Goal: Task Accomplishment & Management: Manage account settings

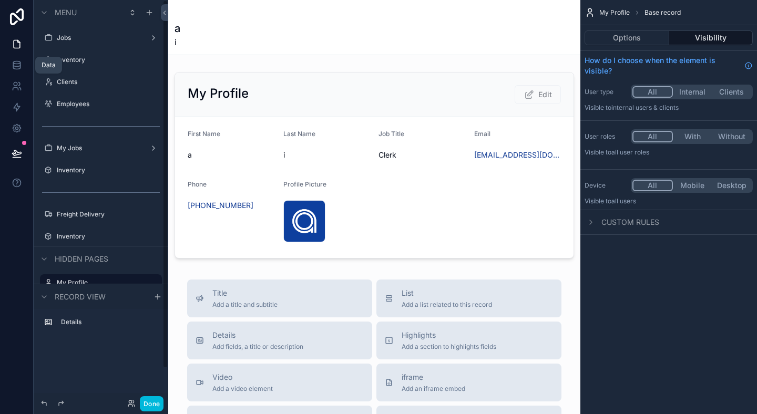
click at [25, 70] on link at bounding box center [16, 65] width 33 height 21
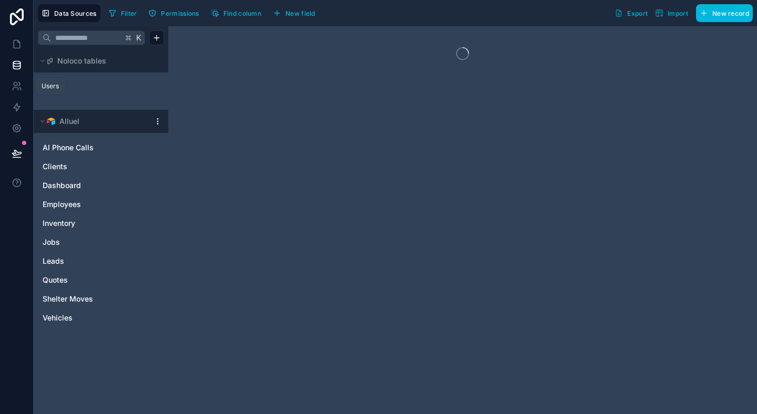
click at [21, 94] on link at bounding box center [16, 86] width 33 height 21
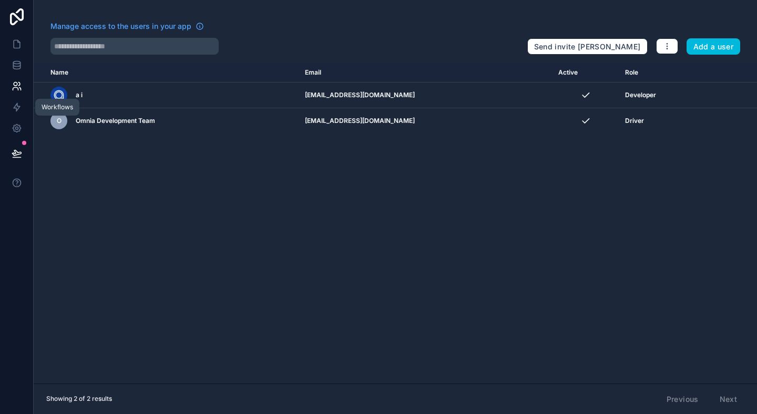
click at [17, 105] on icon at bounding box center [17, 107] width 11 height 11
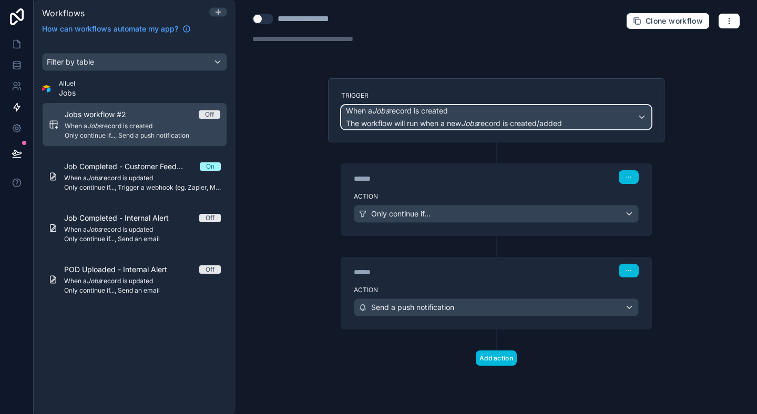
click at [448, 116] on span "When a Jobs record is created" at bounding box center [397, 111] width 102 height 11
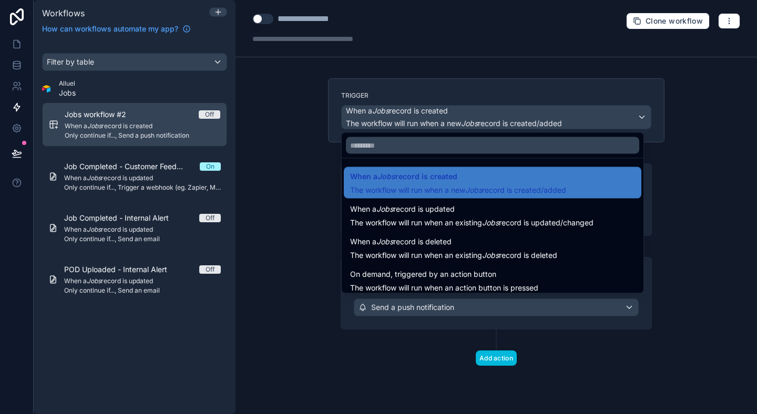
click at [344, 159] on ul "When a Jobs record is created The workflow will run when a new Jobs record is c…" at bounding box center [493, 226] width 302 height 135
click at [436, 94] on div at bounding box center [378, 207] width 757 height 414
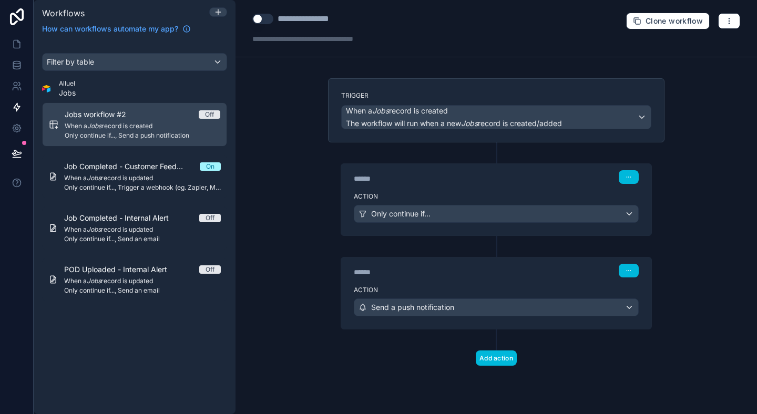
click at [523, 129] on div "Trigger When a Jobs record is created The workflow will run when a new Jobs rec…" at bounding box center [496, 110] width 337 height 64
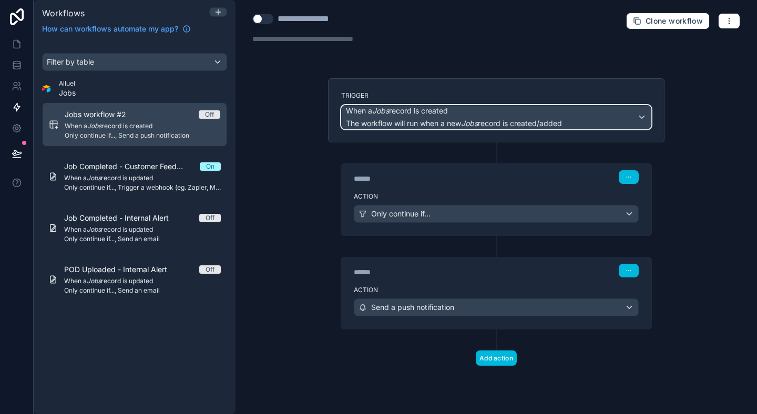
click at [530, 123] on span "The workflow will run when a new Jobs record is created/added" at bounding box center [454, 123] width 216 height 9
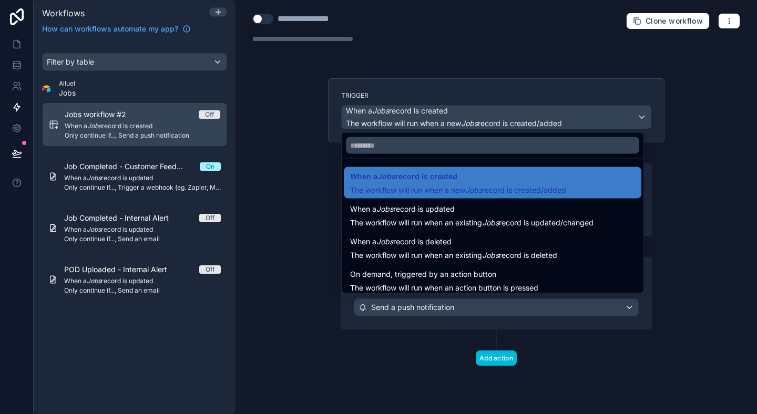
click at [137, 114] on div at bounding box center [378, 207] width 757 height 414
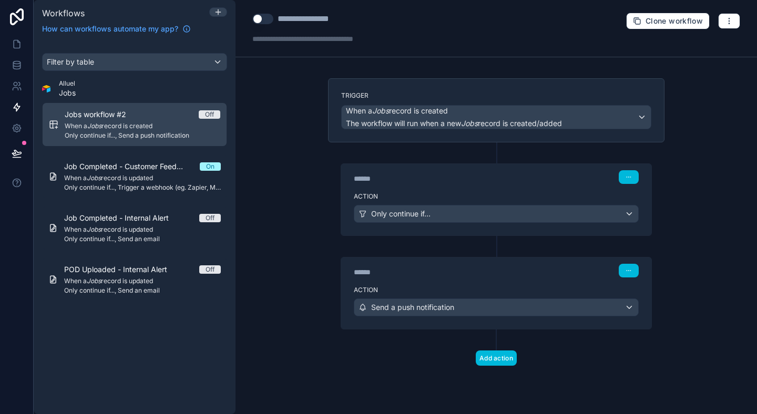
click at [322, 24] on div "**********" at bounding box center [318, 19] width 80 height 13
click at [342, 24] on div "**********" at bounding box center [318, 19] width 80 height 13
type div "**********"
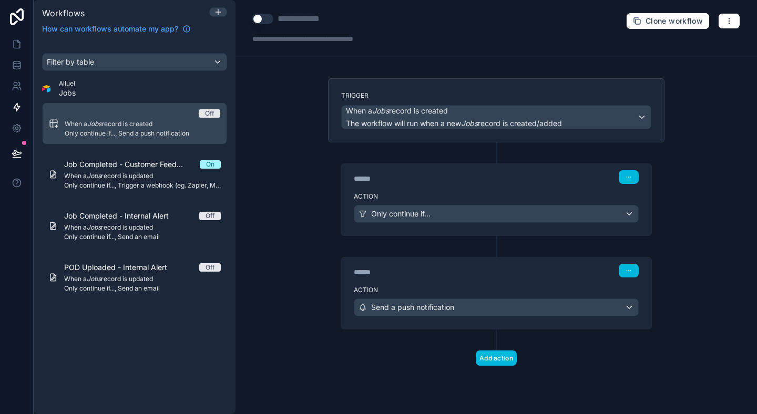
click at [206, 125] on span "When a Jobs record is created" at bounding box center [143, 124] width 156 height 8
click at [147, 235] on span "Only continue if..., Send an email" at bounding box center [142, 237] width 157 height 8
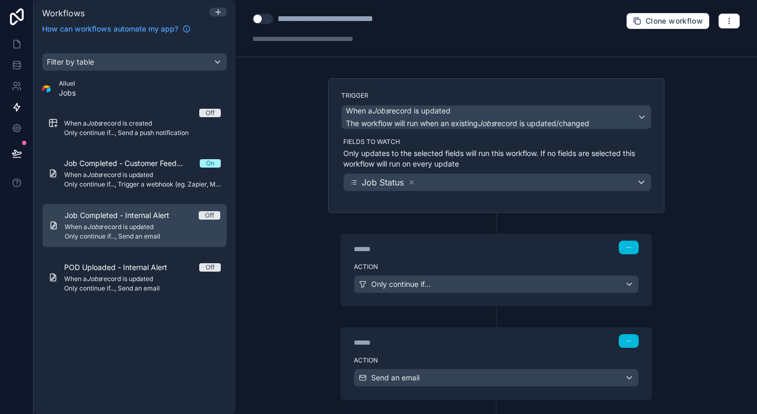
click at [398, 14] on div "**********" at bounding box center [342, 19] width 129 height 13
click at [398, 16] on div "**********" at bounding box center [342, 19] width 129 height 13
click at [114, 138] on link "Off When a Jobs record is created Only continue if..., Send a push notification" at bounding box center [134, 123] width 185 height 41
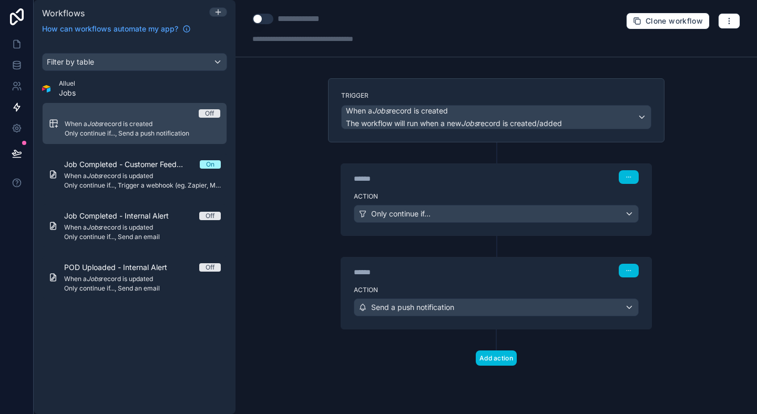
click at [312, 29] on div "Use setting Workflow name Add a description for your workflow..." at bounding box center [325, 29] width 147 height 32
click at [306, 21] on div at bounding box center [313, 19] width 70 height 13
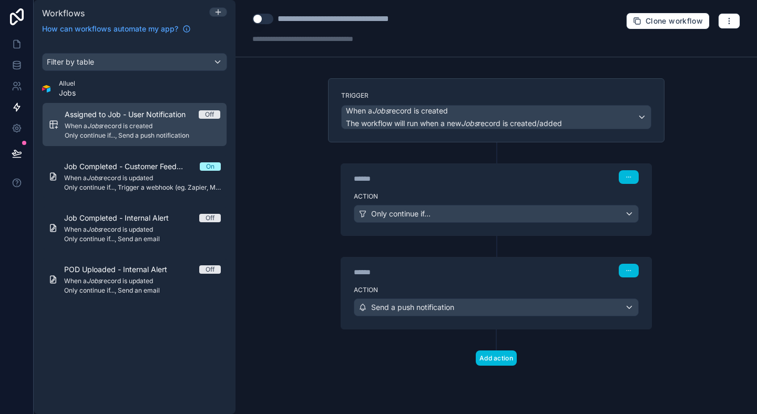
click at [303, 142] on div "**********" at bounding box center [497, 207] width 522 height 414
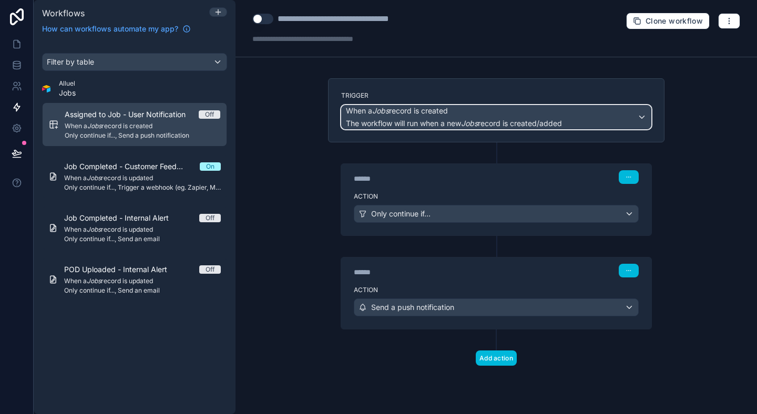
click at [473, 112] on span "When a Jobs record is created" at bounding box center [454, 111] width 216 height 11
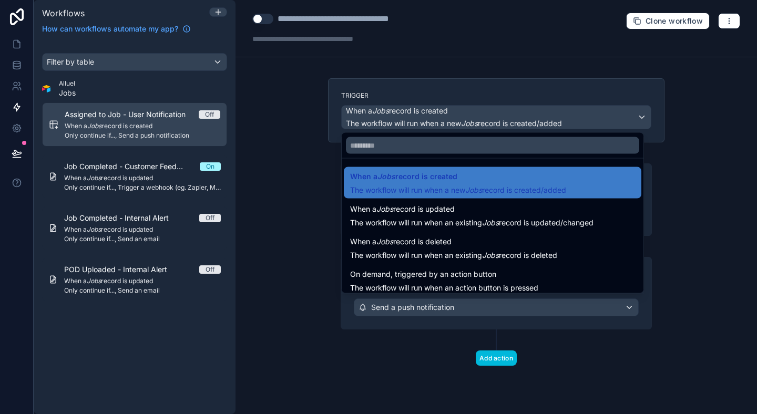
click at [473, 112] on div at bounding box center [378, 207] width 757 height 414
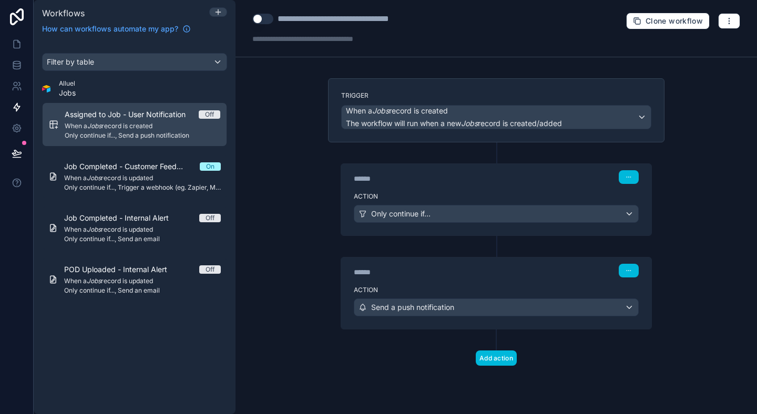
click at [262, 16] on button "Use setting" at bounding box center [262, 19] width 21 height 11
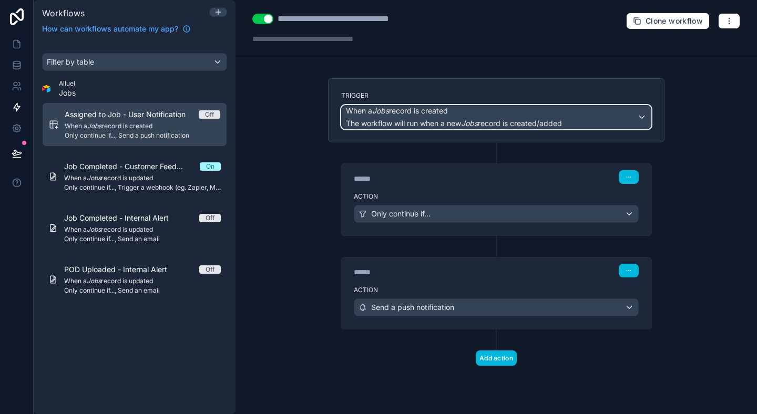
click at [448, 127] on span "The workflow will run when a new Jobs record is created/added" at bounding box center [454, 123] width 216 height 9
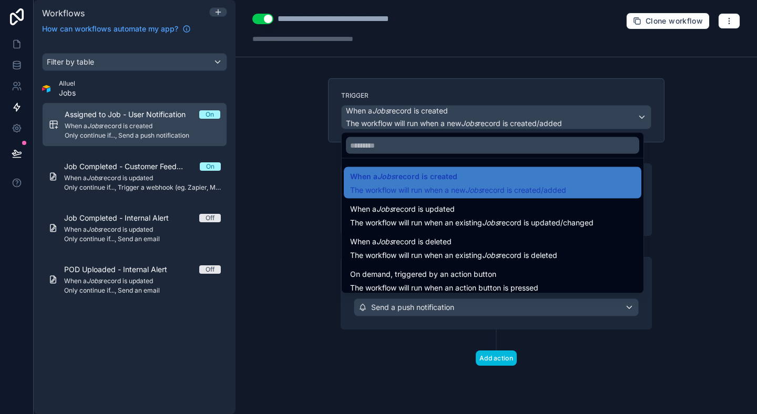
click at [308, 167] on div at bounding box center [378, 207] width 757 height 414
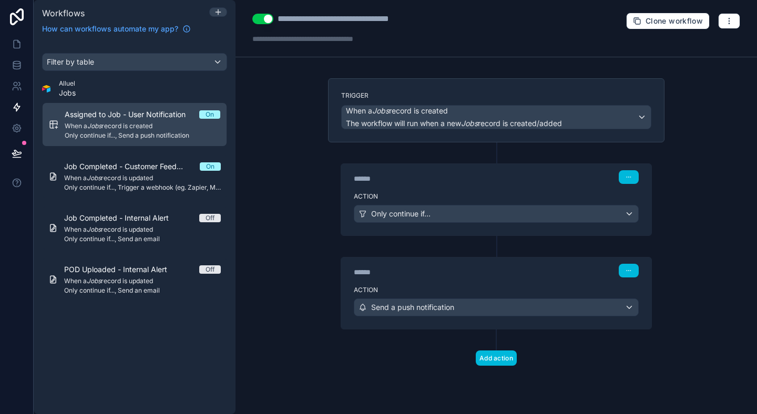
click at [417, 18] on div "**********" at bounding box center [352, 19] width 148 height 13
type div "**********"
click at [340, 19] on div "**********" at bounding box center [352, 19] width 148 height 13
click at [415, 15] on div "**********" at bounding box center [352, 19] width 148 height 13
click at [340, 17] on div "**********" at bounding box center [352, 19] width 148 height 13
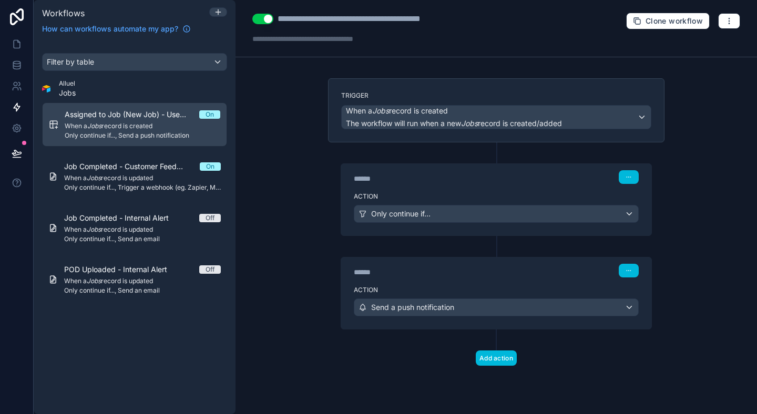
click at [363, 17] on div "**********" at bounding box center [374, 19] width 192 height 13
click at [280, 103] on div "**********" at bounding box center [497, 207] width 522 height 414
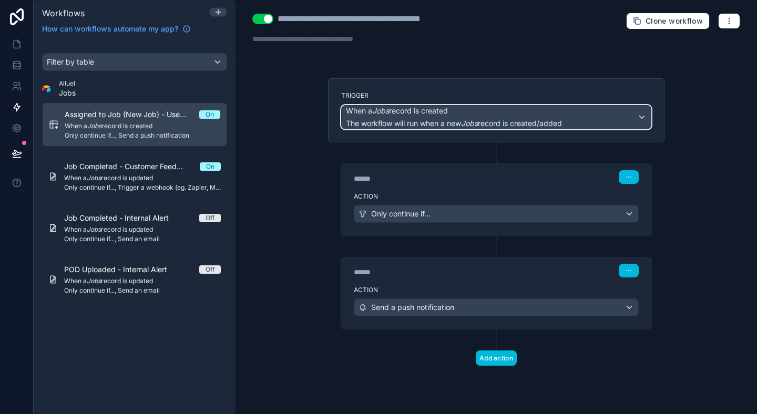
click at [407, 108] on span "When a Jobs record is created" at bounding box center [397, 111] width 102 height 11
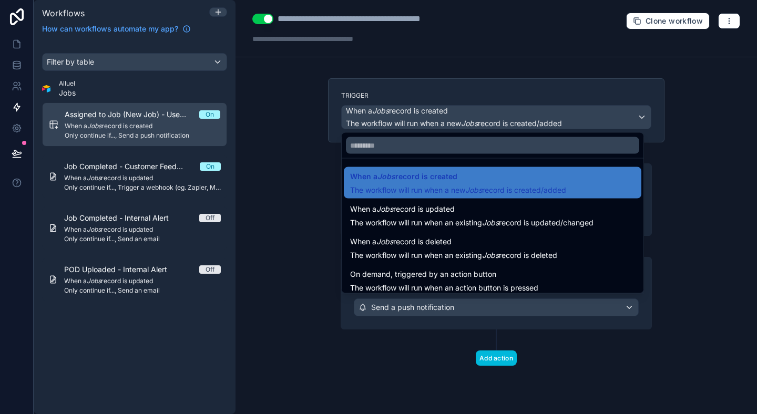
click at [407, 108] on div at bounding box center [378, 207] width 757 height 414
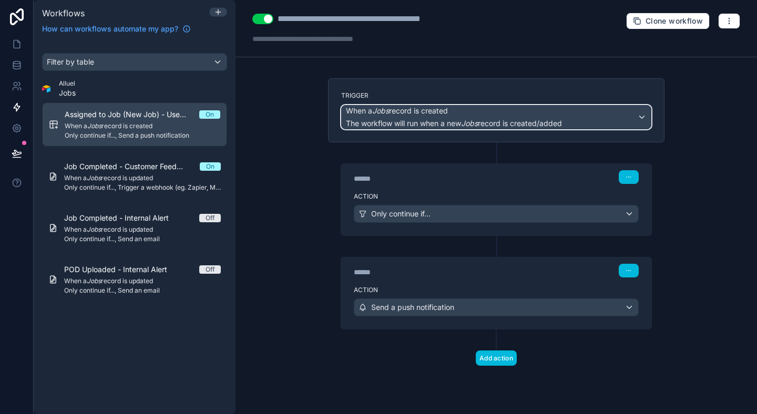
click at [407, 108] on span "When a Jobs record is created" at bounding box center [397, 111] width 102 height 11
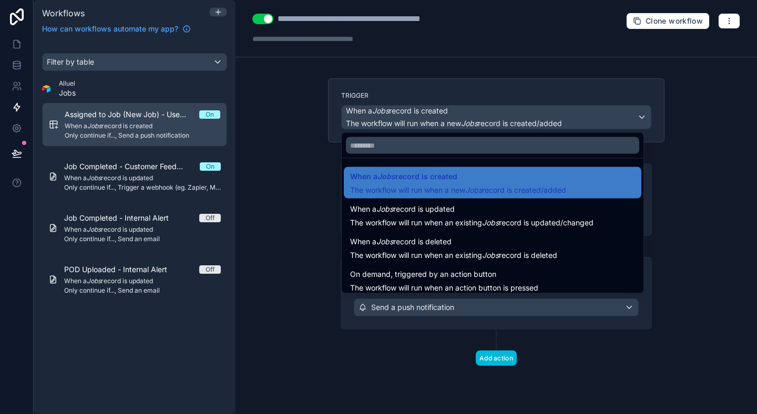
click at [407, 108] on div at bounding box center [378, 207] width 757 height 414
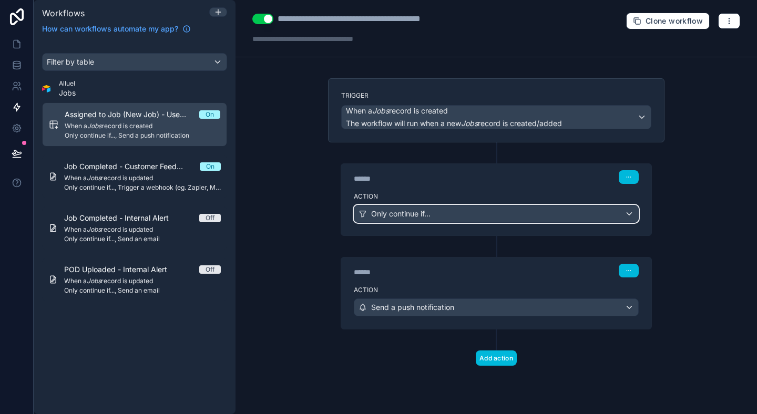
click at [388, 211] on span "Only continue if..." at bounding box center [400, 214] width 59 height 11
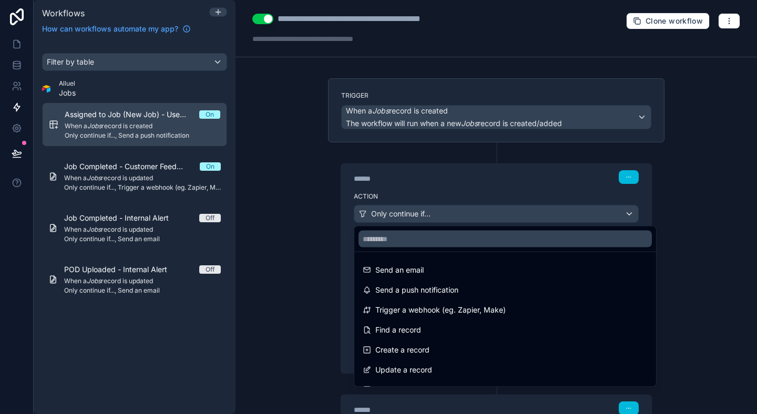
click at [388, 211] on div at bounding box center [378, 207] width 757 height 414
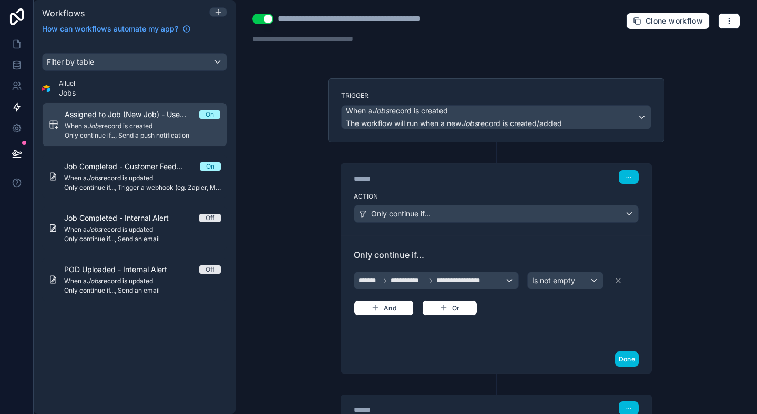
scroll to position [70, 0]
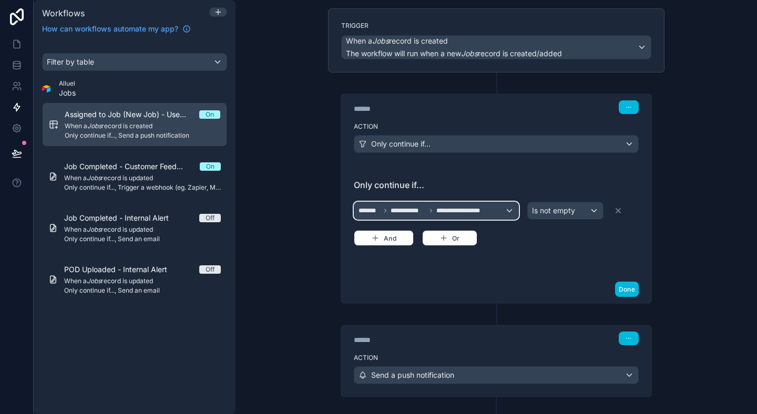
click at [440, 212] on span "**********" at bounding box center [464, 211] width 54 height 8
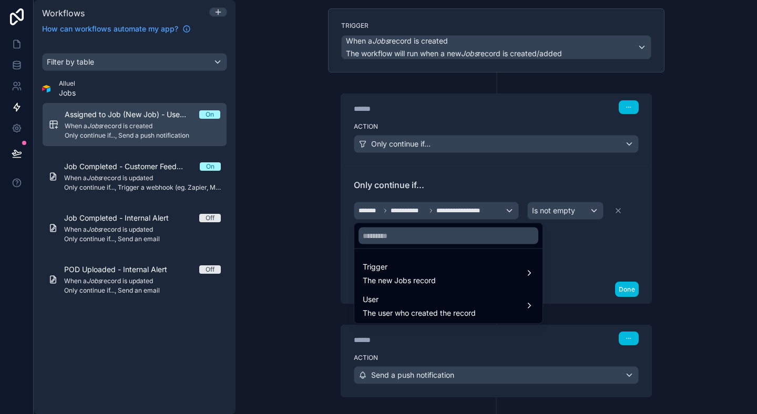
click at [455, 268] on div "Trigger The new Jobs record" at bounding box center [448, 273] width 171 height 25
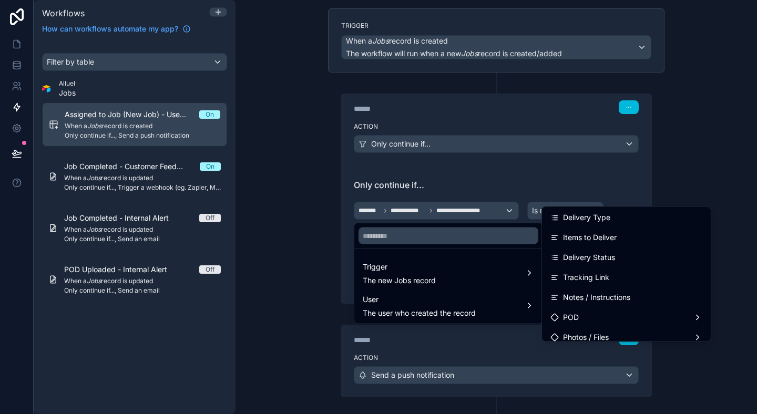
scroll to position [336, 0]
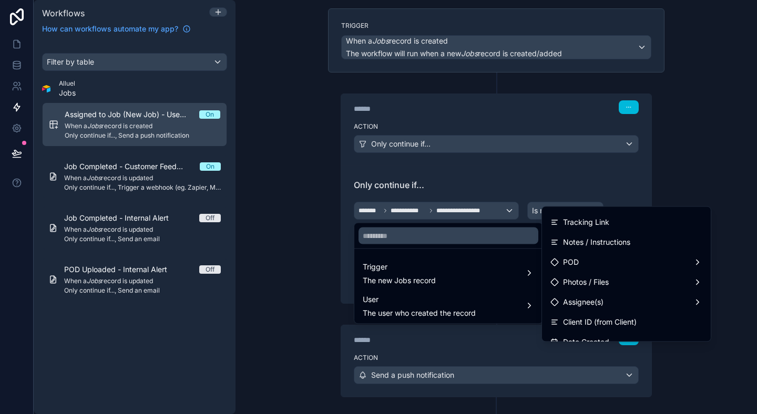
click at [591, 298] on span "Assignee(s)" at bounding box center [583, 303] width 41 height 13
click at [525, 303] on span "Assignee(s) count" at bounding box center [503, 304] width 62 height 13
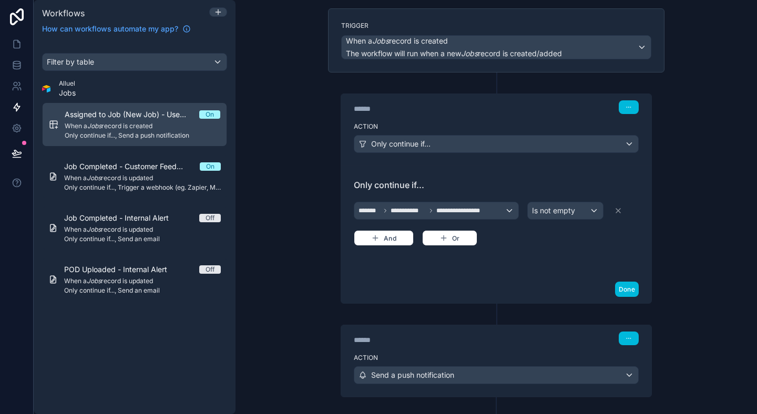
click at [540, 249] on div "**********" at bounding box center [496, 221] width 285 height 84
click at [632, 290] on button "Done" at bounding box center [627, 289] width 24 height 15
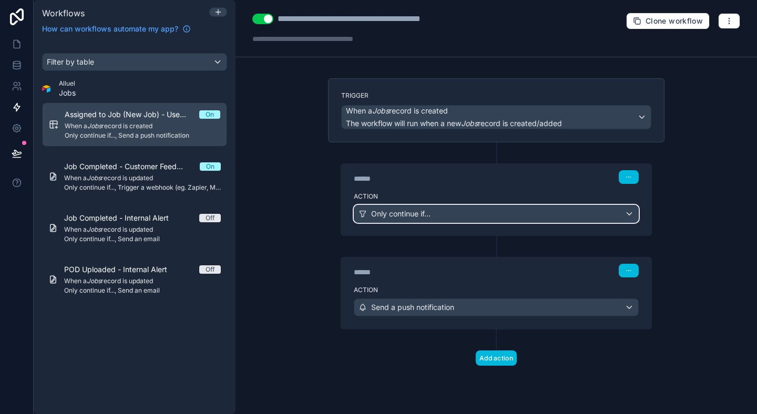
click at [543, 222] on button "Only continue if..." at bounding box center [496, 214] width 285 height 18
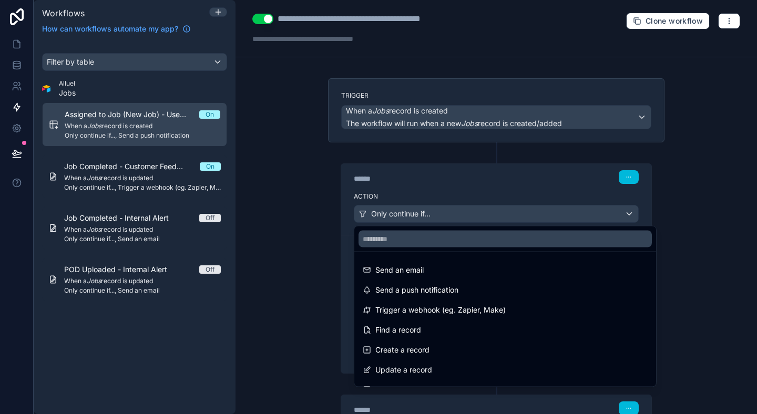
click at [699, 219] on div at bounding box center [378, 207] width 757 height 414
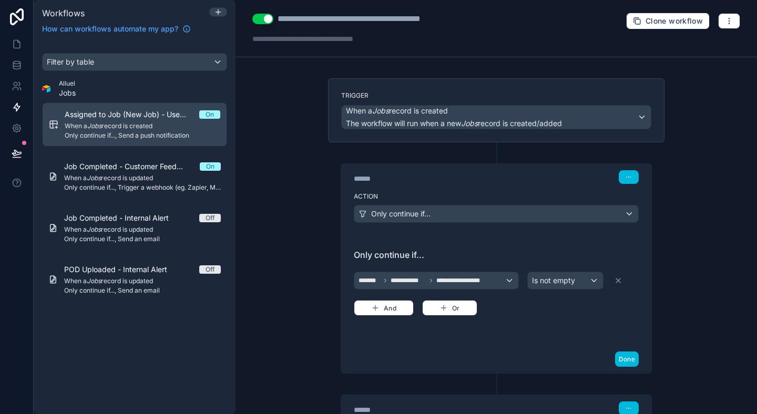
click at [628, 359] on button "Done" at bounding box center [627, 359] width 24 height 15
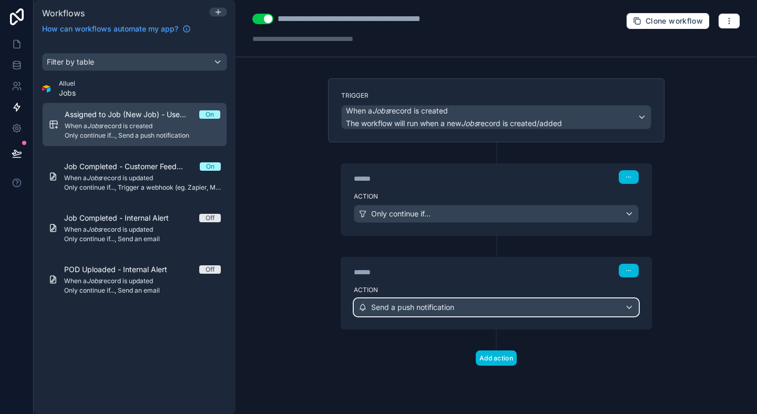
click at [393, 304] on span "Send a push notification" at bounding box center [412, 307] width 83 height 11
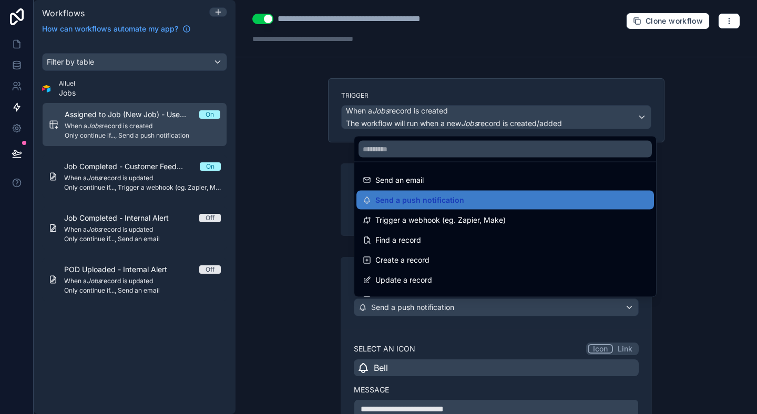
click at [327, 280] on div at bounding box center [378, 207] width 757 height 414
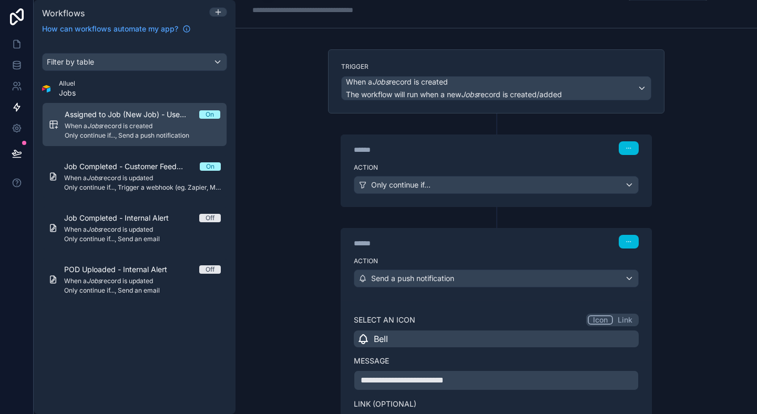
scroll to position [51, 0]
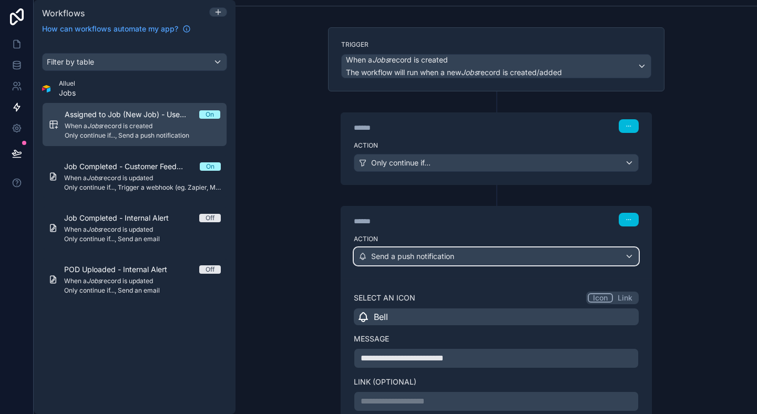
click at [448, 253] on span "Send a push notification" at bounding box center [412, 256] width 83 height 11
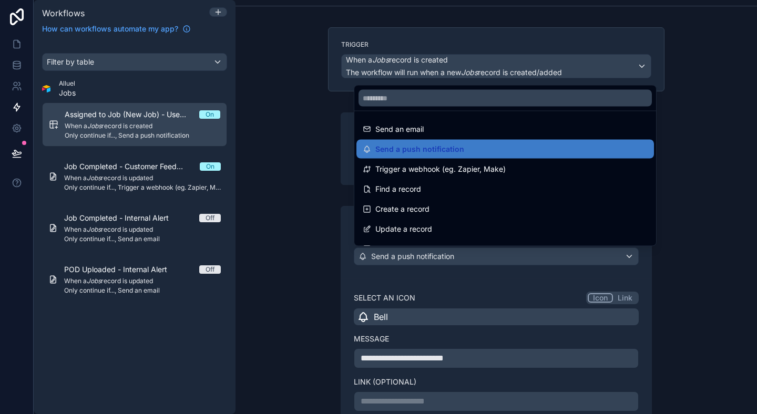
click at [310, 227] on div at bounding box center [378, 207] width 757 height 414
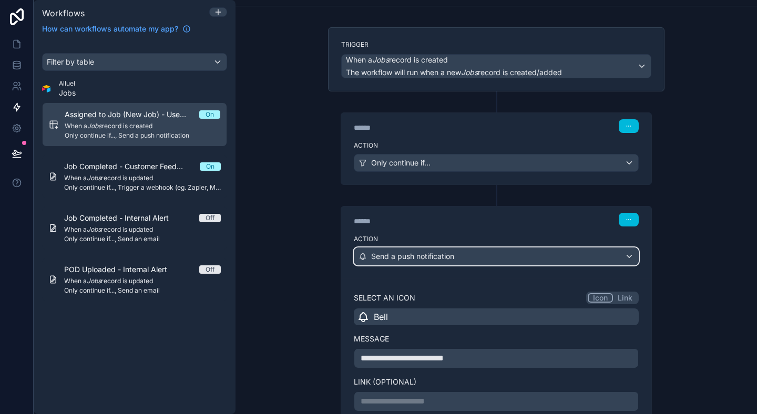
click at [405, 253] on span "Send a push notification" at bounding box center [412, 256] width 83 height 11
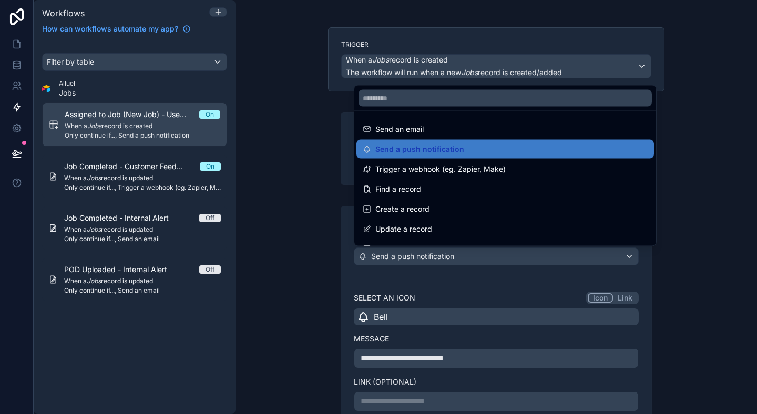
click at [408, 253] on div at bounding box center [378, 207] width 757 height 414
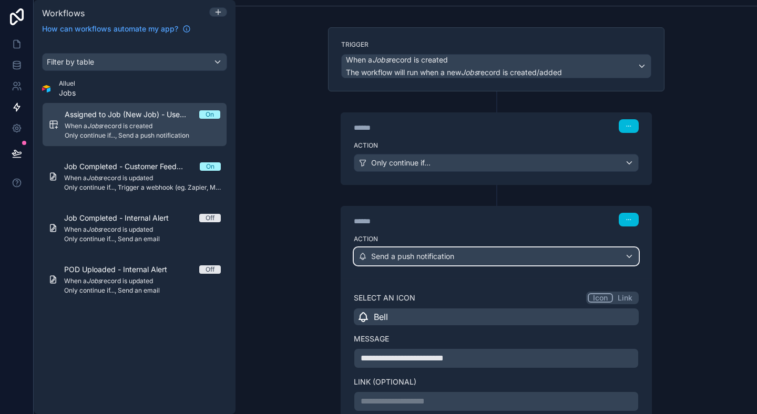
click at [408, 253] on span "Send a push notification" at bounding box center [412, 256] width 83 height 11
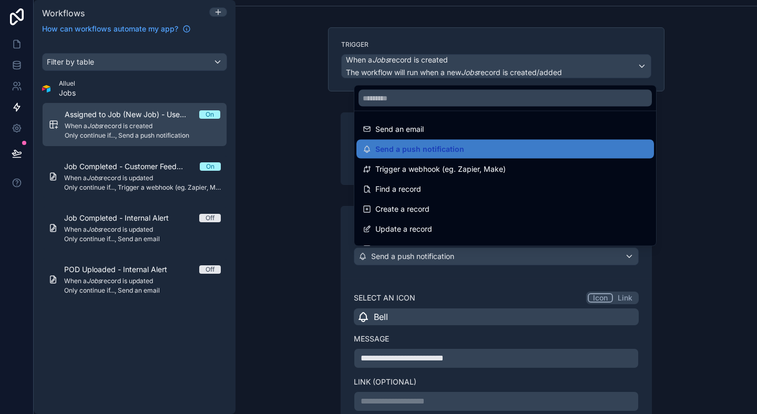
click at [286, 151] on div at bounding box center [378, 207] width 757 height 414
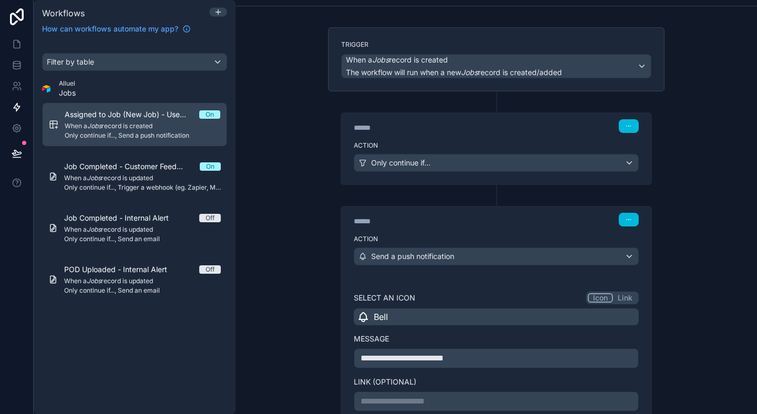
scroll to position [72, 0]
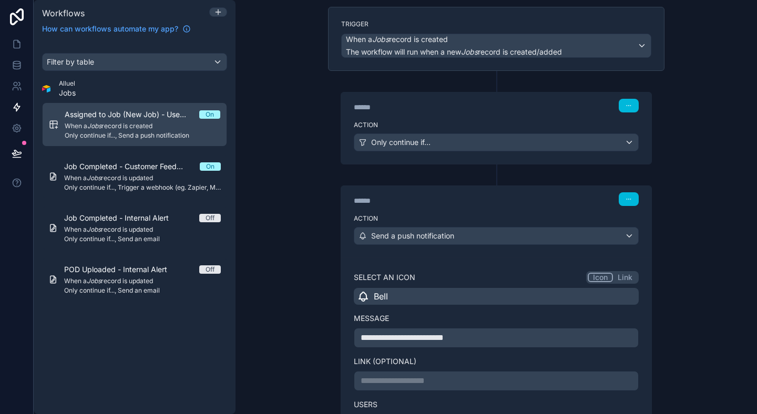
click at [387, 293] on span "Bell" at bounding box center [381, 296] width 14 height 13
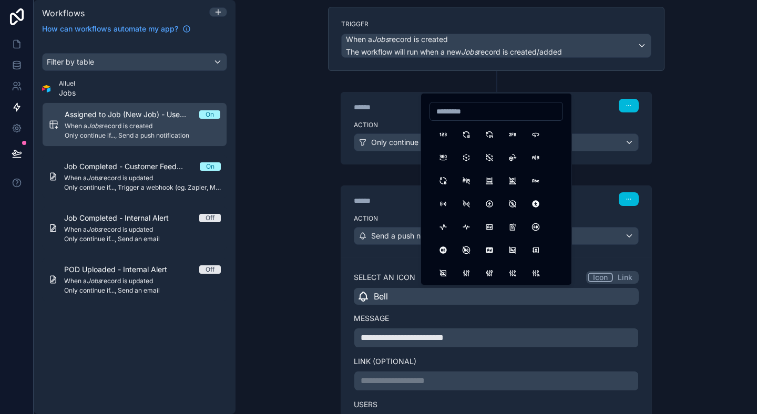
click at [305, 198] on div "**********" at bounding box center [497, 207] width 522 height 414
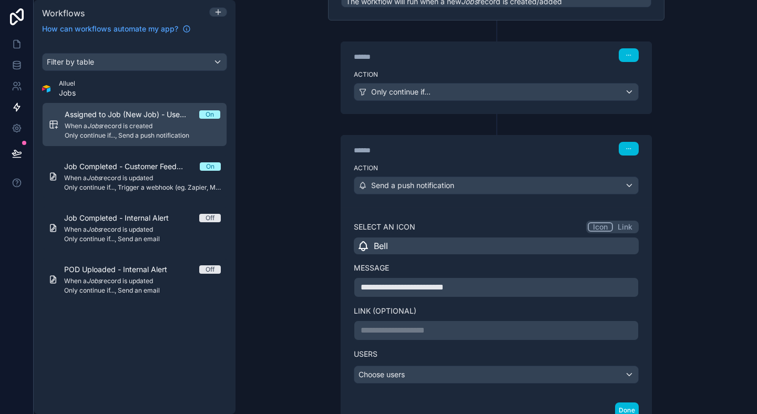
scroll to position [133, 0]
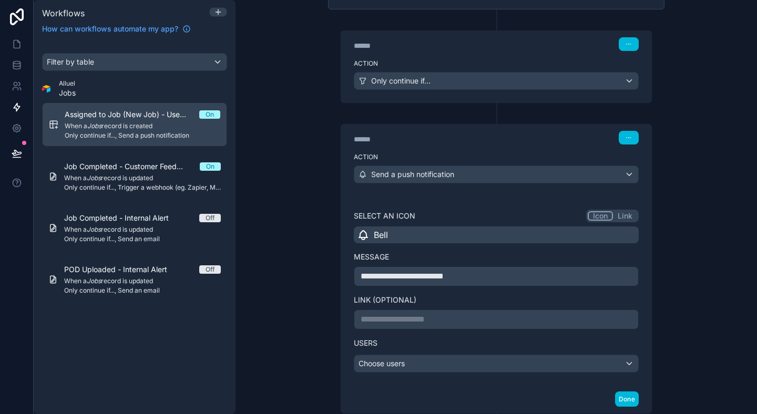
click at [482, 282] on div "**********" at bounding box center [496, 277] width 285 height 20
click at [495, 280] on p "**********" at bounding box center [496, 276] width 271 height 13
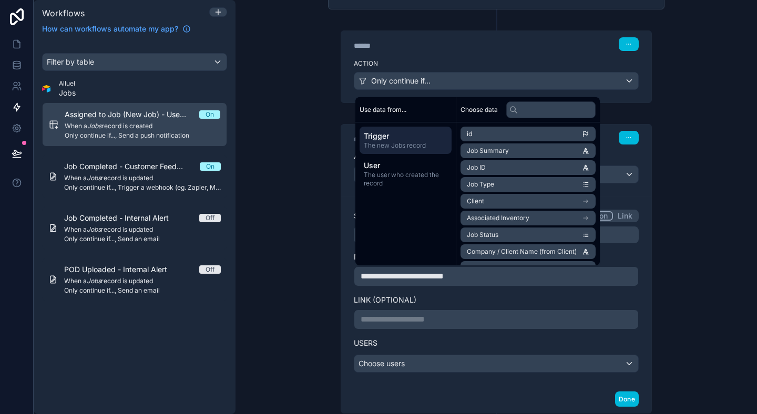
click at [505, 279] on p "**********" at bounding box center [496, 276] width 271 height 13
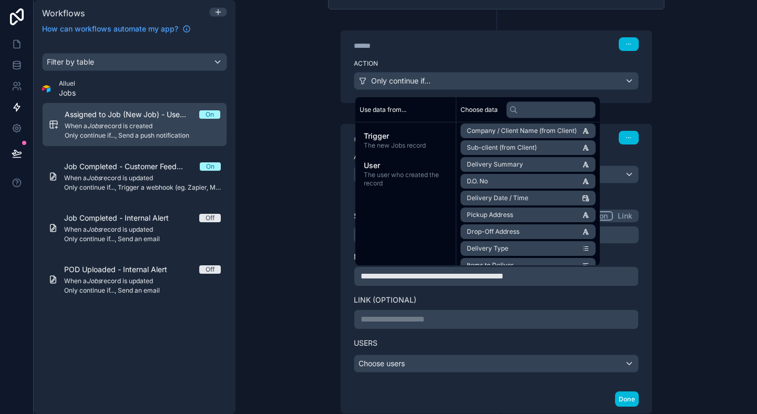
scroll to position [0, 0]
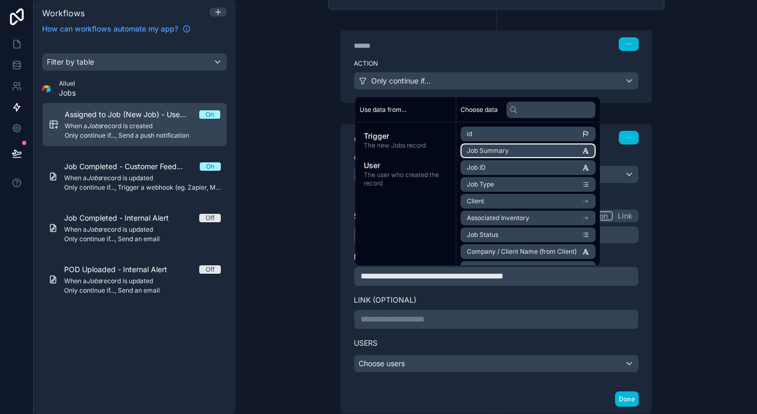
click at [514, 153] on li "Job Summary" at bounding box center [528, 151] width 135 height 15
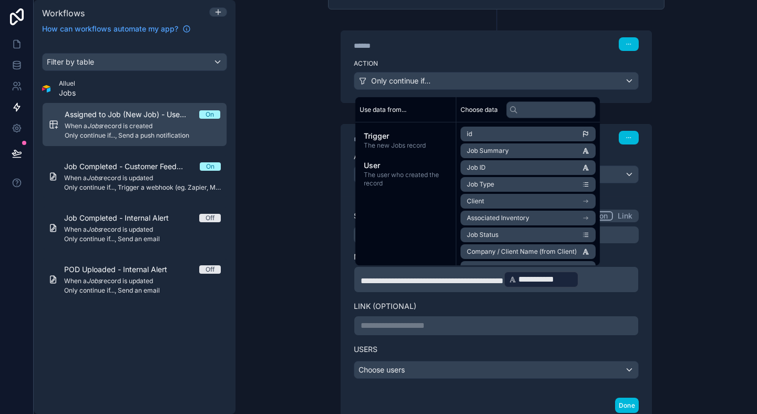
click at [523, 307] on label "Link (optional)" at bounding box center [496, 306] width 285 height 11
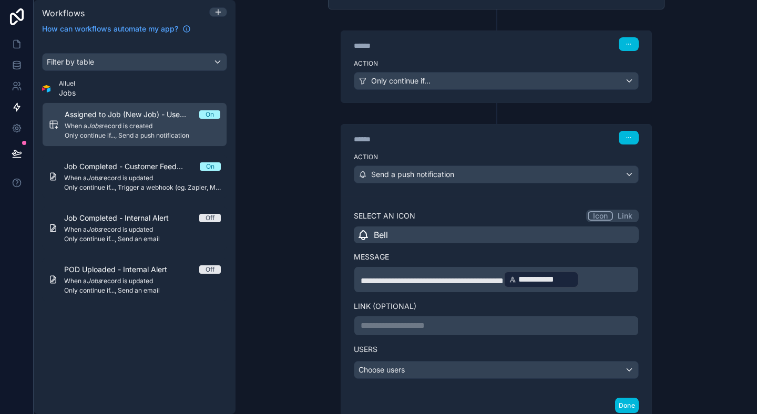
click at [620, 280] on p "**********" at bounding box center [496, 279] width 271 height 19
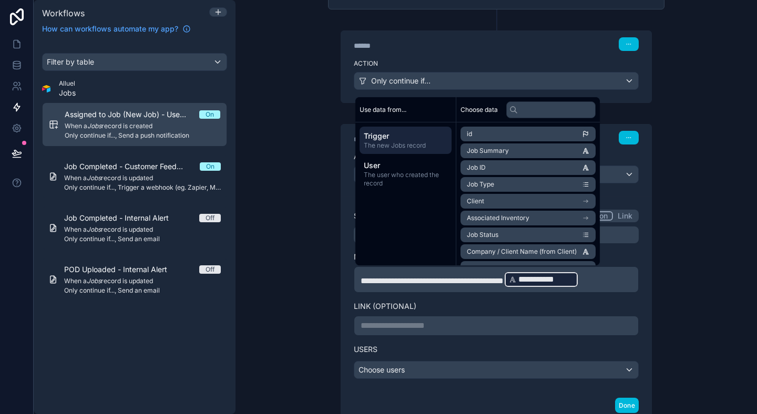
click at [625, 279] on p "**********" at bounding box center [496, 279] width 271 height 19
click at [682, 272] on div "**********" at bounding box center [497, 207] width 522 height 414
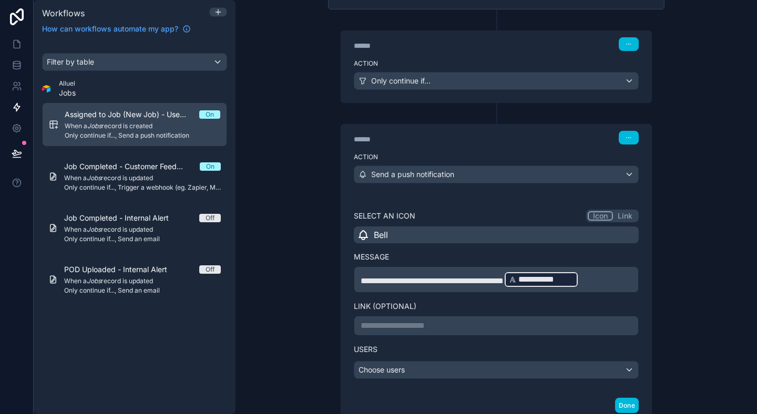
click at [504, 277] on span "**********" at bounding box center [432, 281] width 143 height 8
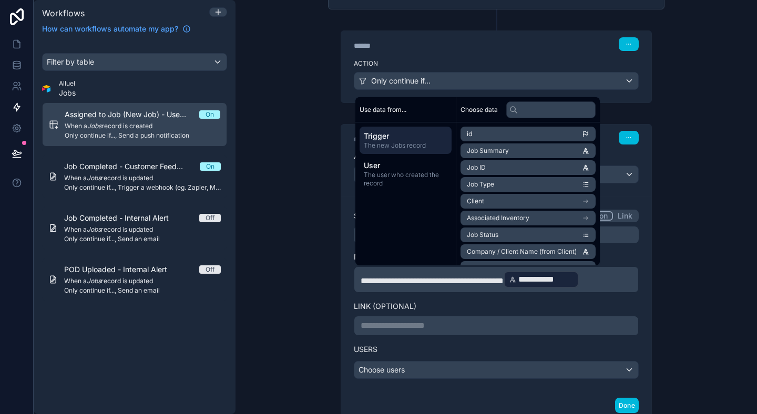
click at [504, 277] on span "**********" at bounding box center [432, 281] width 143 height 8
click at [504, 279] on span "**********" at bounding box center [432, 281] width 143 height 8
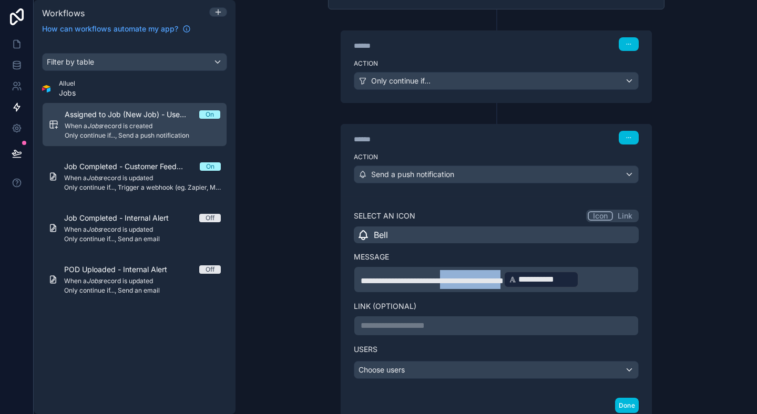
drag, startPoint x: 538, startPoint y: 279, endPoint x: 469, endPoint y: 279, distance: 68.9
click at [469, 279] on span "**********" at bounding box center [432, 281] width 143 height 8
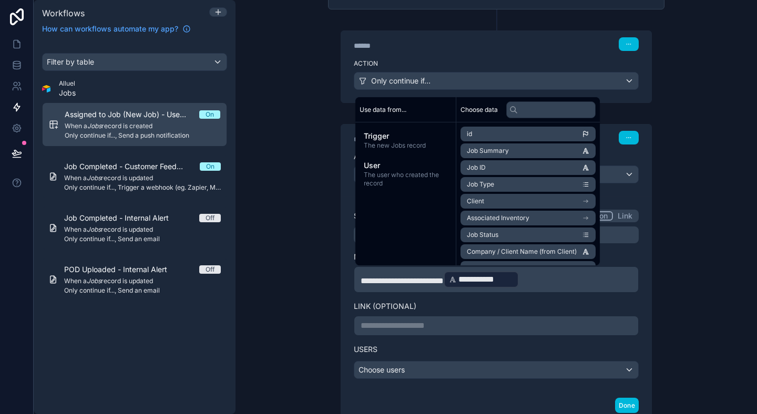
click at [299, 326] on div "**********" at bounding box center [497, 207] width 522 height 414
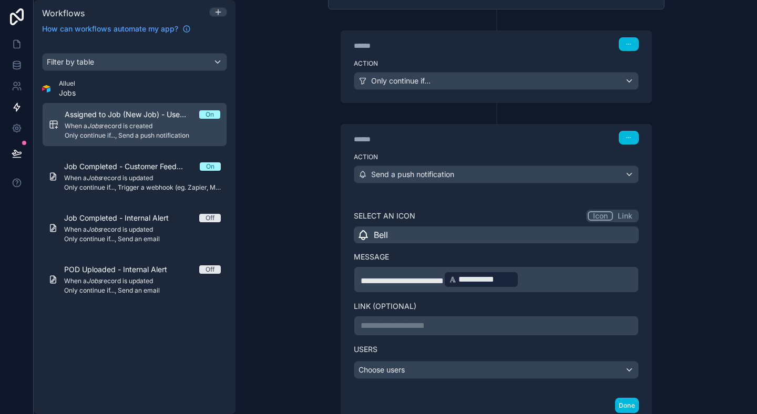
click at [444, 279] on span "**********" at bounding box center [402, 281] width 83 height 8
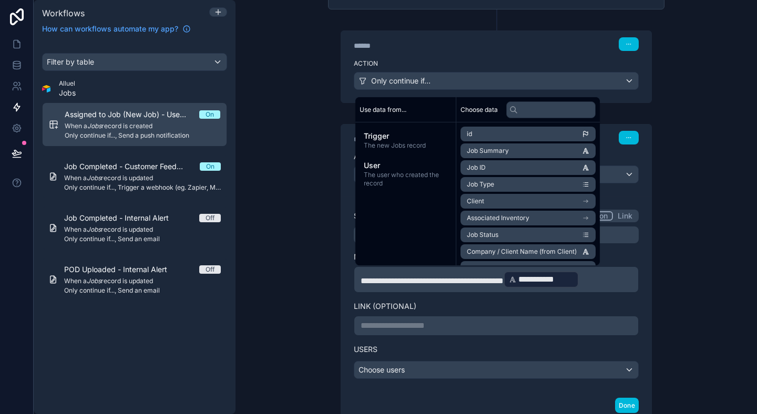
click at [691, 261] on div "**********" at bounding box center [497, 207] width 522 height 414
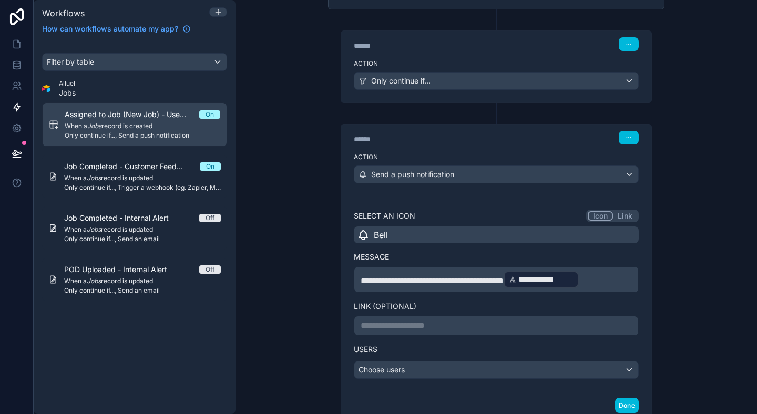
click at [504, 279] on span "**********" at bounding box center [432, 281] width 143 height 8
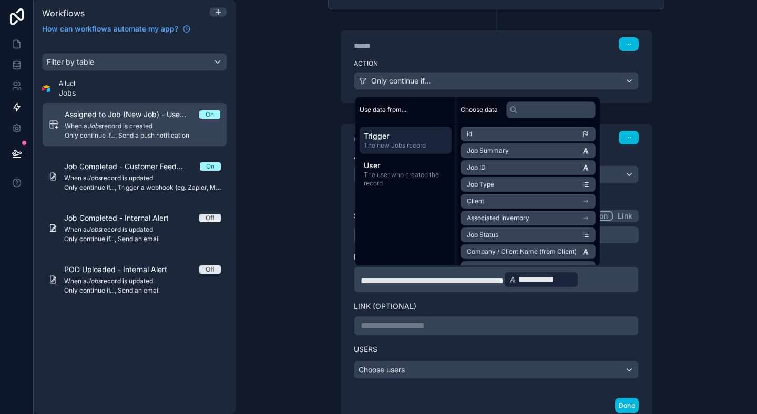
click at [504, 278] on span "**********" at bounding box center [432, 281] width 143 height 8
click at [626, 275] on p "**********" at bounding box center [496, 279] width 271 height 19
click at [698, 266] on div "**********" at bounding box center [497, 207] width 522 height 414
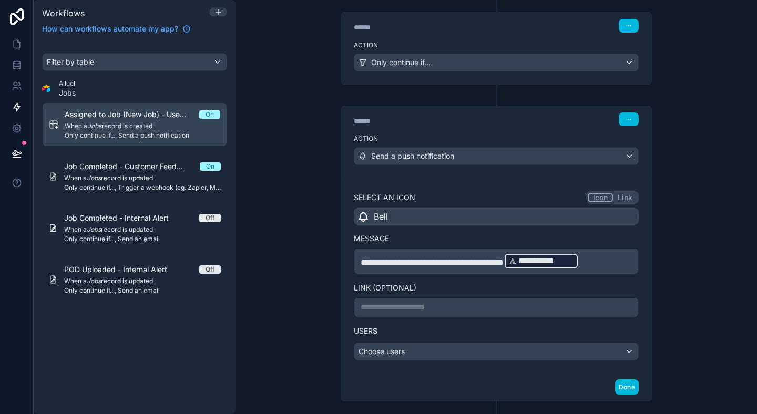
scroll to position [155, 0]
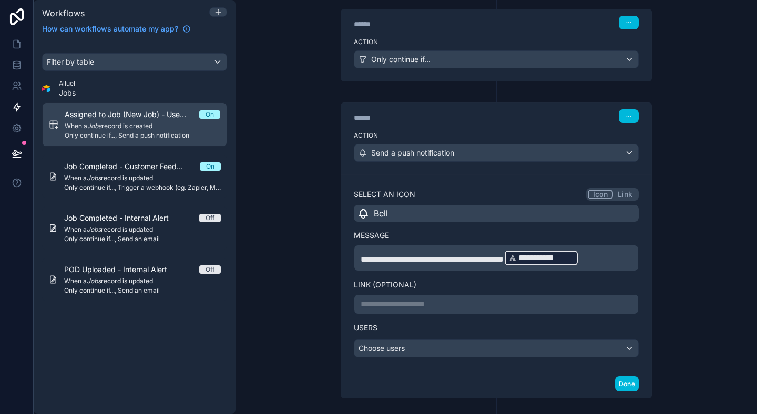
click at [307, 289] on div "**********" at bounding box center [497, 207] width 522 height 414
click at [322, 300] on div "**********" at bounding box center [496, 196] width 353 height 545
click at [420, 302] on p "**********" at bounding box center [496, 304] width 271 height 13
click at [307, 287] on div "**********" at bounding box center [497, 207] width 522 height 414
click at [436, 298] on p "**********" at bounding box center [496, 304] width 271 height 13
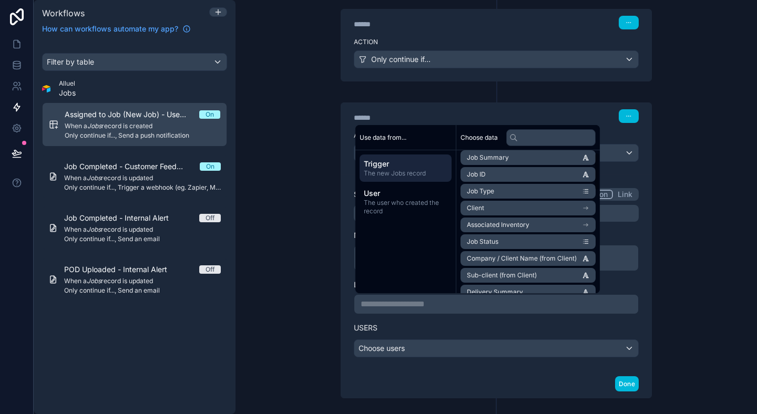
scroll to position [0, 0]
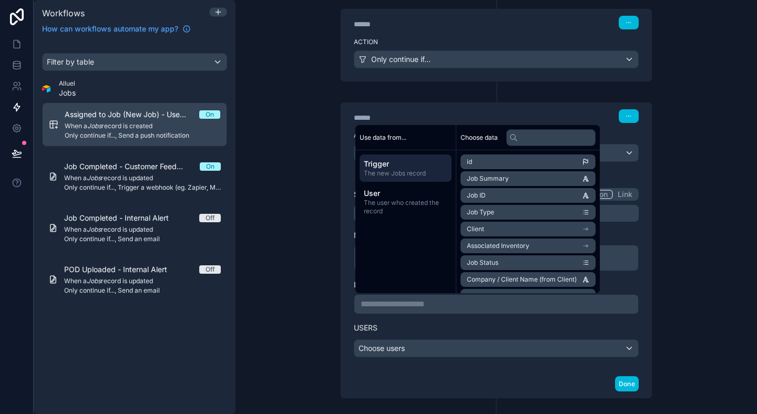
click at [741, 215] on div "**********" at bounding box center [497, 207] width 522 height 414
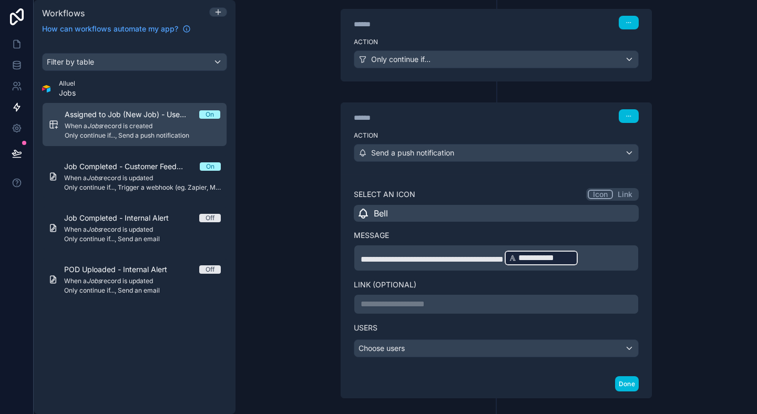
click at [689, 248] on div "**********" at bounding box center [497, 207] width 522 height 414
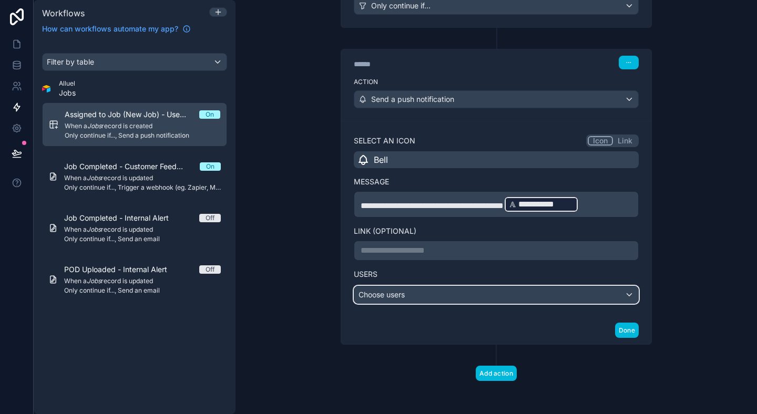
click at [474, 298] on div "Choose users" at bounding box center [497, 295] width 284 height 17
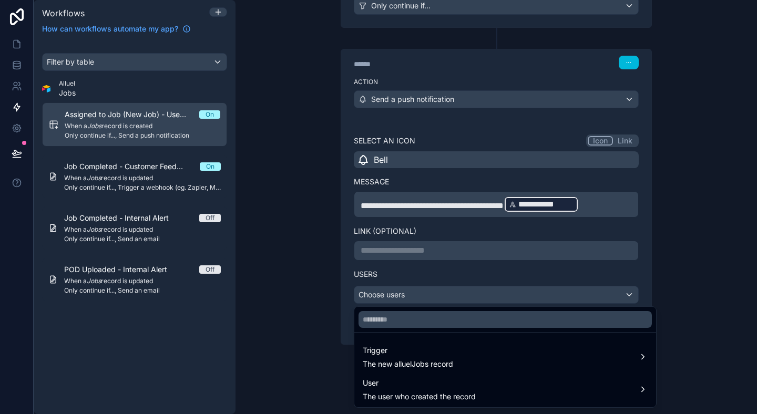
click at [501, 269] on div at bounding box center [378, 207] width 757 height 414
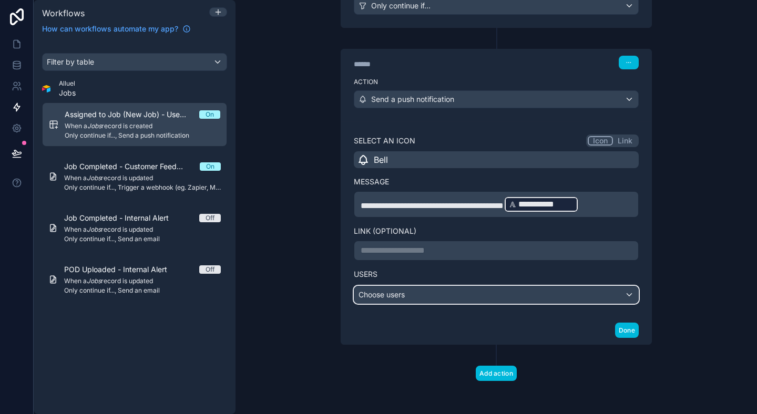
click at [480, 297] on div "Choose users" at bounding box center [497, 295] width 284 height 17
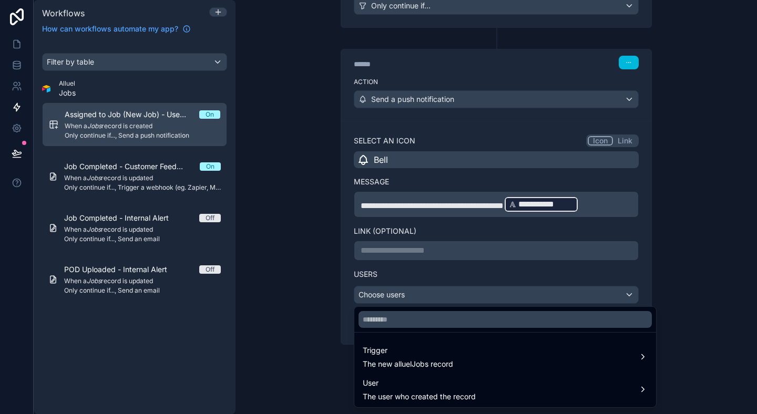
click at [423, 362] on span "The new alluelJobs record" at bounding box center [408, 364] width 90 height 11
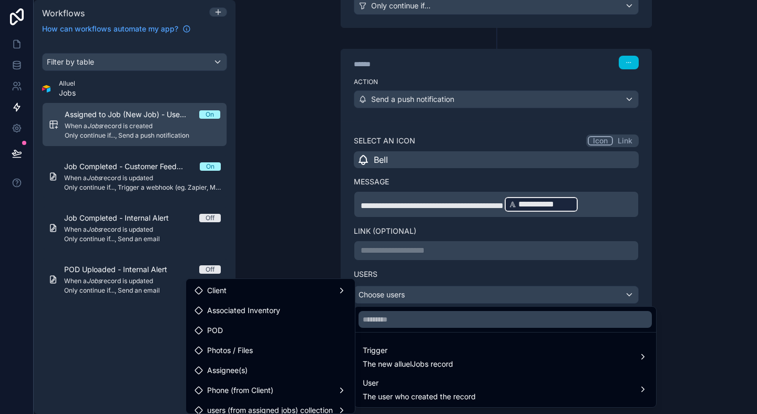
scroll to position [8, 0]
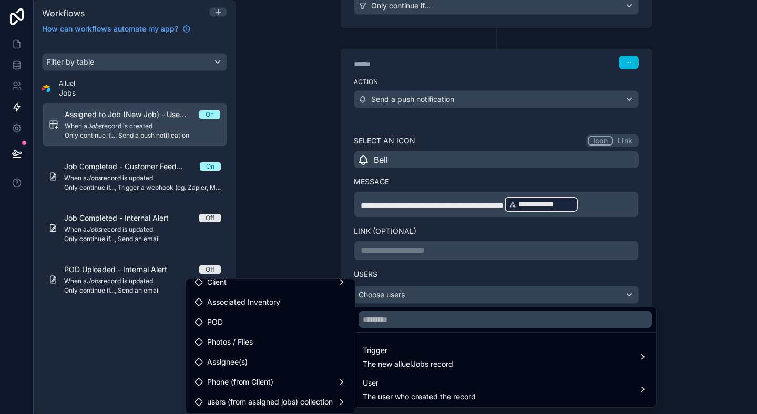
click at [288, 359] on div "Assignee(s)" at bounding box center [271, 362] width 152 height 13
click at [229, 359] on span "Assignee(s)" at bounding box center [227, 362] width 41 height 13
click at [259, 361] on div "Assignee(s)" at bounding box center [271, 362] width 152 height 13
click at [322, 290] on div "Client" at bounding box center [270, 282] width 165 height 19
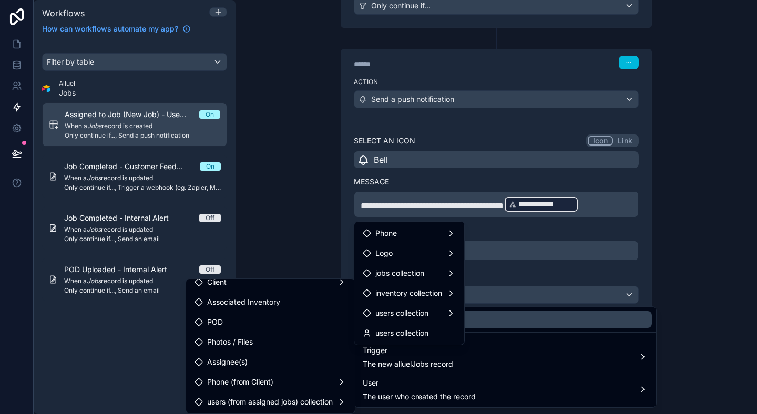
click at [289, 403] on span "users (from assigned jobs) collection" at bounding box center [270, 402] width 126 height 13
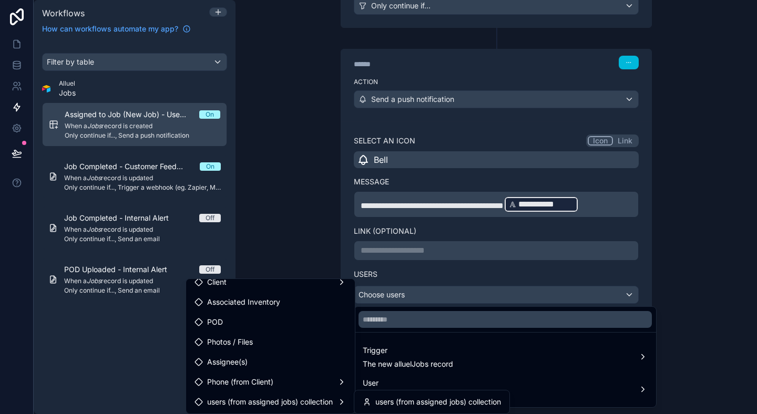
click at [403, 399] on span "users (from assigned jobs) collection" at bounding box center [439, 402] width 126 height 13
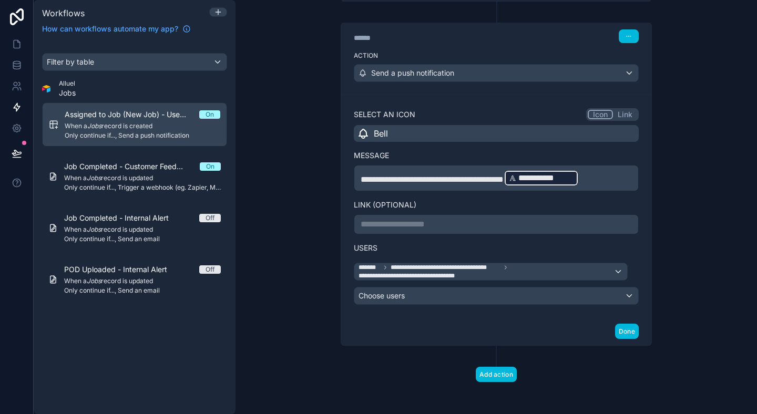
scroll to position [234, 0]
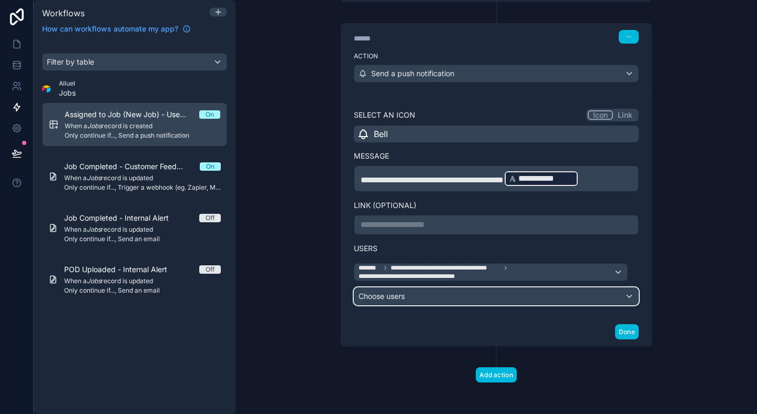
click at [625, 290] on div "Choose users" at bounding box center [497, 296] width 284 height 17
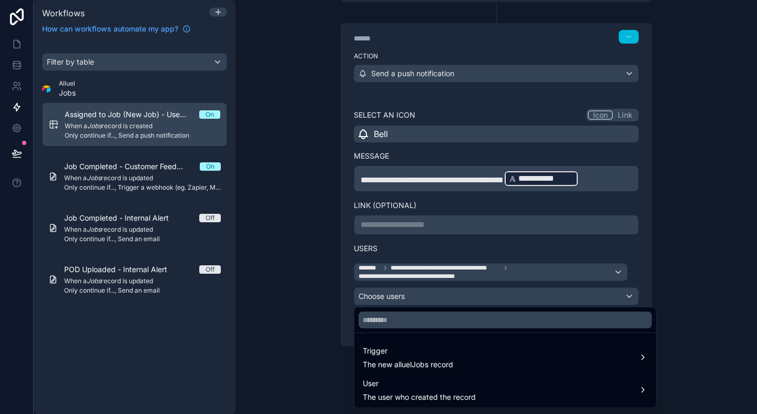
click at [599, 361] on div "Trigger The new alluelJobs record" at bounding box center [505, 357] width 285 height 25
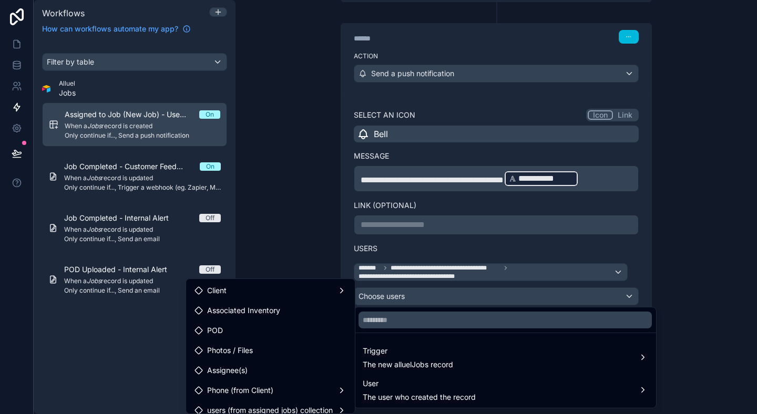
scroll to position [8, 0]
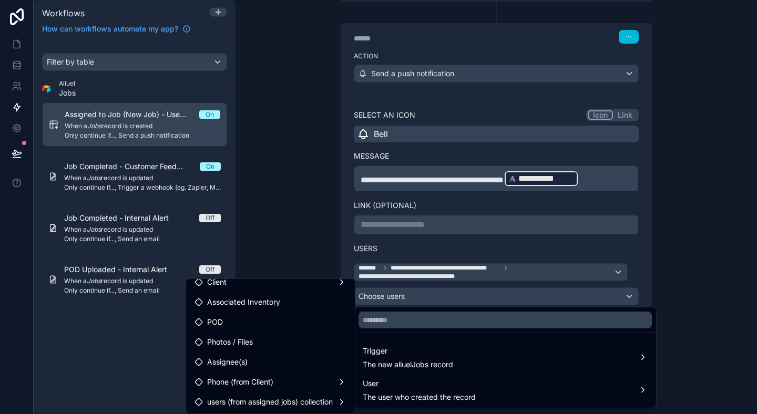
click at [292, 405] on span "users (from assigned jobs) collection" at bounding box center [270, 402] width 126 height 13
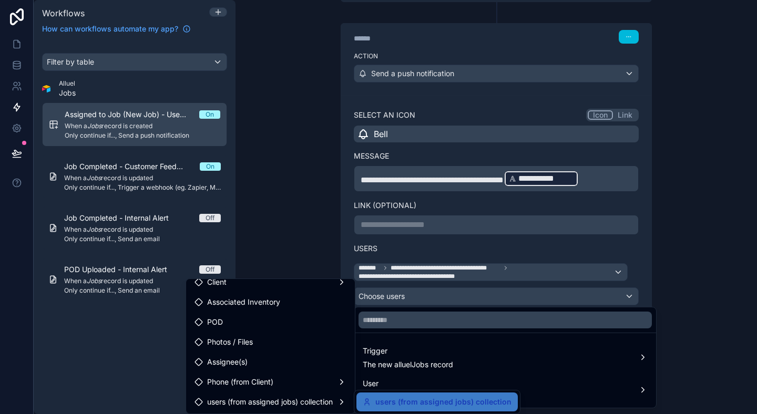
click at [379, 401] on span "users (from assigned jobs) collection" at bounding box center [444, 402] width 136 height 13
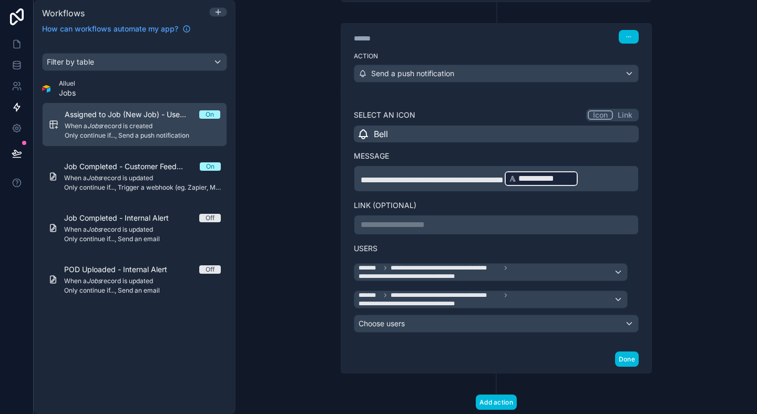
click at [712, 219] on div "**********" at bounding box center [497, 207] width 522 height 414
click at [635, 299] on icon at bounding box center [633, 298] width 7 height 7
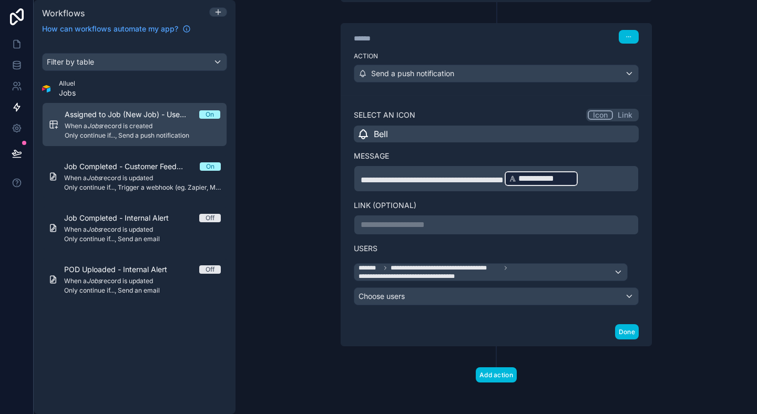
click at [705, 294] on div "**********" at bounding box center [497, 207] width 522 height 414
click at [630, 332] on button "Done" at bounding box center [627, 332] width 24 height 15
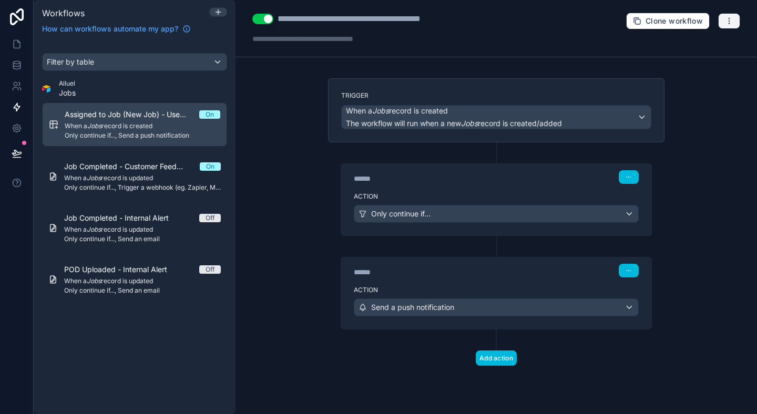
click at [725, 21] on icon "button" at bounding box center [729, 21] width 8 height 8
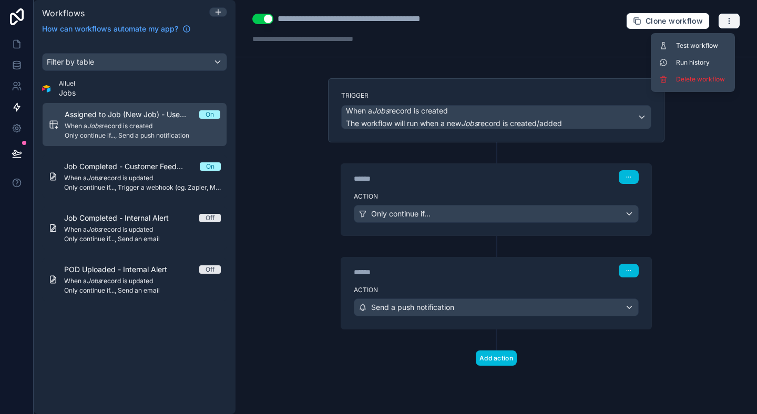
click at [725, 21] on icon "button" at bounding box center [729, 21] width 8 height 8
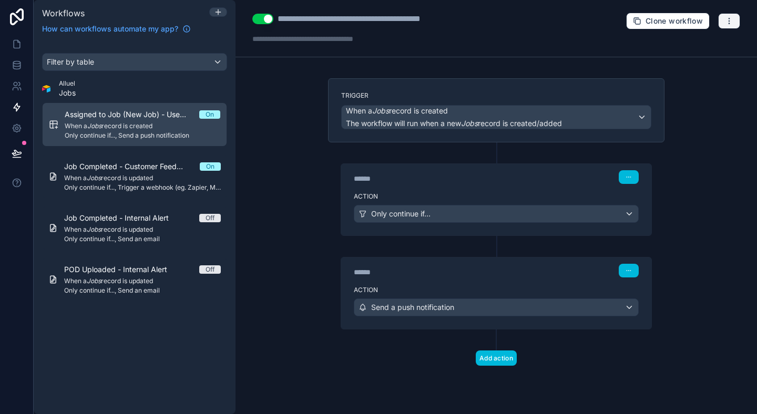
click at [725, 21] on icon "button" at bounding box center [729, 21] width 8 height 8
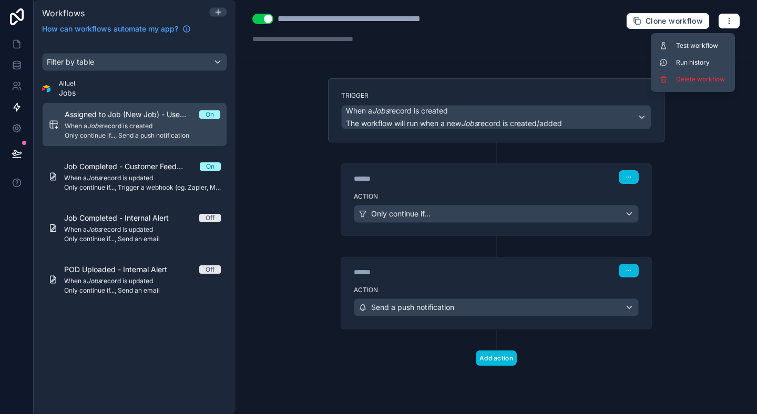
click at [707, 37] on button "Test workflow" at bounding box center [693, 45] width 76 height 17
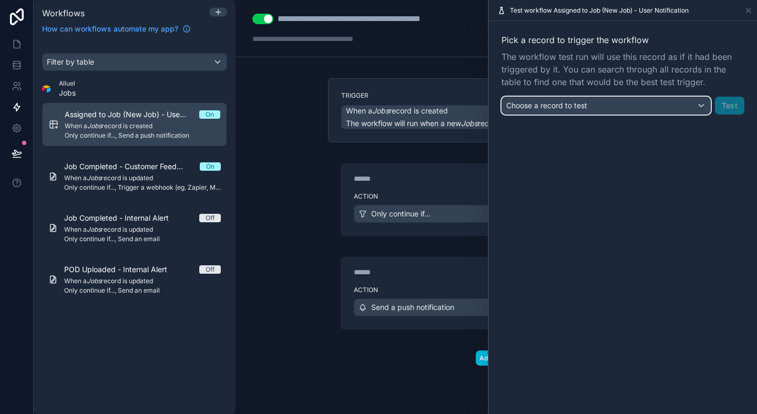
click at [563, 110] on span "Choose a record to test" at bounding box center [547, 105] width 81 height 11
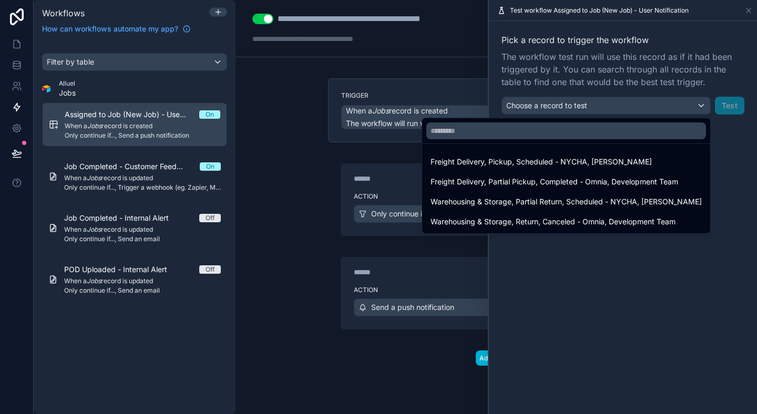
click at [750, 11] on div at bounding box center [623, 207] width 268 height 414
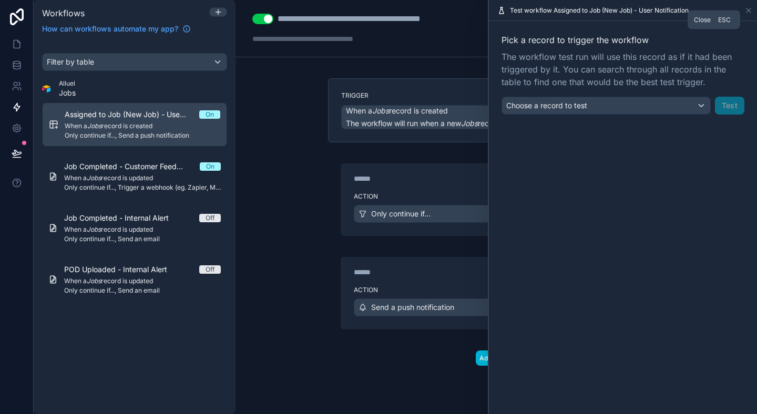
click at [750, 11] on icon at bounding box center [749, 10] width 4 height 4
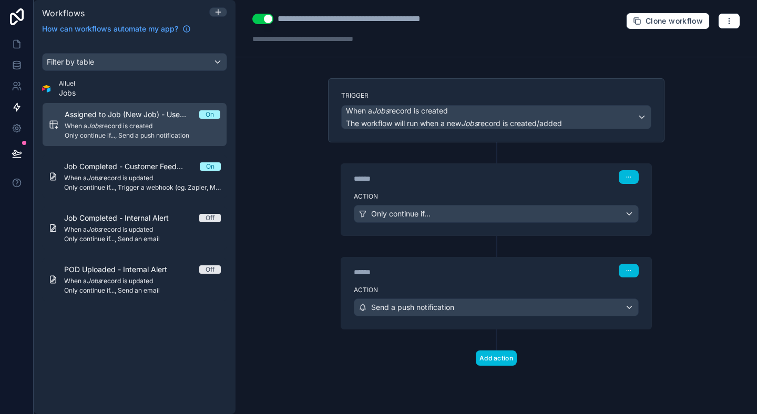
click at [591, 33] on div "**********" at bounding box center [497, 28] width 522 height 57
click at [544, 56] on div "**********" at bounding box center [497, 28] width 522 height 57
click at [490, 69] on div "**********" at bounding box center [497, 207] width 522 height 414
click at [524, 65] on div "**********" at bounding box center [497, 207] width 522 height 414
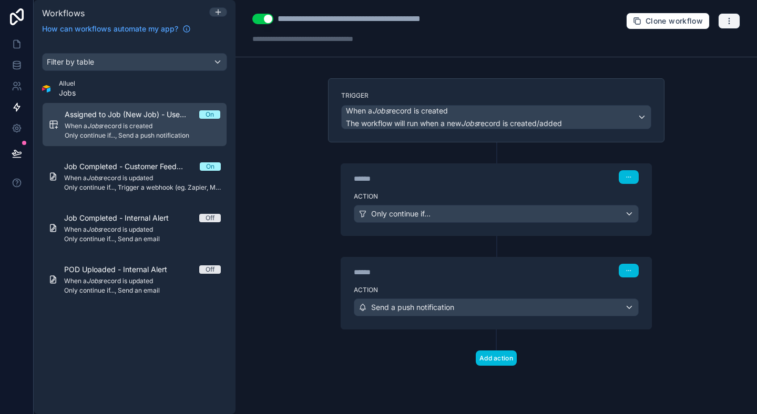
click at [721, 22] on button "button" at bounding box center [730, 21] width 22 height 16
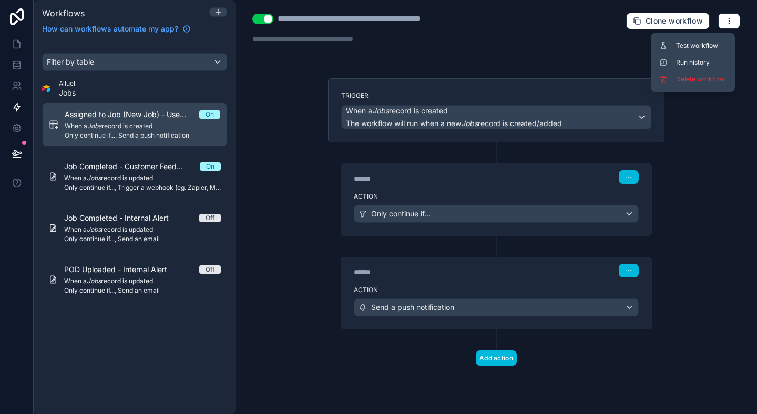
click at [702, 58] on span "Run history" at bounding box center [701, 62] width 50 height 8
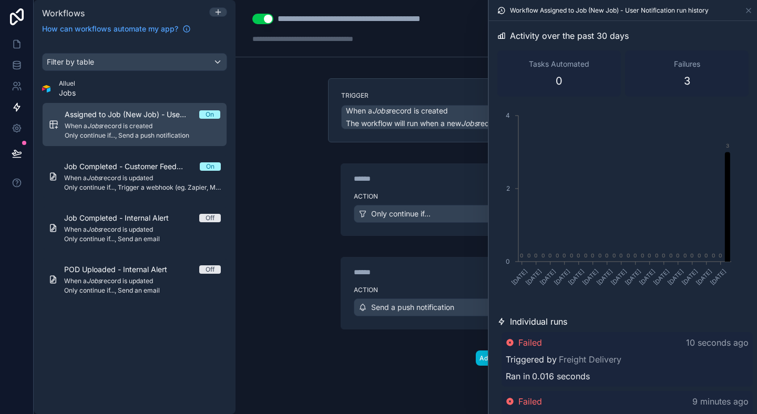
click at [532, 340] on span "Failed" at bounding box center [531, 343] width 24 height 13
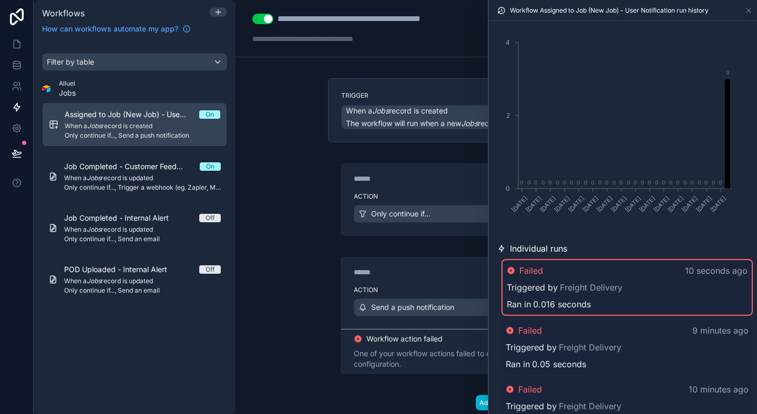
scroll to position [104, 0]
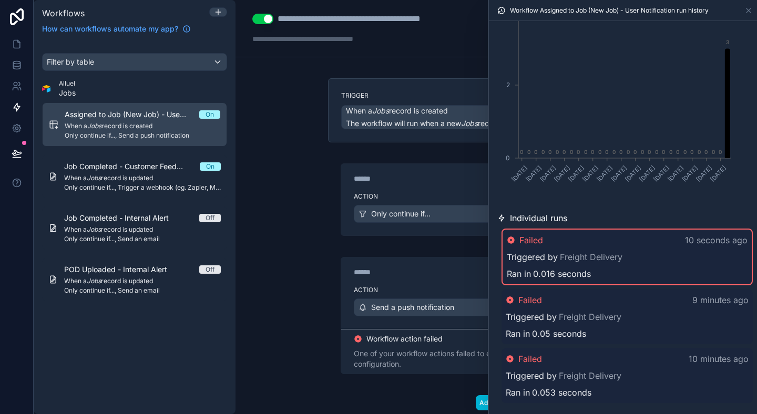
click at [309, 295] on div "**********" at bounding box center [497, 207] width 522 height 414
click at [751, 9] on icon at bounding box center [749, 10] width 8 height 8
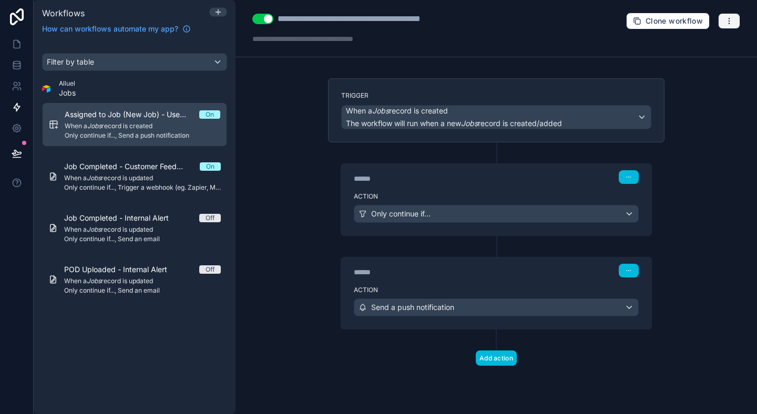
click at [727, 25] on button "button" at bounding box center [730, 21] width 22 height 16
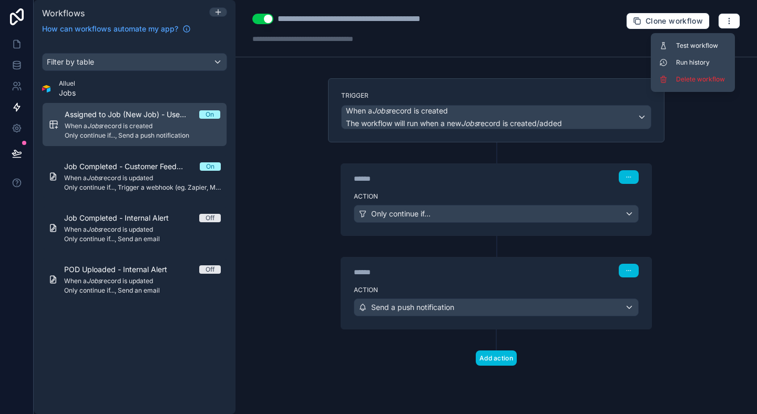
click at [708, 56] on button "Run history" at bounding box center [693, 62] width 76 height 17
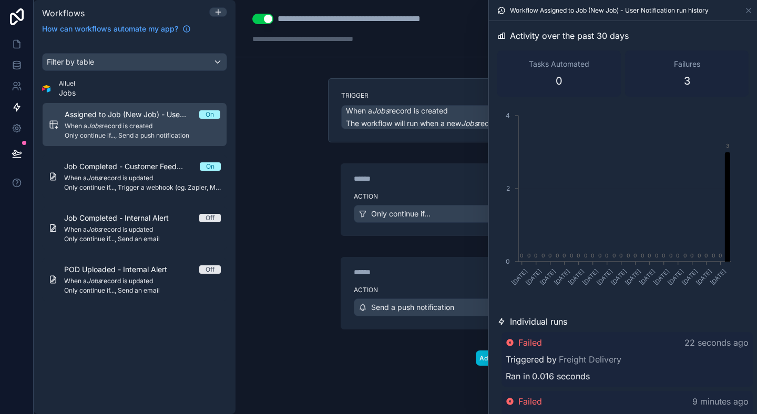
click at [547, 354] on span "Triggered by" at bounding box center [531, 359] width 51 height 13
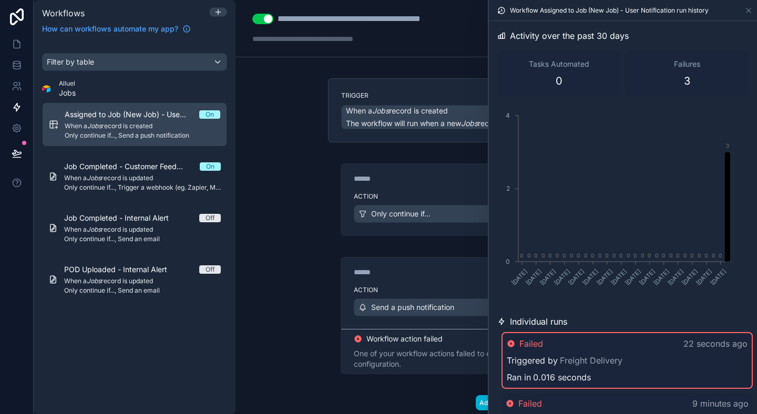
scroll to position [29, 0]
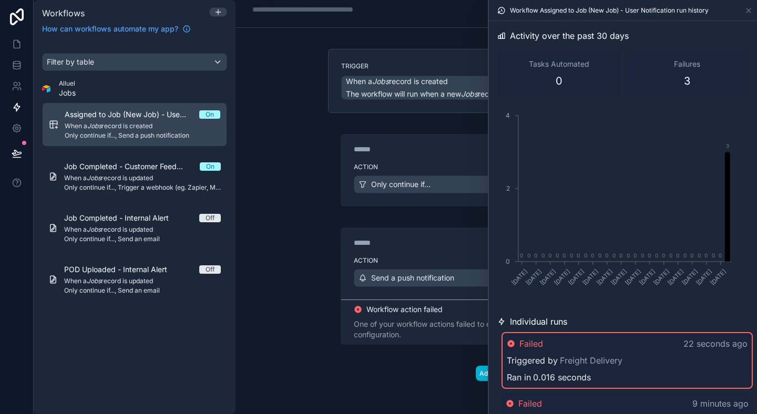
click at [440, 329] on div "One of your workflow actions failed to execute. Review your workflow configurat…" at bounding box center [496, 329] width 285 height 21
click at [415, 309] on span "Workflow action failed" at bounding box center [405, 310] width 76 height 11
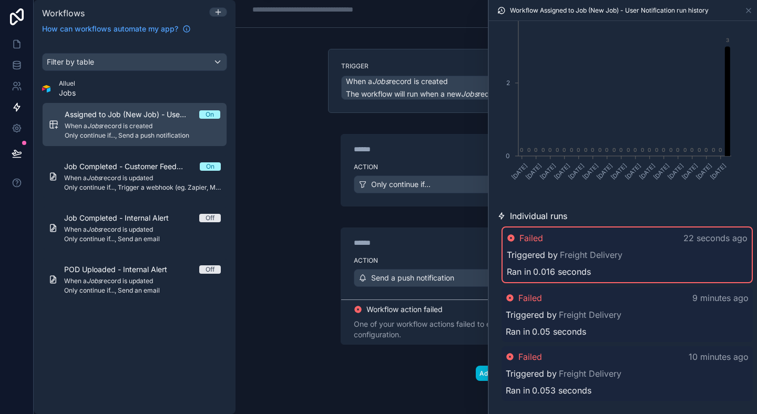
scroll to position [107, 0]
click at [561, 262] on div "Failed 22 seconds ago Triggered by Freight Delivery Ran in 0.016 seconds" at bounding box center [627, 254] width 251 height 57
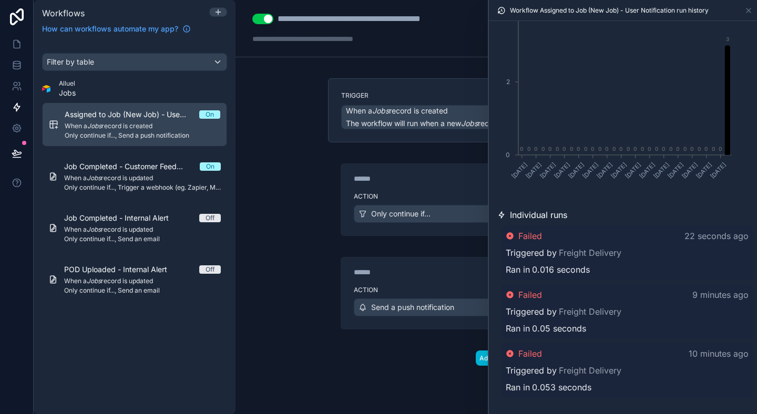
click at [596, 236] on div "Failed 22 seconds ago" at bounding box center [627, 236] width 243 height 13
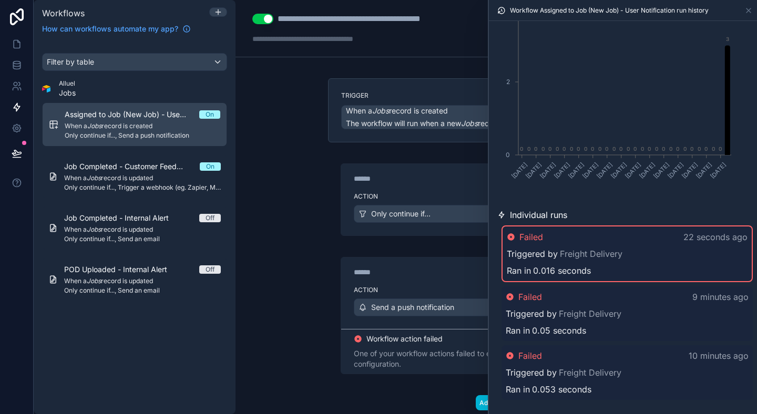
click at [748, 13] on icon at bounding box center [749, 10] width 8 height 8
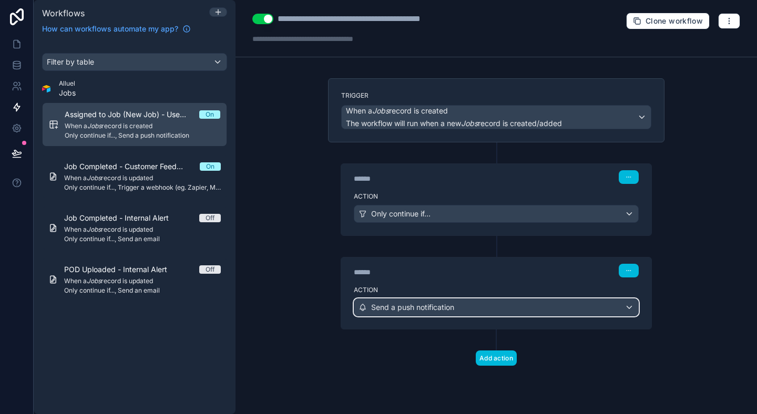
click at [561, 316] on button "Send a push notification" at bounding box center [496, 308] width 285 height 18
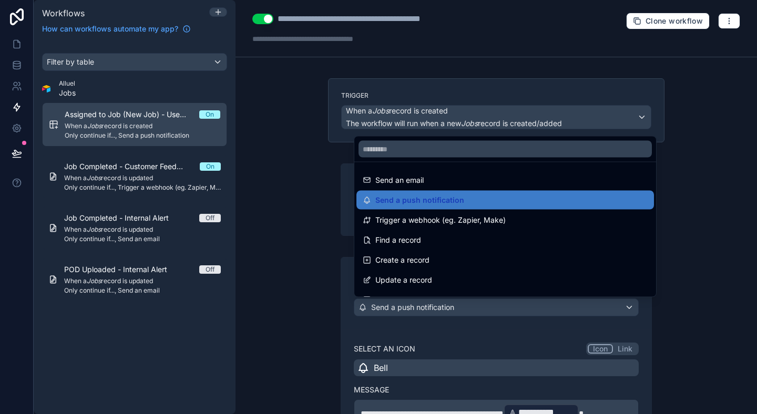
click at [563, 339] on div at bounding box center [378, 207] width 757 height 414
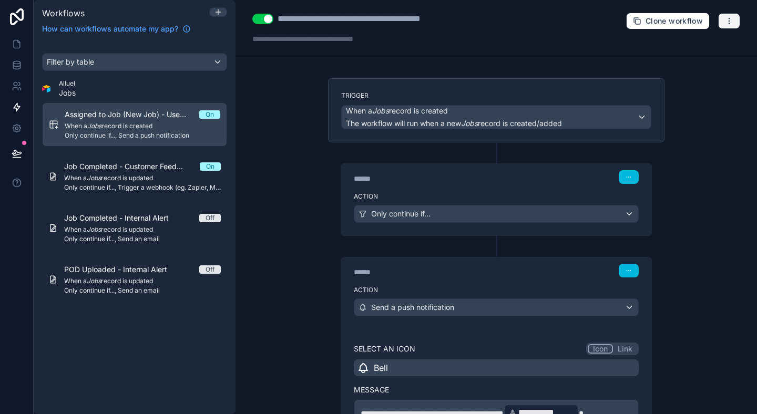
click at [728, 22] on icon "button" at bounding box center [729, 21] width 8 height 8
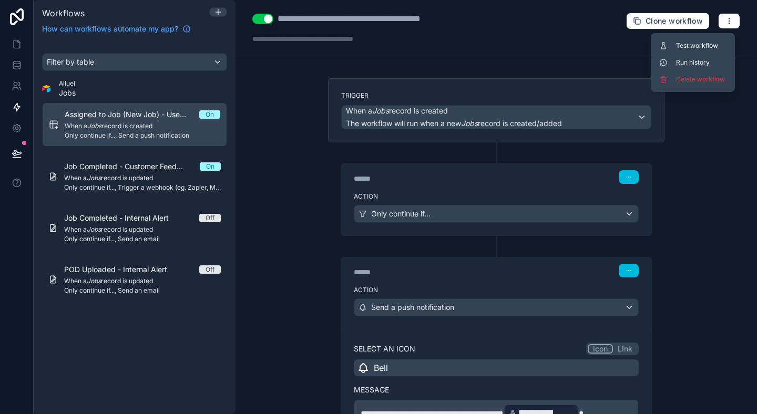
click at [701, 63] on span "Run history" at bounding box center [701, 62] width 50 height 8
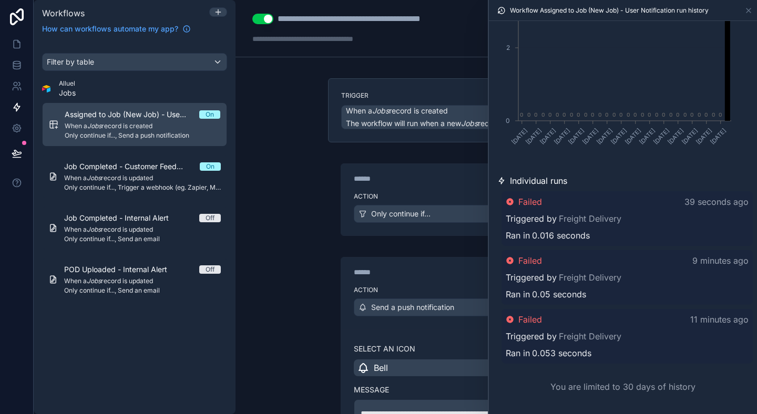
scroll to position [235, 0]
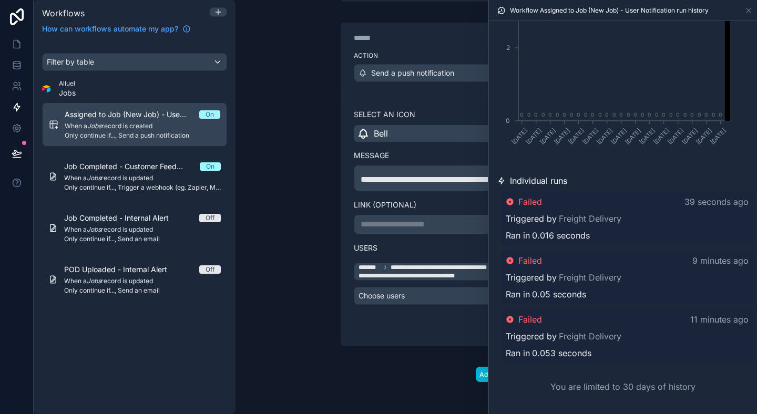
click at [546, 237] on span "0.016 seconds" at bounding box center [561, 235] width 58 height 13
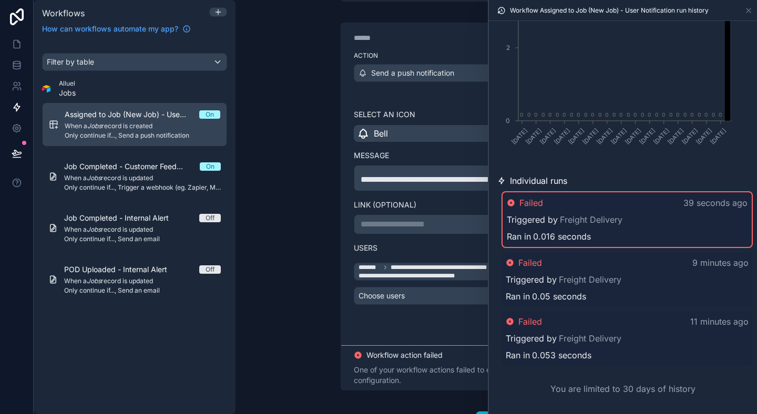
click at [393, 318] on div "Done" at bounding box center [496, 332] width 310 height 28
click at [751, 9] on icon at bounding box center [749, 10] width 8 height 8
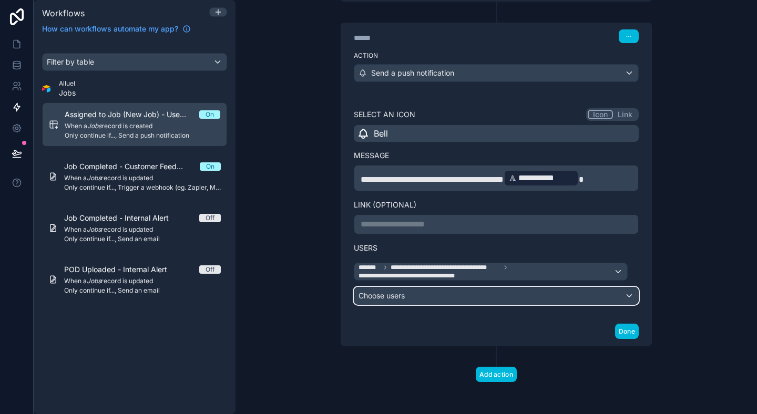
click at [530, 297] on div "Choose users" at bounding box center [497, 296] width 284 height 17
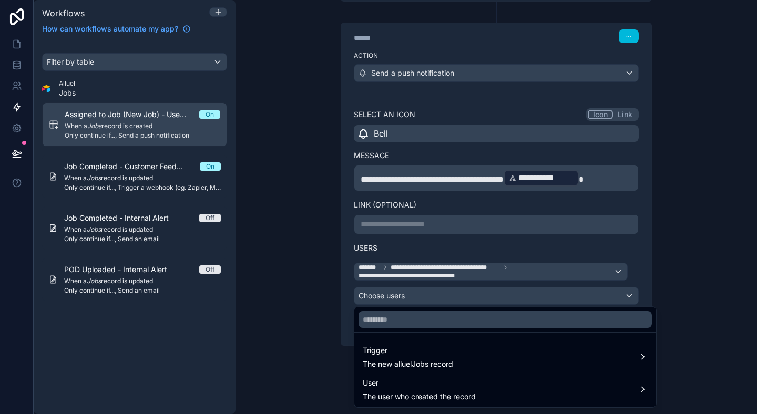
click at [512, 360] on div "Trigger The new alluelJobs record" at bounding box center [505, 357] width 285 height 25
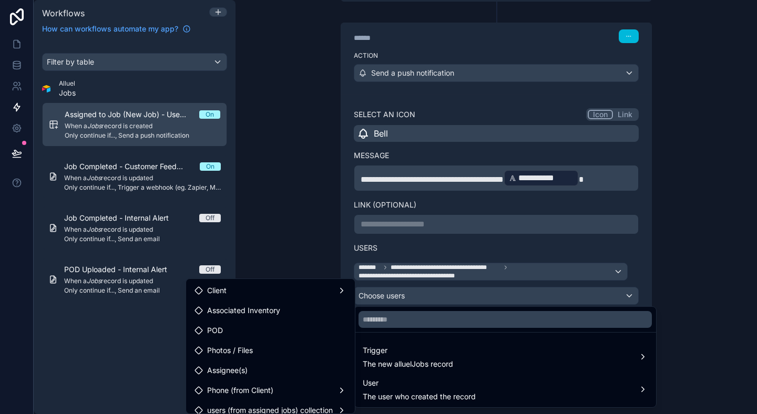
click at [561, 242] on div at bounding box center [378, 207] width 757 height 414
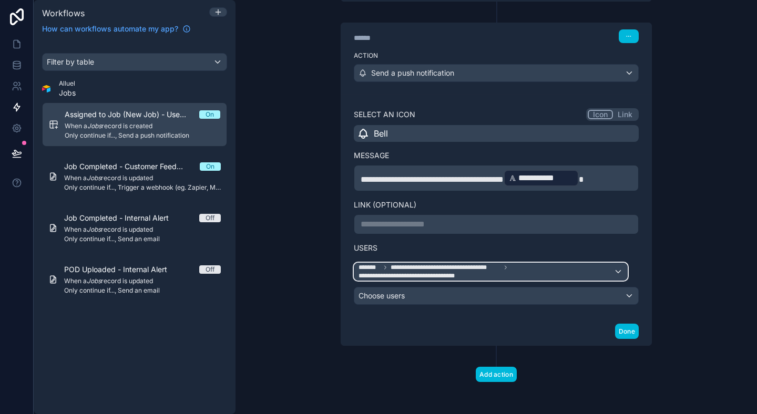
click at [533, 264] on span "**********" at bounding box center [486, 272] width 255 height 17
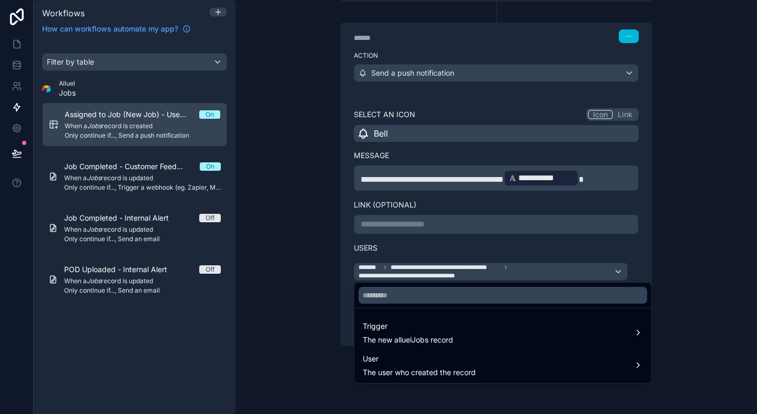
click at [505, 319] on div "Trigger The new alluelJobs record" at bounding box center [503, 333] width 293 height 32
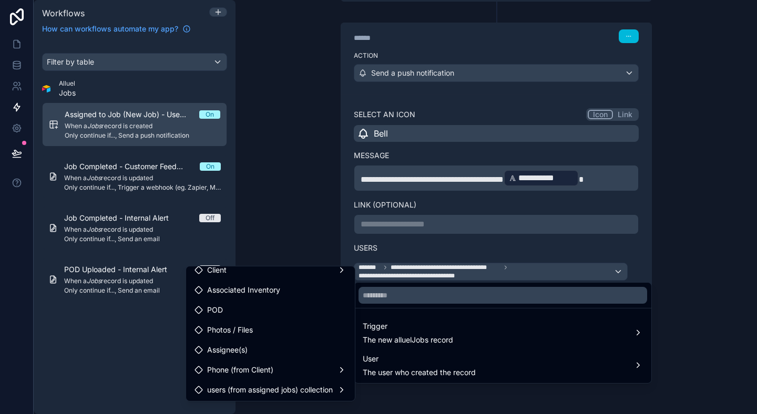
scroll to position [8, 0]
click at [223, 344] on span "Assignee(s)" at bounding box center [227, 349] width 41 height 13
click at [281, 341] on div "Assignee(s)" at bounding box center [270, 349] width 165 height 19
click at [698, 301] on div at bounding box center [378, 207] width 757 height 414
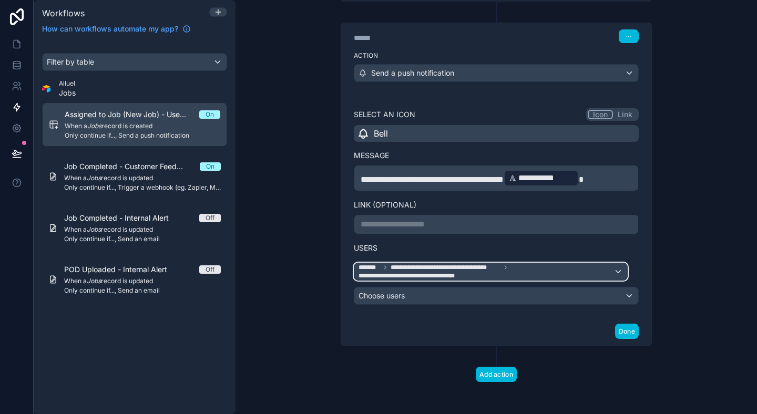
click at [512, 272] on span "**********" at bounding box center [486, 272] width 255 height 17
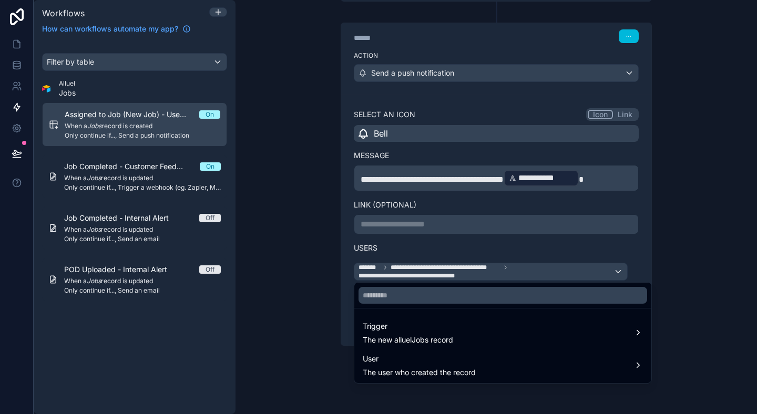
click at [460, 336] on div "Trigger The new alluelJobs record" at bounding box center [503, 332] width 280 height 25
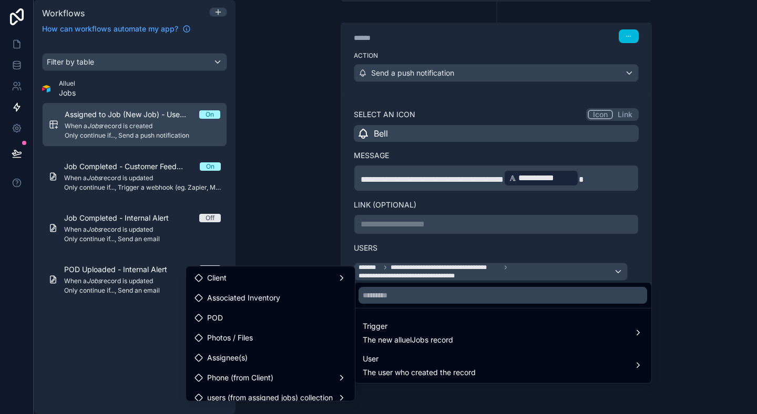
click at [254, 359] on div "Assignee(s)" at bounding box center [271, 358] width 152 height 13
click at [534, 251] on div at bounding box center [378, 207] width 757 height 414
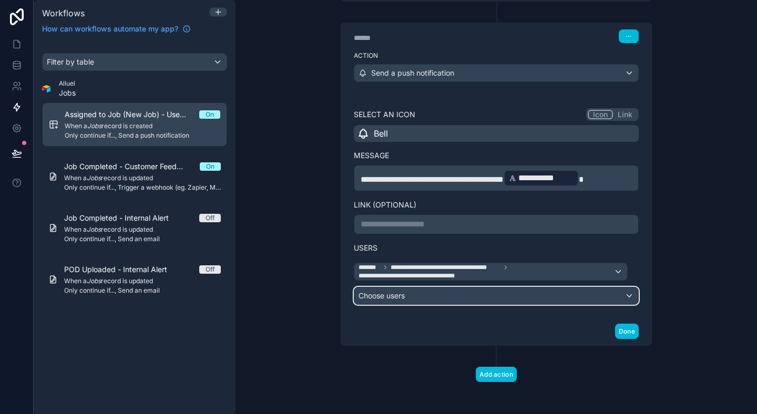
click at [471, 293] on div "Choose users" at bounding box center [497, 296] width 284 height 17
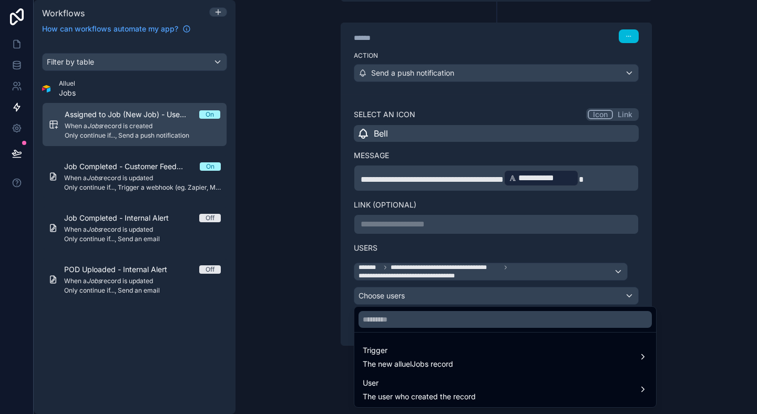
click at [418, 348] on span "Trigger" at bounding box center [408, 351] width 90 height 13
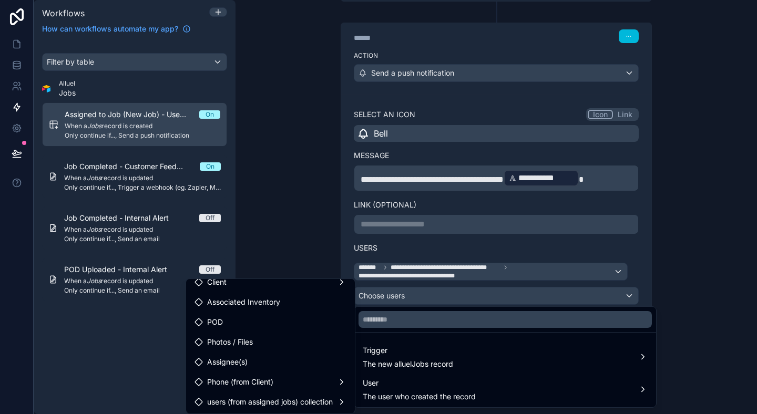
click at [272, 366] on div "Assignee(s)" at bounding box center [271, 362] width 152 height 13
click at [267, 398] on span "users (from assigned jobs) collection" at bounding box center [270, 402] width 126 height 13
click at [407, 399] on span "users (from assigned jobs) collection" at bounding box center [439, 402] width 126 height 13
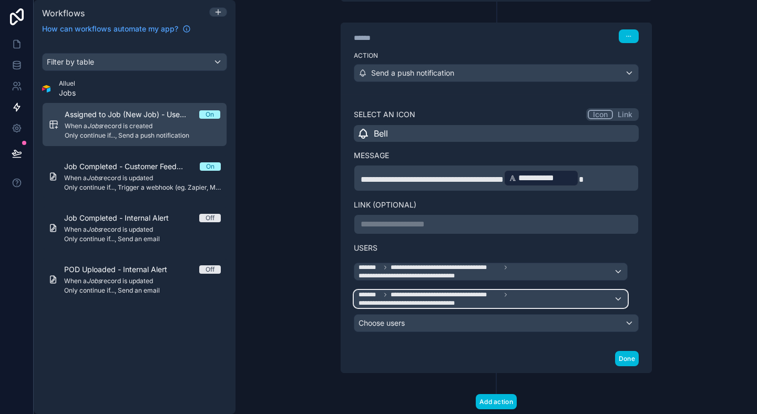
click at [426, 291] on span "**********" at bounding box center [446, 295] width 110 height 8
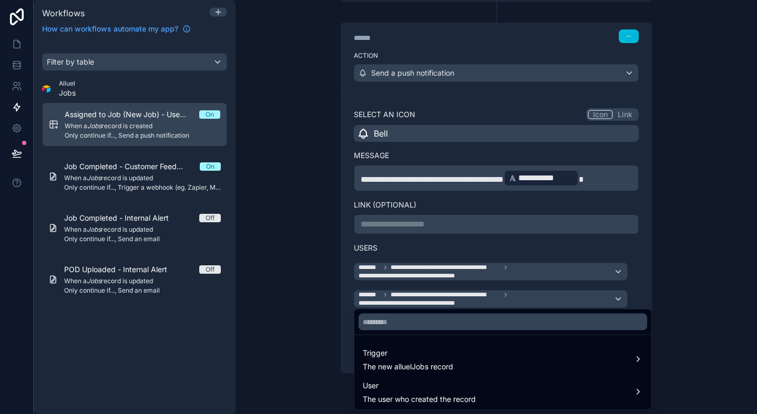
click at [632, 295] on div at bounding box center [378, 207] width 757 height 414
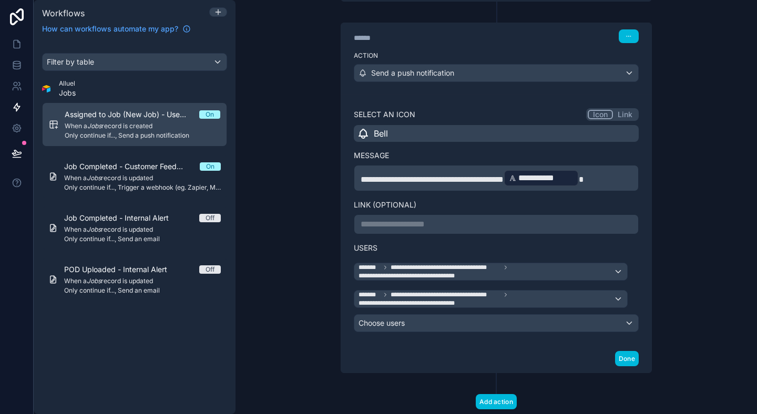
click at [632, 295] on icon at bounding box center [633, 297] width 7 height 7
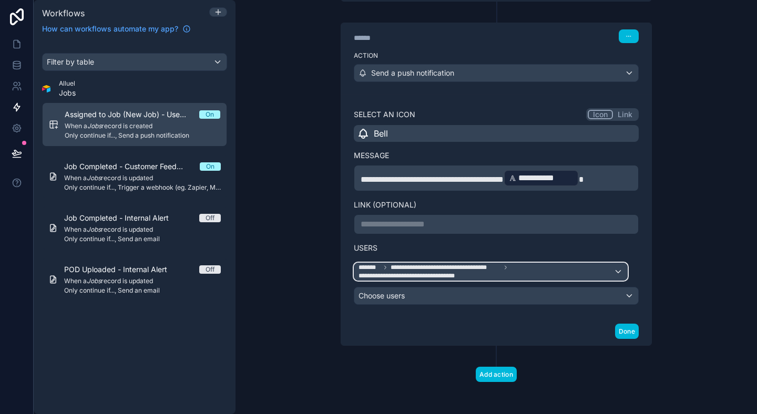
click at [589, 270] on span "**********" at bounding box center [486, 272] width 255 height 17
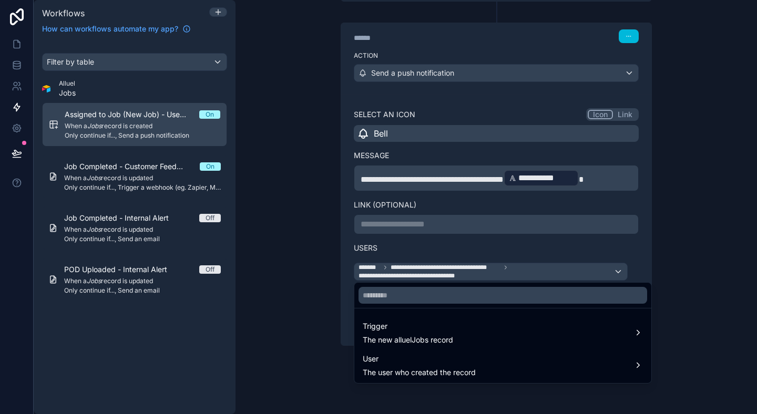
click at [523, 357] on div "User The user who created the record" at bounding box center [503, 365] width 280 height 25
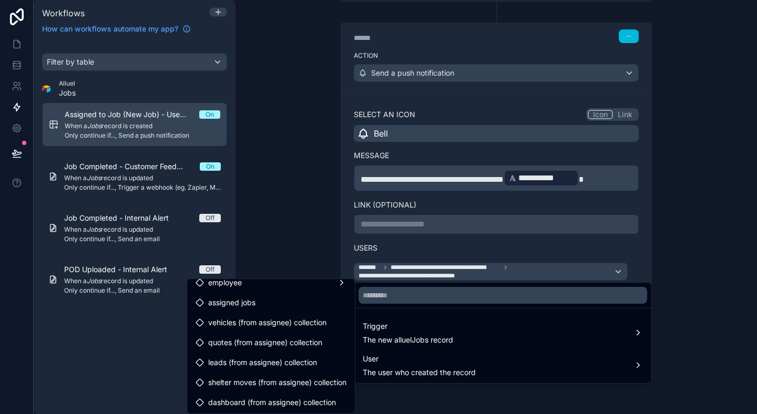
scroll to position [0, 0]
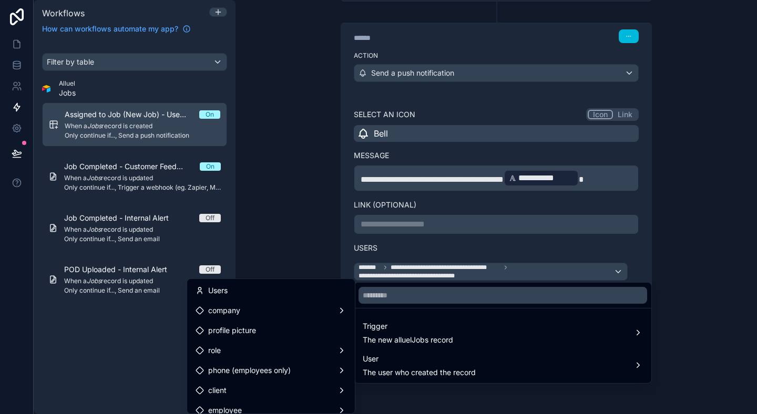
click at [487, 270] on div at bounding box center [378, 207] width 757 height 414
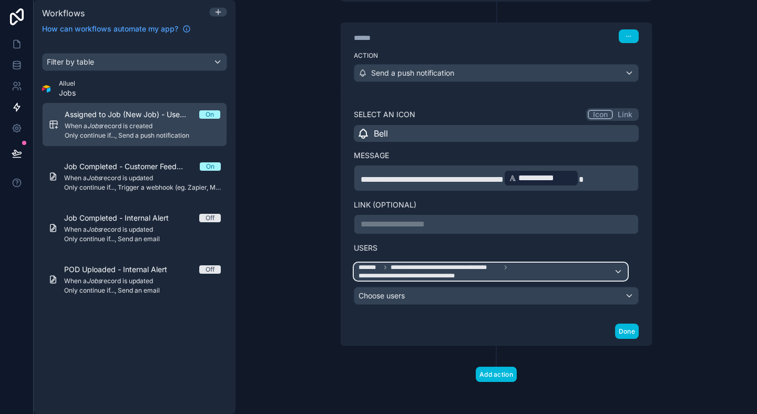
click at [487, 270] on span "**********" at bounding box center [446, 268] width 110 height 8
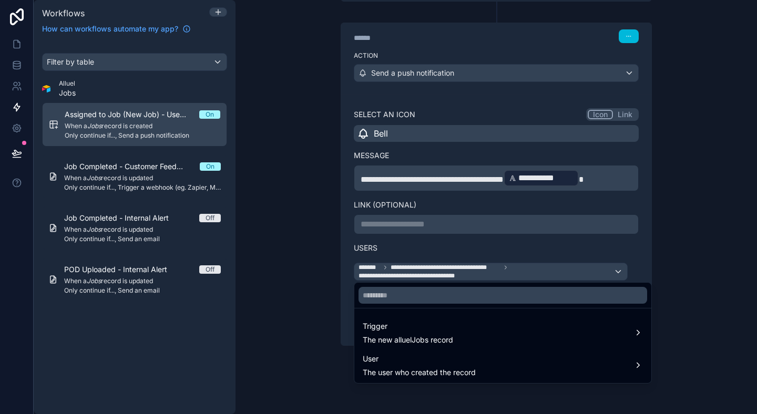
click at [459, 338] on div "Trigger The new alluelJobs record" at bounding box center [503, 332] width 280 height 25
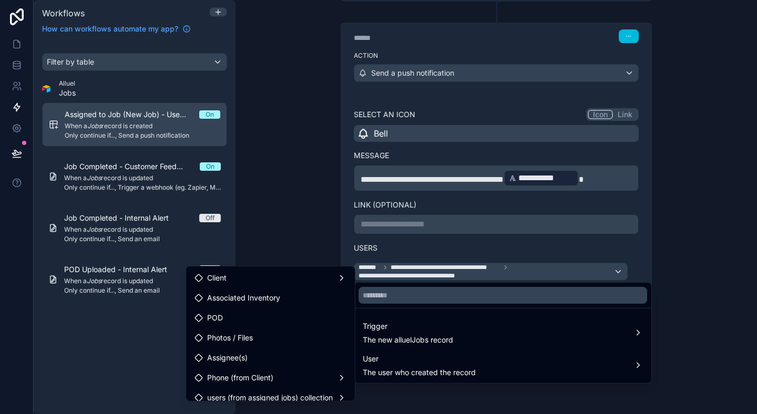
click at [266, 354] on div "Assignee(s)" at bounding box center [271, 358] width 152 height 13
click at [277, 280] on div "Client" at bounding box center [271, 278] width 152 height 13
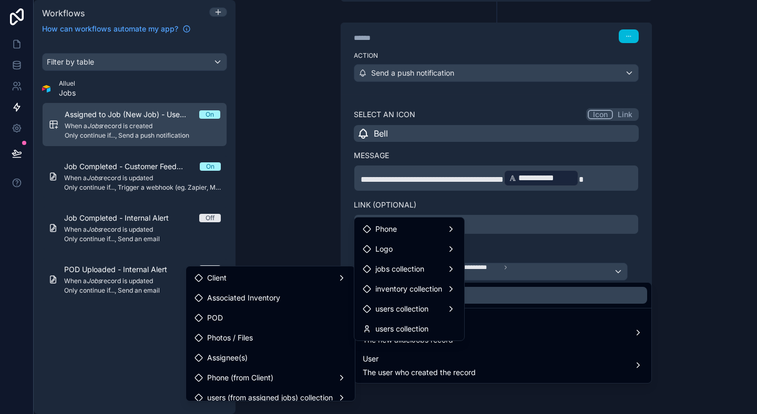
click at [224, 351] on div "Assignee(s)" at bounding box center [270, 358] width 165 height 19
click at [657, 157] on div at bounding box center [378, 207] width 757 height 414
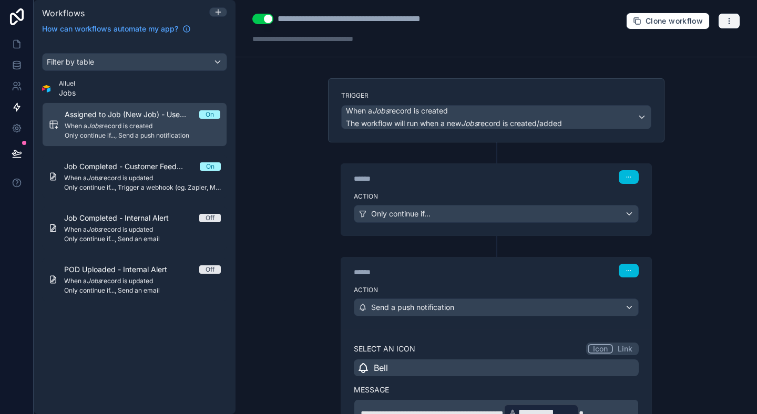
click at [723, 18] on button "button" at bounding box center [730, 21] width 22 height 16
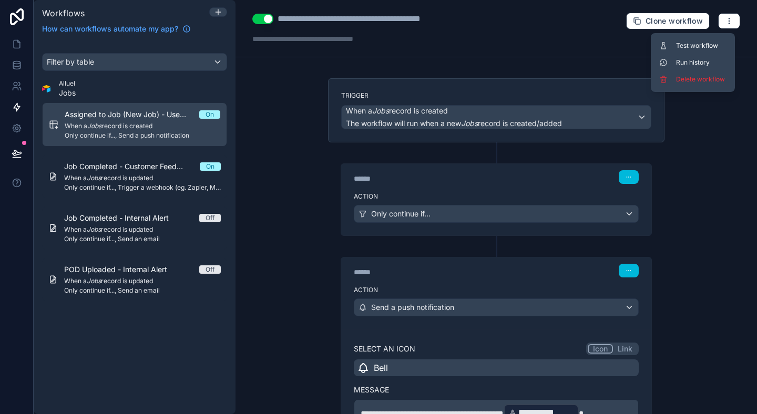
click at [696, 45] on span "Test workflow" at bounding box center [701, 46] width 50 height 8
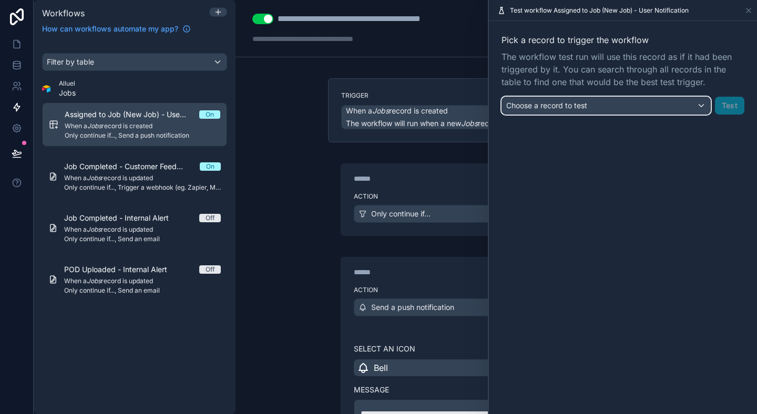
click at [613, 110] on div "Choose a record to test" at bounding box center [606, 105] width 208 height 17
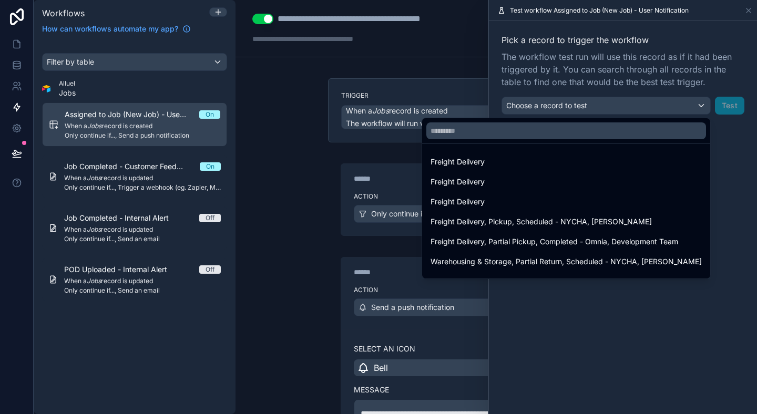
click at [590, 165] on div "Freight Delivery" at bounding box center [566, 162] width 271 height 13
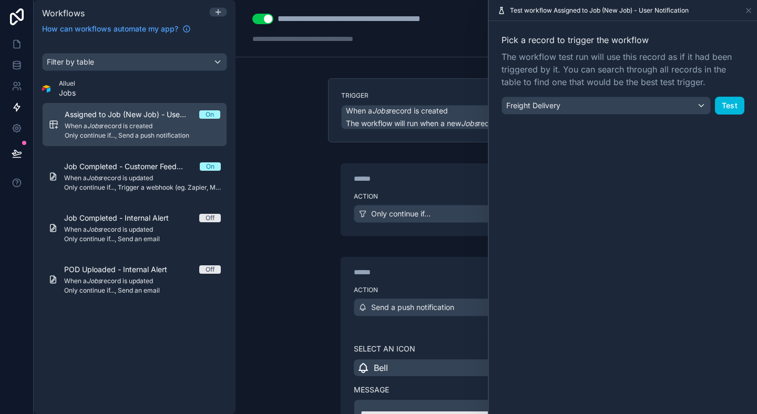
click at [734, 105] on button "Test" at bounding box center [729, 106] width 29 height 18
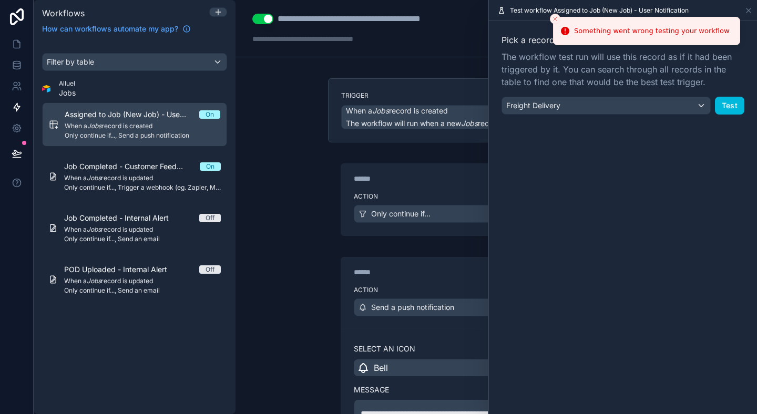
click at [546, 17] on div "Test workflow Assigned to Job (New Job) - User Notification" at bounding box center [623, 10] width 260 height 21
click at [555, 17] on icon "Close toast" at bounding box center [555, 19] width 6 height 6
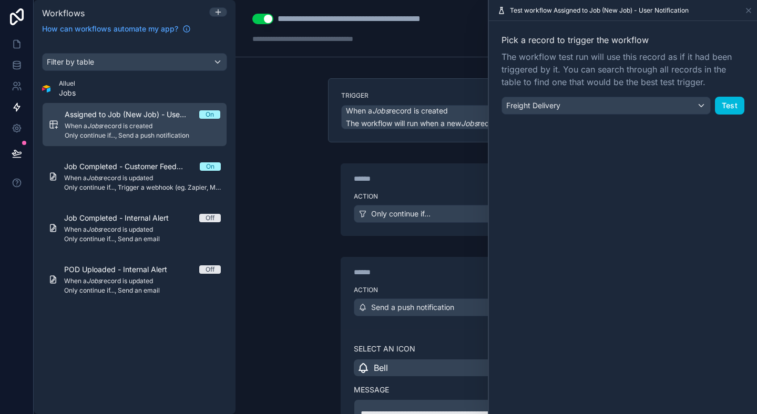
click at [745, 14] on icon at bounding box center [749, 10] width 8 height 8
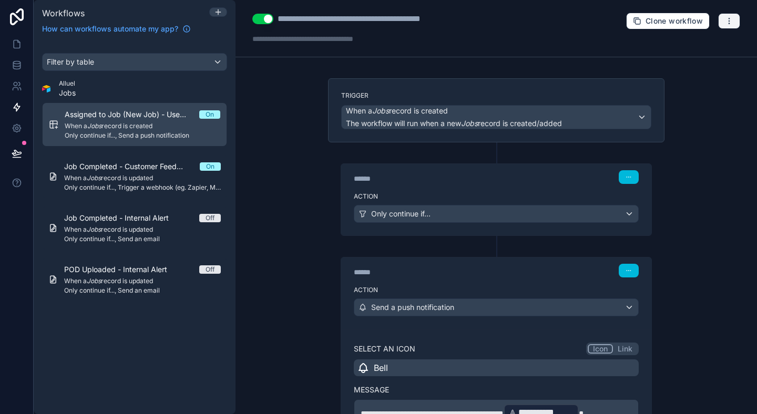
click at [724, 26] on button "button" at bounding box center [730, 21] width 22 height 16
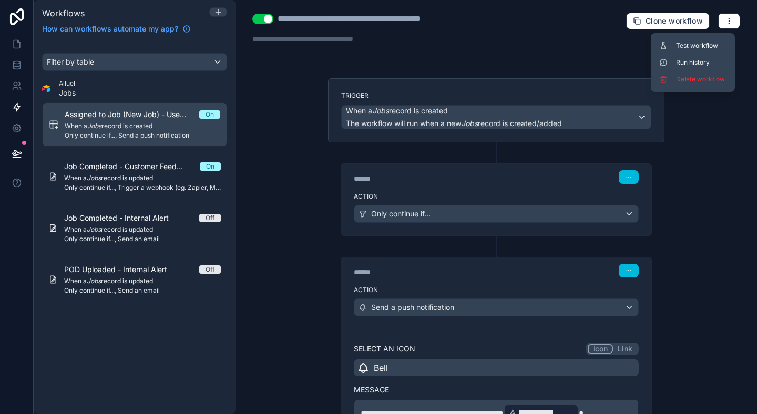
click at [679, 50] on button "Test workflow" at bounding box center [693, 45] width 76 height 17
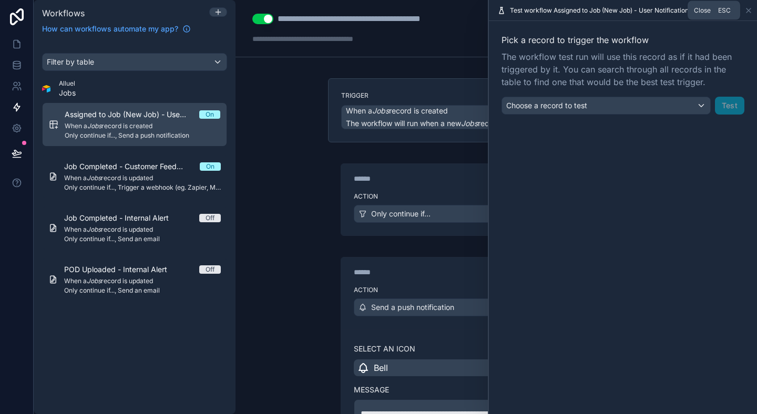
click at [749, 12] on icon at bounding box center [749, 10] width 8 height 8
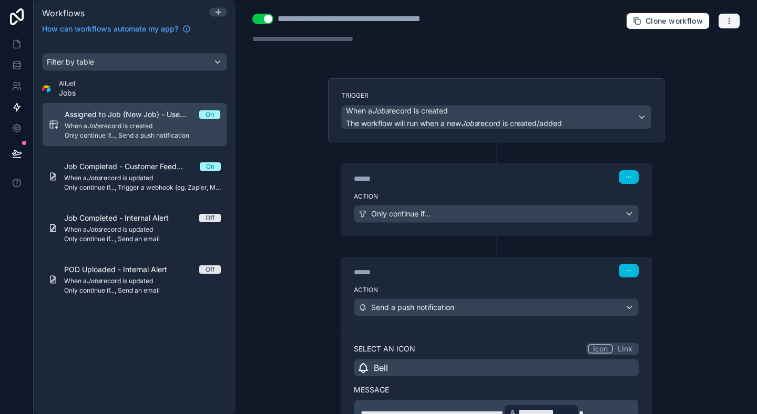
click at [733, 20] on icon "button" at bounding box center [729, 21] width 8 height 8
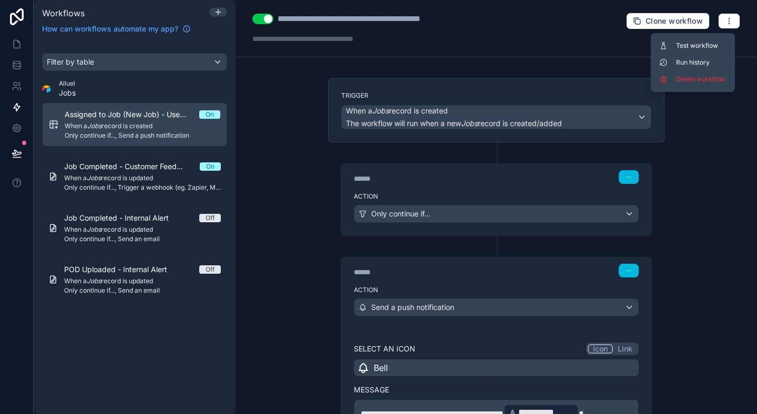
click at [685, 53] on button "Test workflow" at bounding box center [693, 45] width 76 height 17
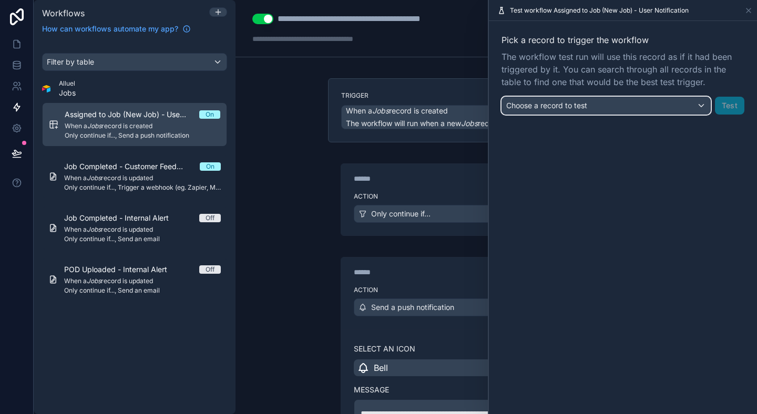
click at [654, 98] on div "Choose a record to test" at bounding box center [606, 105] width 208 height 17
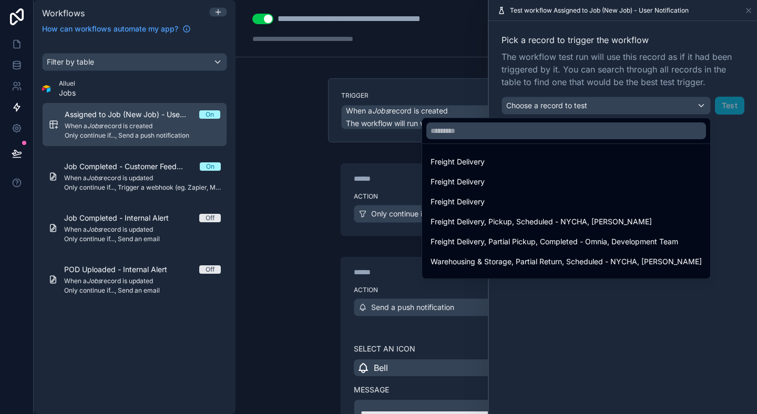
click at [680, 77] on div at bounding box center [623, 207] width 268 height 414
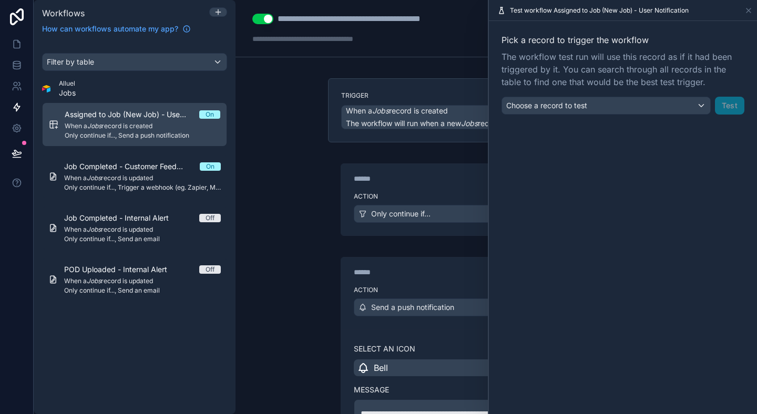
click at [660, 115] on div "Pick a record to trigger the workflow The workflow test run will use this recor…" at bounding box center [623, 74] width 268 height 106
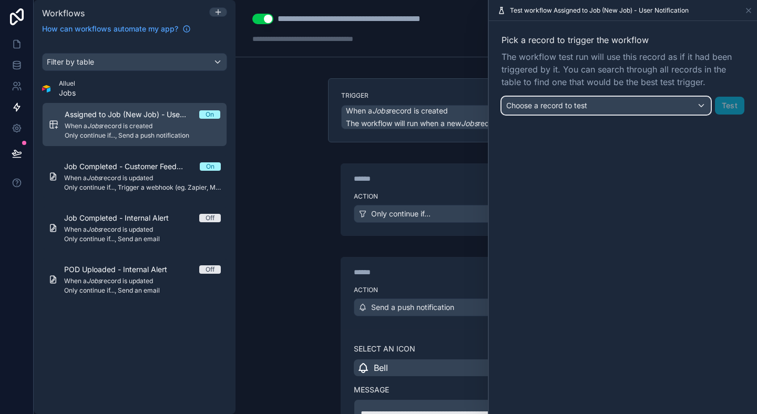
click at [664, 110] on div "Choose a record to test" at bounding box center [606, 105] width 208 height 17
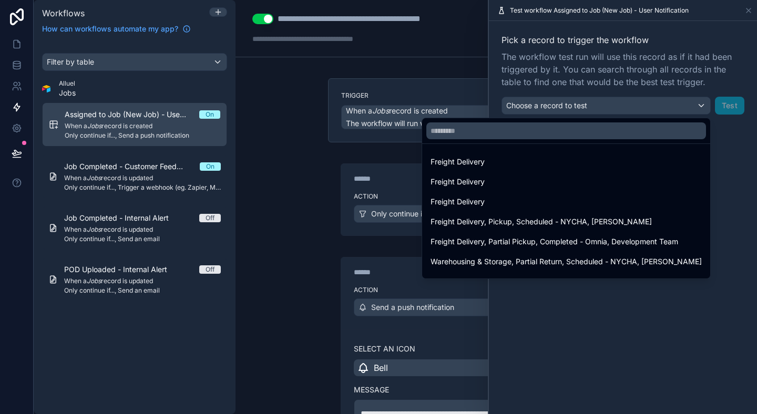
click at [560, 224] on span "Freight Delivery, Pickup, Scheduled - NYCHA, Antoinette Brown" at bounding box center [541, 222] width 221 height 13
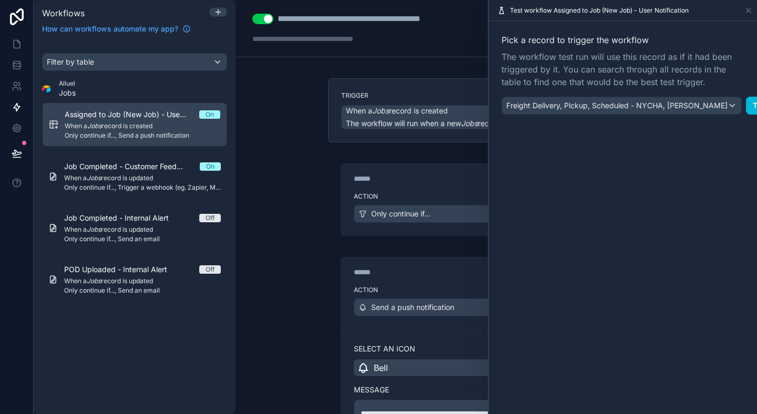
click at [748, 106] on button "Test" at bounding box center [760, 106] width 29 height 18
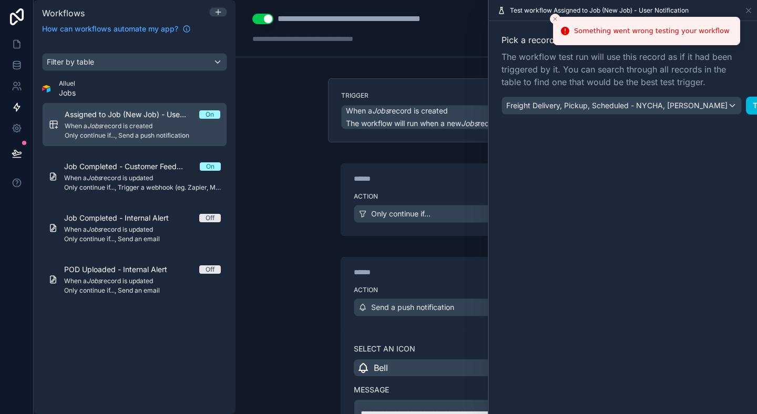
click at [747, 14] on div "Test workflow Assigned to Job (New Job) - User Notification" at bounding box center [623, 10] width 260 height 21
click at [747, 12] on icon at bounding box center [749, 10] width 8 height 8
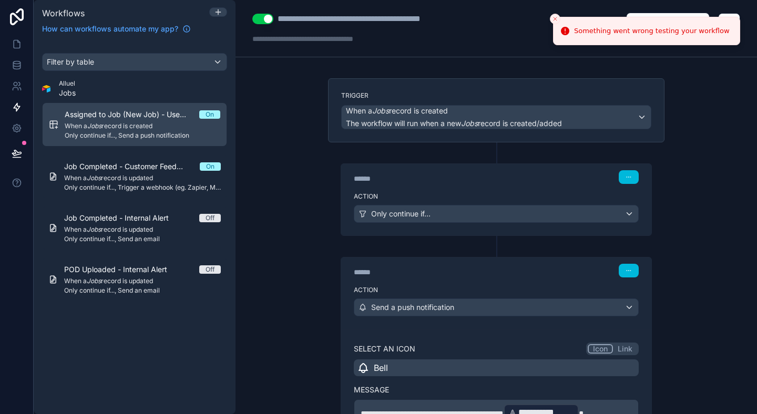
click at [552, 17] on icon "Close toast" at bounding box center [555, 19] width 6 height 6
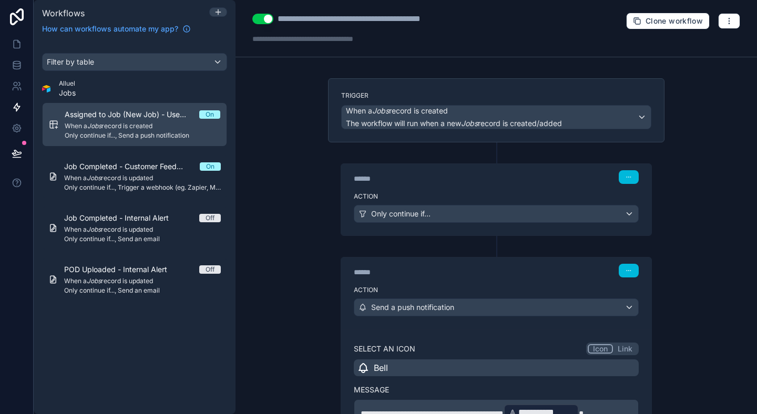
click at [291, 100] on div "**********" at bounding box center [497, 207] width 522 height 414
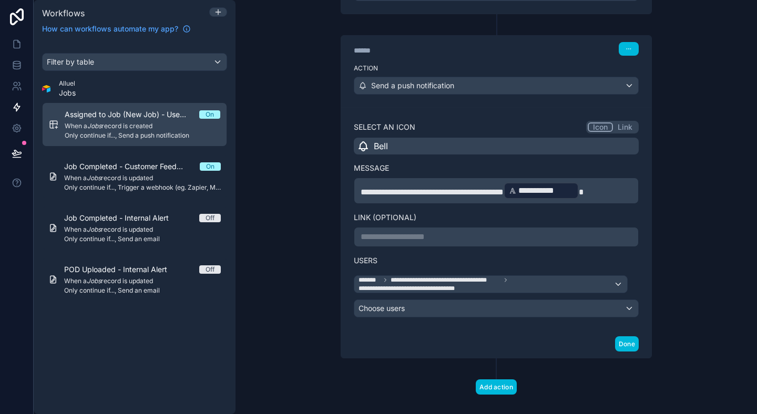
scroll to position [235, 0]
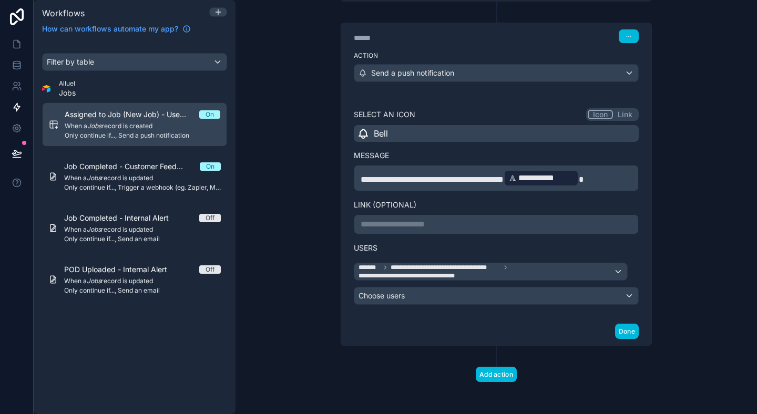
click at [464, 200] on label "Link (optional)" at bounding box center [496, 205] width 285 height 11
click at [625, 181] on p "**********" at bounding box center [496, 178] width 271 height 19
click at [708, 196] on div "**********" at bounding box center [497, 207] width 522 height 414
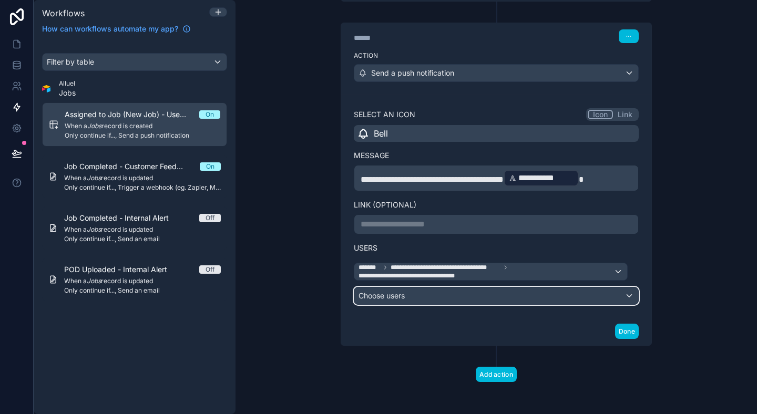
click at [421, 291] on div "Choose users" at bounding box center [497, 296] width 284 height 17
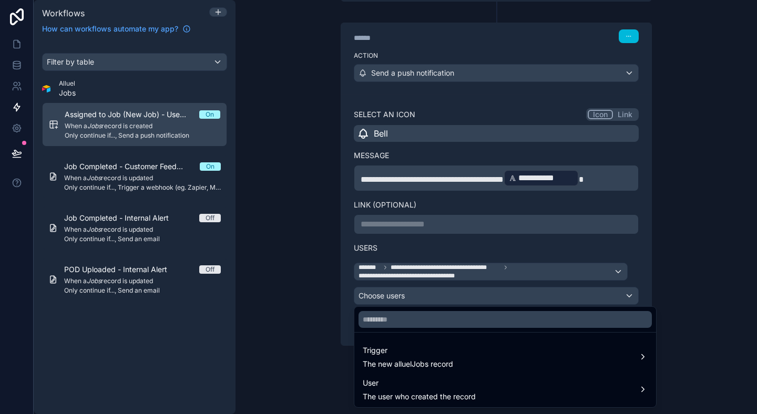
click at [410, 356] on span "Trigger" at bounding box center [408, 351] width 90 height 13
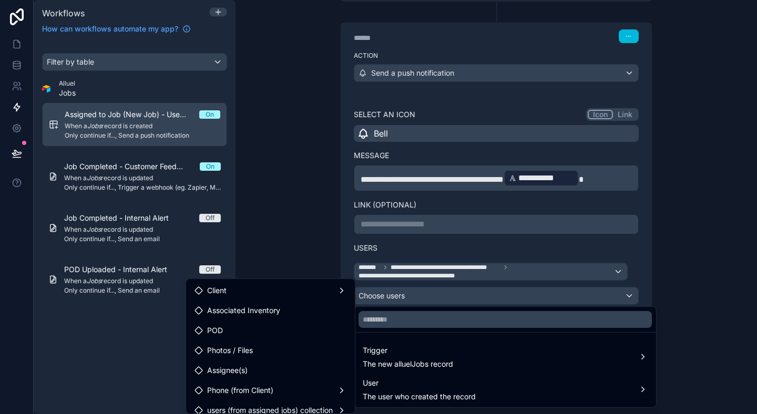
scroll to position [8, 0]
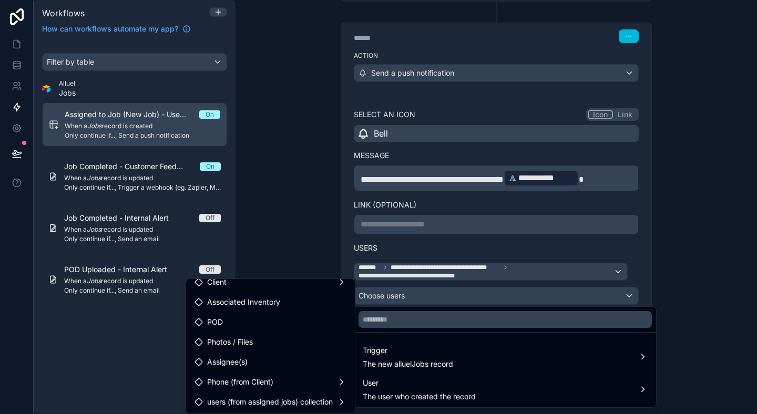
click at [254, 364] on div "Assignee(s)" at bounding box center [271, 362] width 152 height 13
click at [284, 250] on div at bounding box center [378, 207] width 757 height 414
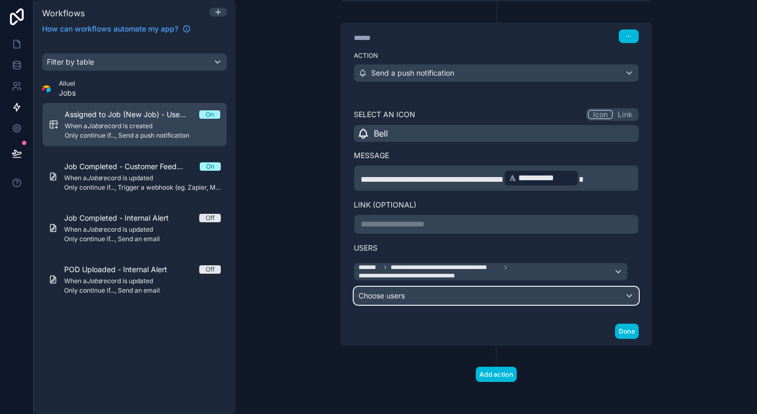
click at [381, 293] on div "Choose users" at bounding box center [497, 296] width 284 height 17
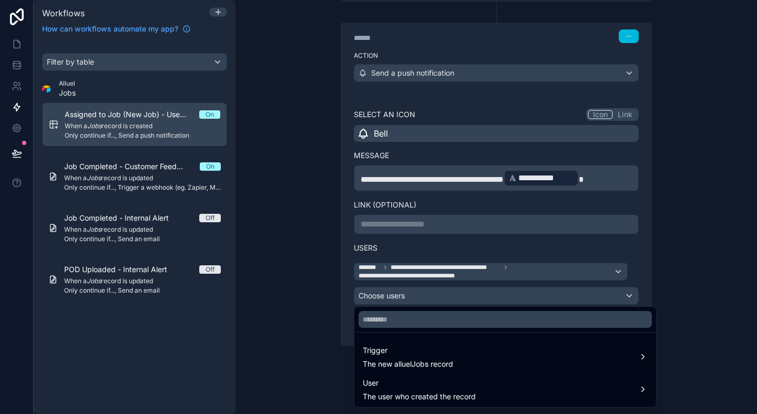
click at [404, 396] on span "The user who created the record" at bounding box center [419, 397] width 113 height 11
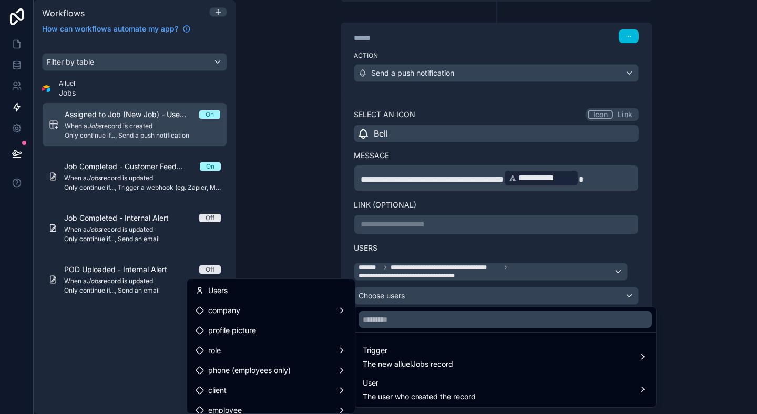
click at [381, 183] on div at bounding box center [378, 207] width 757 height 414
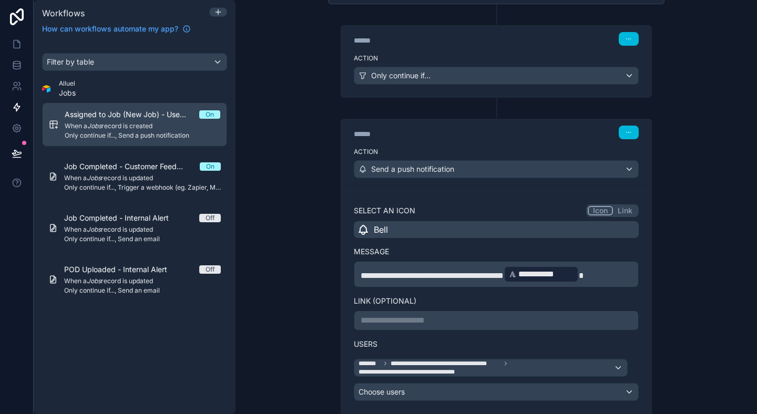
scroll to position [235, 0]
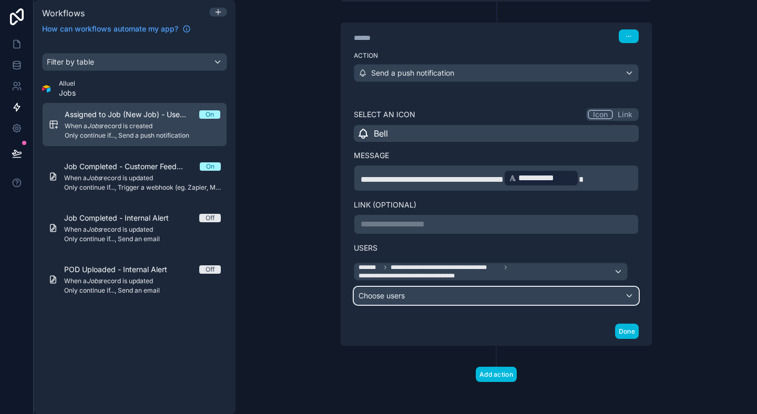
click at [409, 294] on div "Choose users" at bounding box center [497, 296] width 284 height 17
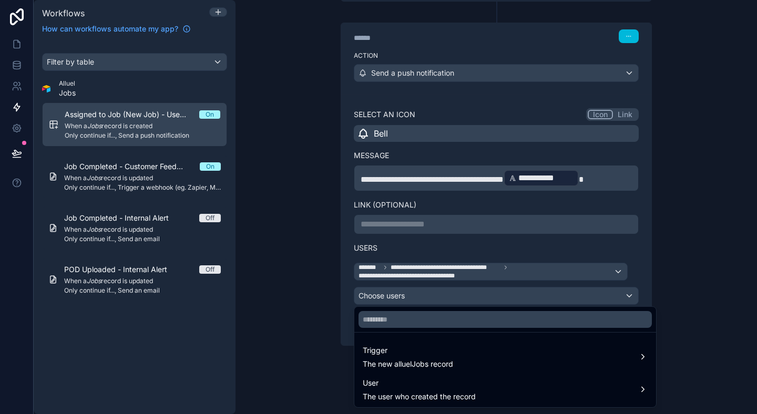
click at [412, 343] on div "Trigger The new alluelJobs record" at bounding box center [506, 357] width 298 height 32
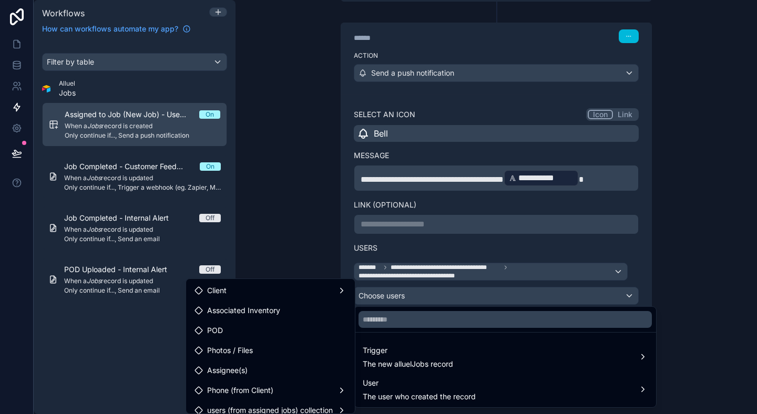
click at [416, 392] on span "The user who created the record" at bounding box center [419, 397] width 113 height 11
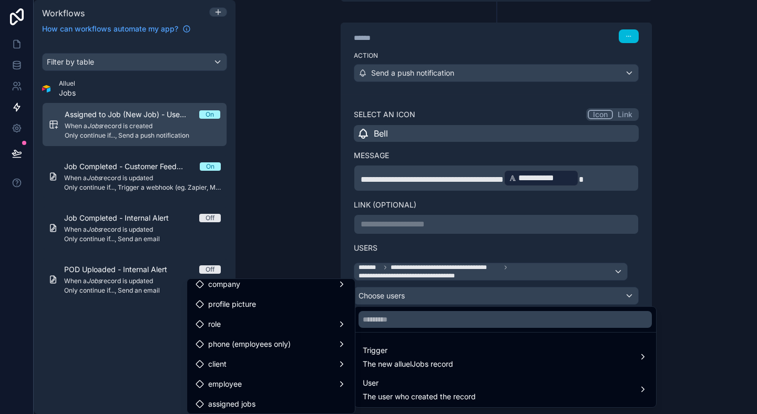
scroll to position [0, 0]
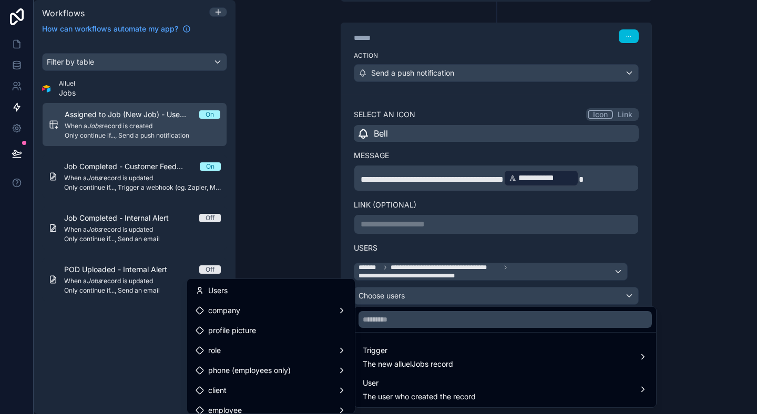
click at [727, 303] on div at bounding box center [378, 207] width 757 height 414
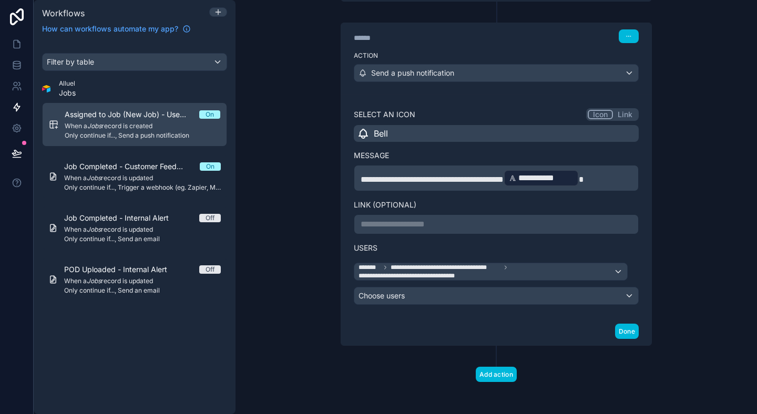
click at [556, 305] on div "**********" at bounding box center [496, 206] width 310 height 223
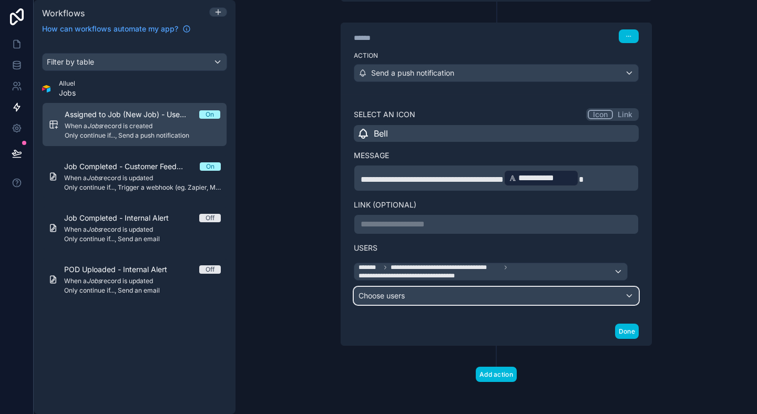
click at [559, 302] on div "Choose users" at bounding box center [497, 296] width 284 height 17
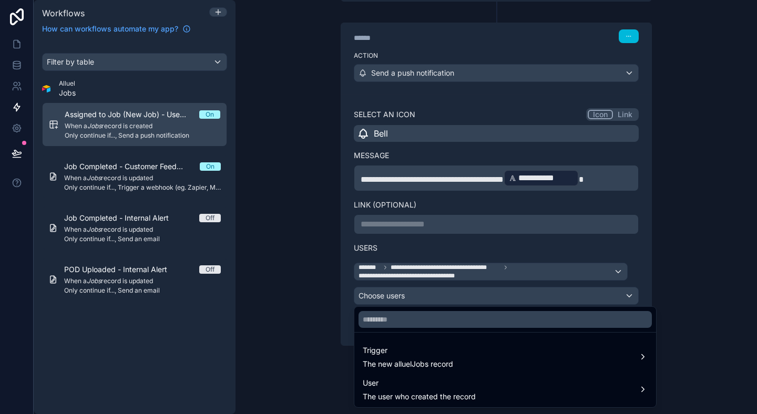
click at [492, 351] on div "Trigger The new alluelJobs record" at bounding box center [505, 357] width 285 height 25
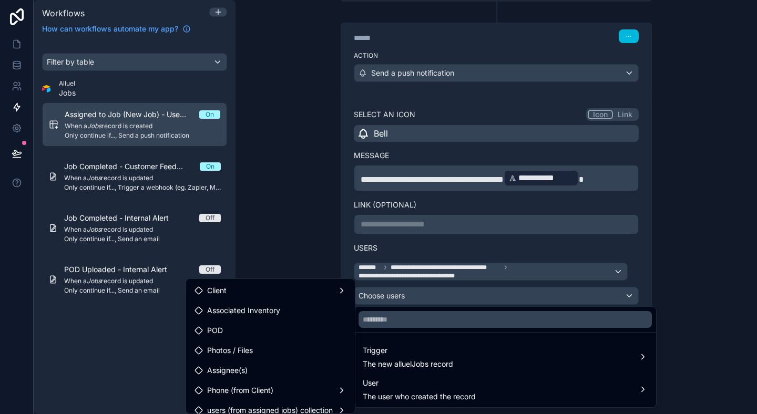
scroll to position [8, 0]
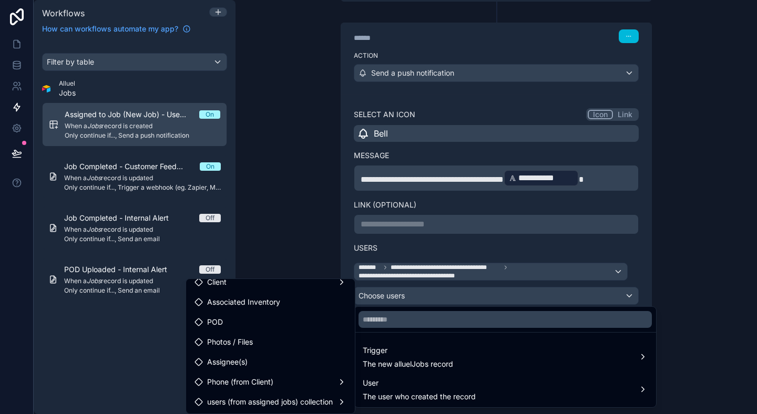
click at [321, 398] on span "users (from assigned jobs) collection" at bounding box center [270, 402] width 126 height 13
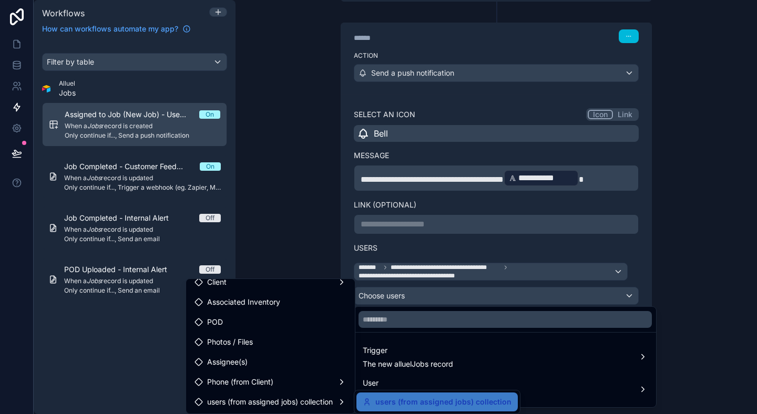
click at [321, 398] on span "users (from assigned jobs) collection" at bounding box center [270, 402] width 126 height 13
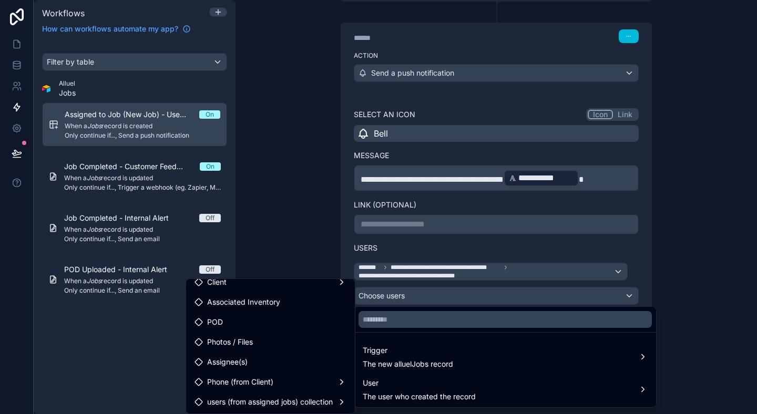
click at [321, 374] on div "Phone (from Client)" at bounding box center [270, 382] width 165 height 19
click at [320, 374] on div "Phone (from Client)" at bounding box center [270, 382] width 165 height 19
click at [321, 366] on div "Assignee(s)" at bounding box center [271, 362] width 152 height 13
click at [312, 359] on div "Assignee(s)" at bounding box center [271, 362] width 152 height 13
drag, startPoint x: 268, startPoint y: 363, endPoint x: 489, endPoint y: 331, distance: 223.7
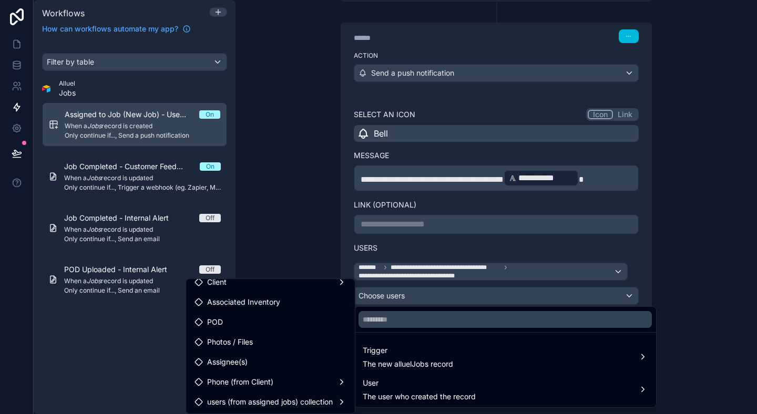
click at [489, 331] on div "**********" at bounding box center [497, 207] width 522 height 414
click at [698, 267] on div at bounding box center [378, 207] width 757 height 414
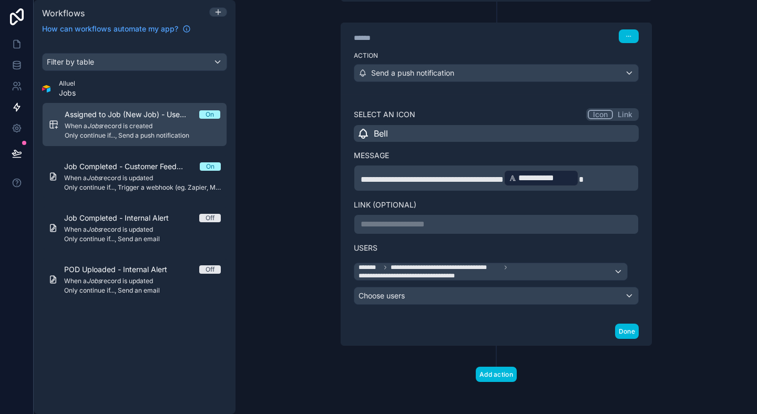
click at [698, 267] on div "**********" at bounding box center [497, 207] width 522 height 414
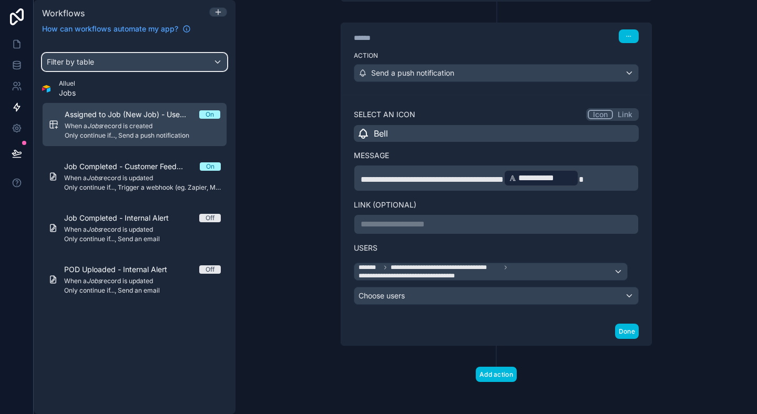
click at [197, 59] on div "Filter by table" at bounding box center [135, 62] width 184 height 17
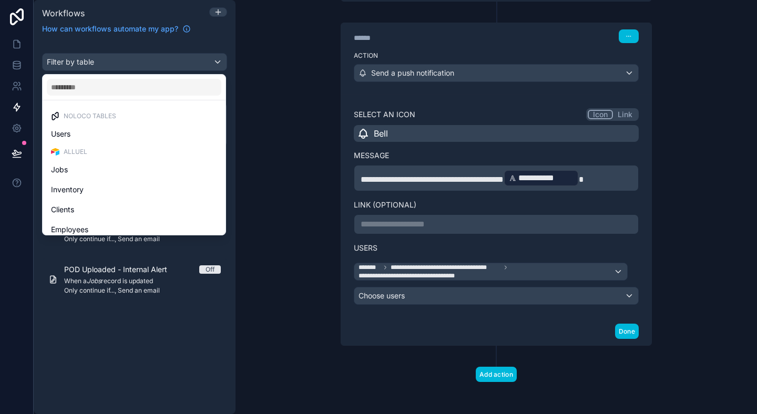
click at [282, 17] on div "scrollable content" at bounding box center [378, 207] width 757 height 414
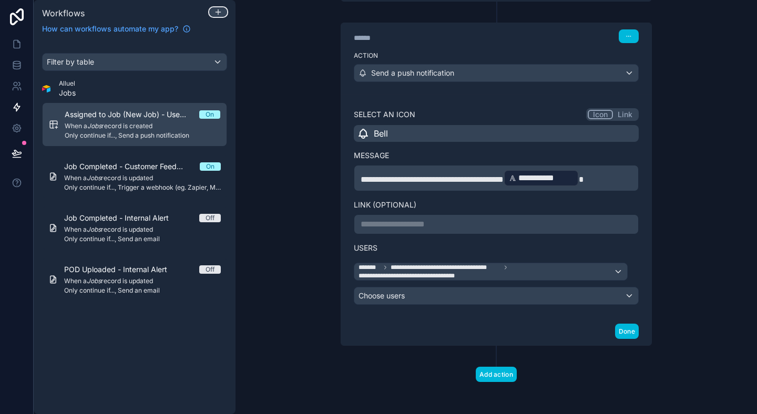
click at [224, 14] on div at bounding box center [218, 12] width 17 height 8
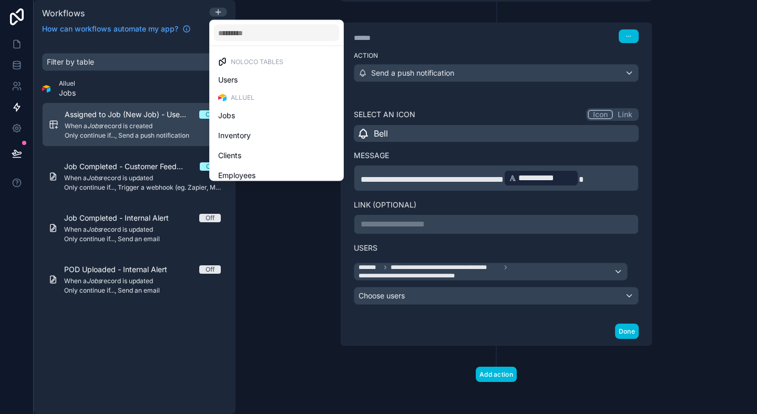
click at [249, 77] on div "Users" at bounding box center [276, 80] width 117 height 13
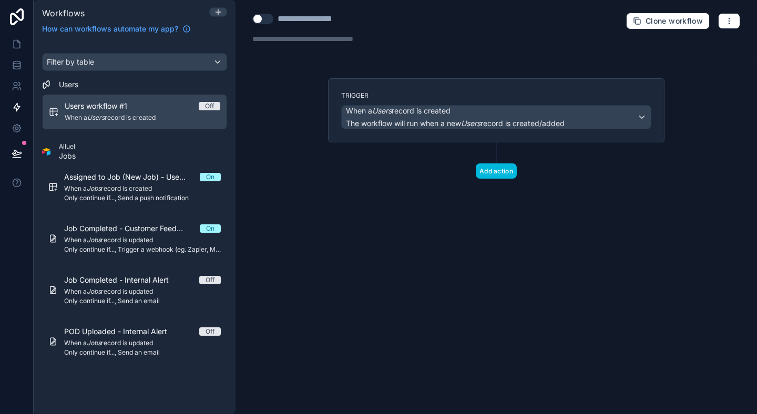
click at [481, 97] on label "Trigger" at bounding box center [496, 96] width 310 height 8
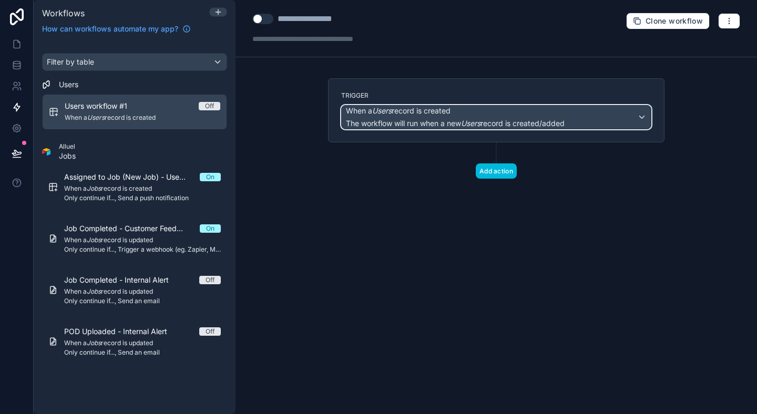
click at [480, 113] on span "When a Users record is created" at bounding box center [455, 111] width 219 height 11
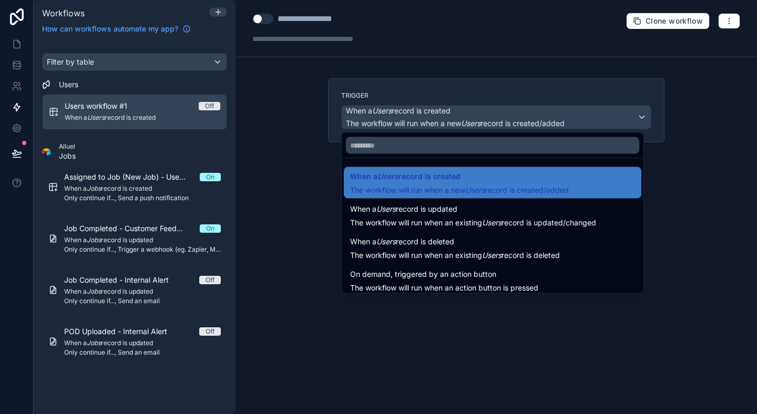
click at [443, 216] on div "When a Users record is updated The workflow will run when an existing Users rec…" at bounding box center [473, 215] width 246 height 25
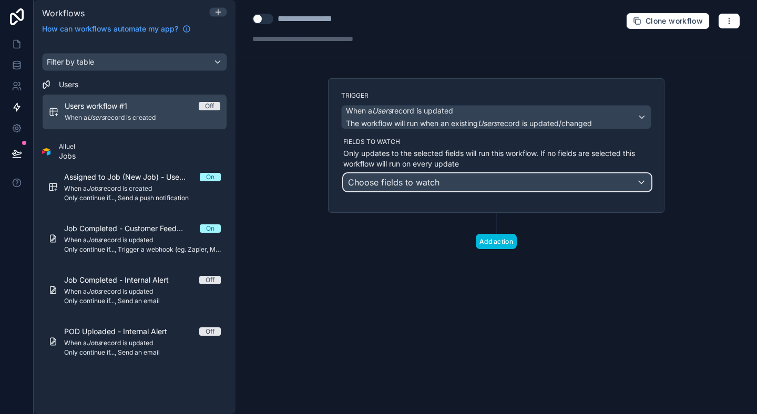
click at [467, 178] on div "Choose fields to watch" at bounding box center [497, 182] width 307 height 17
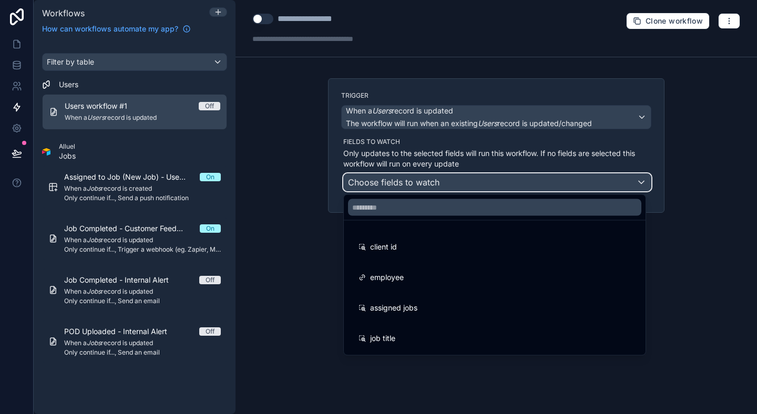
scroll to position [302, 0]
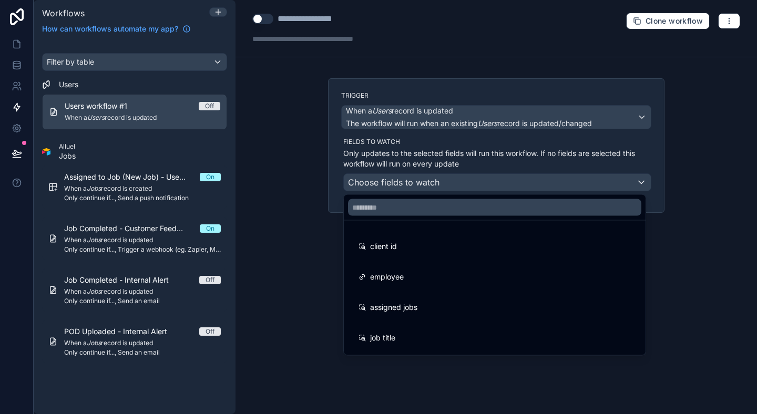
click at [414, 308] on span "assigned jobs" at bounding box center [393, 308] width 47 height 13
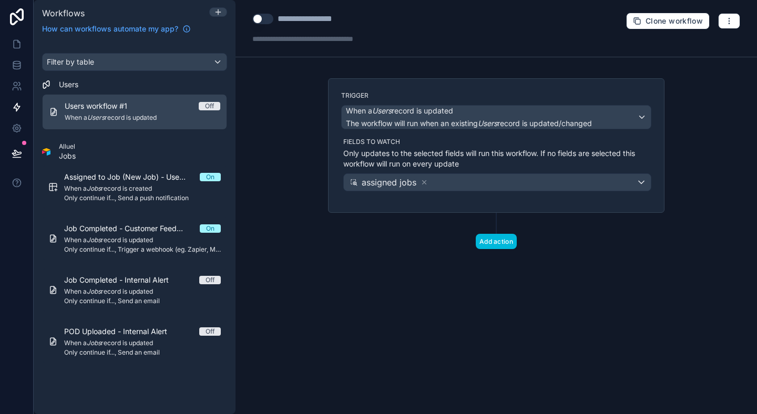
click at [414, 308] on div "**********" at bounding box center [497, 207] width 522 height 414
click at [494, 242] on button "Add action" at bounding box center [496, 241] width 41 height 15
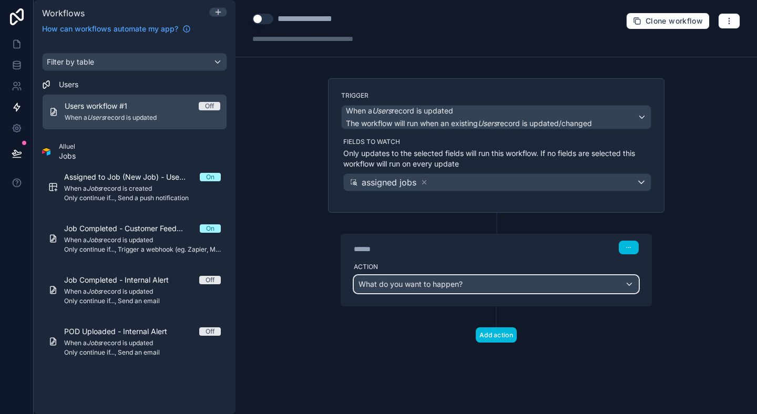
click at [430, 288] on span "What do you want to happen?" at bounding box center [411, 284] width 104 height 9
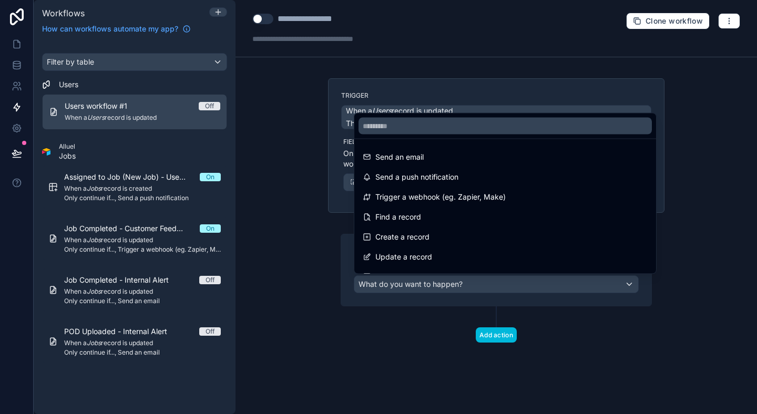
click at [431, 171] on span "Send a push notification" at bounding box center [417, 177] width 83 height 13
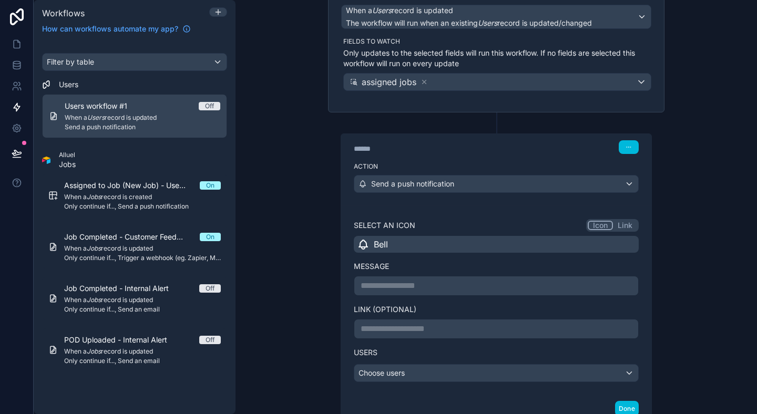
scroll to position [99, 0]
click at [407, 285] on p "**********" at bounding box center [496, 287] width 271 height 13
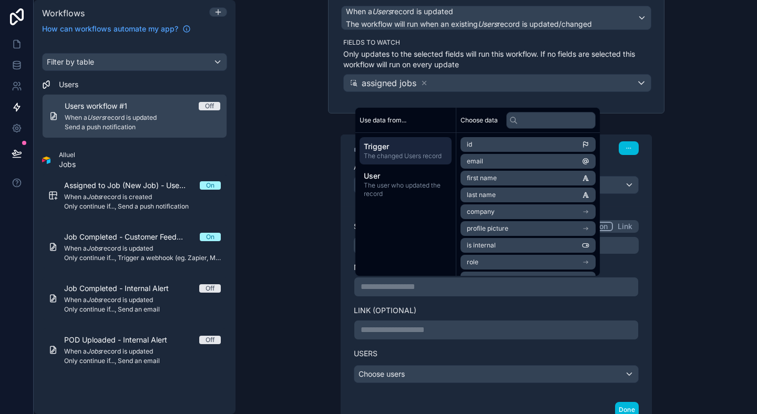
click at [165, 203] on span "Only continue if..., Send a push notification" at bounding box center [142, 207] width 157 height 8
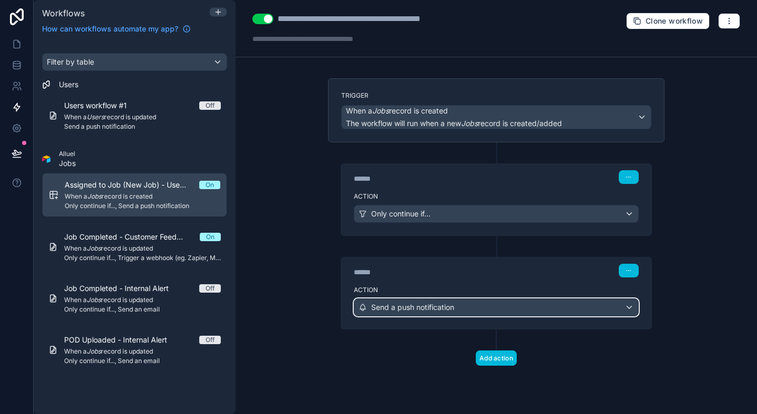
click at [411, 305] on span "Send a push notification" at bounding box center [412, 307] width 83 height 11
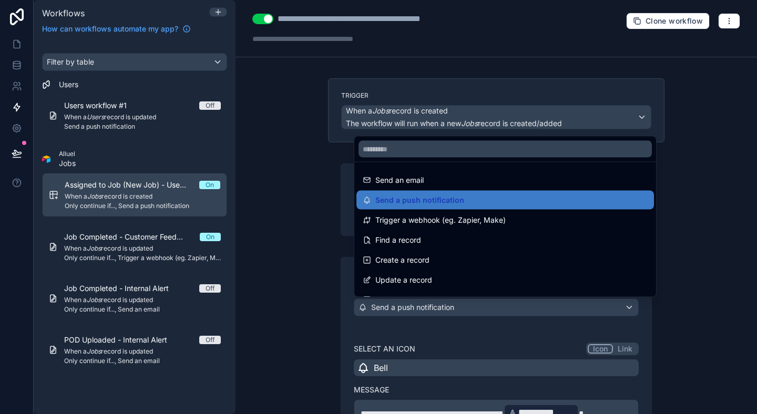
click at [313, 295] on div at bounding box center [378, 207] width 757 height 414
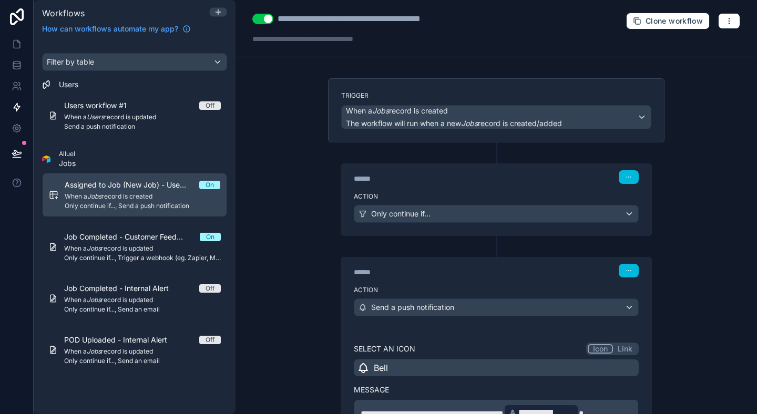
scroll to position [113, 0]
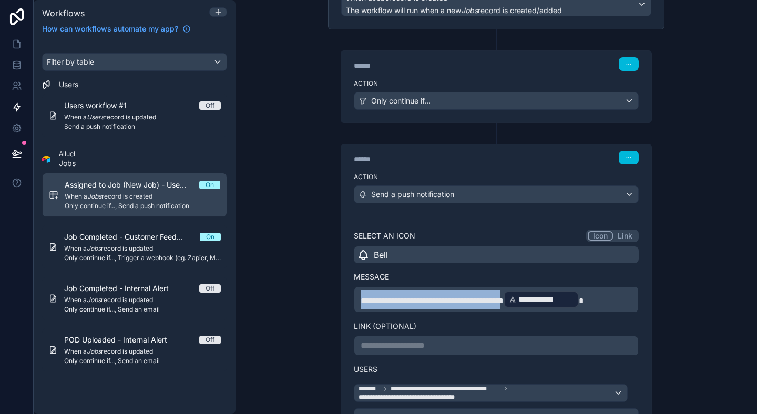
drag, startPoint x: 539, startPoint y: 301, endPoint x: 257, endPoint y: 298, distance: 281.9
click at [257, 298] on div "**********" at bounding box center [497, 207] width 522 height 414
copy span "**********"
click at [100, 130] on span "Send a push notification" at bounding box center [142, 127] width 157 height 8
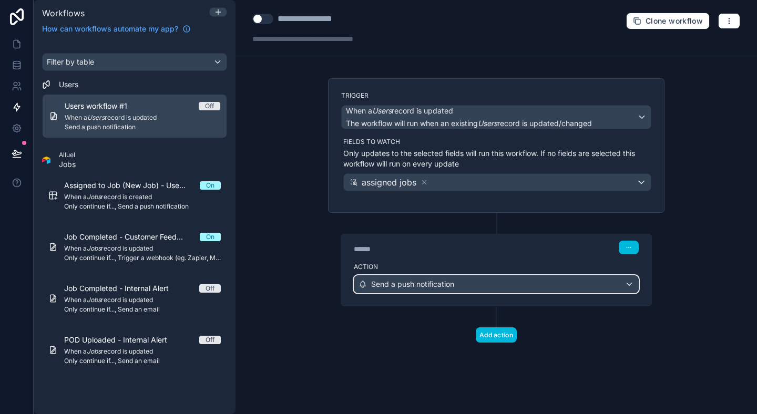
click at [516, 292] on div "Send a push notification" at bounding box center [497, 284] width 284 height 17
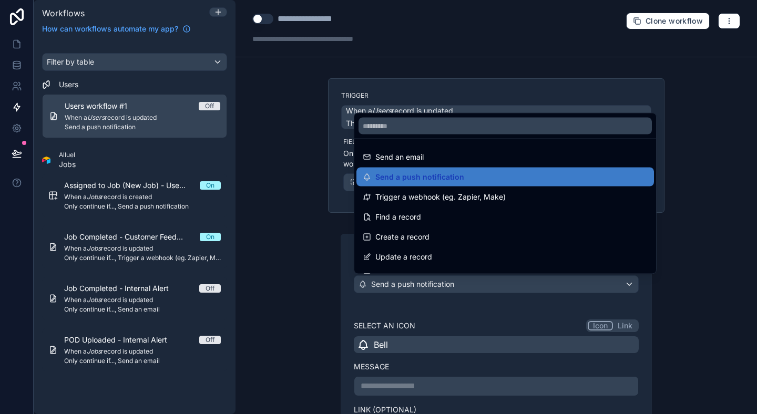
click at [477, 321] on div at bounding box center [378, 207] width 757 height 414
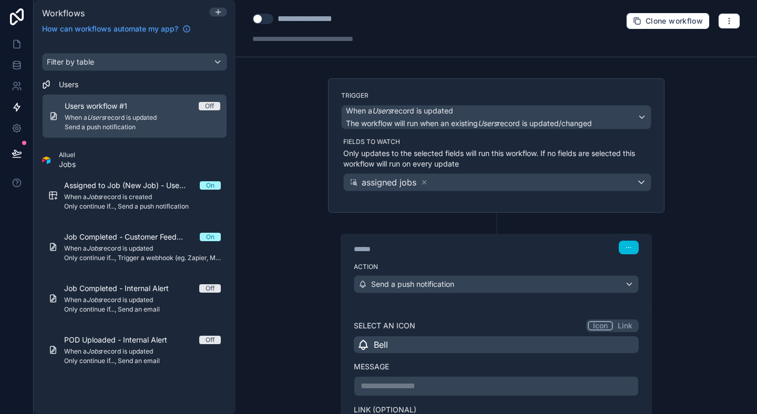
scroll to position [62, 0]
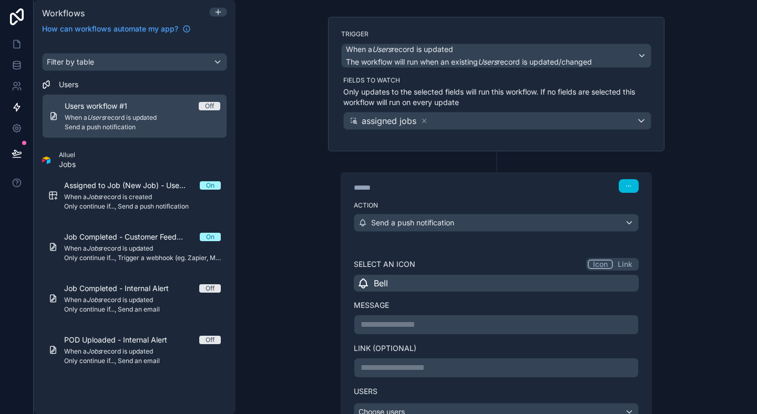
click at [460, 327] on p "**********" at bounding box center [496, 325] width 271 height 13
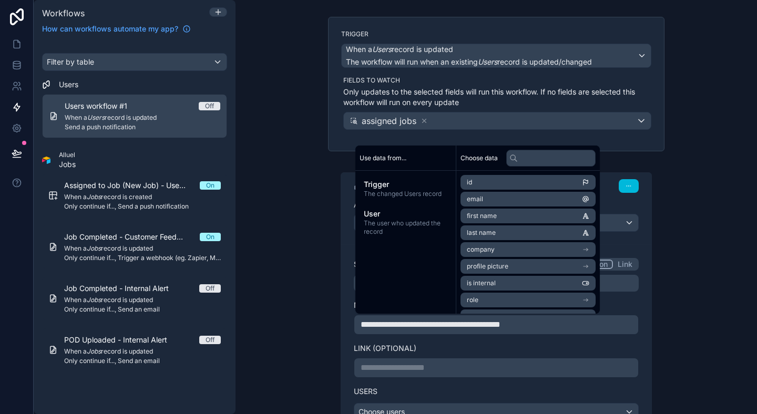
click at [446, 347] on label "Link (optional)" at bounding box center [496, 348] width 285 height 11
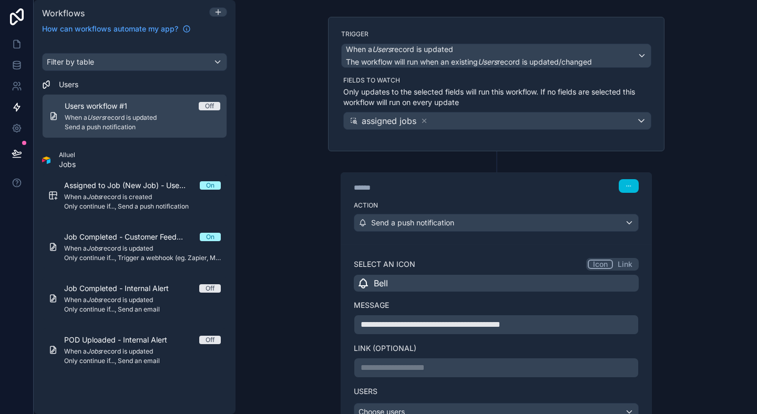
click at [561, 313] on div "**********" at bounding box center [496, 318] width 285 height 120
click at [556, 319] on p "**********" at bounding box center [496, 325] width 271 height 13
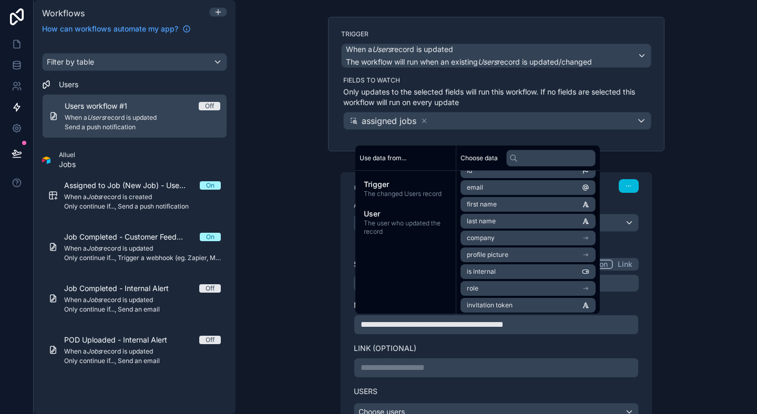
scroll to position [0, 0]
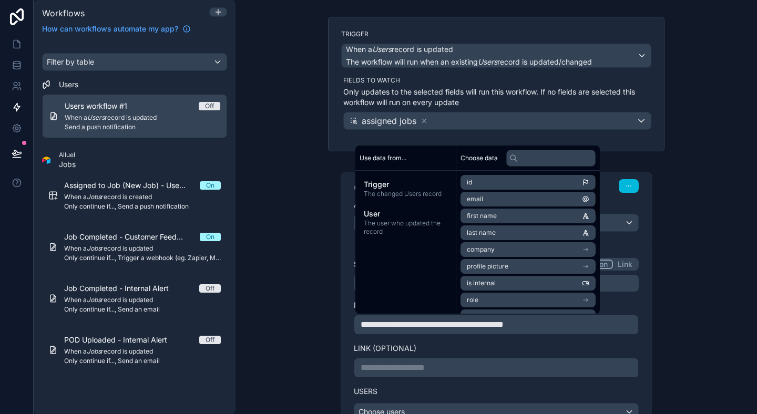
click at [715, 224] on div "**********" at bounding box center [497, 207] width 522 height 414
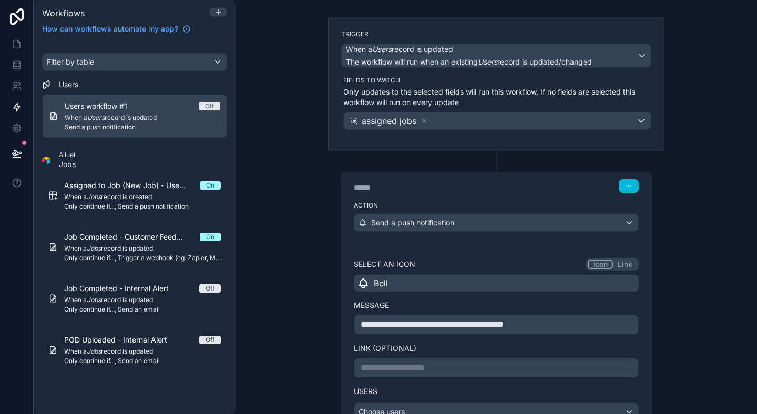
click at [561, 315] on div "**********" at bounding box center [496, 325] width 285 height 20
click at [563, 324] on p "**********" at bounding box center [496, 325] width 271 height 13
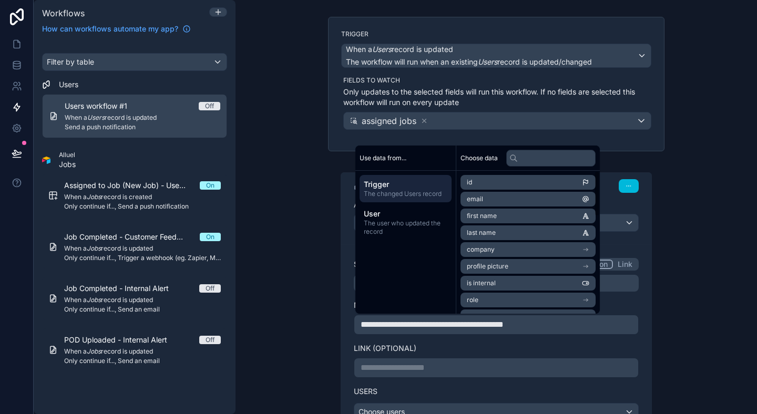
click at [368, 216] on span "User" at bounding box center [406, 214] width 84 height 11
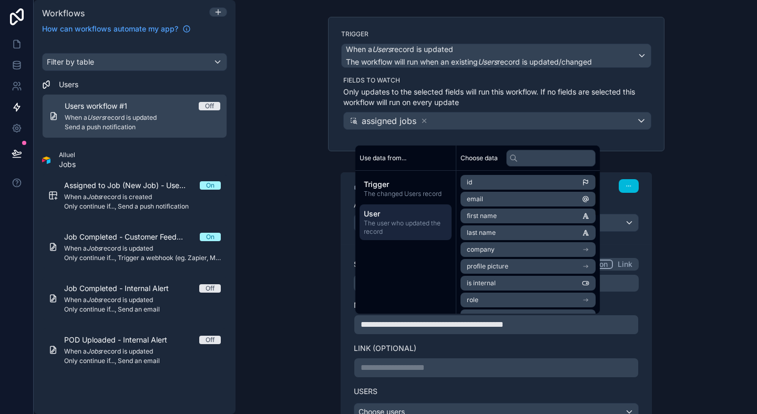
click at [405, 190] on span "The changed Users record" at bounding box center [406, 194] width 84 height 8
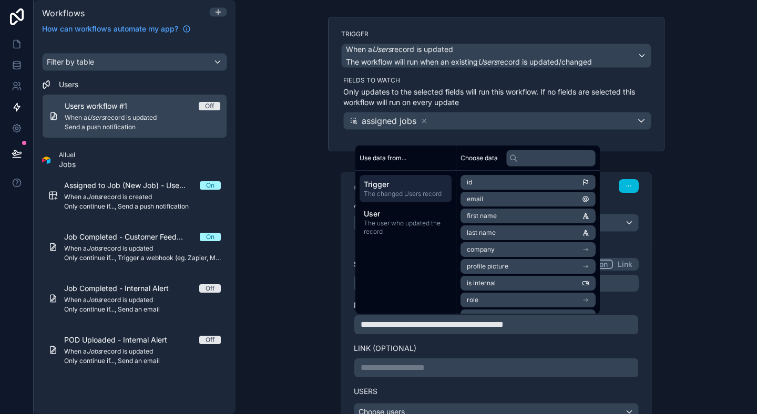
click at [687, 175] on div "**********" at bounding box center [497, 207] width 522 height 414
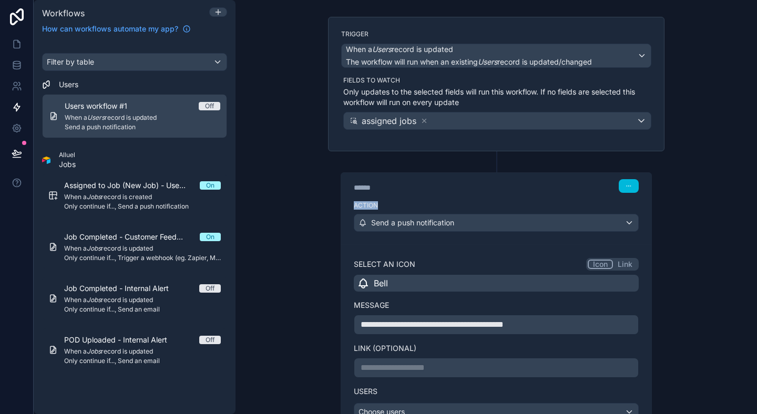
click at [687, 175] on div "**********" at bounding box center [497, 207] width 522 height 414
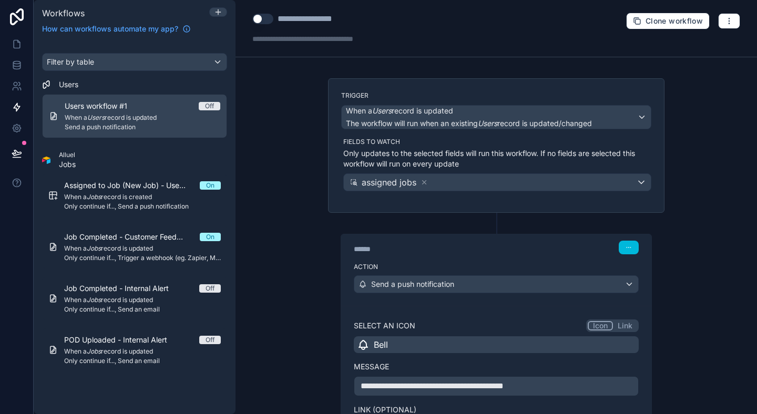
click at [687, 175] on div "**********" at bounding box center [497, 207] width 522 height 414
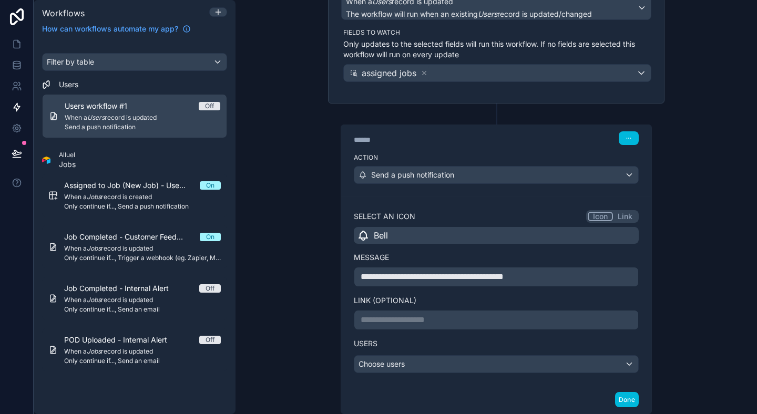
click at [563, 279] on p "**********" at bounding box center [496, 277] width 271 height 13
drag, startPoint x: 563, startPoint y: 279, endPoint x: 473, endPoint y: 276, distance: 90.0
click at [473, 276] on p "**********" at bounding box center [496, 277] width 271 height 13
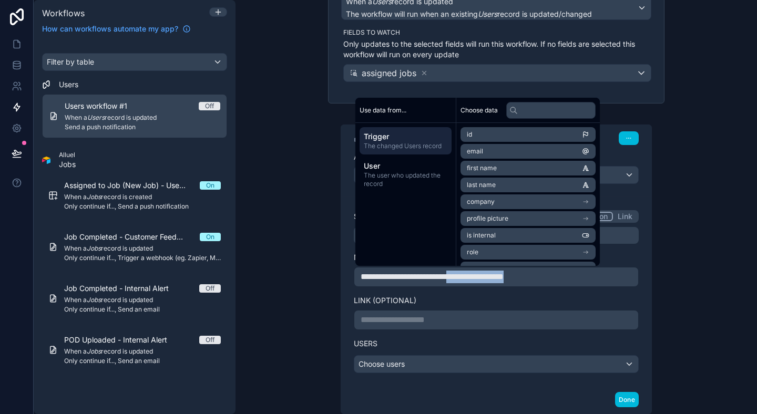
click at [570, 281] on p "**********" at bounding box center [496, 277] width 271 height 13
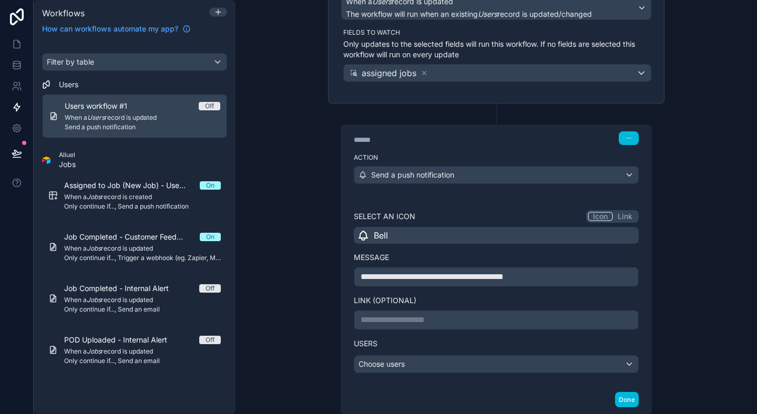
click at [667, 259] on div "**********" at bounding box center [496, 226] width 353 height 515
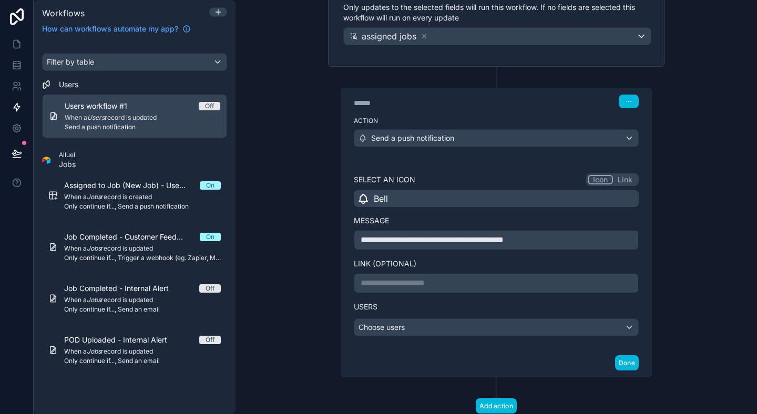
scroll to position [179, 0]
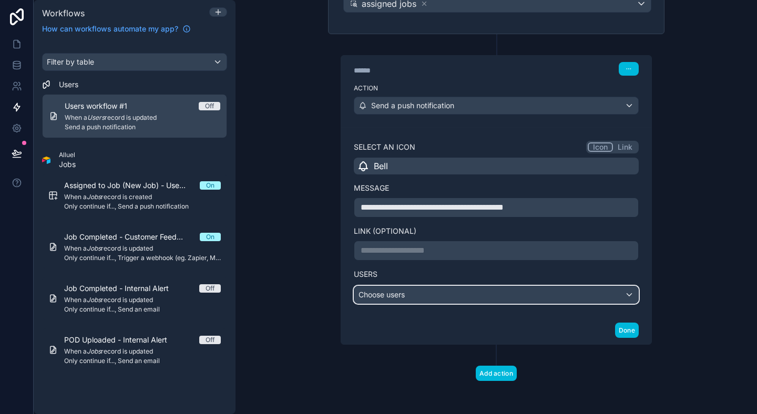
click at [564, 297] on div "Choose users" at bounding box center [497, 295] width 284 height 17
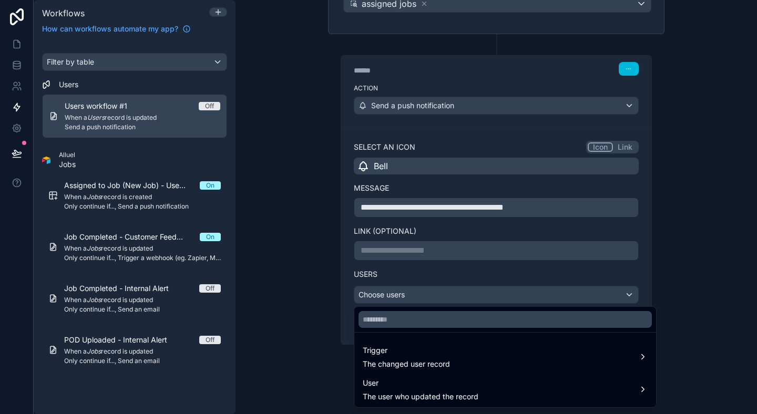
click at [441, 352] on span "Trigger" at bounding box center [406, 351] width 87 height 13
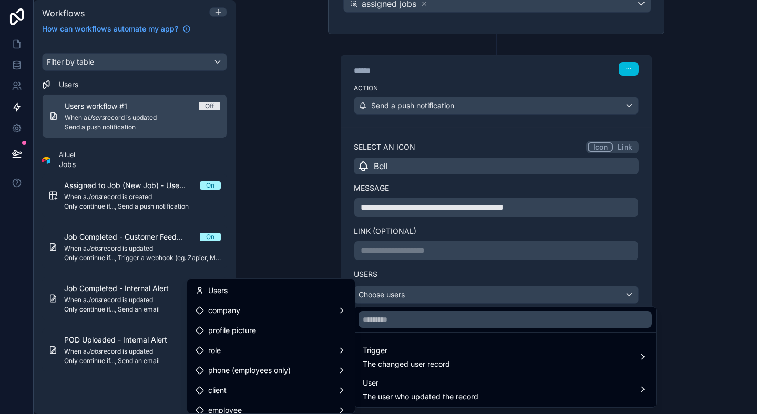
click at [321, 201] on div at bounding box center [378, 207] width 757 height 414
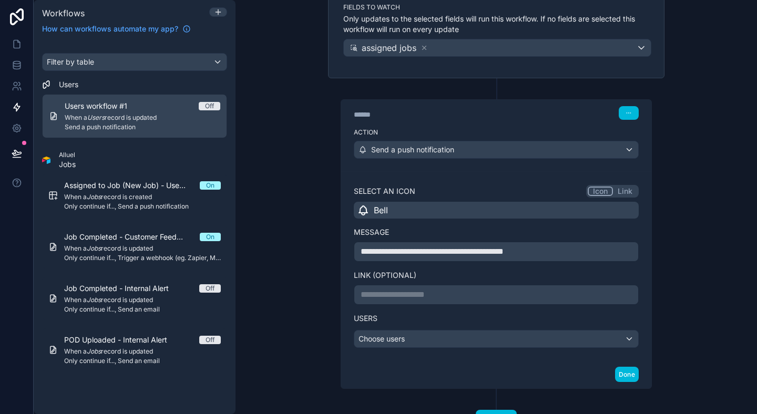
scroll to position [167, 0]
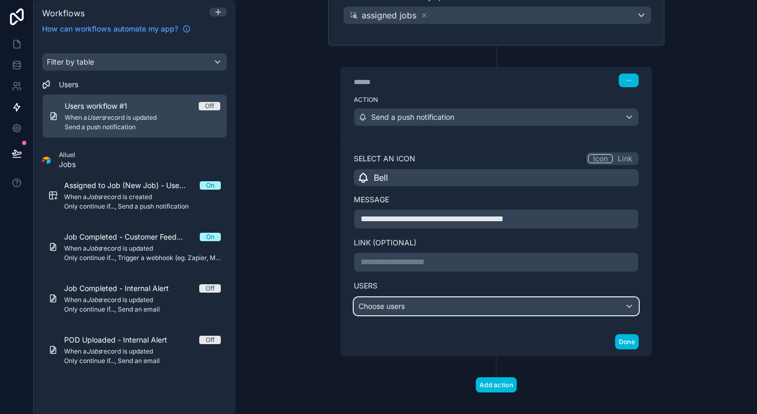
click at [410, 302] on div "Choose users" at bounding box center [497, 306] width 284 height 17
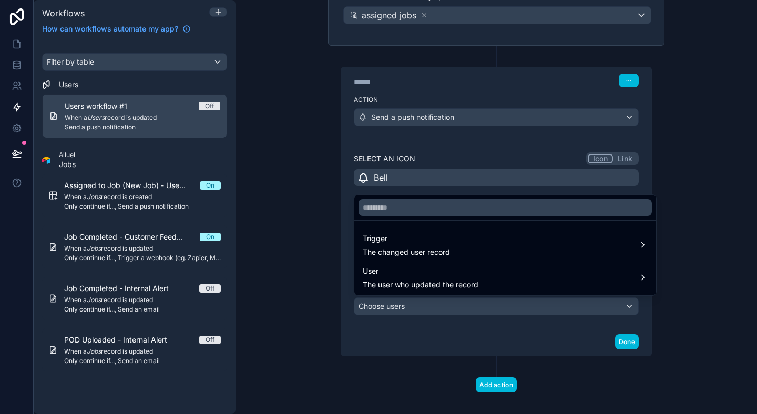
click at [420, 262] on div "User The user who updated the record" at bounding box center [506, 278] width 298 height 32
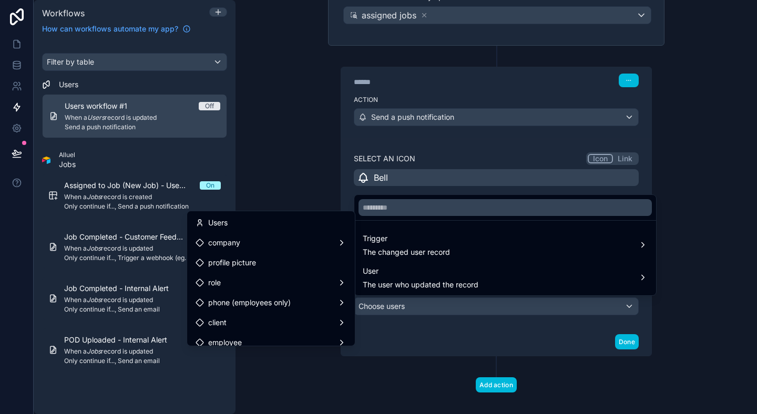
drag, startPoint x: 420, startPoint y: 262, endPoint x: 430, endPoint y: 243, distance: 22.1
click at [430, 243] on ul "Trigger The changed user record User The user who updated the record" at bounding box center [506, 258] width 302 height 75
click at [430, 243] on span "Trigger" at bounding box center [406, 238] width 87 height 13
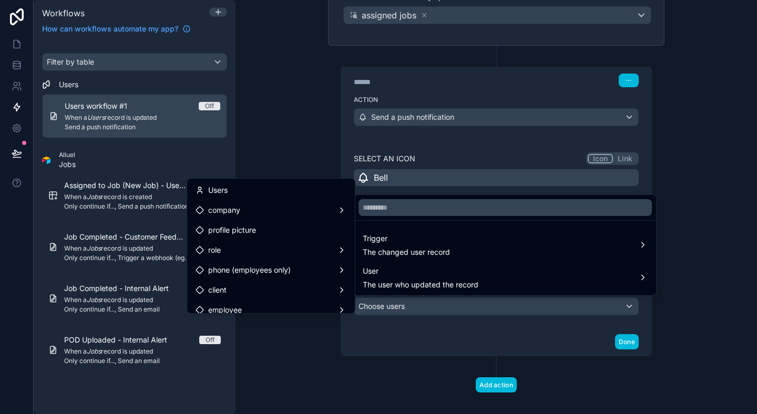
click at [321, 190] on div "Users" at bounding box center [271, 190] width 151 height 13
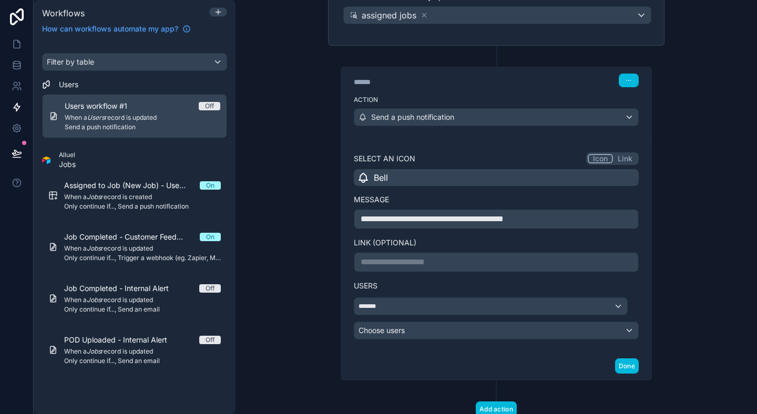
click at [391, 320] on div "******* Choose users" at bounding box center [496, 319] width 285 height 42
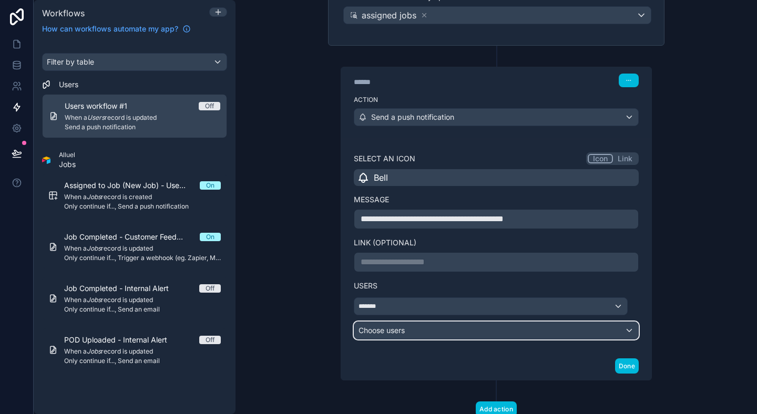
click at [386, 331] on div "Choose users" at bounding box center [497, 330] width 284 height 17
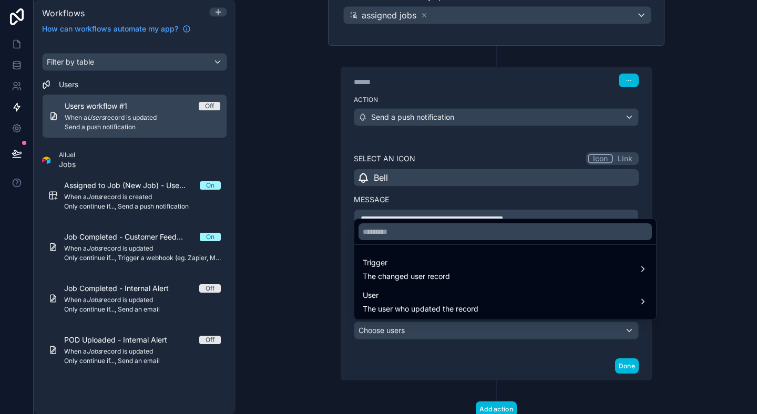
click at [349, 284] on div at bounding box center [378, 207] width 757 height 414
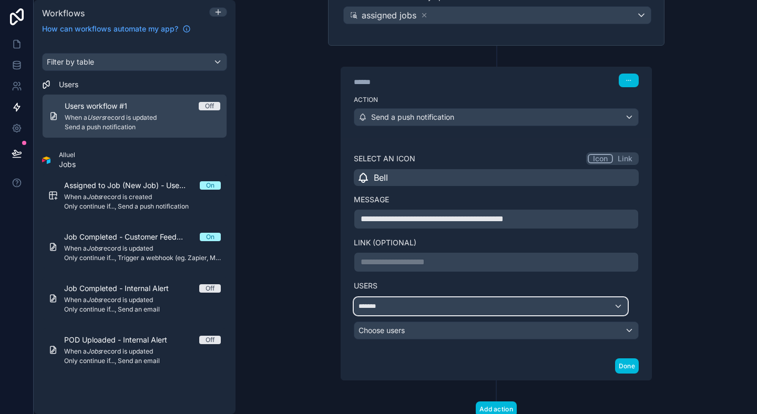
click at [404, 312] on div "*******" at bounding box center [491, 306] width 273 height 17
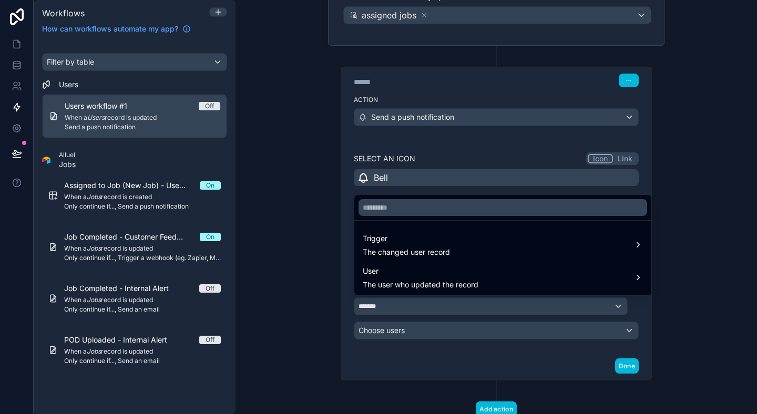
click at [650, 320] on div at bounding box center [378, 207] width 757 height 414
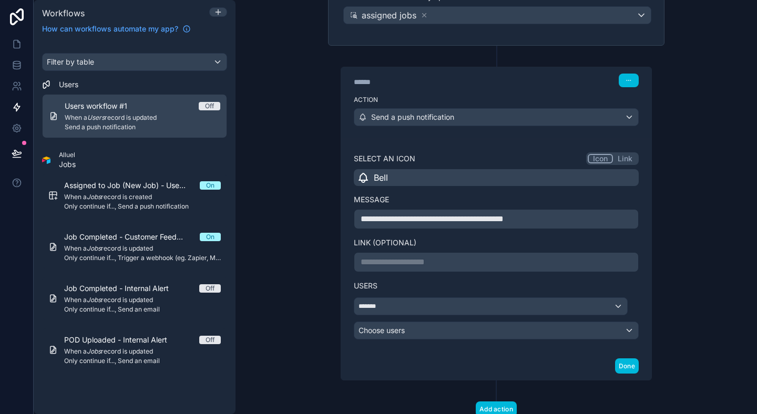
click at [634, 306] on icon at bounding box center [634, 307] width 0 height 2
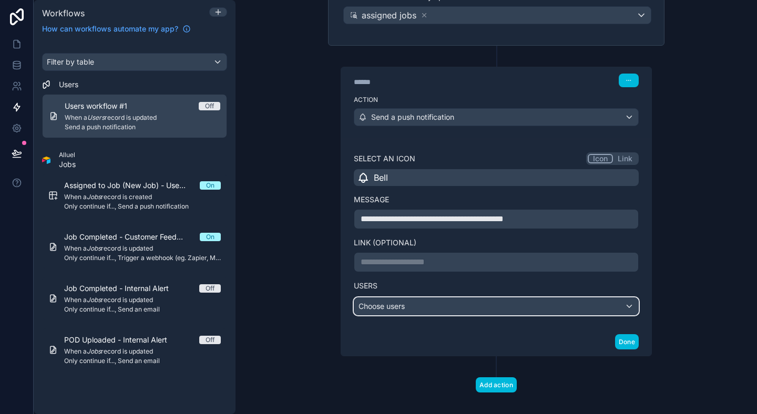
click at [624, 308] on div "Choose users" at bounding box center [497, 306] width 284 height 17
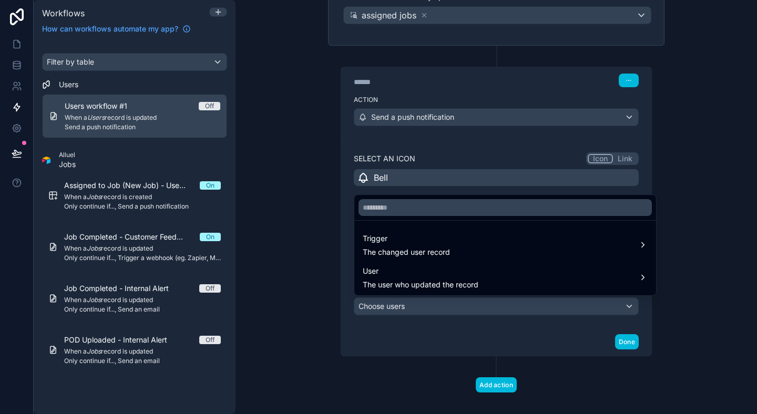
click at [539, 273] on div "User The user who updated the record" at bounding box center [505, 277] width 285 height 25
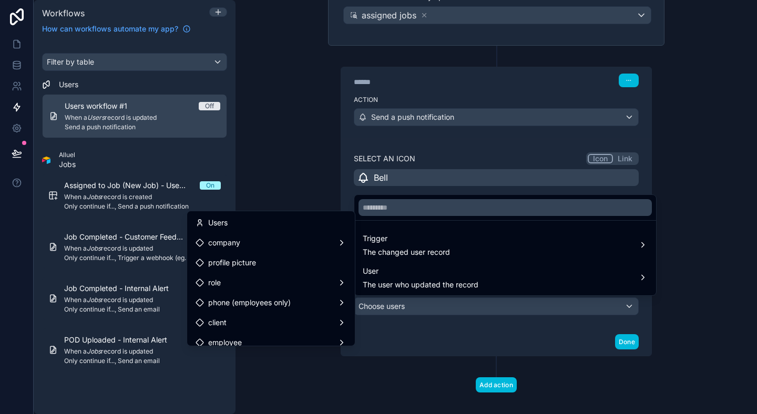
click at [545, 253] on div "Trigger The changed user record" at bounding box center [505, 244] width 285 height 25
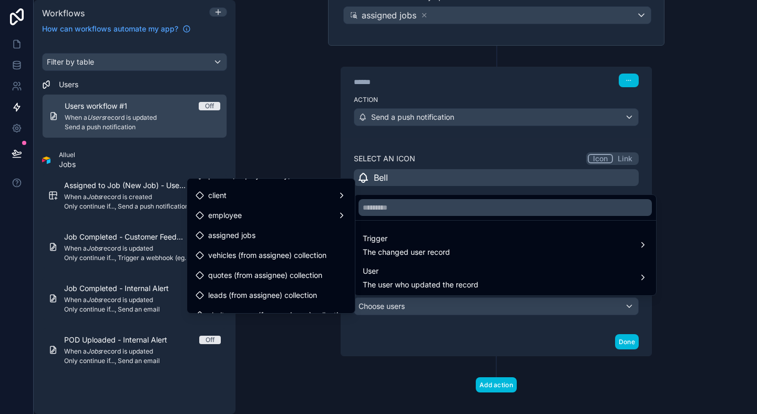
scroll to position [128, 0]
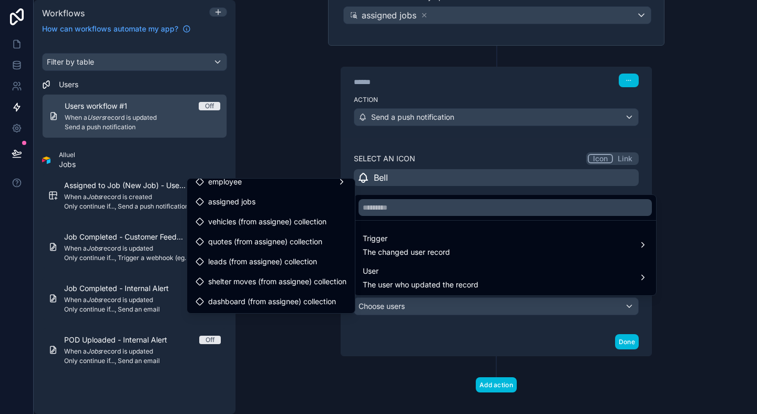
click at [287, 147] on div at bounding box center [378, 207] width 757 height 414
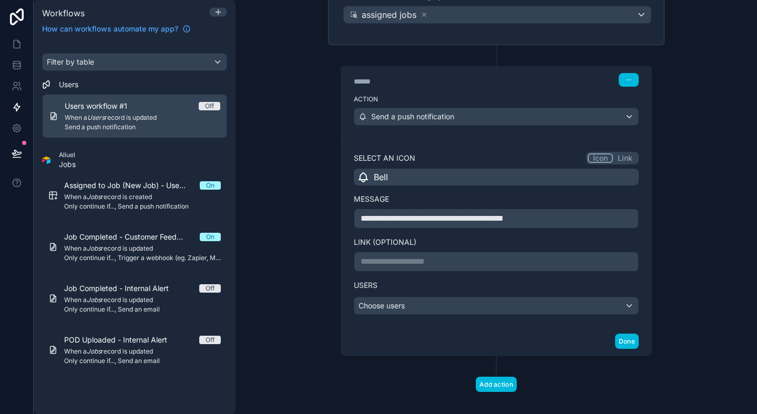
scroll to position [168, 0]
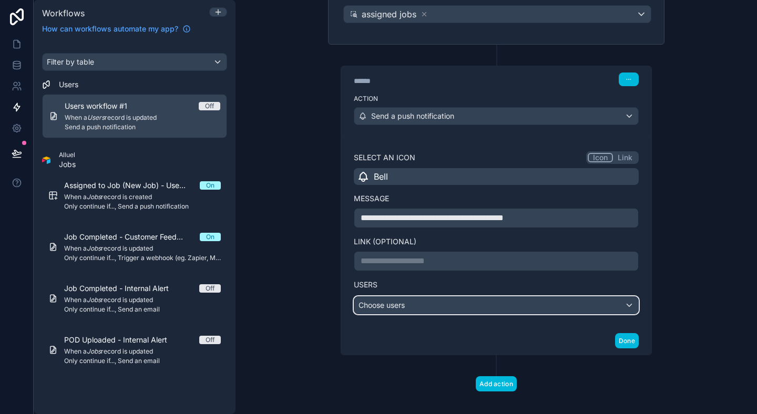
click at [524, 306] on div "Choose users" at bounding box center [497, 305] width 284 height 17
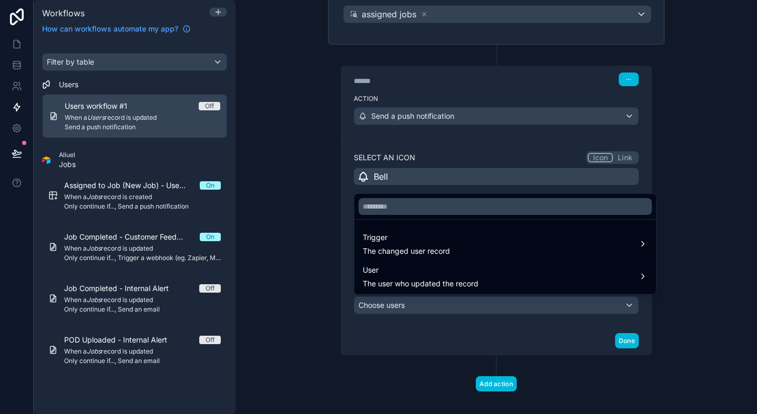
click at [556, 254] on div "Trigger The changed user record" at bounding box center [505, 243] width 285 height 25
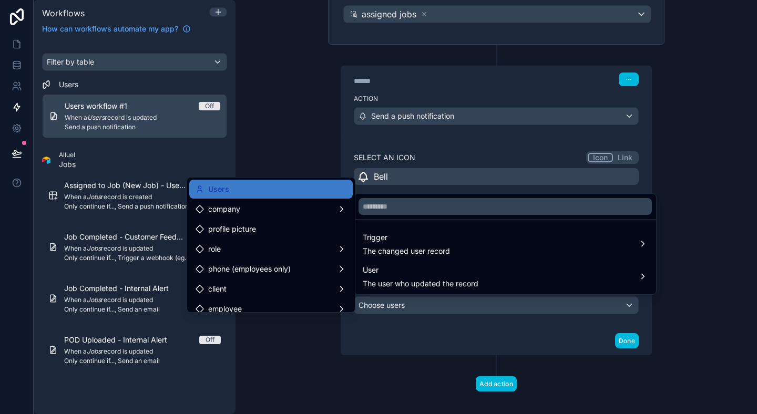
click at [301, 190] on div "Users" at bounding box center [271, 189] width 151 height 13
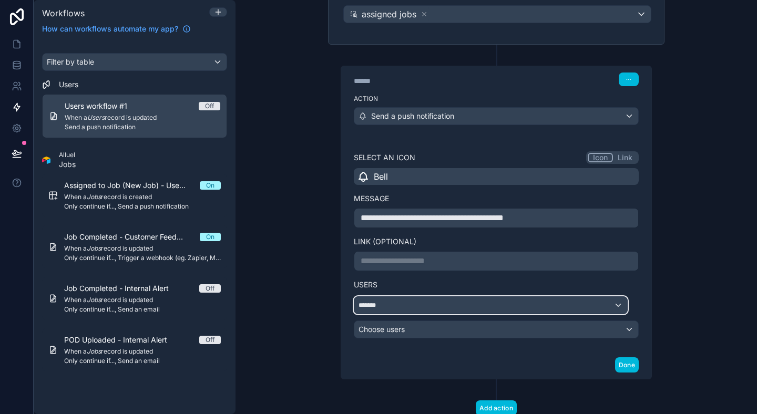
click at [489, 306] on div "*******" at bounding box center [491, 305] width 273 height 17
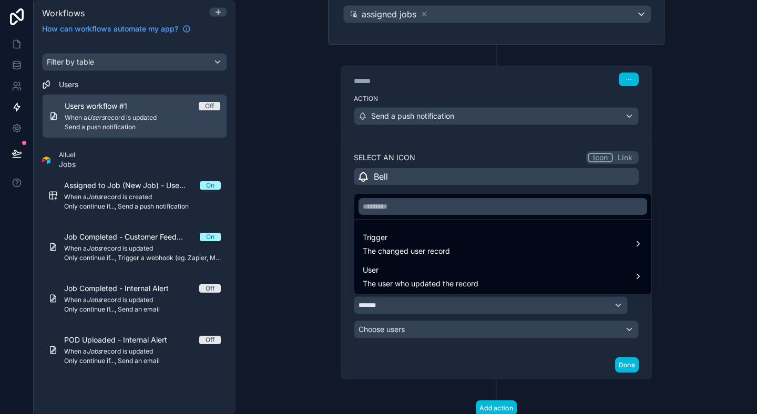
click at [489, 306] on div at bounding box center [378, 207] width 757 height 414
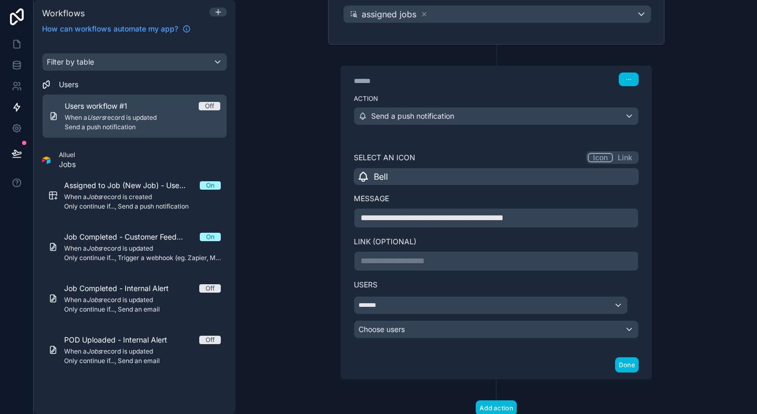
click at [691, 326] on div "**********" at bounding box center [497, 207] width 522 height 414
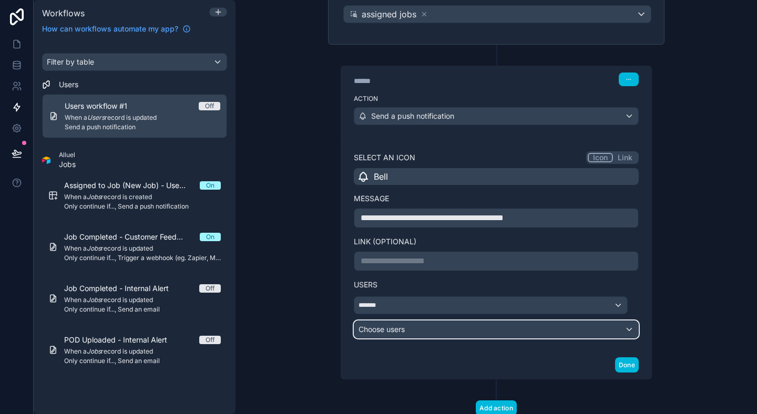
click at [604, 332] on div "Choose users" at bounding box center [497, 329] width 284 height 17
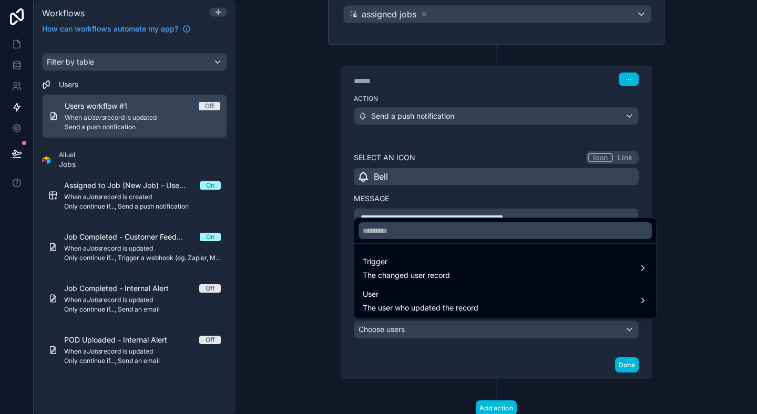
click at [504, 268] on div "Trigger The changed user record" at bounding box center [505, 268] width 285 height 25
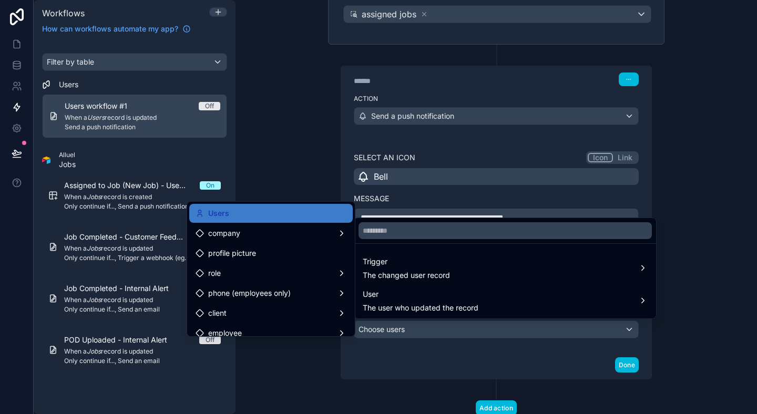
click at [273, 212] on div "Users" at bounding box center [271, 213] width 151 height 13
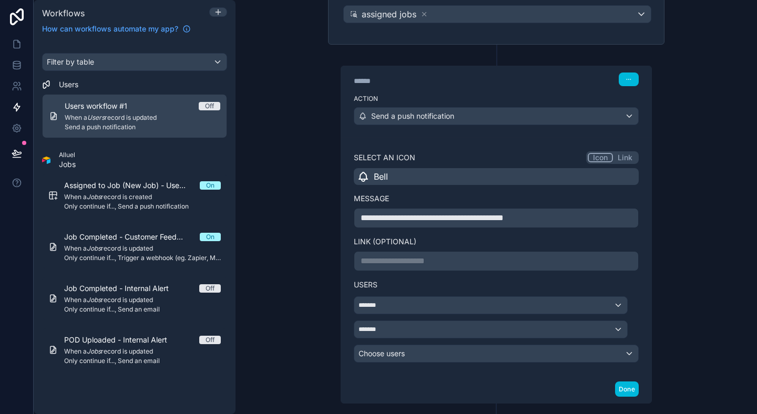
click at [630, 329] on icon at bounding box center [633, 329] width 7 height 7
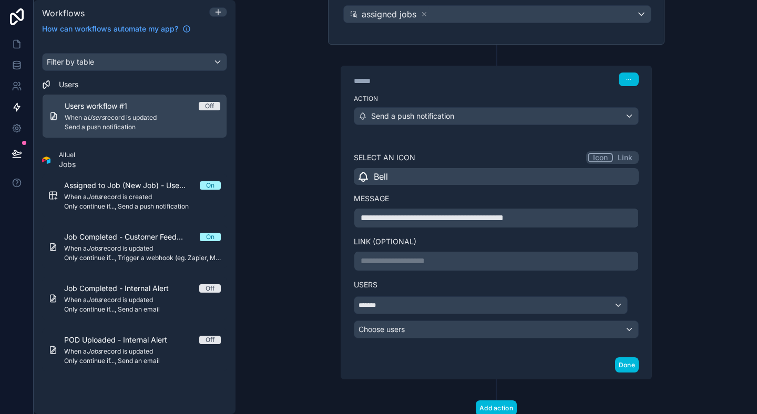
click at [95, 184] on span "Assigned to Job (New Job) - User Notification" at bounding box center [132, 185] width 136 height 11
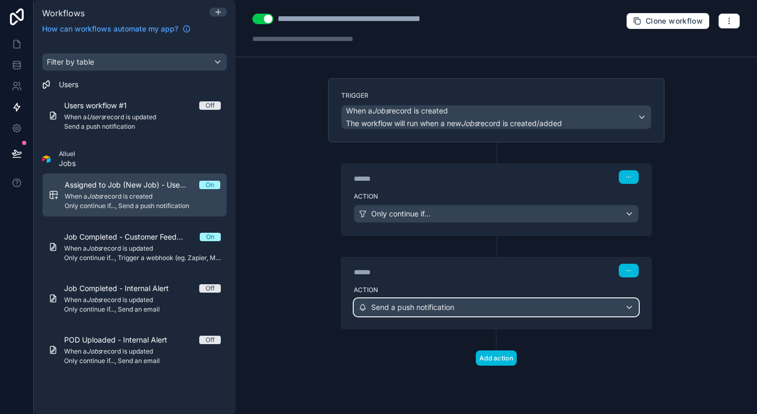
click at [527, 299] on button "Send a push notification" at bounding box center [496, 308] width 285 height 18
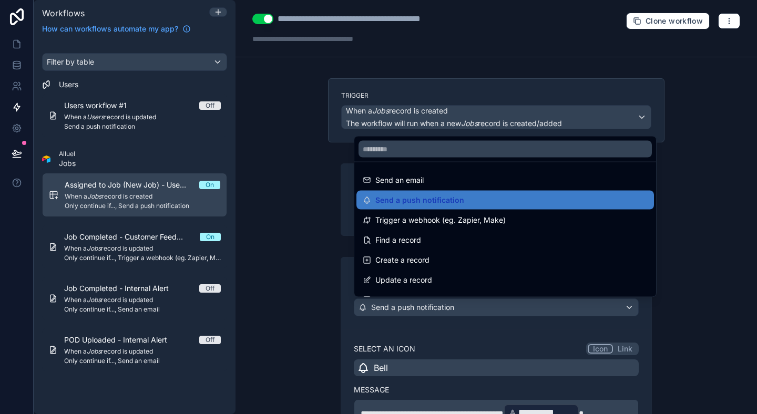
click at [527, 325] on div at bounding box center [378, 207] width 757 height 414
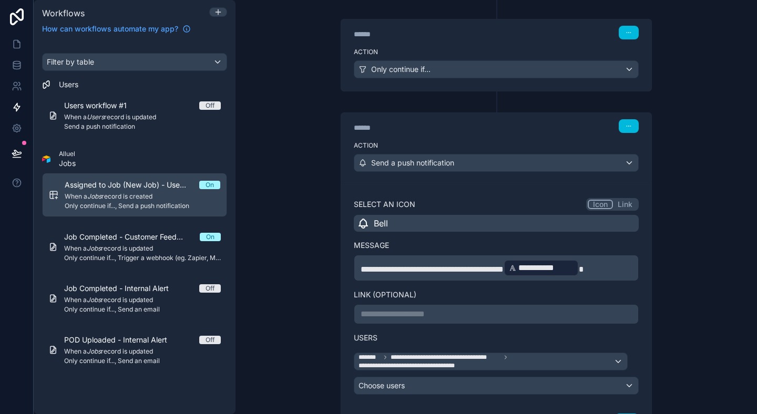
scroll to position [169, 0]
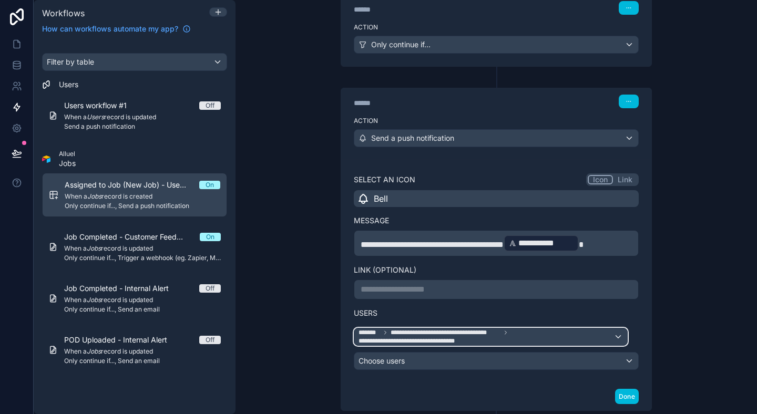
click at [478, 340] on span "**********" at bounding box center [486, 337] width 255 height 17
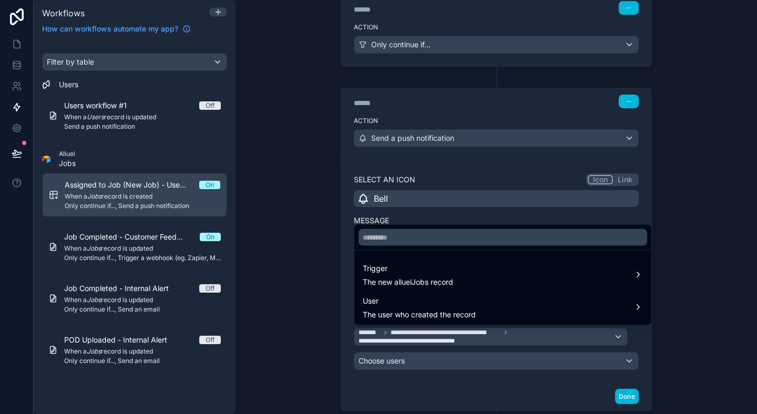
click at [428, 274] on span "Trigger" at bounding box center [408, 268] width 90 height 13
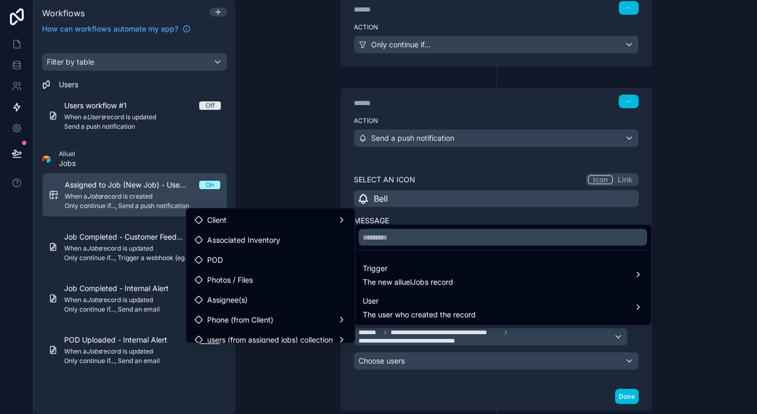
click at [308, 175] on div at bounding box center [378, 207] width 757 height 414
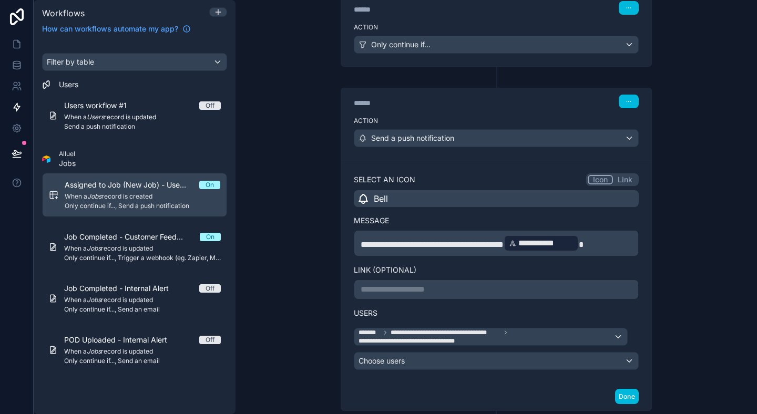
click at [129, 109] on span "Users workflow #1" at bounding box center [101, 105] width 75 height 11
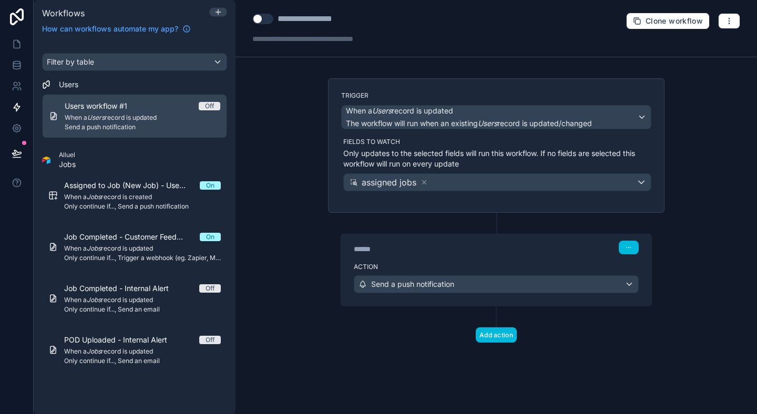
click at [274, 24] on div "**********" at bounding box center [325, 19] width 147 height 13
click at [268, 22] on button "Use setting" at bounding box center [262, 19] width 21 height 11
click at [515, 33] on div "**********" at bounding box center [497, 28] width 522 height 57
click at [582, 255] on div "****** Step 1" at bounding box center [496, 247] width 310 height 24
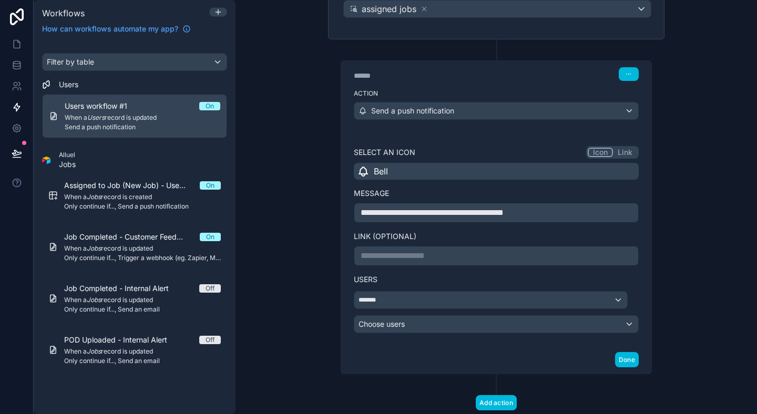
scroll to position [203, 0]
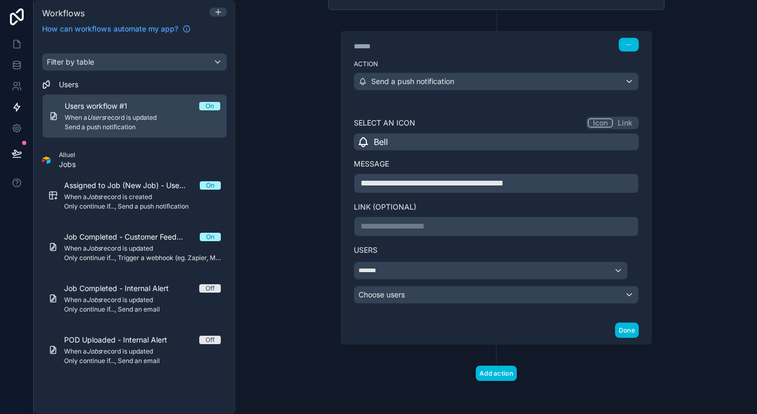
click at [618, 324] on button "Done" at bounding box center [627, 330] width 24 height 15
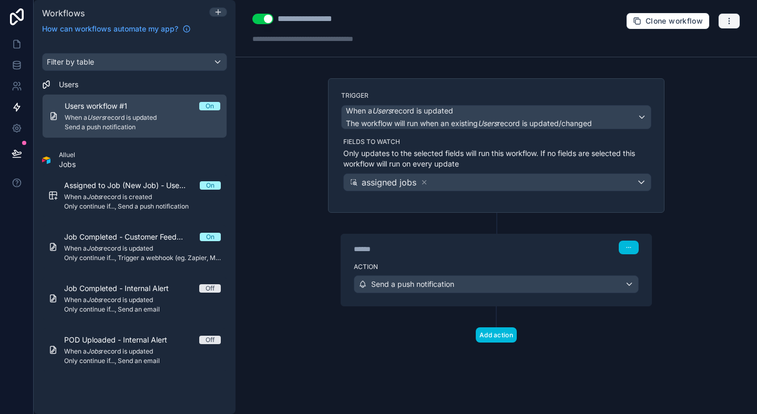
click at [730, 19] on icon "button" at bounding box center [729, 21] width 8 height 8
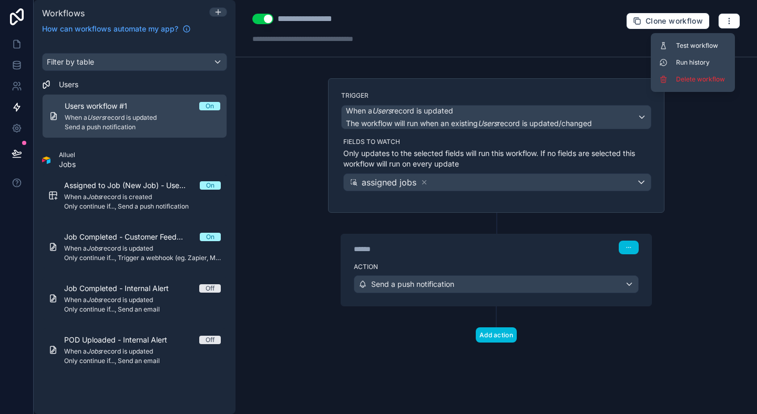
click at [701, 57] on button "Run history" at bounding box center [693, 62] width 76 height 17
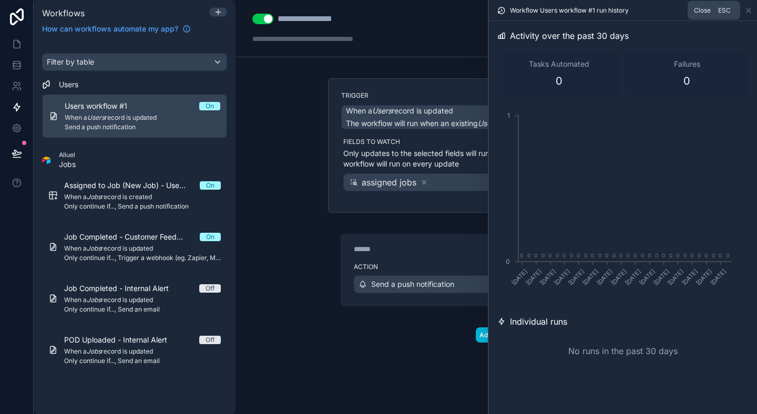
click at [750, 13] on icon at bounding box center [749, 10] width 8 height 8
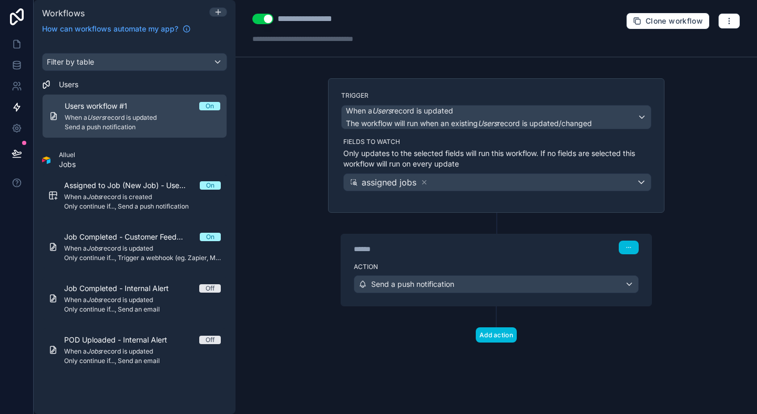
click at [741, 19] on div "**********" at bounding box center [497, 28] width 522 height 57
click at [734, 21] on button "button" at bounding box center [730, 21] width 22 height 16
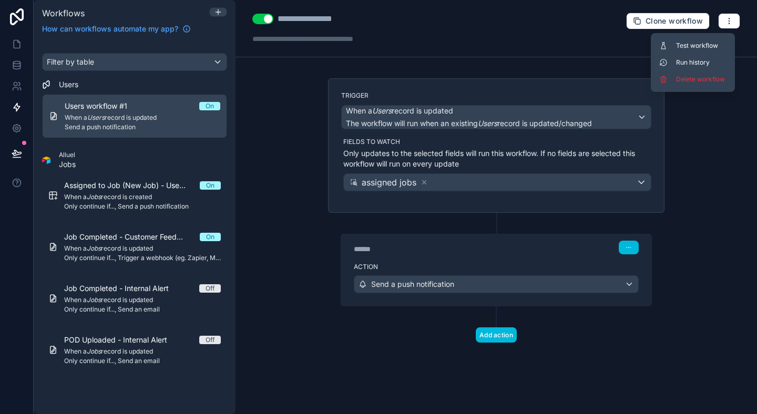
click at [697, 59] on span "Run history" at bounding box center [701, 62] width 50 height 8
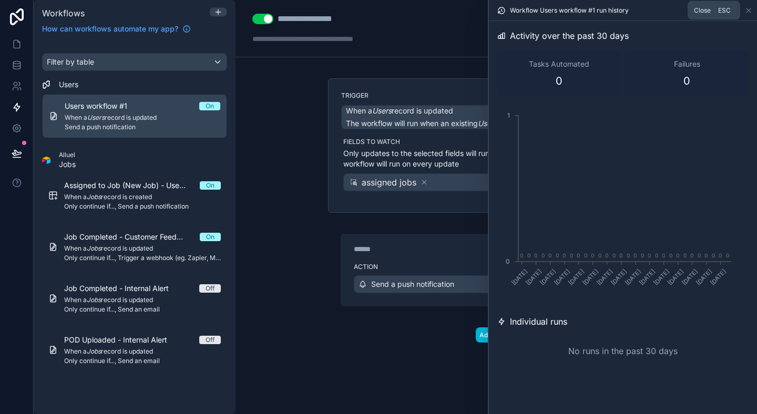
click at [749, 13] on icon at bounding box center [749, 10] width 8 height 8
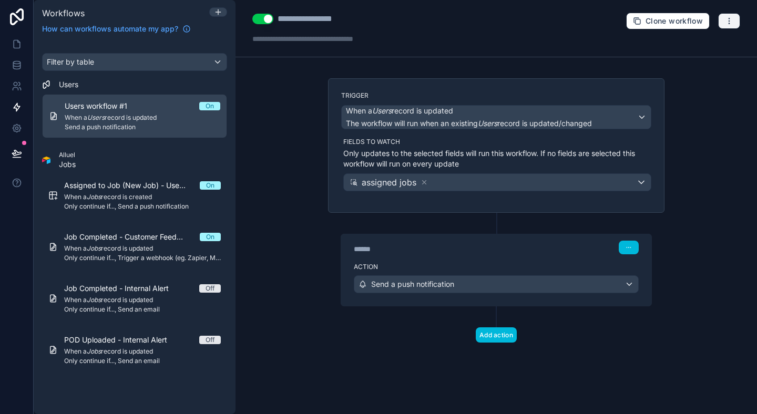
click at [728, 18] on icon "button" at bounding box center [729, 21] width 8 height 8
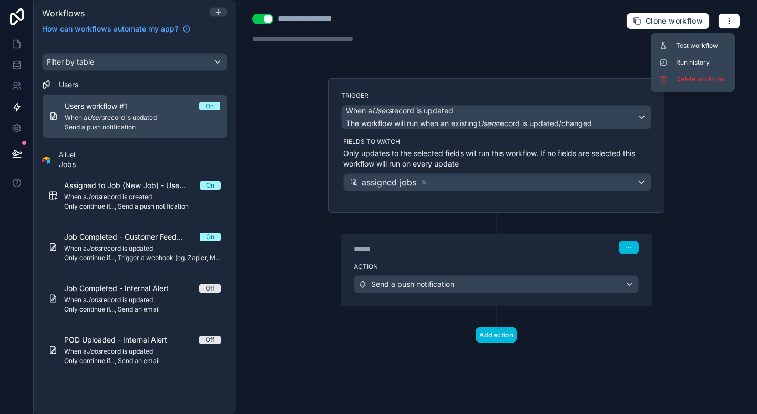
click at [686, 56] on button "Run history" at bounding box center [693, 62] width 76 height 17
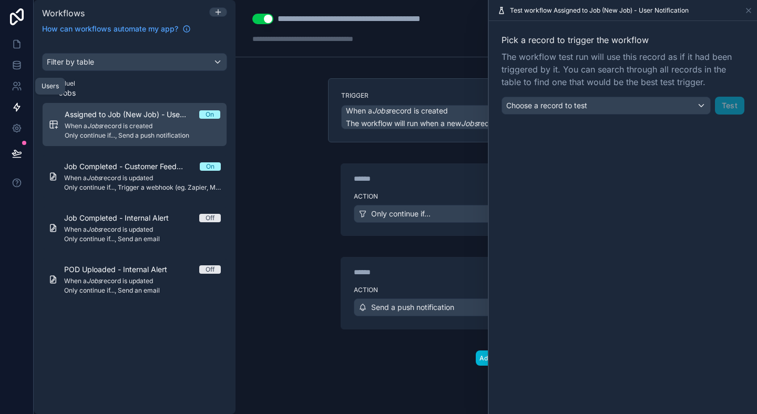
click at [12, 86] on icon at bounding box center [17, 86] width 11 height 11
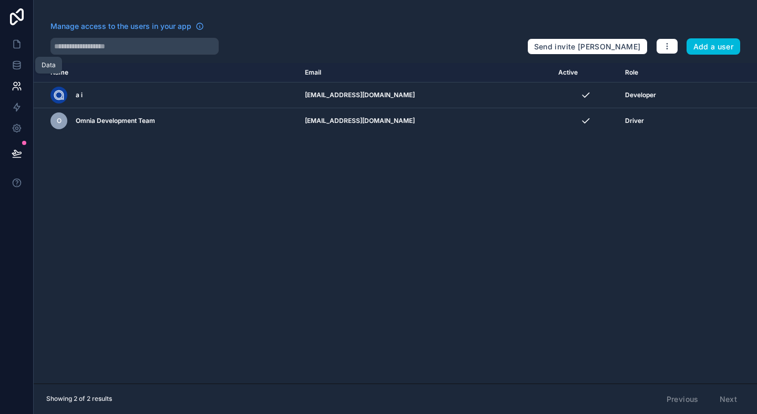
click at [13, 59] on link at bounding box center [16, 65] width 33 height 21
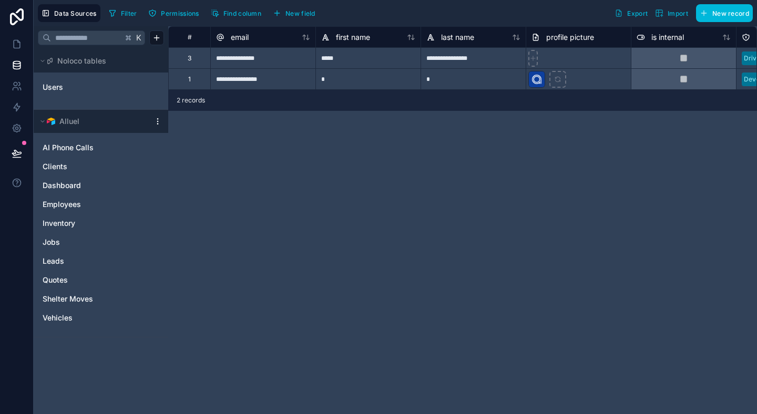
click at [64, 90] on link "Users" at bounding box center [85, 87] width 85 height 11
click at [82, 208] on link "Employees" at bounding box center [91, 204] width 96 height 11
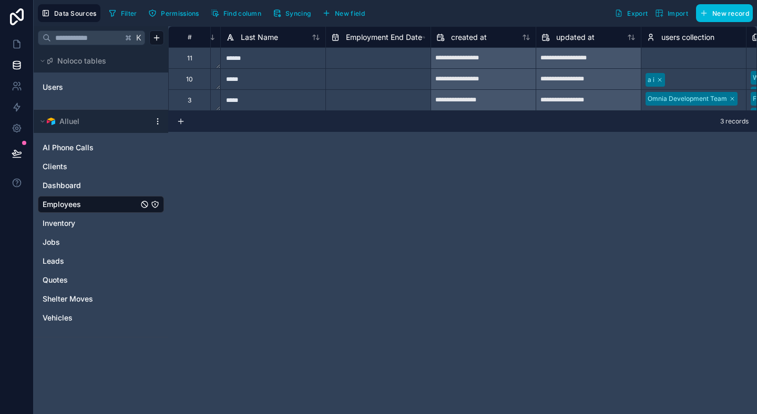
scroll to position [0, 1617]
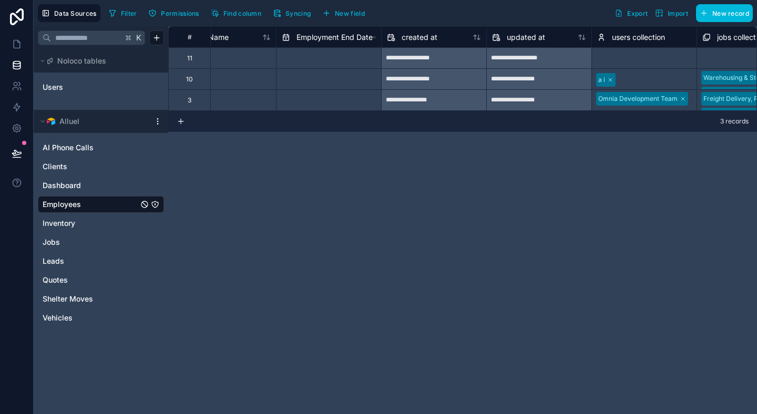
click at [93, 79] on div "Users" at bounding box center [101, 87] width 126 height 17
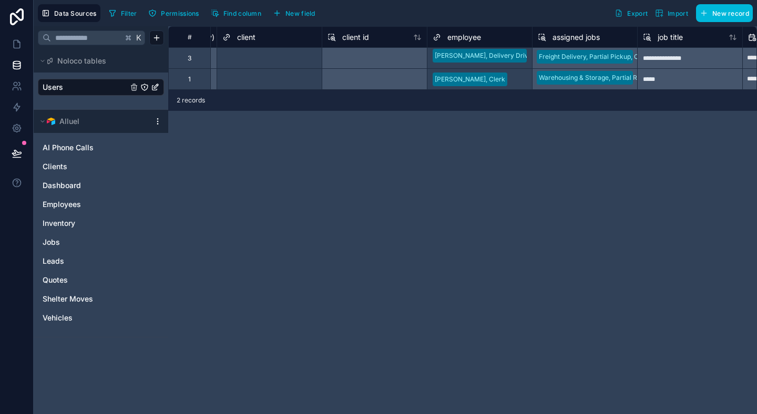
scroll to position [0, 1151]
click at [16, 39] on icon at bounding box center [17, 44] width 11 height 11
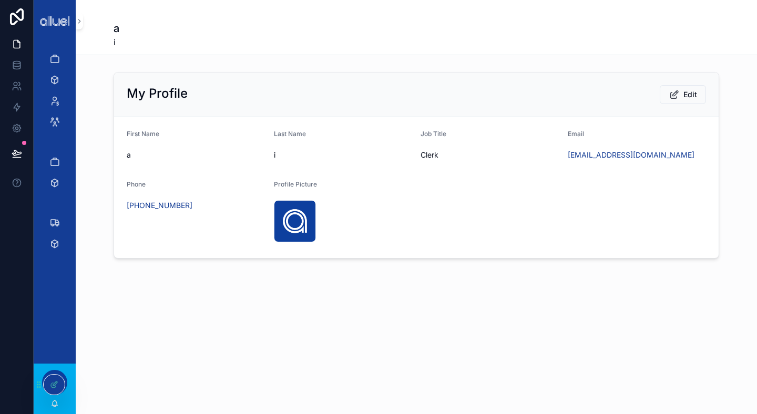
click at [54, 38] on div "scrollable content" at bounding box center [55, 21] width 42 height 42
click at [55, 35] on div "scrollable content" at bounding box center [55, 21] width 42 height 42
click at [52, 142] on div "scrollable content" at bounding box center [54, 142] width 29 height 17
click at [53, 138] on div "scrollable content" at bounding box center [54, 142] width 29 height 17
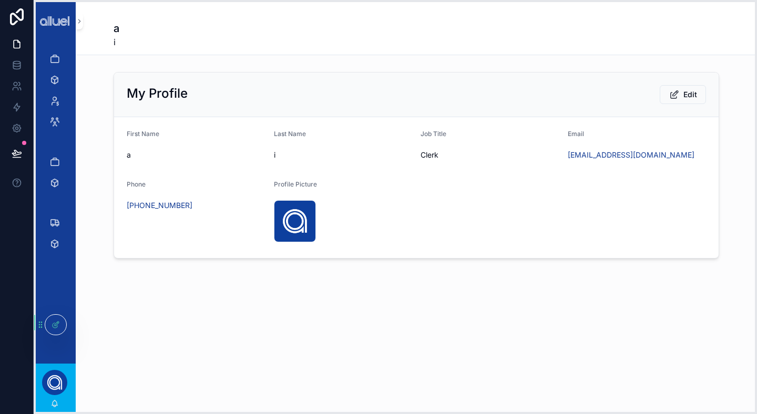
drag, startPoint x: 40, startPoint y: 386, endPoint x: 42, endPoint y: 325, distance: 60.5
click at [42, 325] on icon at bounding box center [40, 325] width 8 height 8
click at [59, 333] on div at bounding box center [54, 325] width 21 height 20
click at [117, 328] on div "a i My Profile Edit First Name a Last Name i Job Title Clerk Email forms@alluel…" at bounding box center [417, 165] width 682 height 330
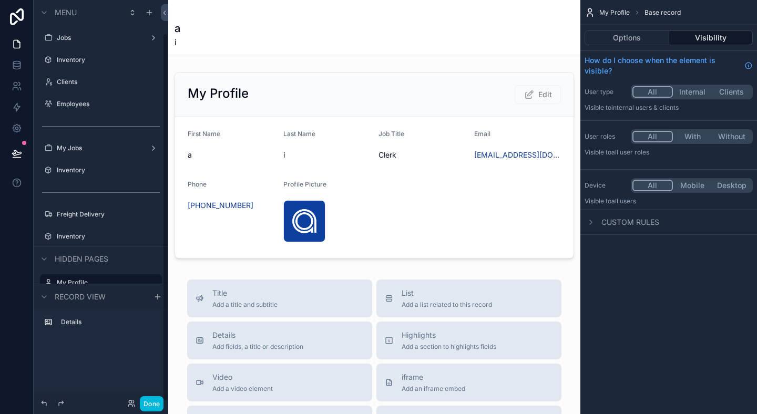
scroll to position [36, 0]
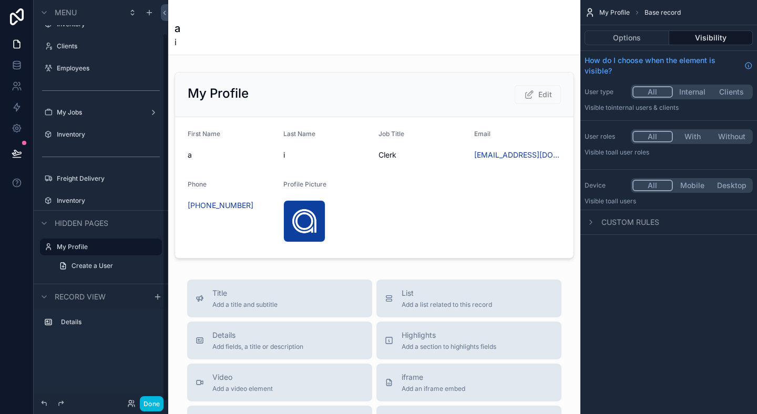
click at [146, 394] on div "Done" at bounding box center [101, 403] width 135 height 21
click at [147, 409] on button "Done" at bounding box center [152, 404] width 24 height 15
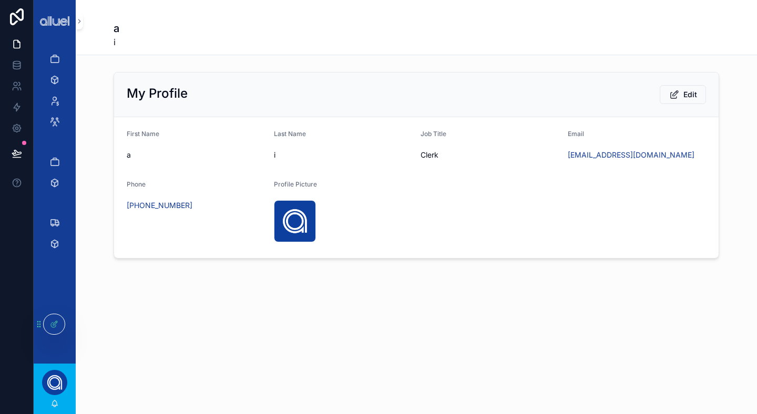
click at [145, 403] on div "a i My Profile Edit First Name a Last Name i Job Title Clerk Email forms@alluel…" at bounding box center [417, 207] width 682 height 414
click at [151, 400] on div "a i My Profile Edit First Name a Last Name i Job Title Clerk Email forms@alluel…" at bounding box center [417, 207] width 682 height 414
click at [0, 0] on icon at bounding box center [0, 0] width 0 height 0
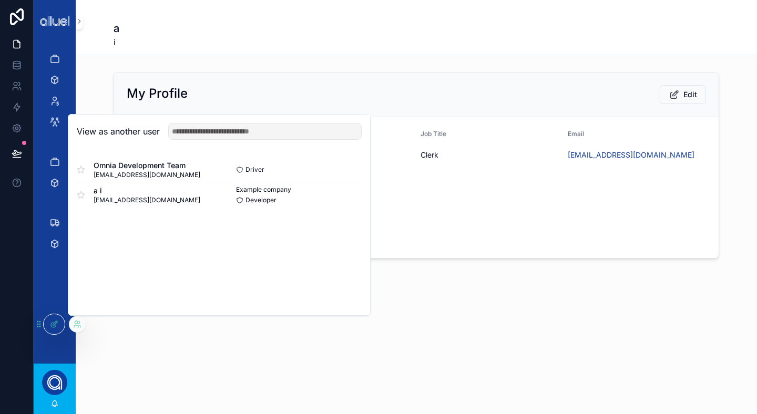
click at [350, 160] on div "Omnia Development Team dev@omniahq.com Driver Select" at bounding box center [219, 169] width 285 height 25
click at [0, 0] on button "Select" at bounding box center [0, 0] width 0 height 0
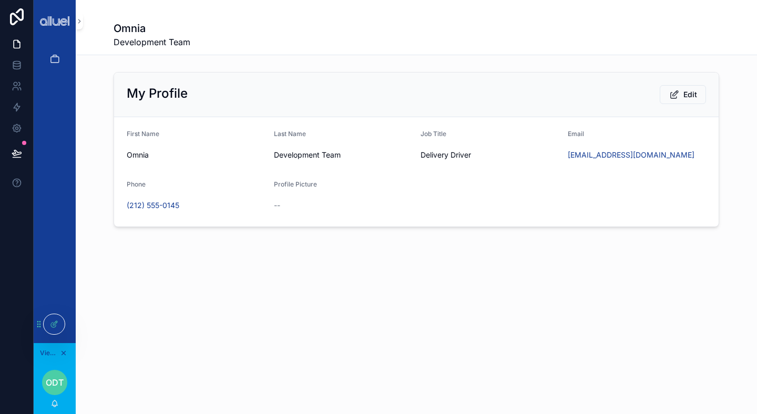
click at [219, 65] on div "Omnia Development Team My Profile Edit First Name Omnia Last Name Development T…" at bounding box center [417, 149] width 682 height 299
click at [229, 57] on div "Omnia Development Team My Profile Edit First Name Omnia Last Name Development T…" at bounding box center [417, 149] width 682 height 299
click at [229, 60] on div "Omnia Development Team My Profile Edit First Name Omnia Last Name Development T…" at bounding box center [417, 149] width 682 height 299
click at [235, 59] on div "Omnia Development Team My Profile Edit First Name Omnia Last Name Development T…" at bounding box center [417, 149] width 682 height 299
click at [49, 55] on icon "scrollable content" at bounding box center [54, 59] width 11 height 11
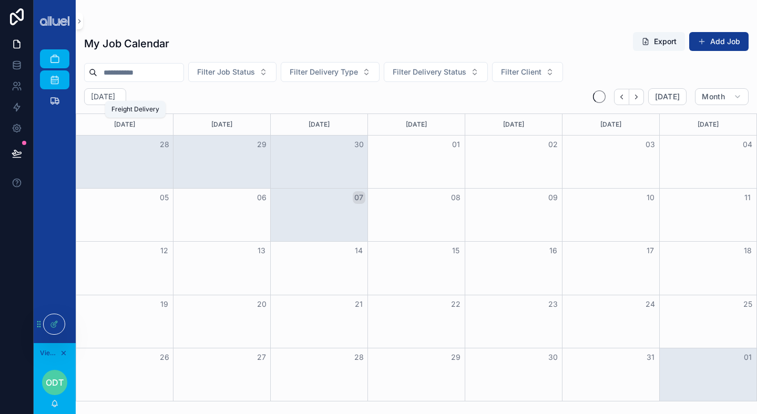
click at [53, 92] on link "Freight Delivery" at bounding box center [54, 101] width 29 height 19
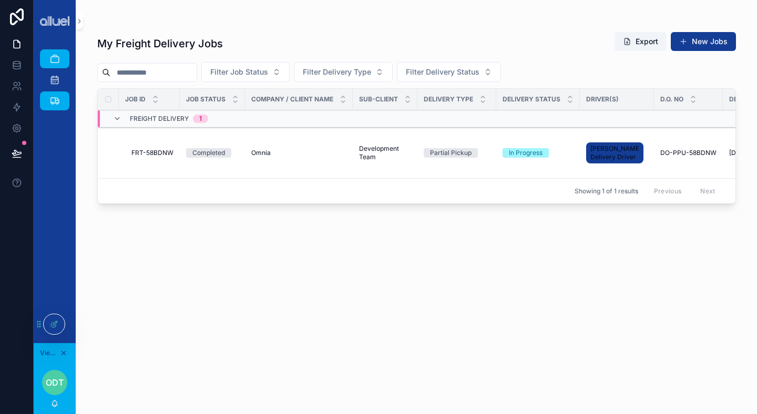
click at [59, 325] on div at bounding box center [54, 325] width 21 height 20
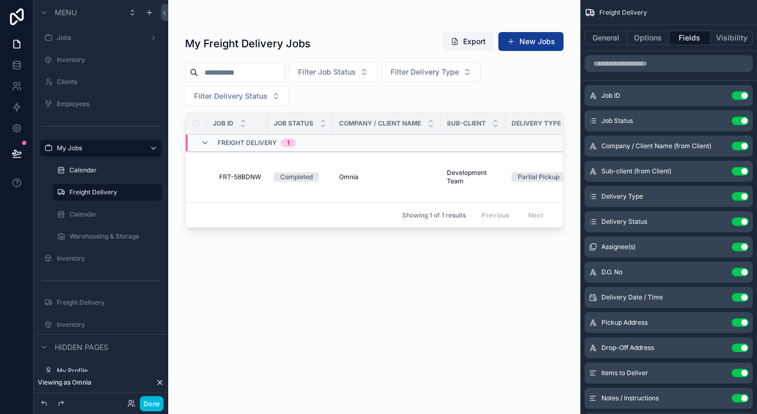
click at [394, 94] on div "scrollable content" at bounding box center [374, 201] width 412 height 402
click at [654, 42] on button "Options" at bounding box center [649, 38] width 42 height 15
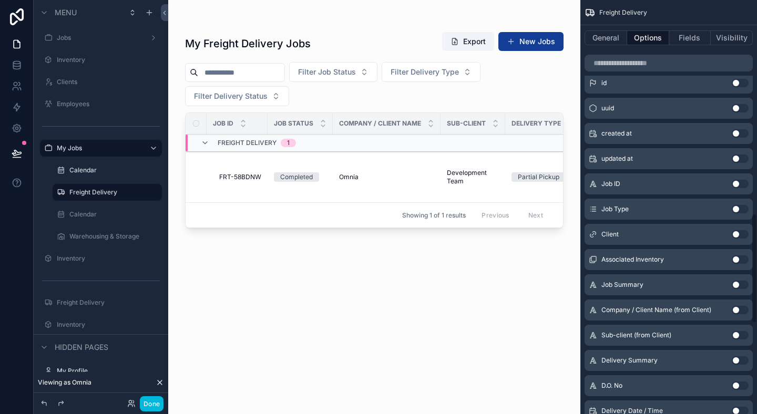
scroll to position [1024, 0]
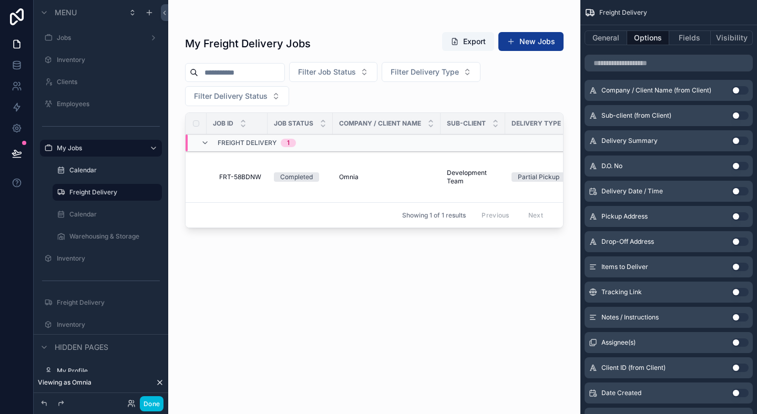
click at [737, 343] on button "Use setting" at bounding box center [740, 343] width 17 height 8
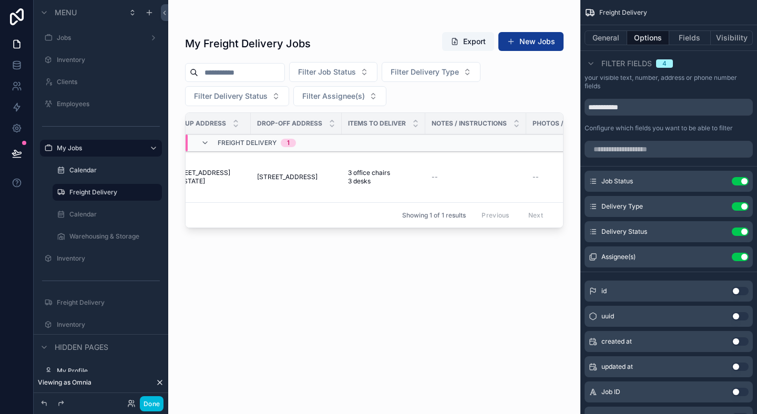
scroll to position [0, 853]
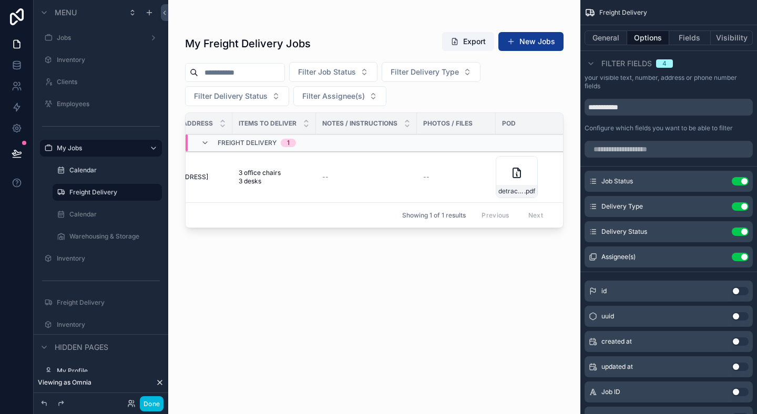
click at [0, 0] on icon "scrollable content" at bounding box center [0, 0] width 0 height 0
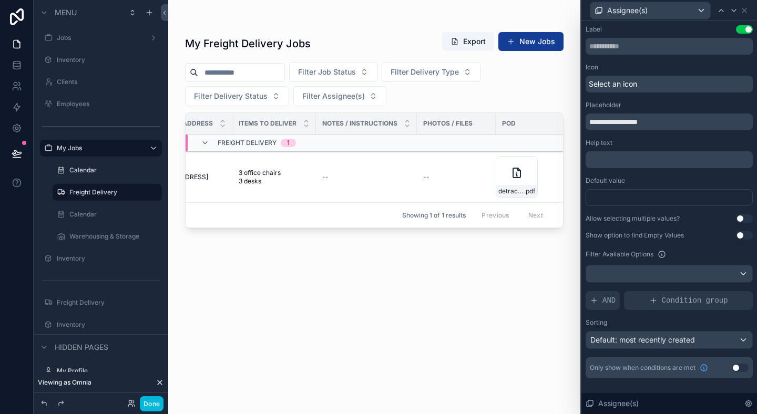
click at [657, 102] on div "Placeholder" at bounding box center [669, 105] width 167 height 8
click at [654, 99] on div "**********" at bounding box center [669, 201] width 167 height 353
click at [658, 118] on input "**********" at bounding box center [669, 122] width 167 height 17
click at [662, 108] on div "Placeholder" at bounding box center [669, 105] width 167 height 8
click at [743, 7] on icon at bounding box center [745, 10] width 8 height 8
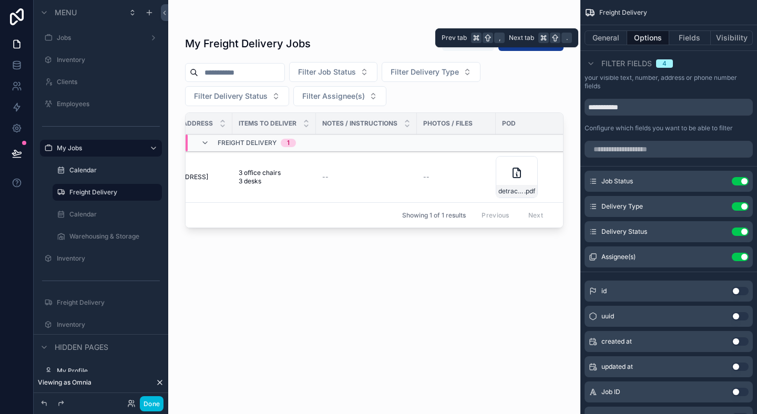
click at [689, 35] on button "Fields" at bounding box center [691, 38] width 42 height 15
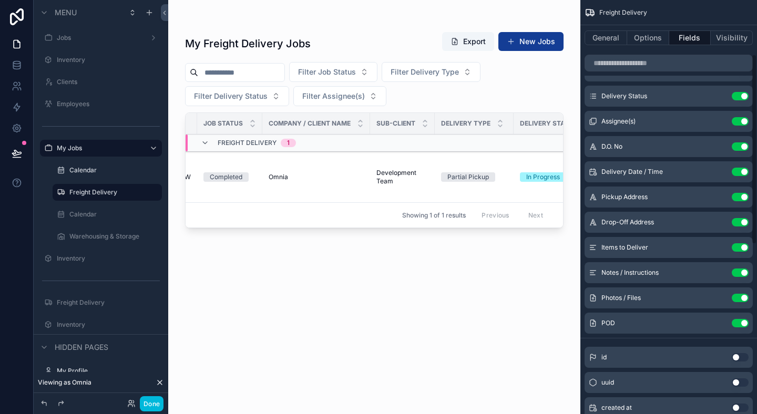
scroll to position [126, 0]
click at [653, 45] on button "Options" at bounding box center [649, 38] width 42 height 15
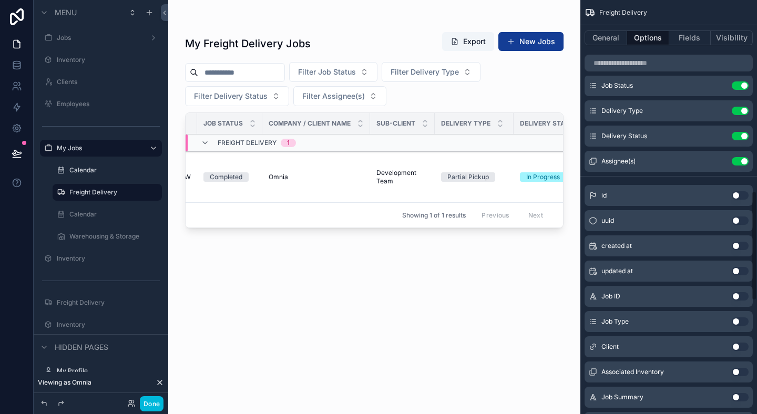
scroll to position [717, 0]
click at [742, 161] on button "Use setting" at bounding box center [740, 161] width 17 height 8
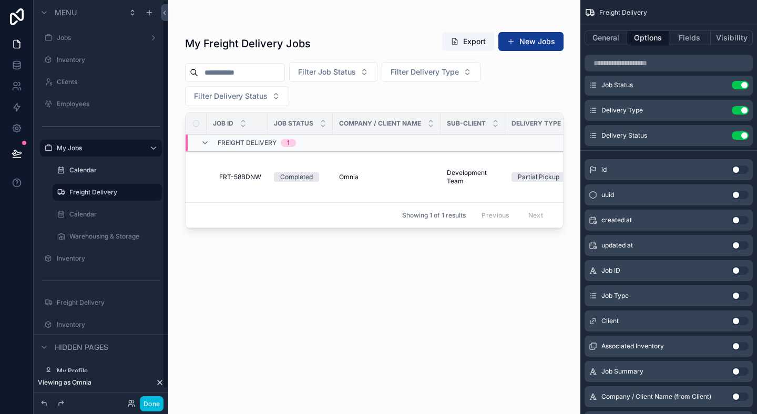
click at [87, 232] on div "Warehousing & Storage" at bounding box center [114, 236] width 90 height 8
click at [97, 238] on label "Warehousing & Storage" at bounding box center [112, 236] width 86 height 8
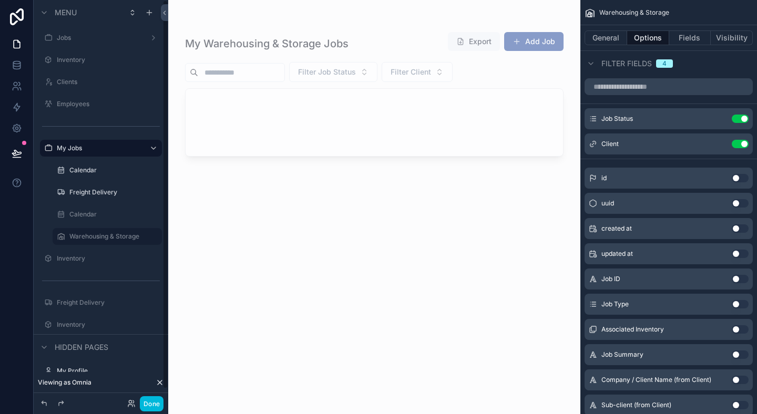
drag, startPoint x: 82, startPoint y: 169, endPoint x: 84, endPoint y: 178, distance: 9.6
click at [83, 169] on label "Calendar" at bounding box center [112, 170] width 86 height 8
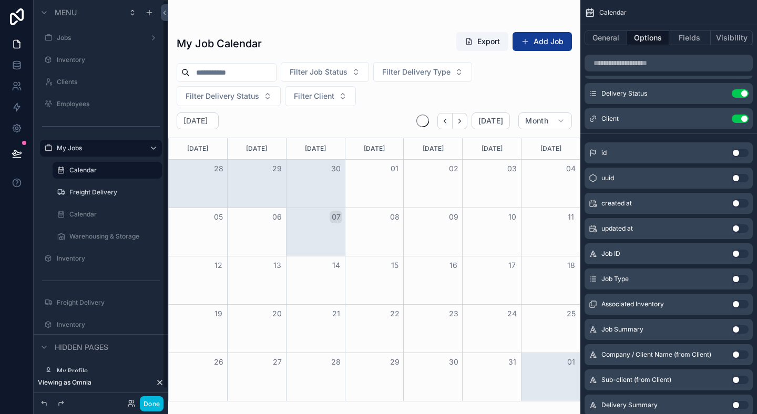
click at [88, 189] on label "Freight Delivery" at bounding box center [112, 192] width 86 height 8
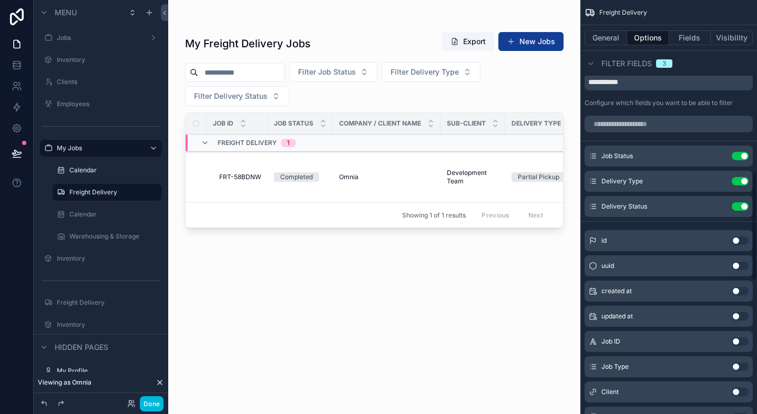
scroll to position [645, 0]
click at [742, 100] on div "Configure which fields you want to be able to filter" at bounding box center [669, 103] width 168 height 8
click at [743, 100] on div "Configure which fields you want to be able to filter" at bounding box center [669, 103] width 168 height 8
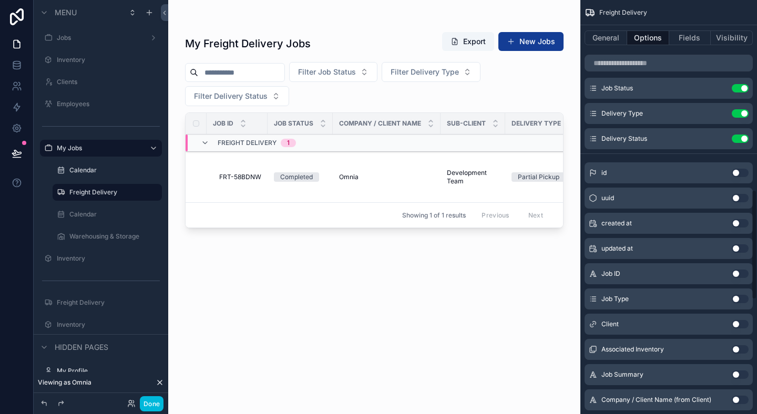
scroll to position [715, 0]
click at [639, 75] on div "scrollable content" at bounding box center [669, 62] width 177 height 25
click at [582, 94] on div "Job Status Use setting Delivery Type Use setting Delivery Status Use setting" at bounding box center [669, 113] width 177 height 72
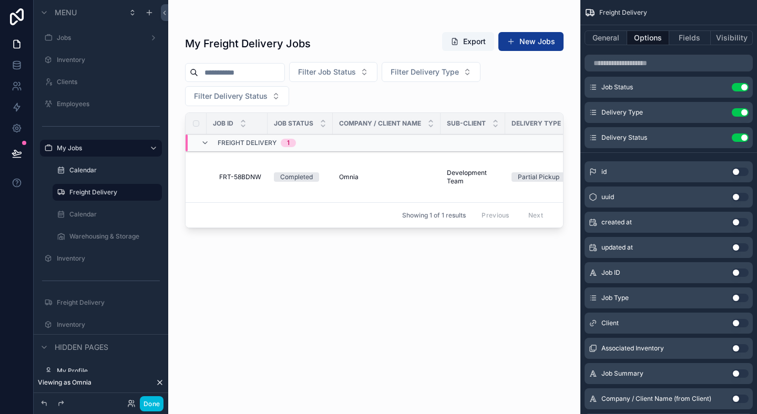
click at [582, 94] on div "Job Status Use setting Delivery Type Use setting Delivery Status Use setting" at bounding box center [669, 113] width 177 height 72
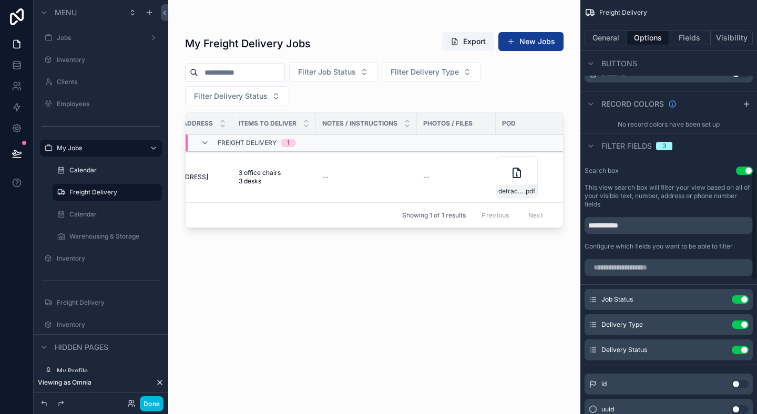
scroll to position [384, 0]
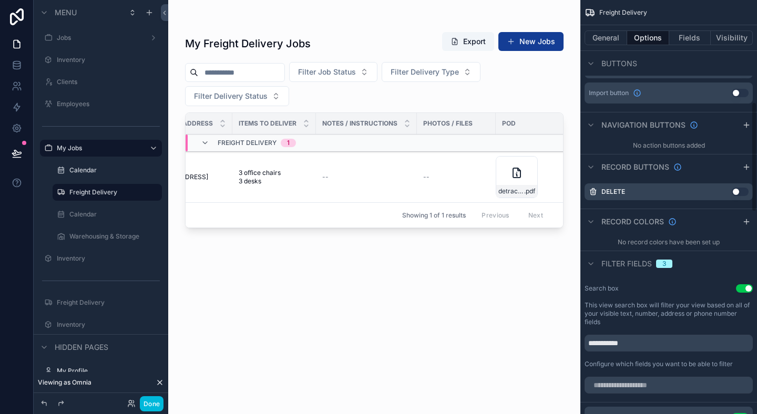
click at [689, 38] on button "Fields" at bounding box center [691, 38] width 42 height 15
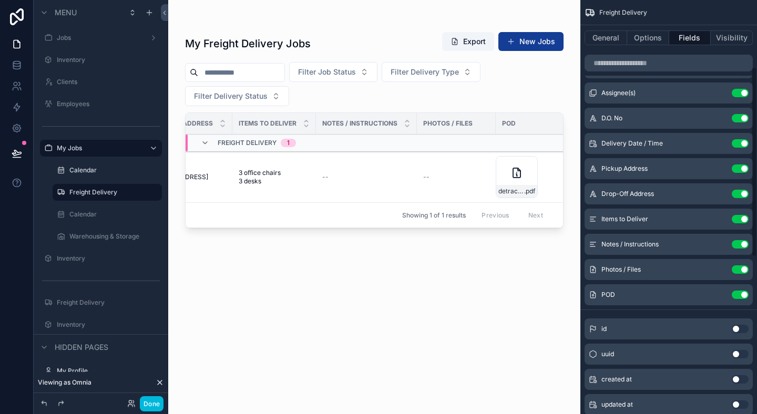
scroll to position [136, 0]
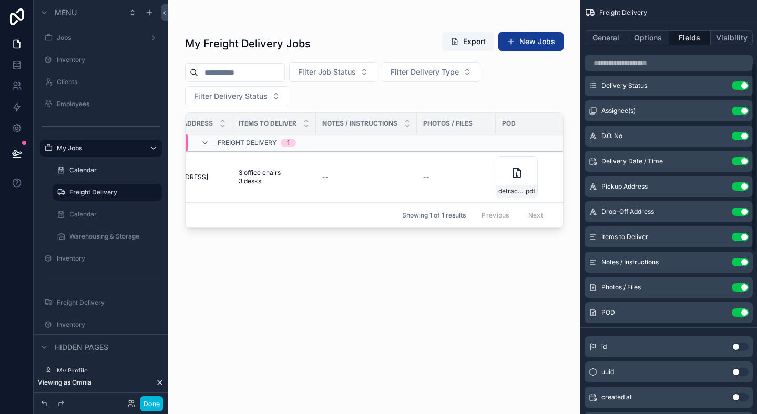
click at [718, 118] on div "Assignee(s) Use setting" at bounding box center [669, 110] width 168 height 21
click at [718, 116] on div "Assignee(s) Use setting" at bounding box center [669, 110] width 168 height 21
click at [0, 0] on icon "scrollable content" at bounding box center [0, 0] width 0 height 0
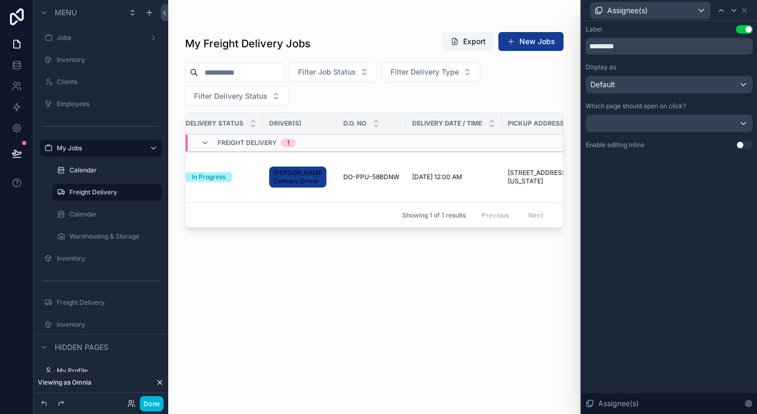
scroll to position [0, 404]
click at [745, 9] on icon at bounding box center [745, 10] width 8 height 8
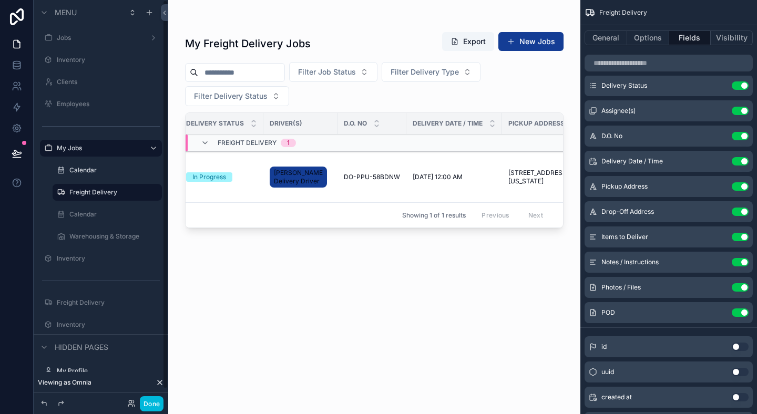
click at [73, 236] on label "Warehousing & Storage" at bounding box center [112, 236] width 86 height 8
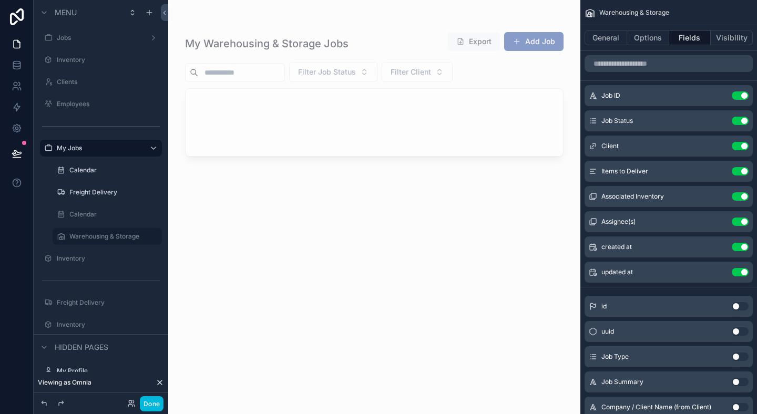
click at [89, 193] on label "Freight Delivery" at bounding box center [112, 192] width 86 height 8
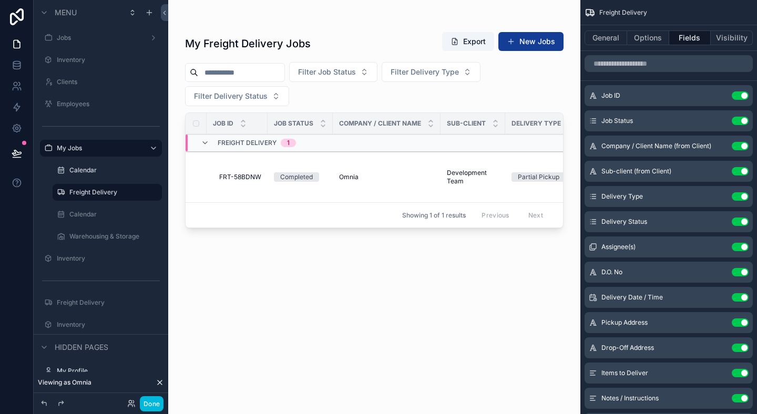
click at [100, 170] on label "Calendar" at bounding box center [112, 170] width 86 height 8
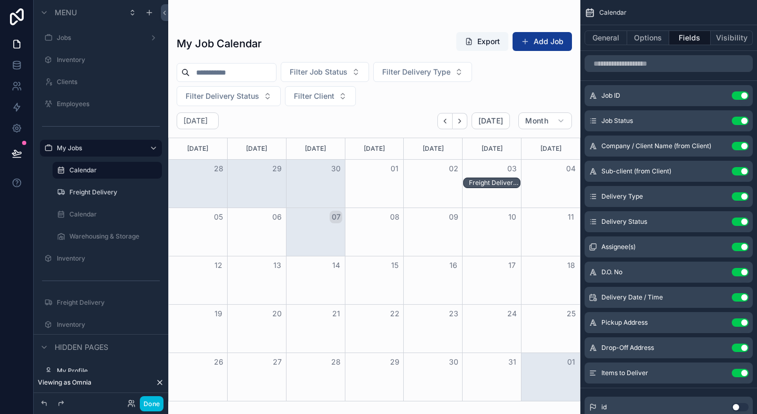
click at [510, 179] on div "Freight Delivery, Partial Pickup, Completed - Omnia, Development Team" at bounding box center [495, 183] width 52 height 8
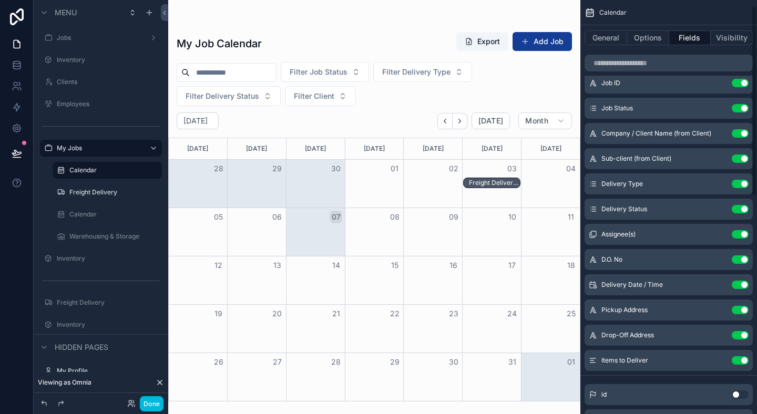
scroll to position [13, 0]
click at [0, 0] on icon "scrollable content" at bounding box center [0, 0] width 0 height 0
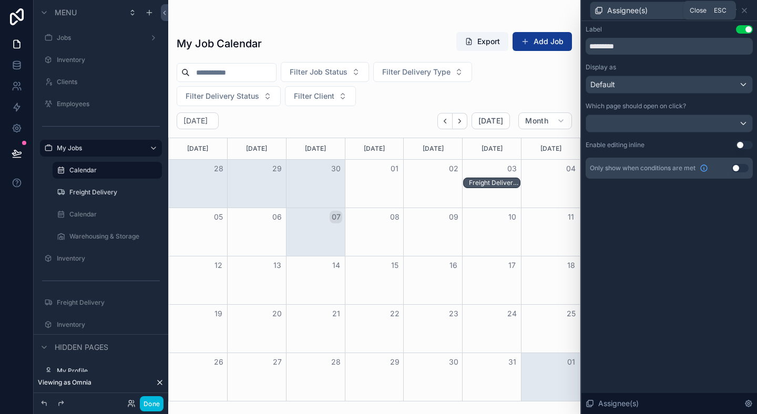
click at [747, 8] on icon at bounding box center [745, 10] width 8 height 8
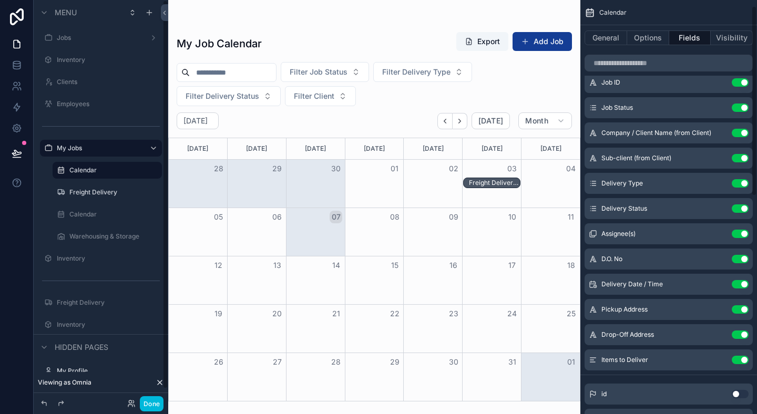
click at [88, 190] on label "Freight Delivery" at bounding box center [112, 192] width 86 height 8
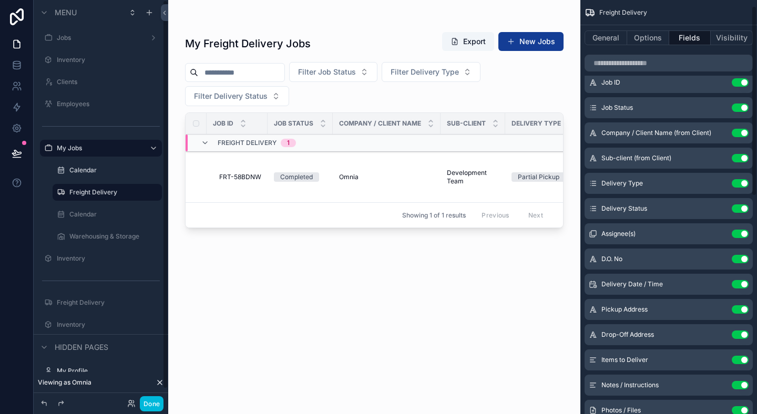
click at [102, 236] on label "Warehousing & Storage" at bounding box center [112, 236] width 86 height 8
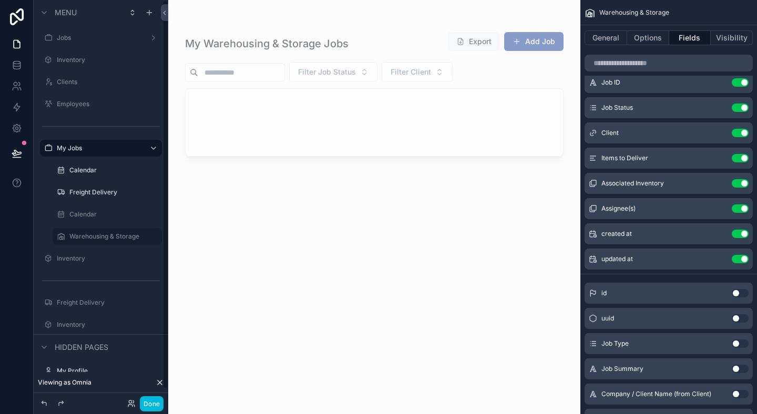
click at [95, 219] on div "Calendar" at bounding box center [114, 214] width 90 height 8
click at [88, 217] on label "Calendar" at bounding box center [112, 214] width 86 height 8
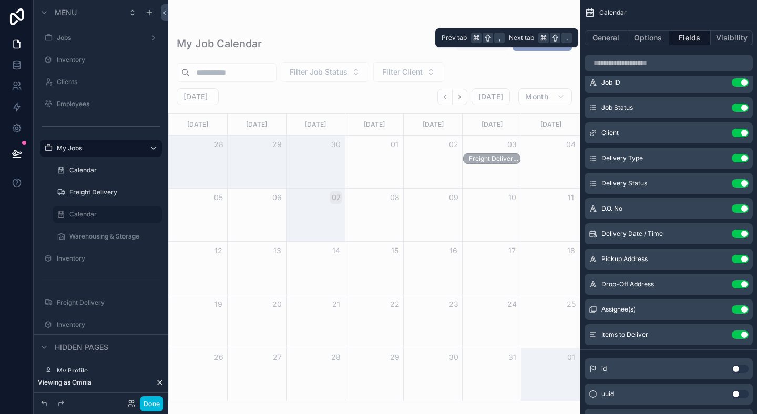
click at [653, 38] on button "Options" at bounding box center [649, 38] width 42 height 15
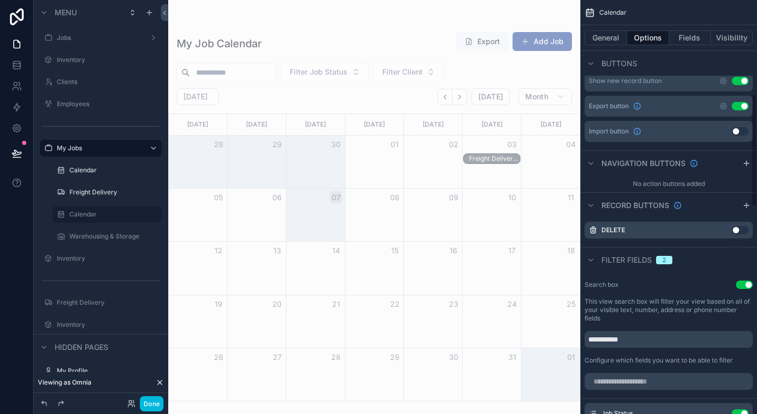
scroll to position [340, 0]
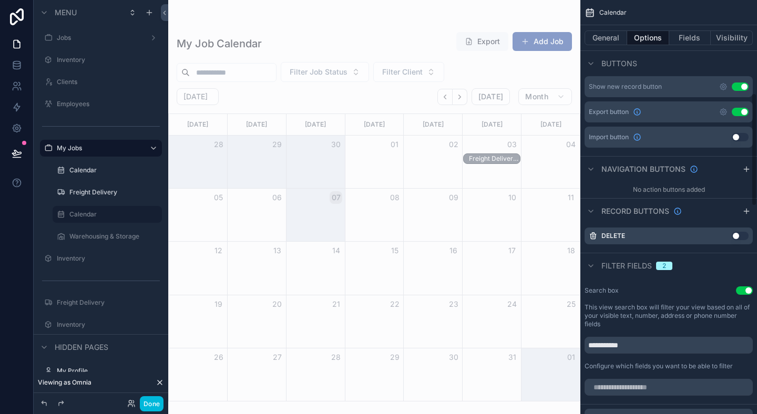
click at [613, 42] on button "General" at bounding box center [606, 38] width 43 height 15
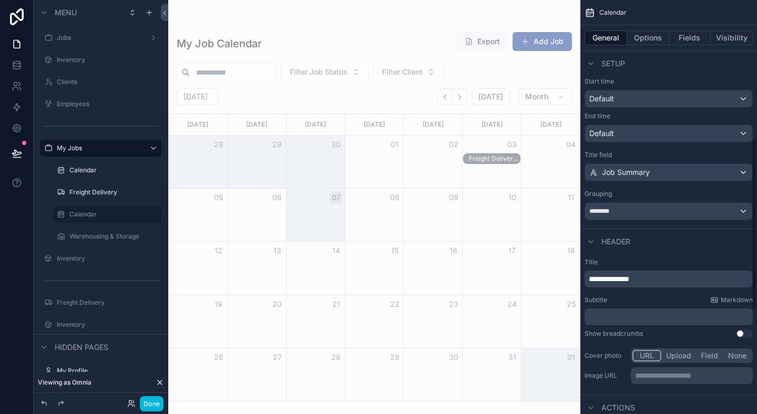
click at [684, 42] on button "Fields" at bounding box center [691, 38] width 42 height 15
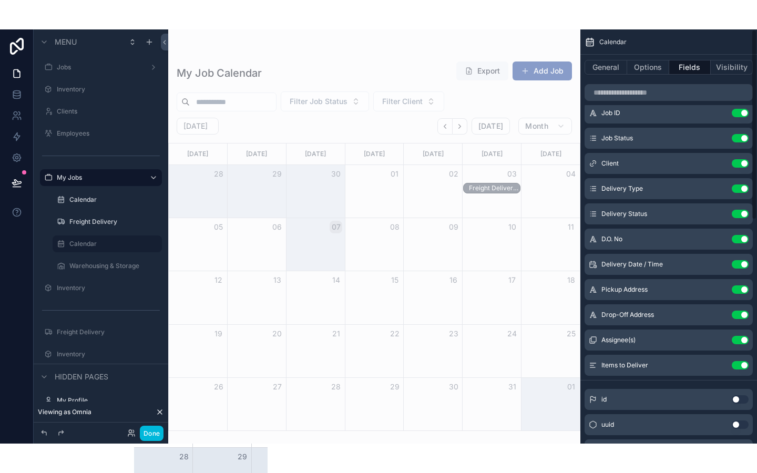
scroll to position [0, 0]
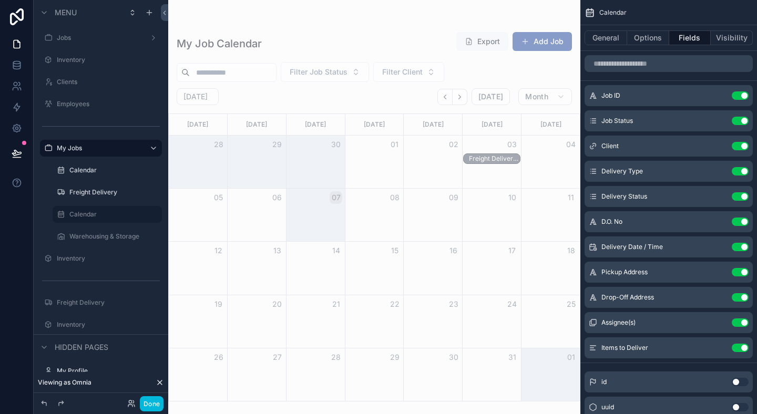
click at [0, 0] on icon "scrollable content" at bounding box center [0, 0] width 0 height 0
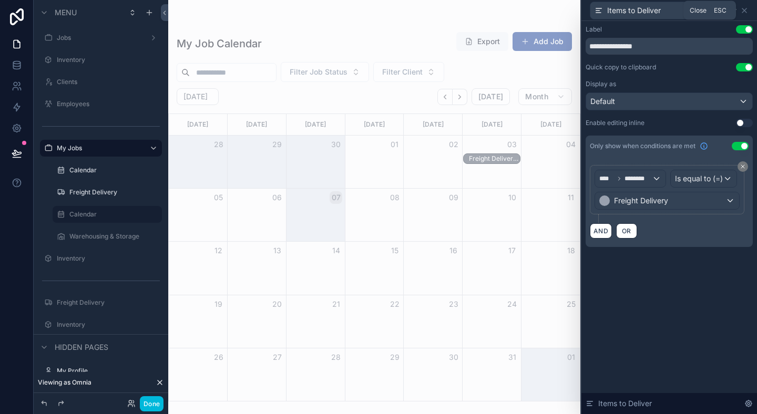
click at [746, 12] on icon at bounding box center [745, 10] width 8 height 8
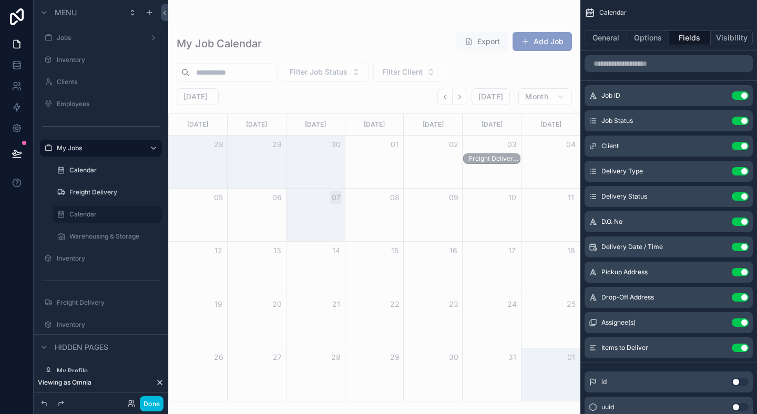
click at [0, 0] on icon "scrollable content" at bounding box center [0, 0] width 0 height 0
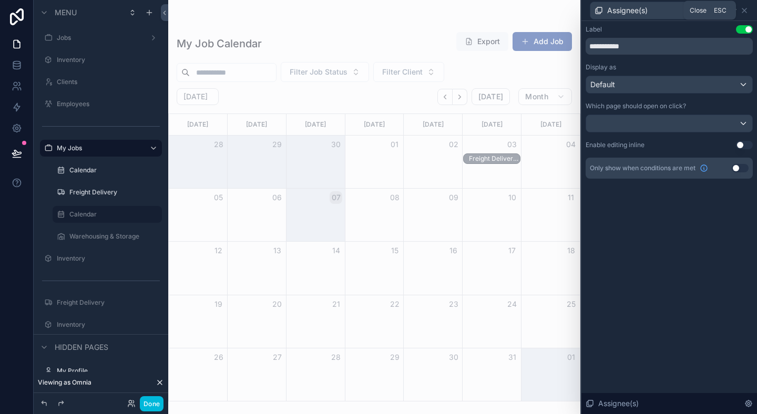
click at [746, 10] on icon at bounding box center [745, 10] width 8 height 8
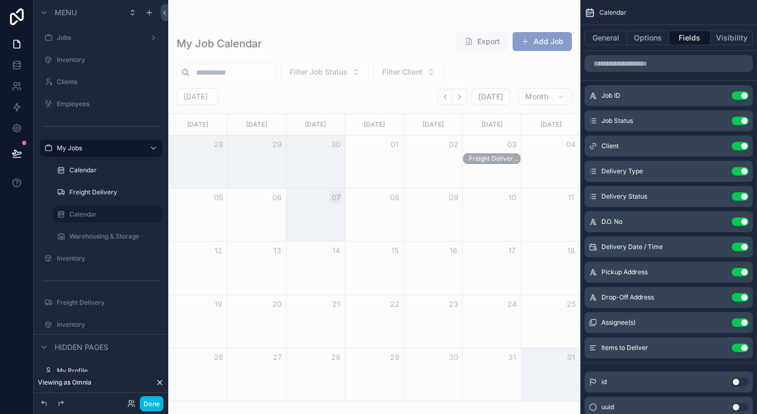
click at [737, 347] on button "Use setting" at bounding box center [740, 348] width 17 height 8
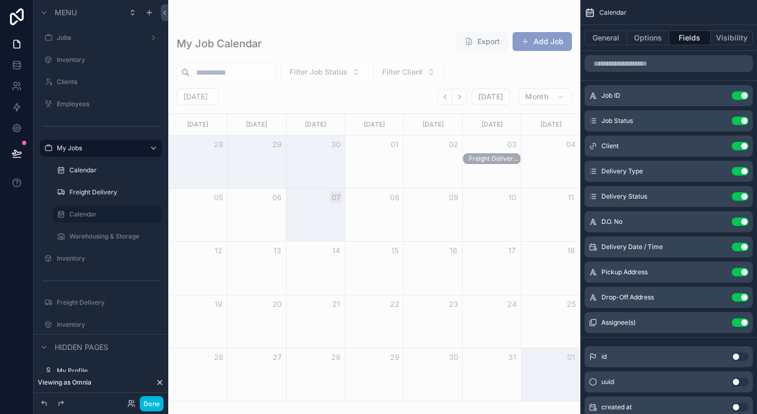
click at [0, 0] on icon "scrollable content" at bounding box center [0, 0] width 0 height 0
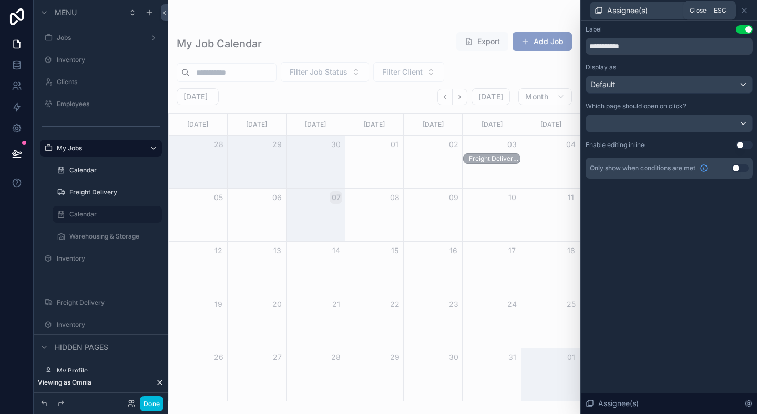
click at [746, 12] on icon at bounding box center [745, 10] width 4 height 4
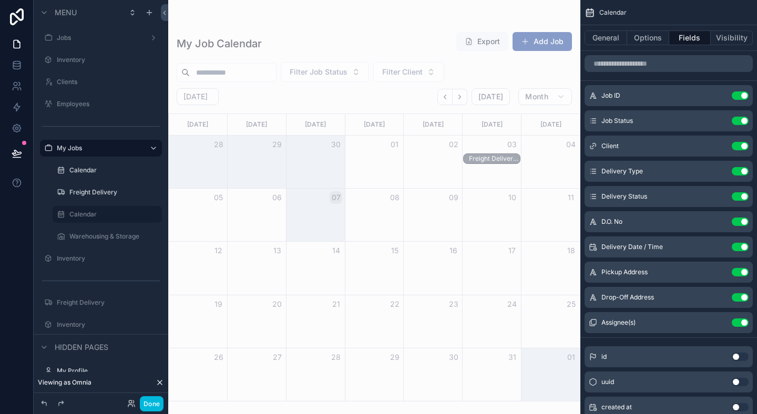
click at [0, 0] on icon "scrollable content" at bounding box center [0, 0] width 0 height 0
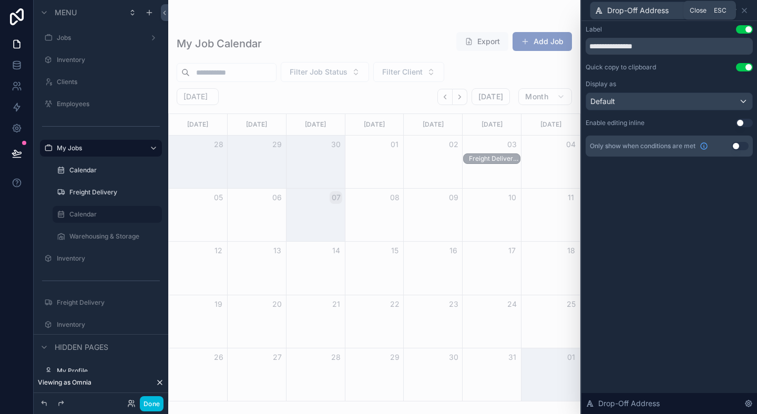
click at [746, 10] on icon at bounding box center [745, 10] width 8 height 8
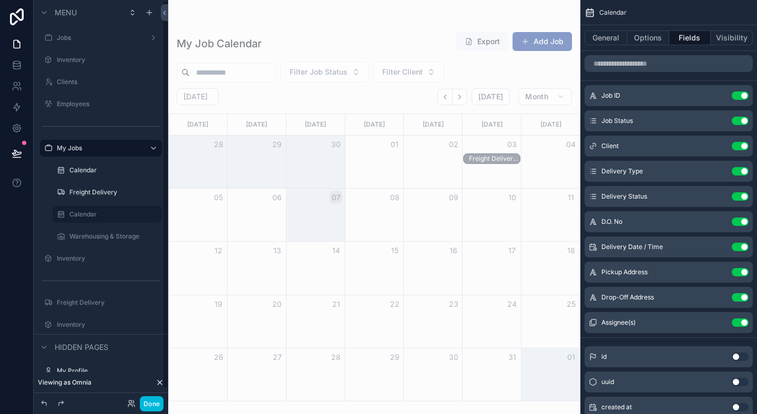
click at [92, 171] on label "Calendar" at bounding box center [112, 170] width 86 height 8
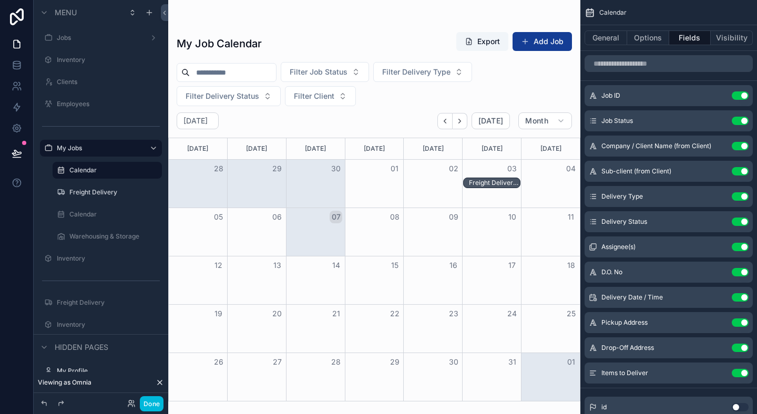
click at [501, 189] on div "Month View" at bounding box center [491, 184] width 59 height 48
click at [492, 181] on div "Freight Delivery, Partial Pickup, Completed - Omnia, Development Team" at bounding box center [495, 183] width 52 height 8
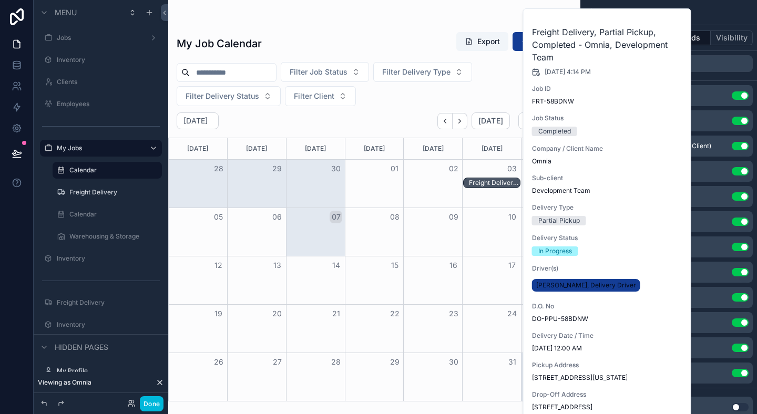
click at [483, 216] on div "10" at bounding box center [492, 217] width 59 height 18
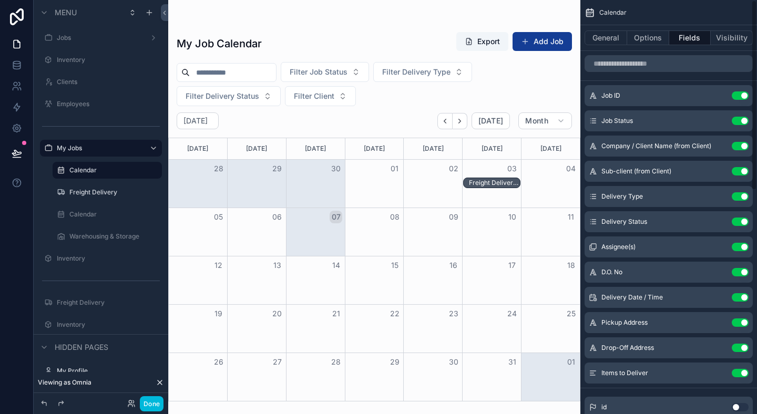
click at [745, 378] on div "Items to Deliver Use setting" at bounding box center [669, 373] width 168 height 21
click at [738, 374] on button "Use setting" at bounding box center [740, 373] width 17 height 8
click at [493, 182] on div "Freight Delivery, Partial Pickup, Completed - Omnia, Development Team" at bounding box center [495, 183] width 52 height 8
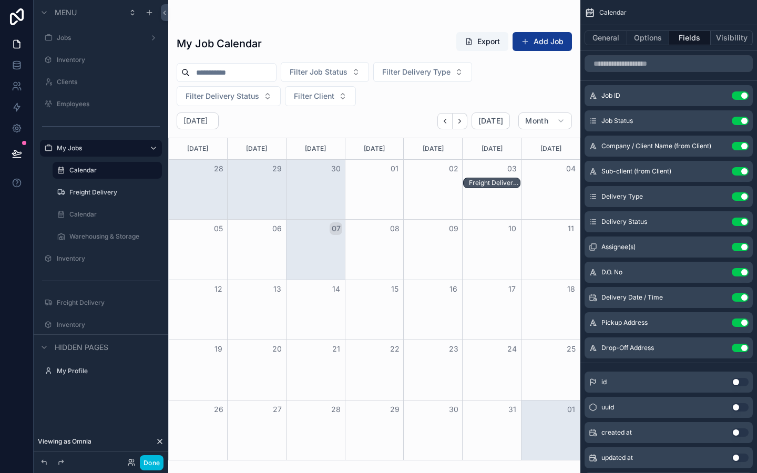
click at [486, 181] on div "Freight Delivery, Partial Pickup, Completed - Omnia, Development Team" at bounding box center [495, 183] width 52 height 8
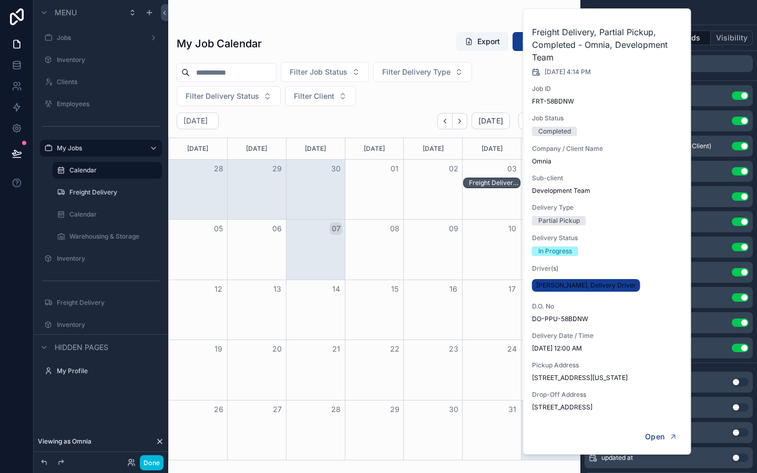
click at [485, 181] on div "Freight Delivery, Partial Pickup, Completed - Omnia, Development Team" at bounding box center [495, 183] width 52 height 8
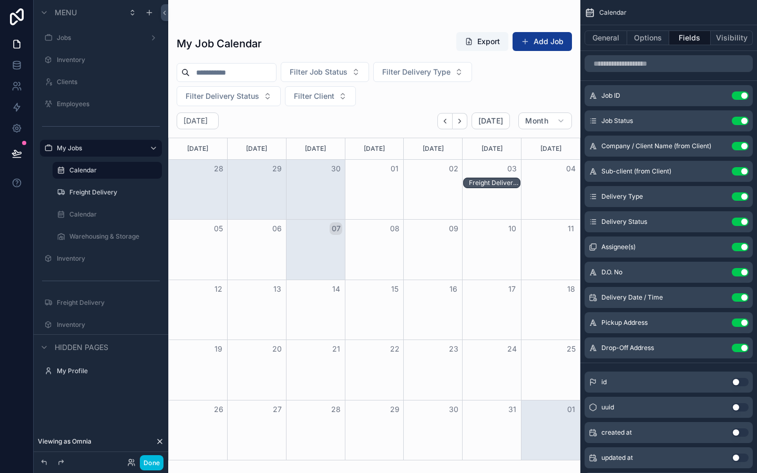
click at [429, 216] on div "Month View" at bounding box center [432, 189] width 59 height 59
click at [71, 232] on label "Warehousing & Storage" at bounding box center [112, 236] width 86 height 8
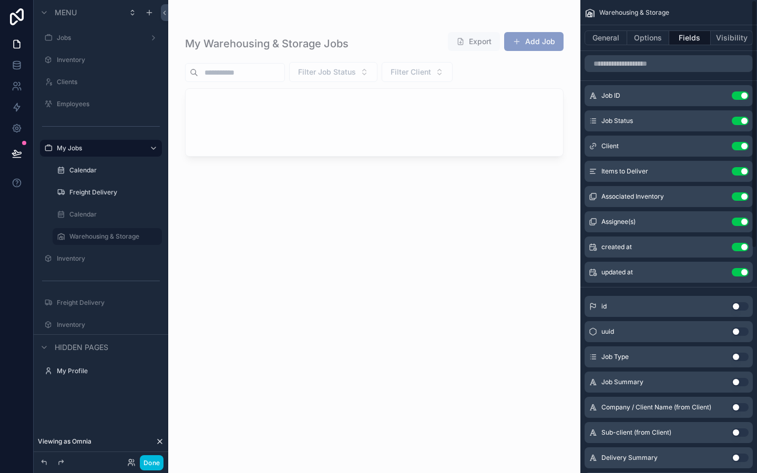
click at [92, 207] on div "Calendar" at bounding box center [107, 214] width 105 height 17
click at [85, 218] on label "Calendar" at bounding box center [112, 214] width 86 height 8
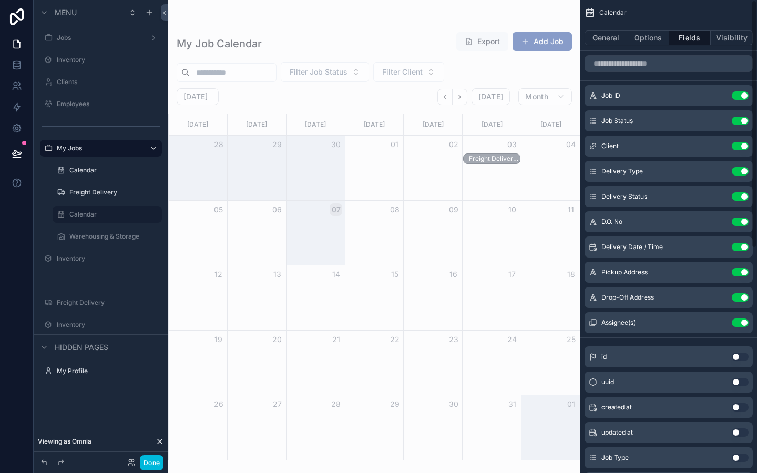
click at [742, 298] on button "Use setting" at bounding box center [740, 298] width 17 height 8
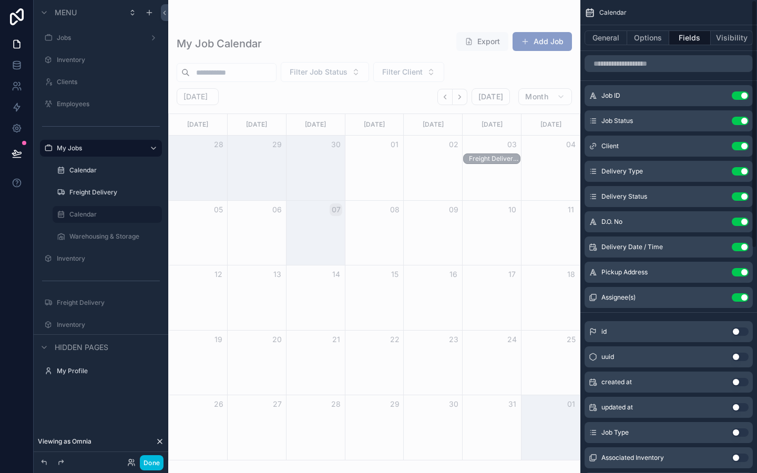
click at [737, 275] on button "Use setting" at bounding box center [740, 272] width 17 height 8
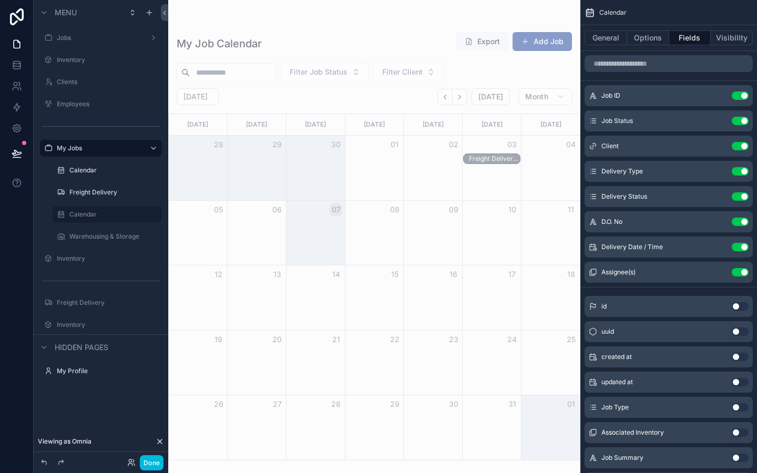
click at [742, 219] on button "Use setting" at bounding box center [740, 222] width 17 height 8
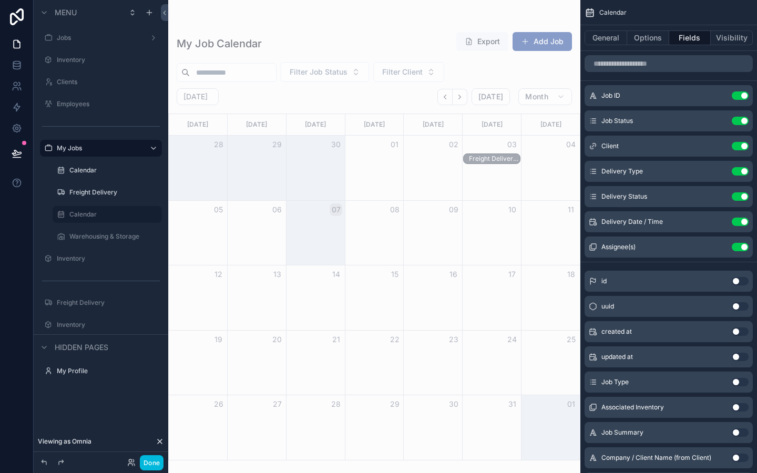
click at [738, 226] on button "Use setting" at bounding box center [740, 222] width 17 height 8
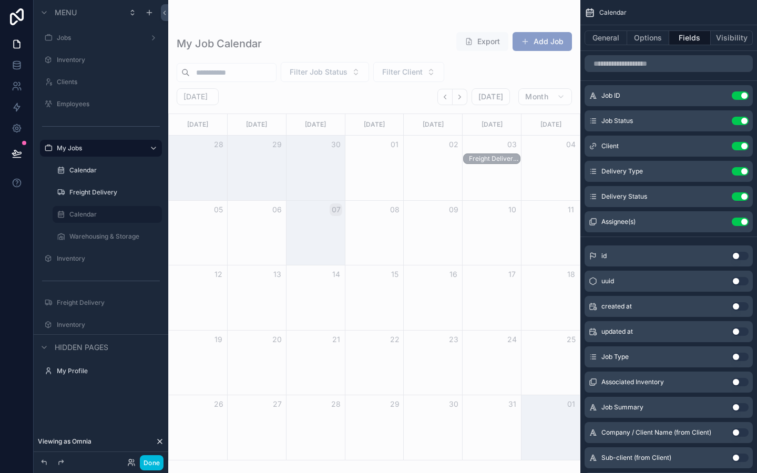
drag, startPoint x: 738, startPoint y: 226, endPoint x: 667, endPoint y: 218, distance: 71.4
click at [667, 218] on div "Assignee(s) Use setting" at bounding box center [669, 221] width 168 height 21
click at [743, 195] on button "Use setting" at bounding box center [740, 197] width 17 height 8
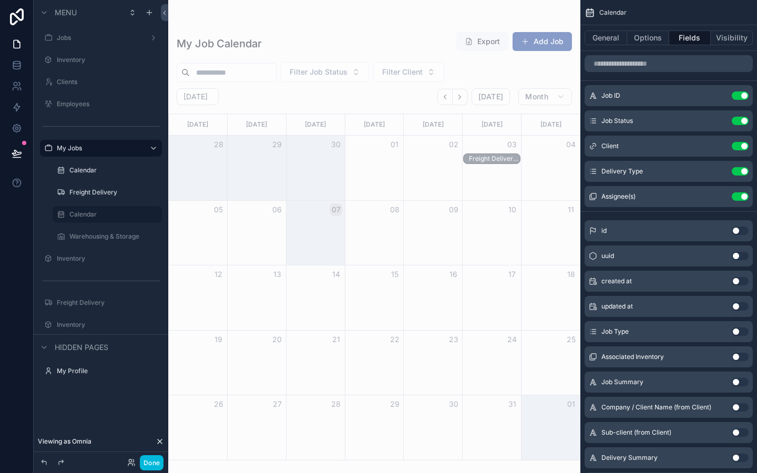
click at [738, 171] on button "Use setting" at bounding box center [740, 171] width 17 height 8
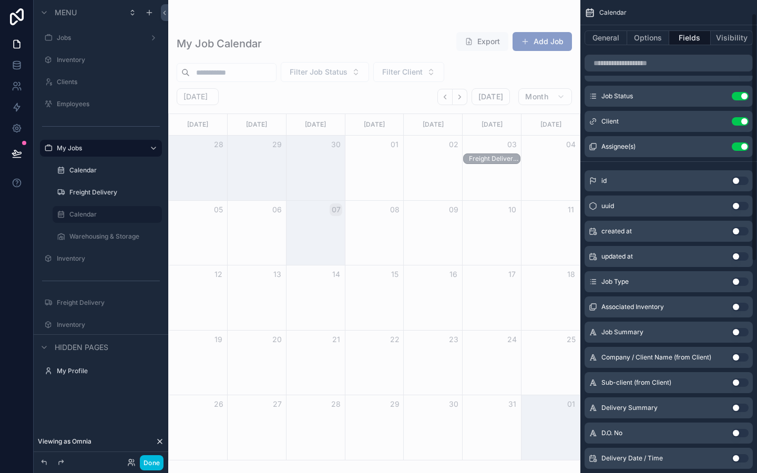
scroll to position [25, 0]
click at [746, 308] on button "Use setting" at bounding box center [740, 306] width 17 height 8
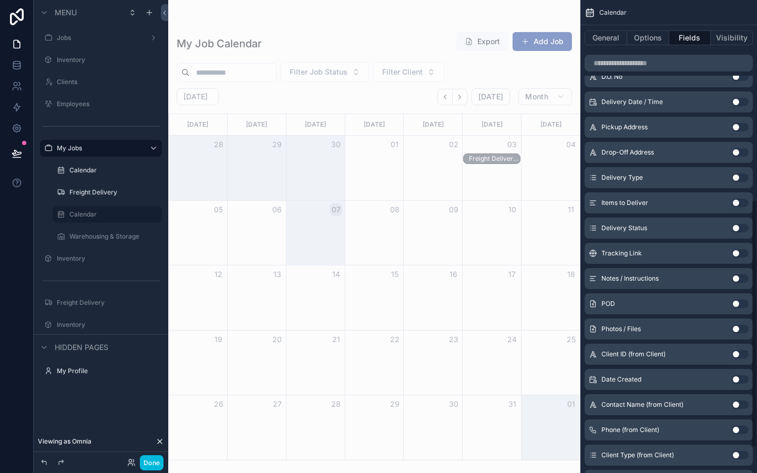
scroll to position [381, 0]
click at [80, 37] on label "Jobs" at bounding box center [99, 38] width 84 height 8
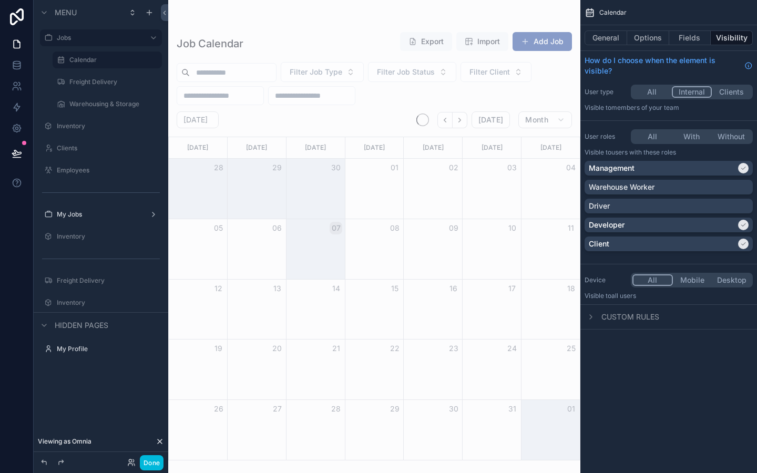
click at [655, 38] on button "Options" at bounding box center [649, 38] width 42 height 15
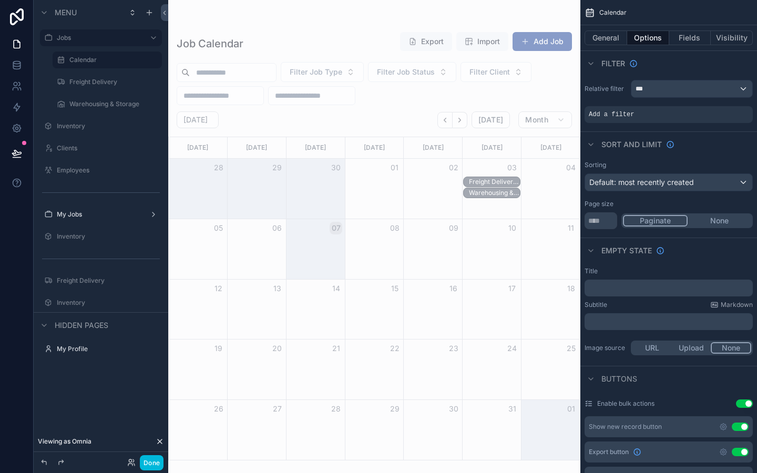
click at [685, 42] on button "Fields" at bounding box center [691, 38] width 42 height 15
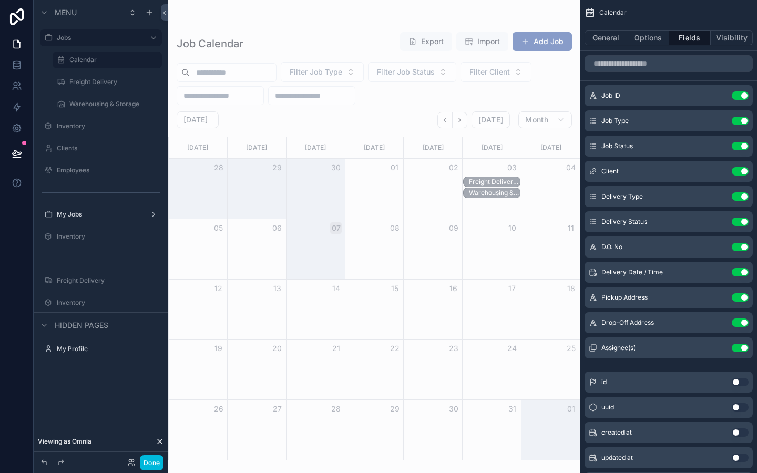
click at [76, 211] on label "My Jobs" at bounding box center [99, 214] width 84 height 8
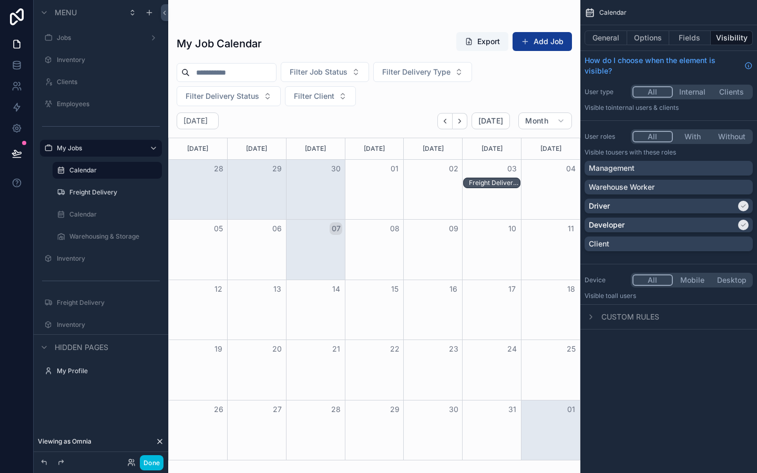
click at [107, 214] on label "Calendar" at bounding box center [112, 214] width 86 height 8
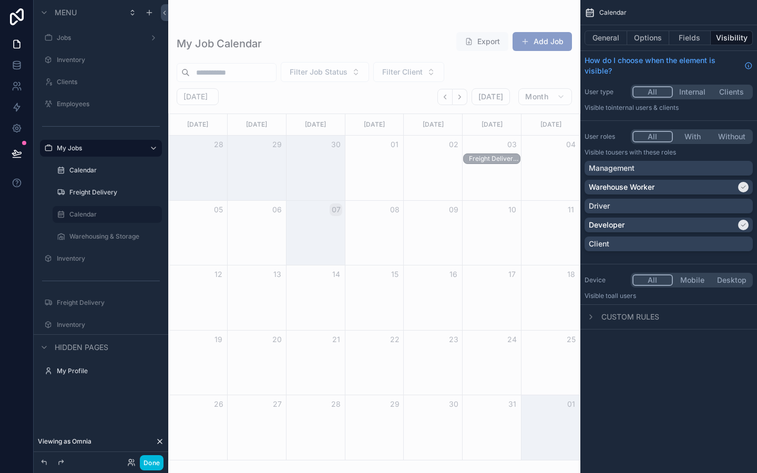
click at [647, 38] on button "Options" at bounding box center [649, 38] width 42 height 15
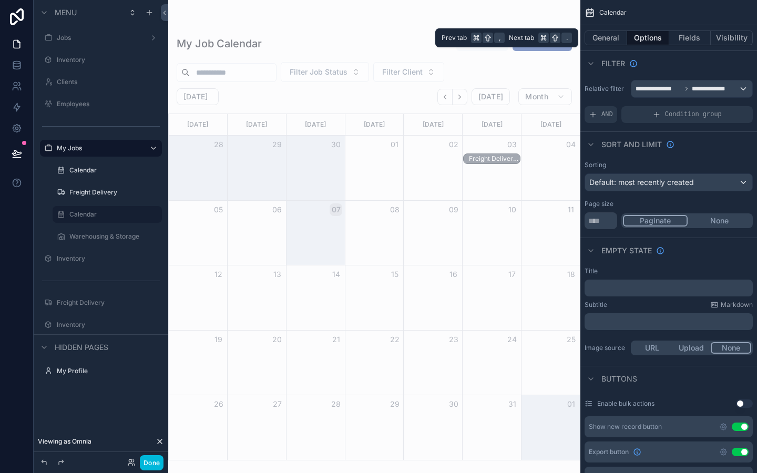
click at [692, 43] on button "Fields" at bounding box center [691, 38] width 42 height 15
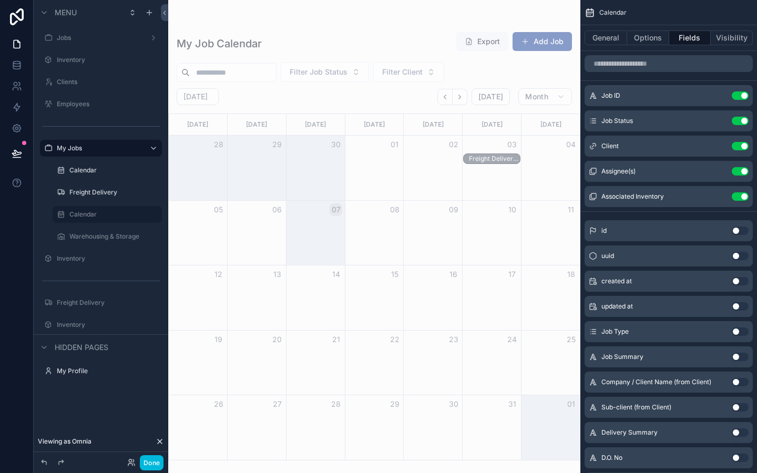
click at [84, 167] on label "Calendar" at bounding box center [112, 170] width 86 height 8
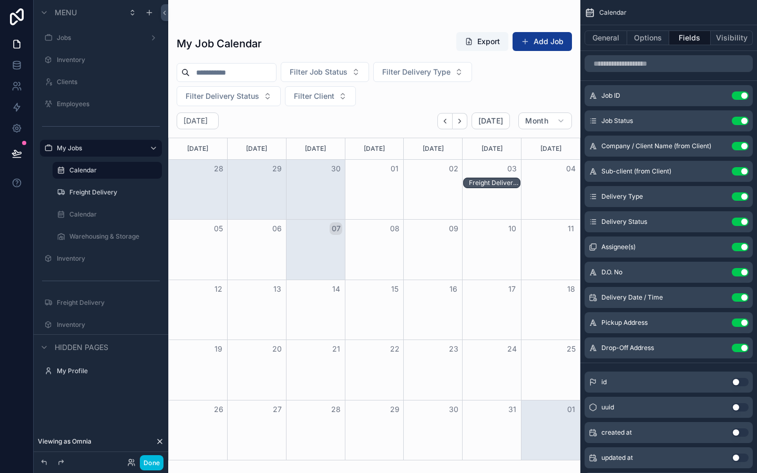
click at [84, 212] on label "Calendar" at bounding box center [112, 214] width 86 height 8
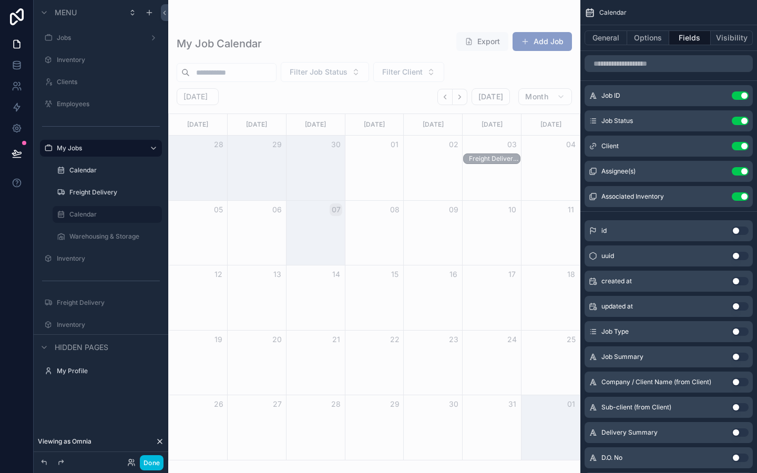
click at [106, 42] on div "Jobs" at bounding box center [101, 38] width 88 height 8
click at [96, 38] on label "Jobs" at bounding box center [99, 38] width 84 height 8
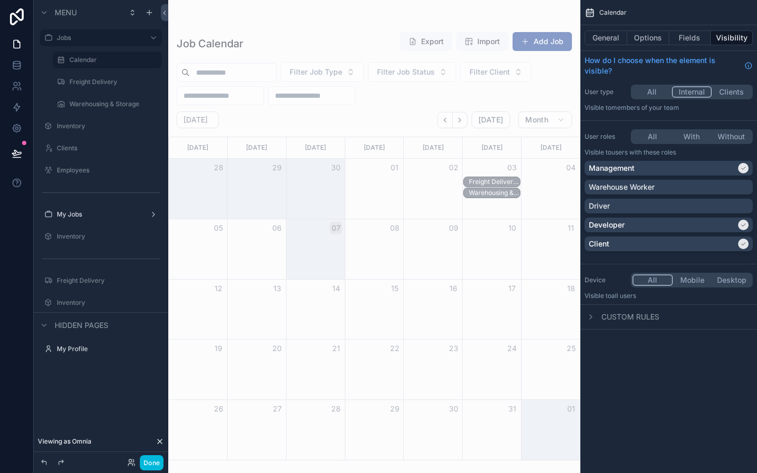
click at [691, 36] on button "Fields" at bounding box center [691, 38] width 42 height 15
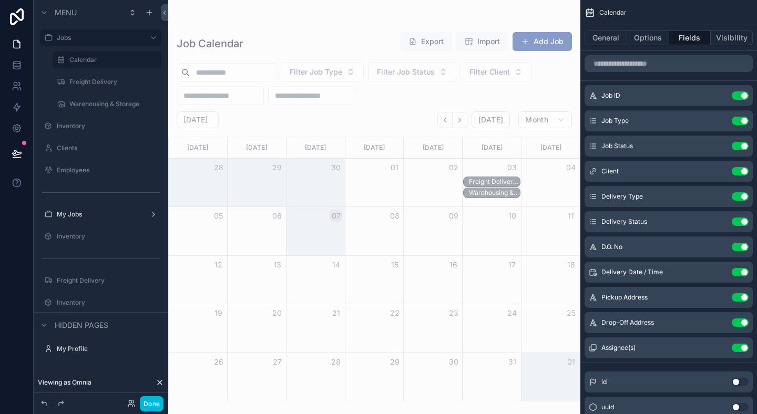
click at [482, 193] on div "scrollable content" at bounding box center [374, 207] width 412 height 414
click at [482, 193] on div "Warehousing & Storage, Partial Return, Scheduled - NYCHA, Antoinette Brown" at bounding box center [495, 193] width 52 height 8
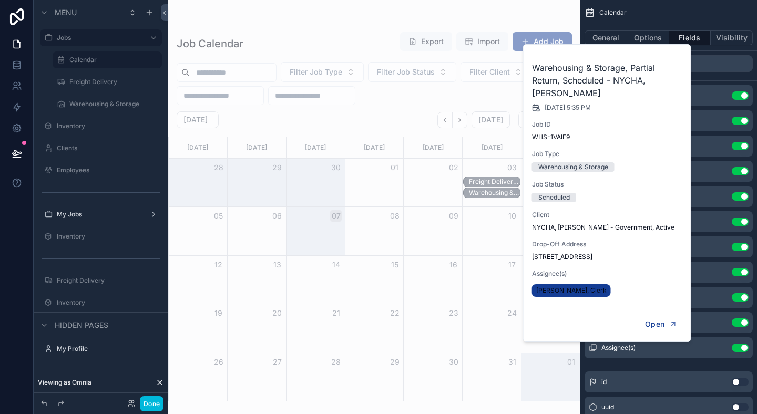
click at [482, 193] on div "Warehousing & Storage, Partial Return, Scheduled - NYCHA, Antoinette Brown" at bounding box center [495, 193] width 52 height 8
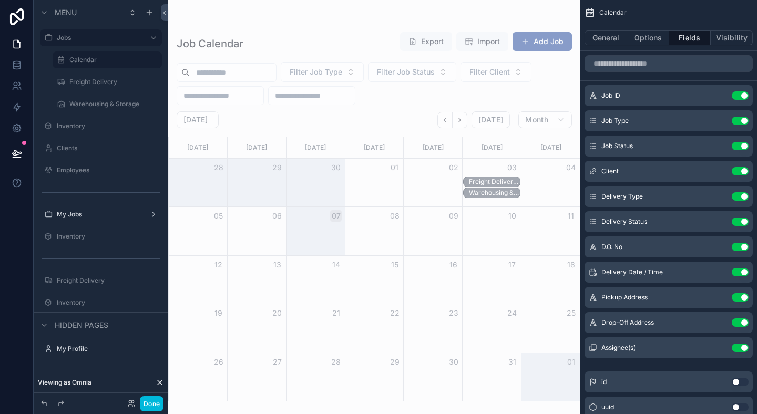
click at [93, 219] on div "My Jobs" at bounding box center [101, 214] width 88 height 8
click at [79, 214] on label "My Jobs" at bounding box center [99, 214] width 84 height 8
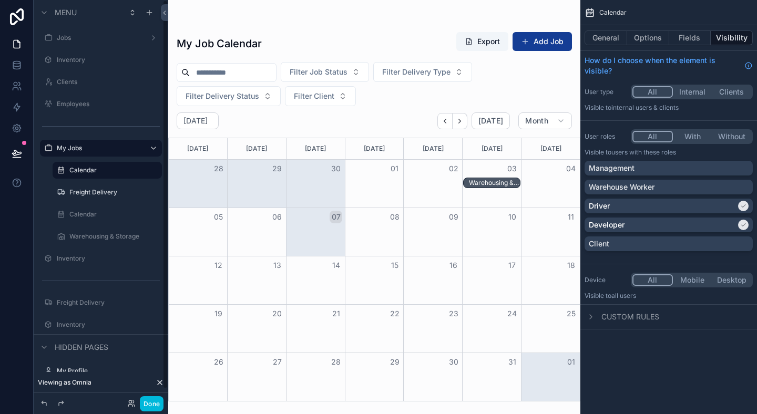
click at [89, 232] on div "Warehousing & Storage" at bounding box center [114, 236] width 90 height 8
click at [95, 215] on label "Calendar" at bounding box center [112, 214] width 86 height 8
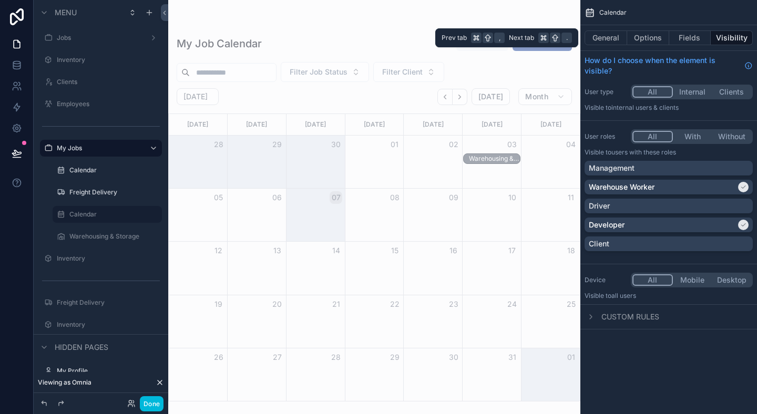
click at [696, 38] on button "Fields" at bounding box center [691, 38] width 42 height 15
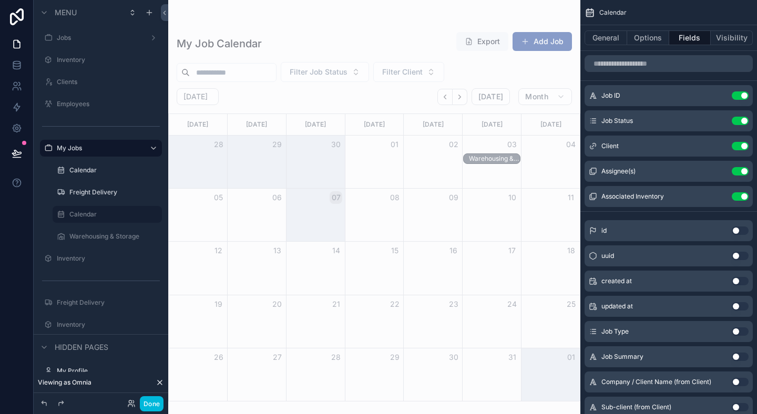
click at [502, 159] on div "scrollable content" at bounding box center [374, 207] width 412 height 414
click at [502, 157] on div "Warehousing & Storage, Partial Return, Scheduled - NYCHA, Antoinette Brown" at bounding box center [495, 159] width 52 height 8
click at [501, 158] on div "Warehousing & Storage, Partial Return, Scheduled - NYCHA, Antoinette Brown" at bounding box center [495, 159] width 52 height 8
click at [488, 157] on div "Warehousing & Storage, Partial Return, Scheduled - NYCHA, Antoinette Brown" at bounding box center [495, 159] width 52 height 8
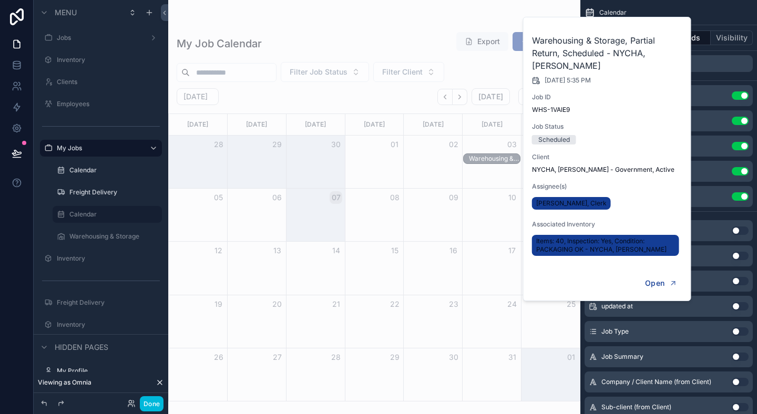
click at [488, 157] on div "Warehousing & Storage, Partial Return, Scheduled - NYCHA, Antoinette Brown" at bounding box center [495, 159] width 52 height 8
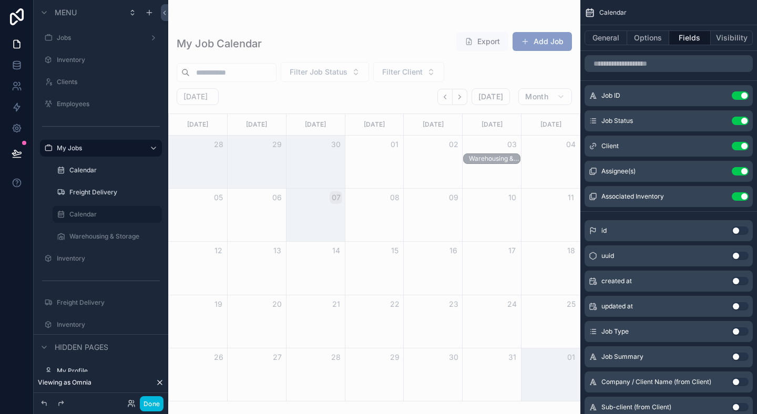
click at [0, 0] on icon "scrollable content" at bounding box center [0, 0] width 0 height 0
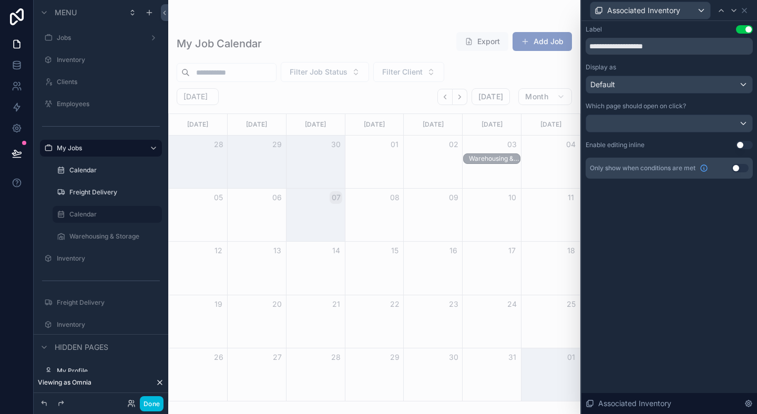
click at [443, 199] on div "09" at bounding box center [433, 198] width 59 height 18
click at [746, 13] on icon at bounding box center [745, 10] width 8 height 8
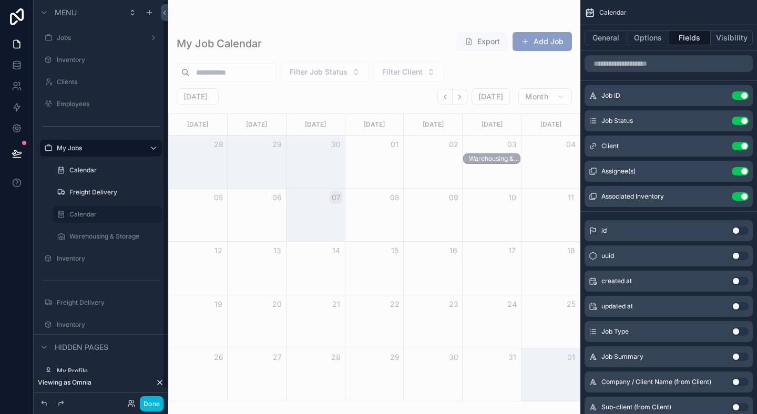
click at [89, 177] on div "Calendar" at bounding box center [107, 170] width 105 height 17
click at [88, 175] on div "Calendar" at bounding box center [114, 170] width 90 height 8
click at [70, 171] on label "Calendar" at bounding box center [112, 170] width 86 height 8
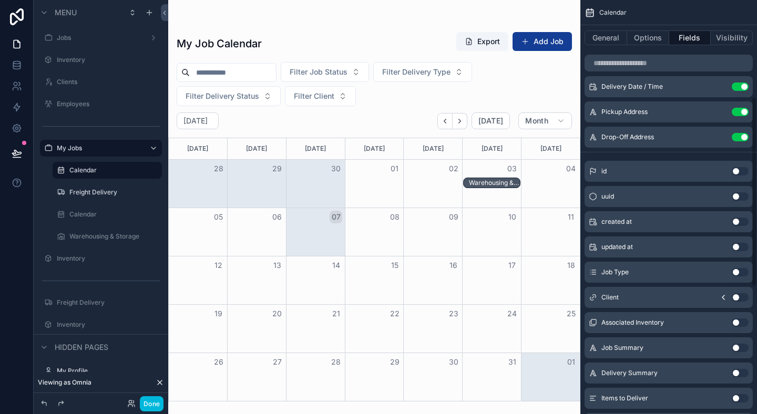
scroll to position [219, 0]
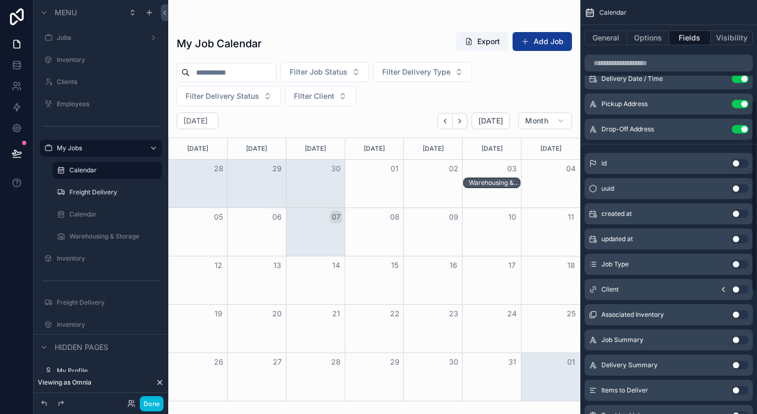
click at [735, 315] on button "Use setting" at bounding box center [740, 315] width 17 height 8
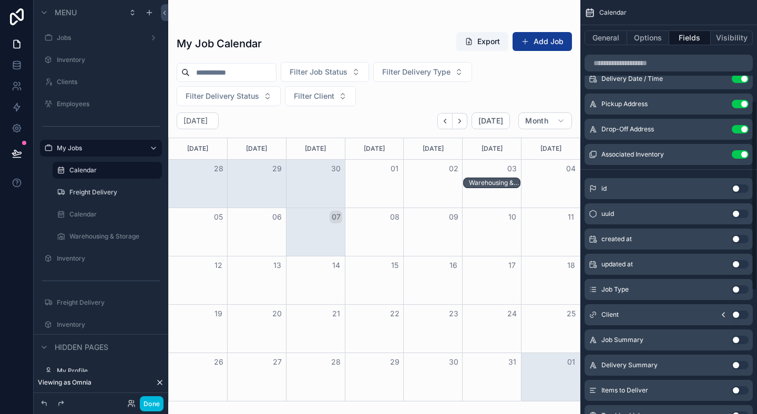
scroll to position [0, 0]
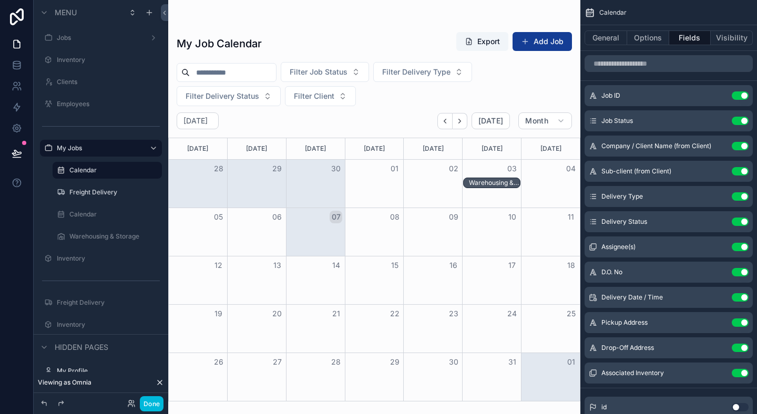
click at [480, 183] on div "Warehousing & Storage, Partial Return, Scheduled - NYCHA, Antoinette Brown" at bounding box center [495, 183] width 52 height 8
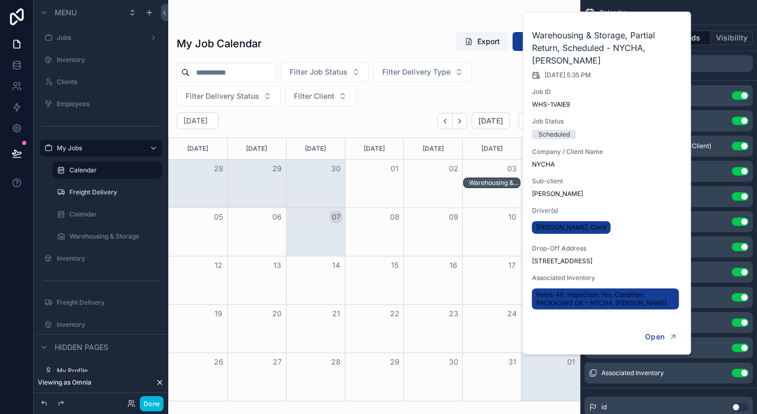
click at [480, 183] on div "Warehousing & Storage, Partial Return, Scheduled - NYCHA, Antoinette Brown" at bounding box center [495, 183] width 52 height 8
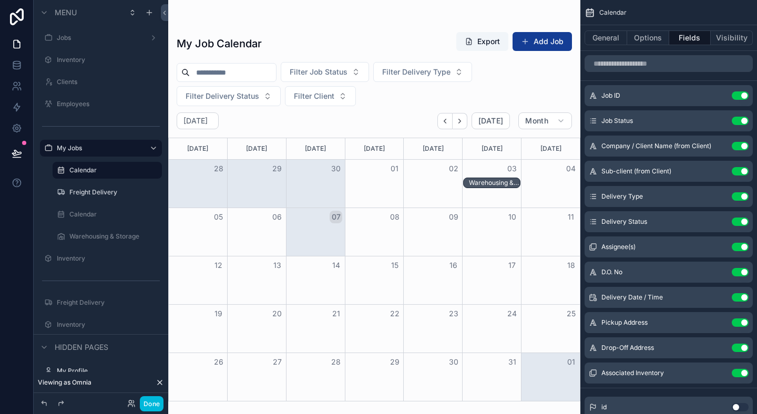
click at [480, 183] on div "Warehousing & Storage, Partial Return, Scheduled - NYCHA, Antoinette Brown" at bounding box center [495, 183] width 52 height 8
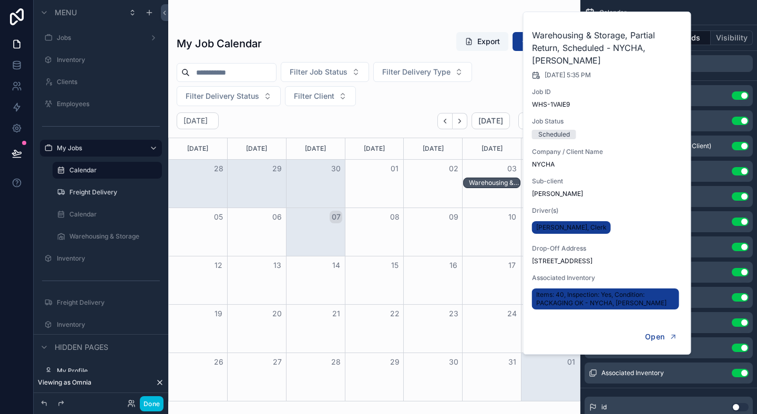
click at [480, 183] on div "Warehousing & Storage, Partial Return, Scheduled - NYCHA, Antoinette Brown" at bounding box center [495, 183] width 52 height 8
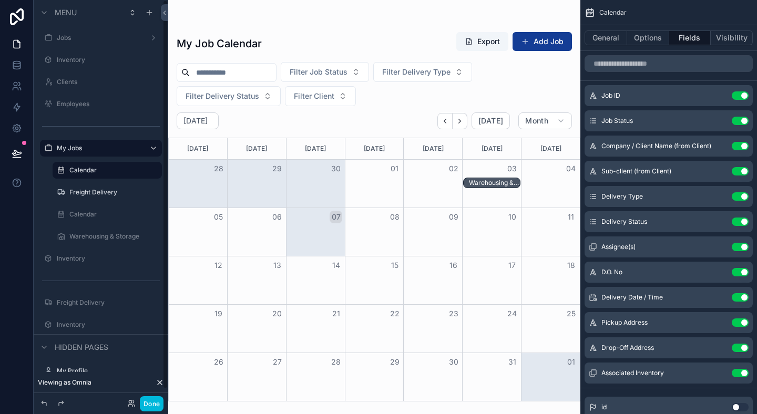
click at [84, 212] on label "Calendar" at bounding box center [112, 214] width 86 height 8
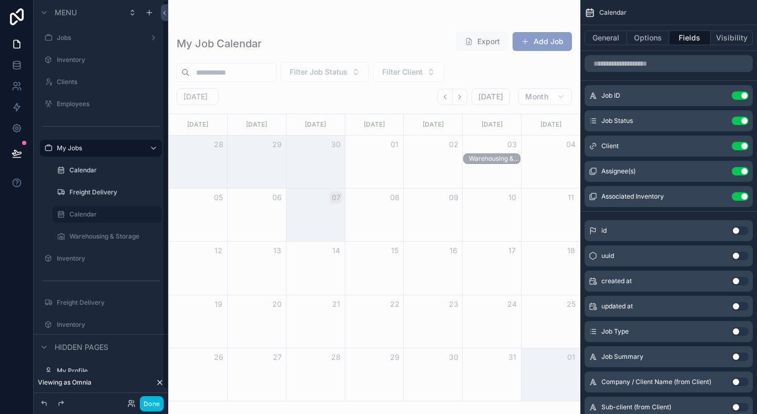
click at [92, 237] on label "Warehousing & Storage" at bounding box center [112, 236] width 86 height 8
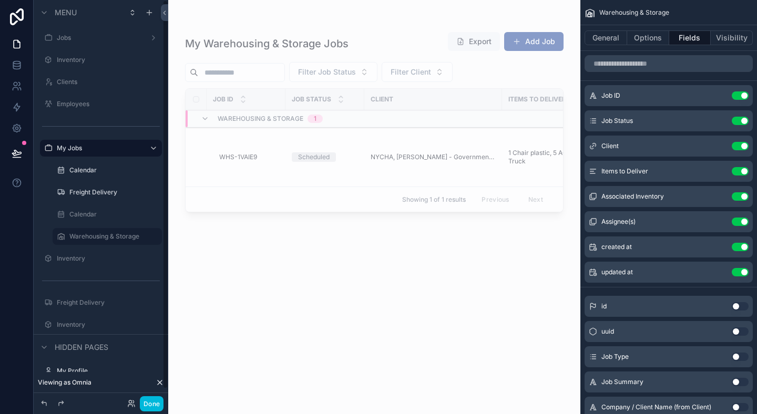
click at [70, 171] on label "Calendar" at bounding box center [112, 170] width 86 height 8
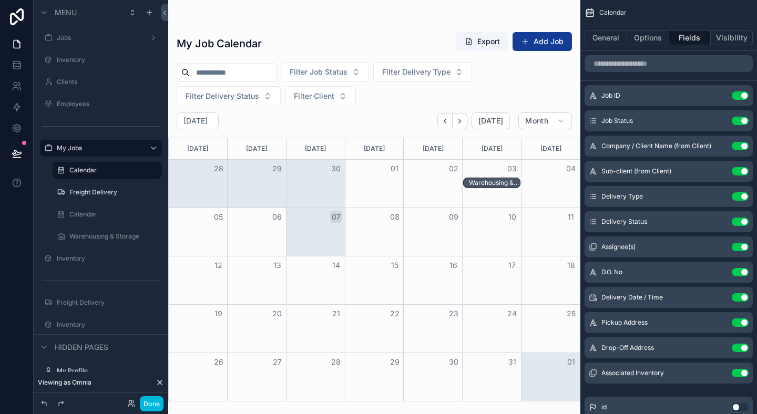
click at [477, 185] on div "Warehousing & Storage, Partial Return, Scheduled - NYCHA, Antoinette Brown" at bounding box center [495, 183] width 52 height 8
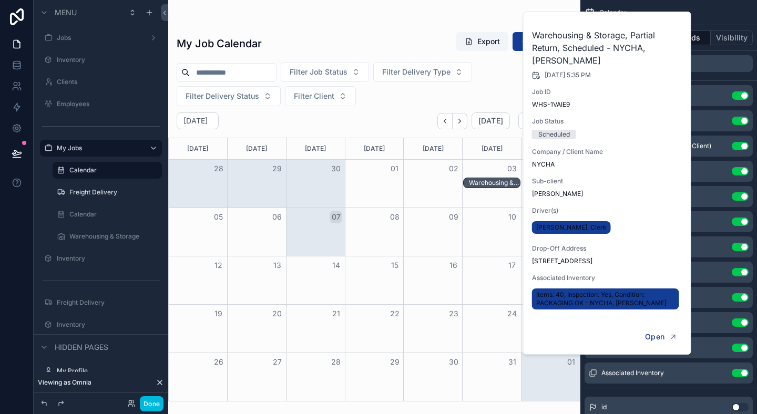
click at [564, 226] on span "Dave Jones, Clerk" at bounding box center [572, 228] width 70 height 8
click at [657, 338] on span "Open" at bounding box center [654, 336] width 19 height 9
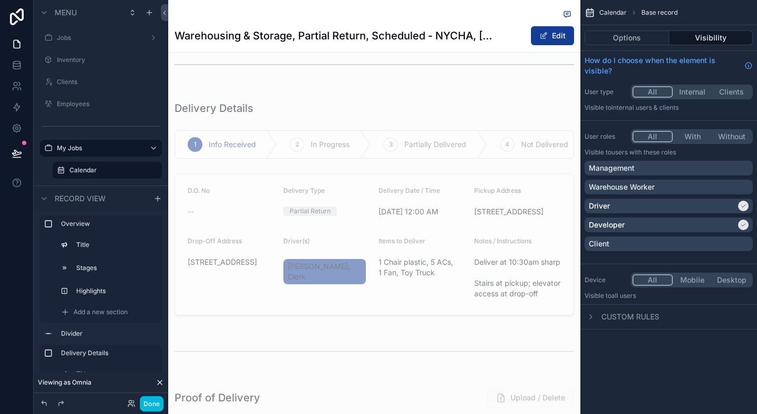
scroll to position [228, 0]
click at [119, 146] on label "My Jobs" at bounding box center [99, 148] width 84 height 8
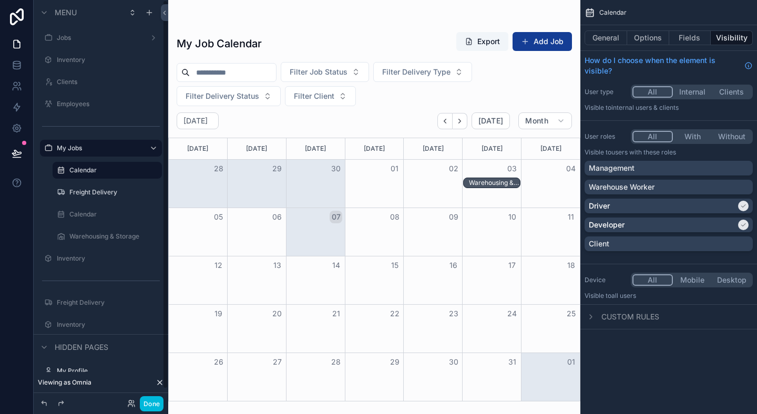
click at [104, 190] on label "Freight Delivery" at bounding box center [112, 192] width 86 height 8
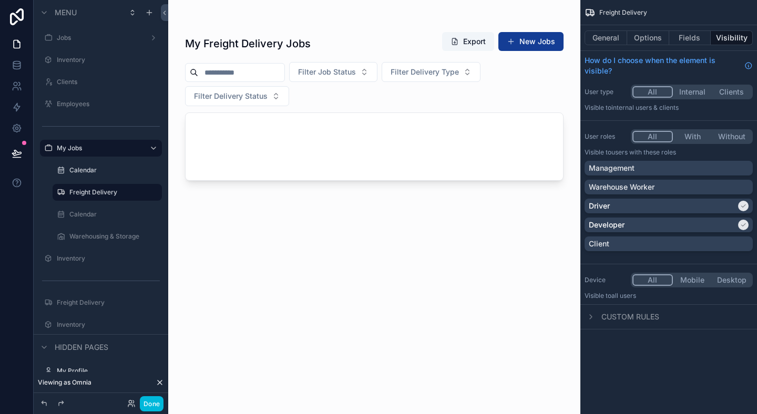
click at [399, 154] on div "scrollable content" at bounding box center [374, 201] width 412 height 402
click at [86, 168] on label "Calendar" at bounding box center [112, 170] width 86 height 8
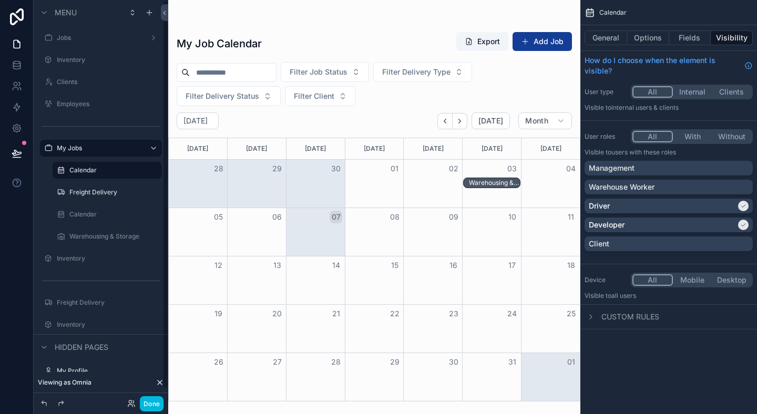
click at [88, 195] on label "Freight Delivery" at bounding box center [112, 192] width 86 height 8
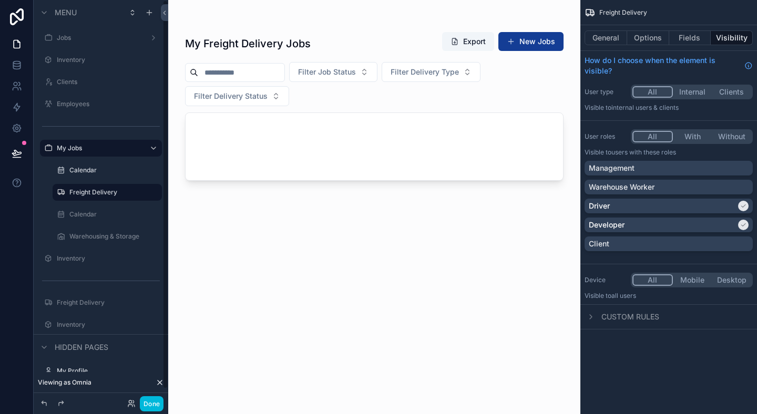
click at [143, 398] on button "Done" at bounding box center [152, 404] width 24 height 15
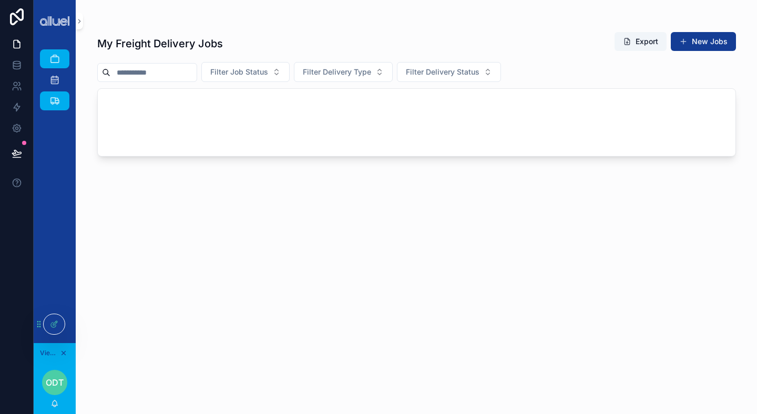
click at [199, 122] on div "scrollable content" at bounding box center [417, 122] width 638 height 67
click at [54, 77] on icon "scrollable content" at bounding box center [54, 80] width 11 height 11
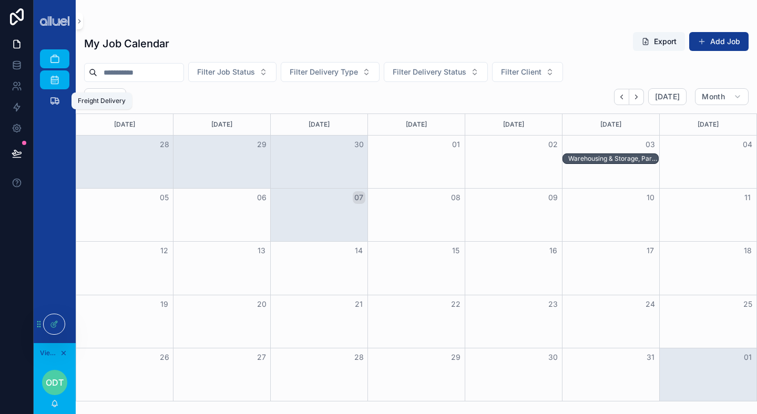
click at [55, 99] on icon "scrollable content" at bounding box center [54, 101] width 11 height 11
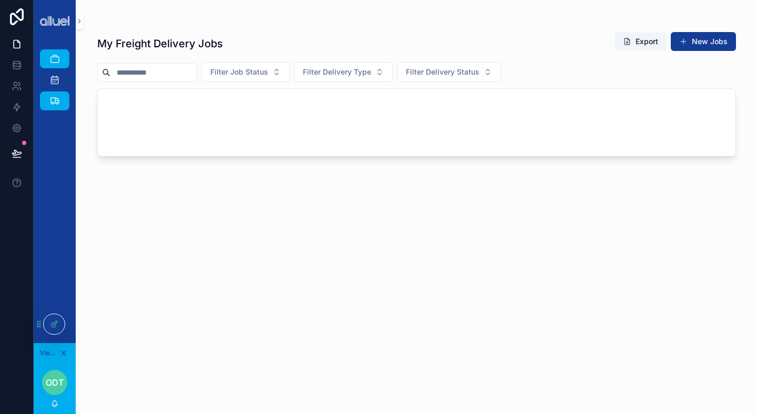
click at [49, 322] on div at bounding box center [54, 325] width 21 height 20
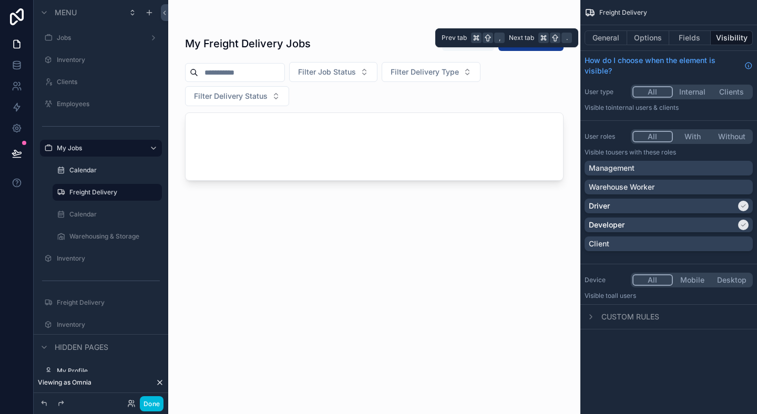
click at [695, 36] on button "Fields" at bounding box center [691, 38] width 42 height 15
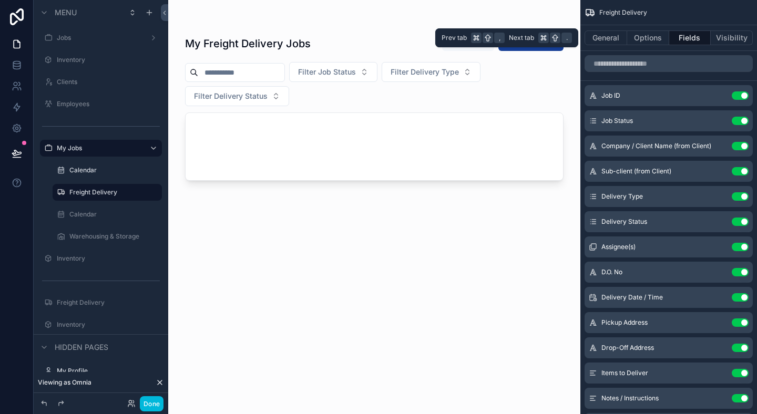
click at [658, 38] on button "Options" at bounding box center [649, 38] width 42 height 15
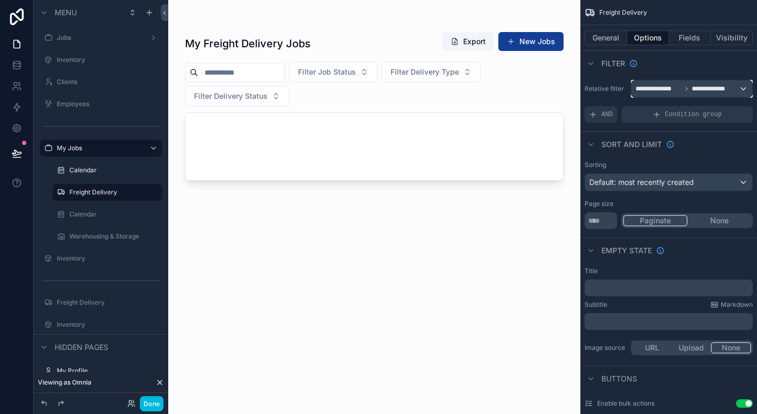
click at [703, 90] on span "**********" at bounding box center [712, 89] width 41 height 8
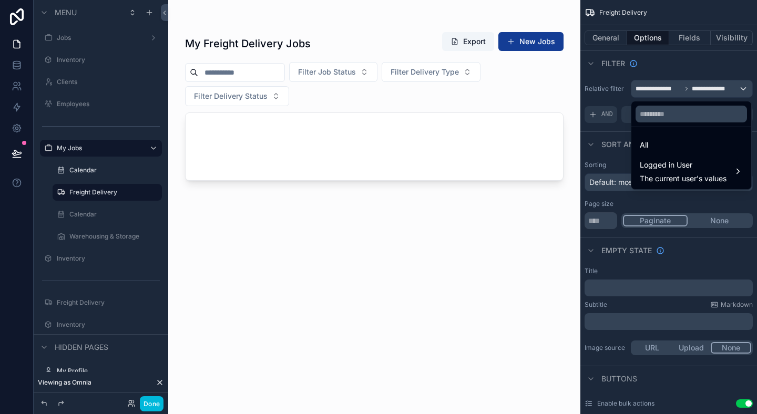
click at [701, 179] on span "The current user's values" at bounding box center [683, 179] width 87 height 11
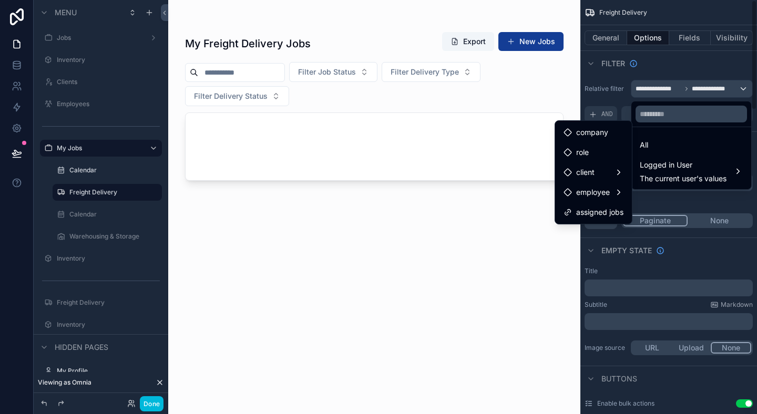
click at [599, 210] on span "assigned jobs" at bounding box center [599, 212] width 47 height 13
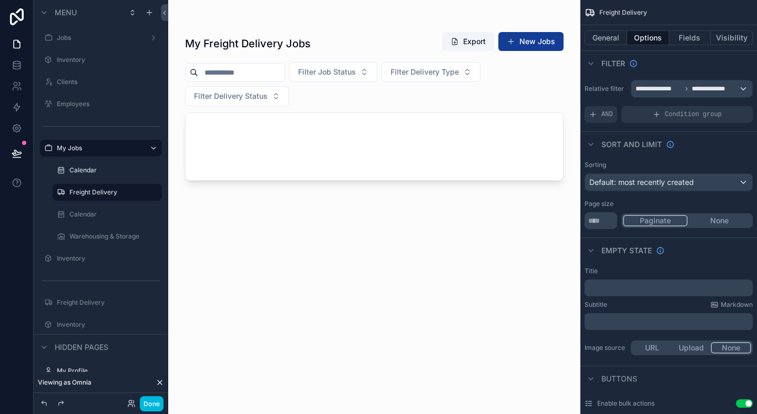
click at [350, 155] on div "scrollable content" at bounding box center [374, 201] width 412 height 402
click at [319, 224] on div "My Freight Delivery Jobs Export New Jobs Filter Job Status Filter Delivery Type…" at bounding box center [374, 213] width 379 height 377
click at [79, 216] on label "Calendar" at bounding box center [112, 214] width 86 height 8
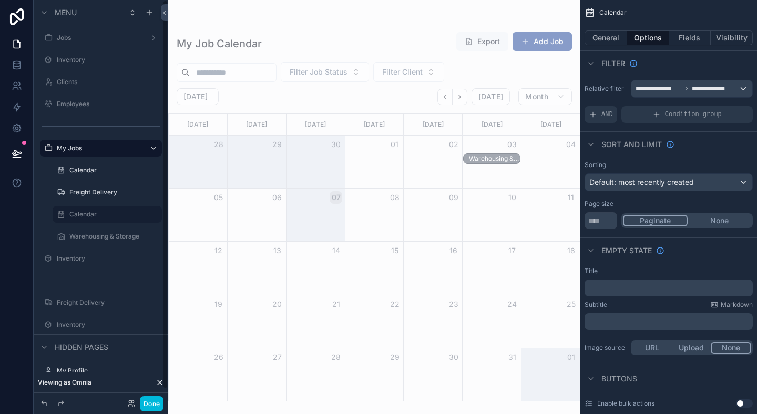
click at [106, 194] on label "Freight Delivery" at bounding box center [112, 192] width 86 height 8
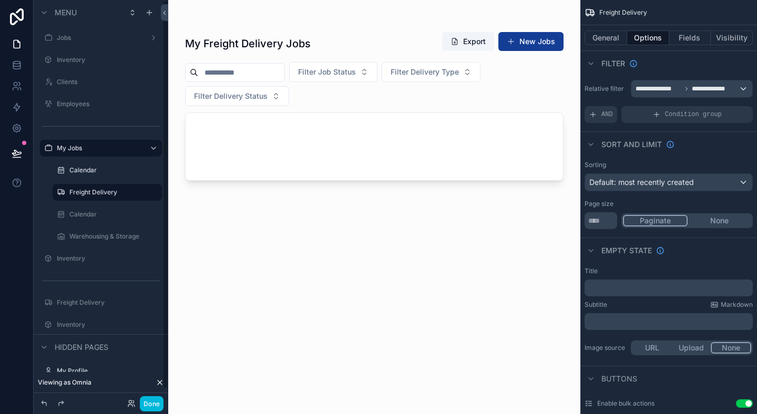
click at [152, 409] on button "Done" at bounding box center [152, 404] width 24 height 15
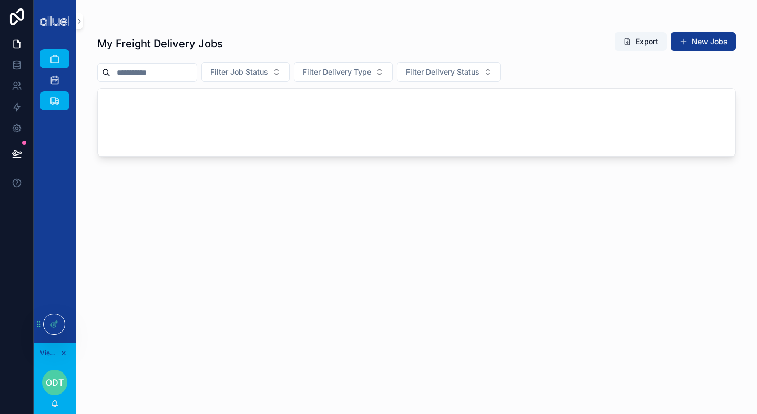
drag, startPoint x: 58, startPoint y: 330, endPoint x: 128, endPoint y: 289, distance: 81.1
click at [128, 289] on div "My Jobs Calendar Freight Delivery Viewing as Omnia ODT Omnia Development Team M…" at bounding box center [396, 207] width 724 height 414
click at [53, 79] on icon "scrollable content" at bounding box center [54, 80] width 11 height 11
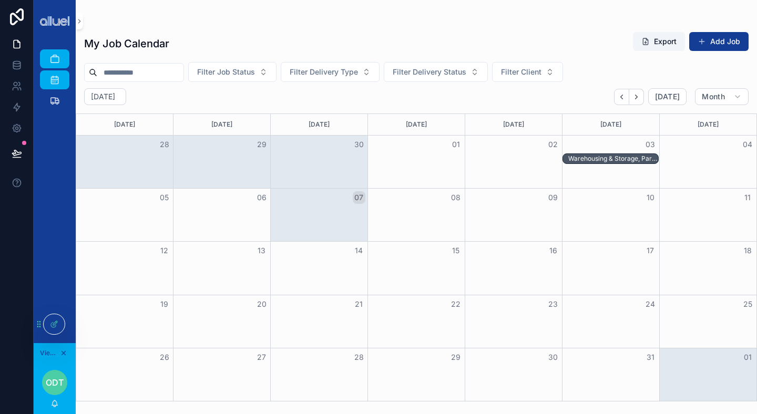
click at [596, 158] on div "Warehousing & Storage, Partial Return, Scheduled - NYCHA, Antoinette Brown" at bounding box center [614, 159] width 90 height 8
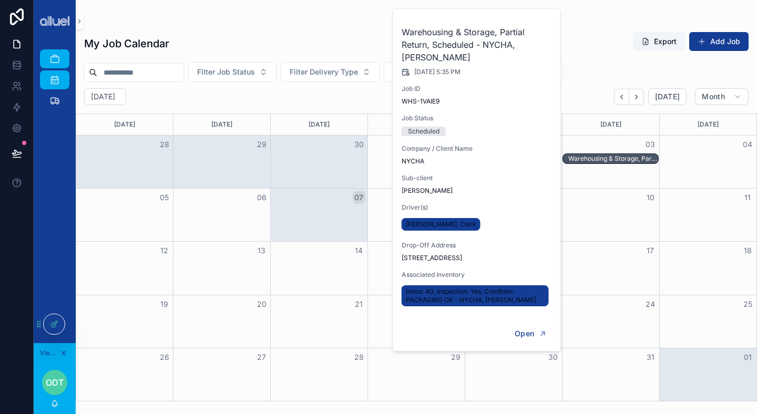
click at [592, 54] on div "My Job Calendar Export Add Job" at bounding box center [416, 44] width 665 height 24
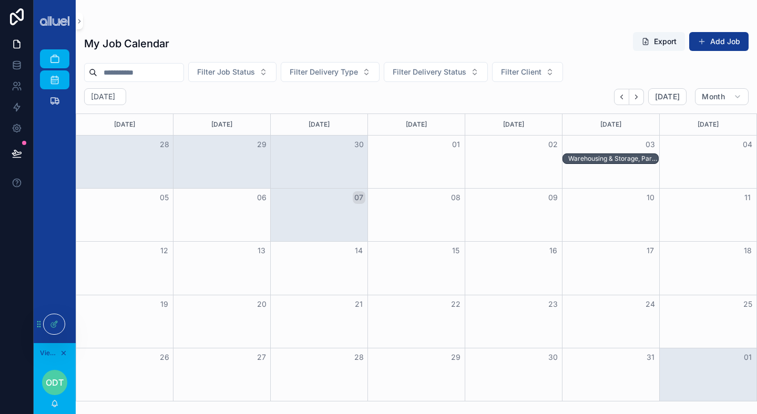
click at [57, 316] on div at bounding box center [54, 325] width 21 height 20
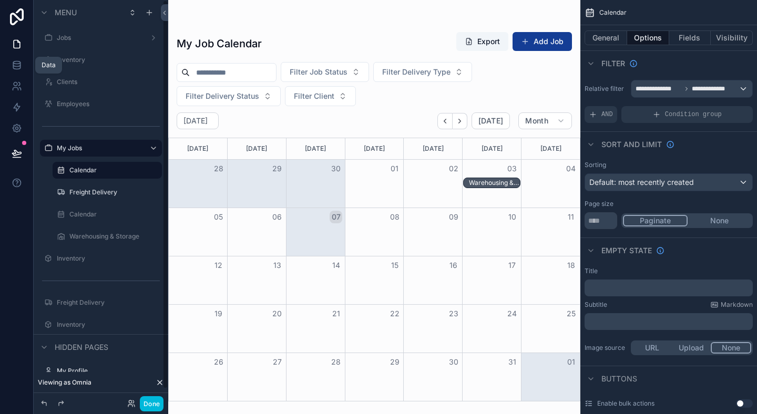
click at [22, 68] on link at bounding box center [16, 65] width 33 height 21
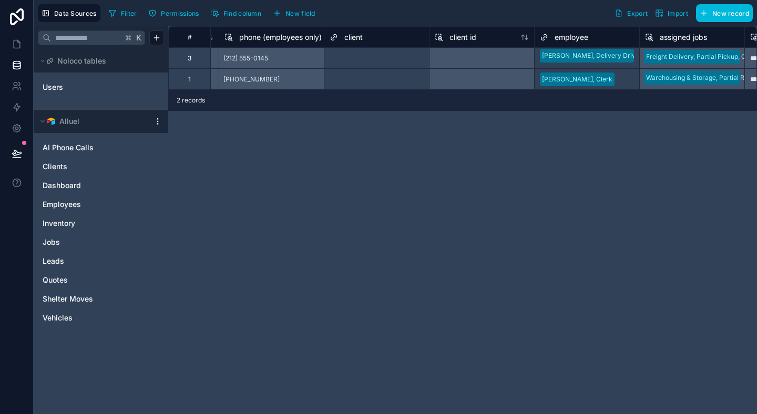
scroll to position [0, 1176]
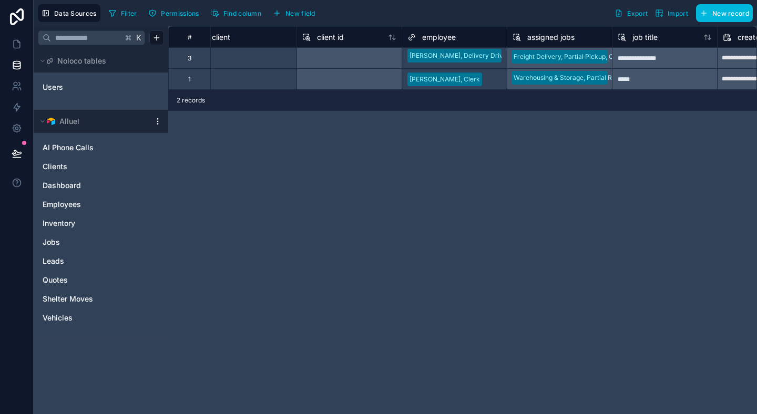
click at [531, 53] on div "Freight Delivery, Partial Pickup, Completed - Omnia, Development Team" at bounding box center [559, 57] width 105 height 21
click at [453, 414] on div "Michael Miller, Operations Manager" at bounding box center [378, 420] width 757 height 13
click at [480, 47] on div "employee" at bounding box center [454, 36] width 105 height 21
click at [464, 139] on div "**********" at bounding box center [462, 220] width 589 height 388
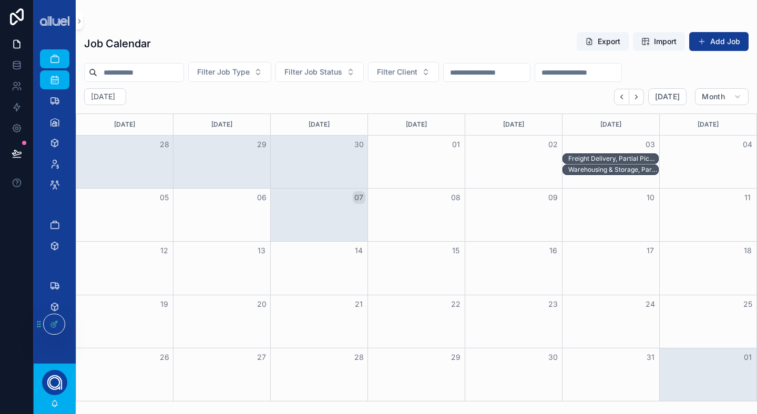
click at [49, 327] on div at bounding box center [54, 325] width 21 height 20
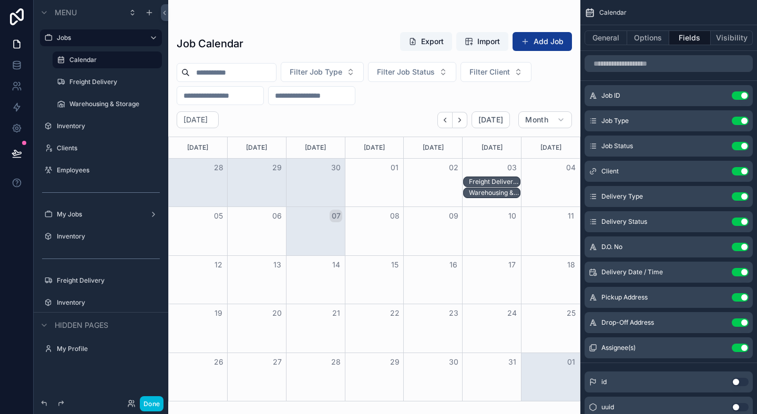
click at [478, 193] on div "Warehousing & Storage, Partial Return, Scheduled - NYCHA, [PERSON_NAME]" at bounding box center [495, 193] width 52 height 8
click at [478, 196] on div "Warehousing & Storage, Partial Return, Scheduled - NYCHA, [PERSON_NAME]" at bounding box center [495, 193] width 52 height 8
click at [510, 195] on div "Warehousing & Storage, Partial Return, Scheduled - NYCHA, Antoinette Brown" at bounding box center [495, 193] width 52 height 8
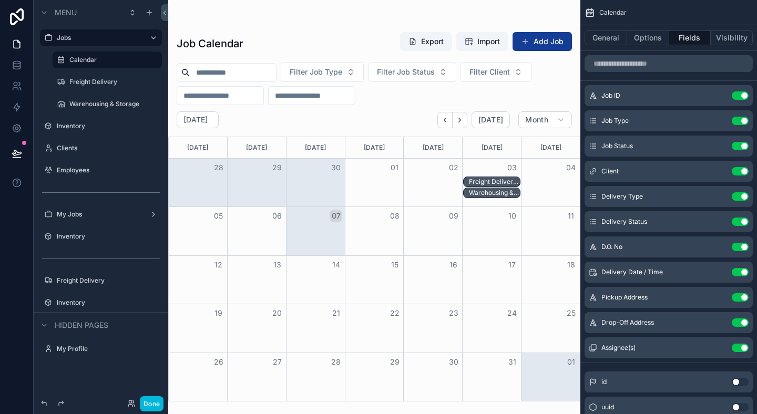
click at [0, 0] on icon "scrollable content" at bounding box center [0, 0] width 0 height 0
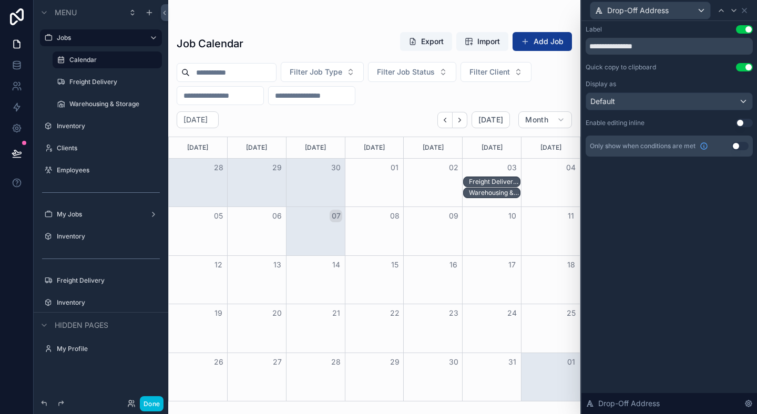
click at [738, 144] on button "Use setting" at bounding box center [740, 146] width 17 height 8
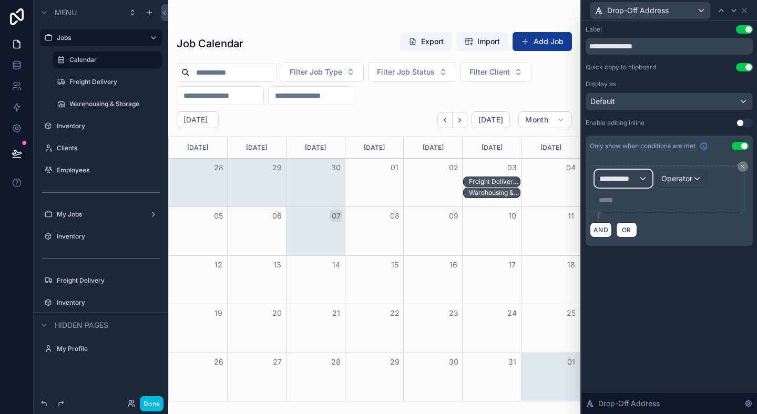
click at [631, 181] on span "**********" at bounding box center [619, 179] width 39 height 11
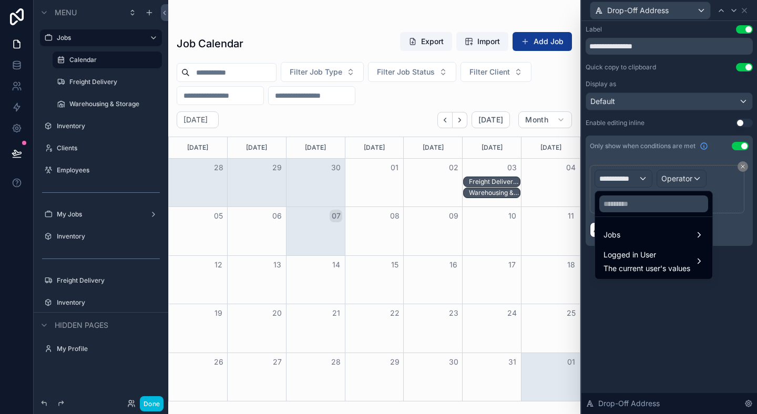
click at [628, 236] on div "Jobs" at bounding box center [654, 235] width 100 height 13
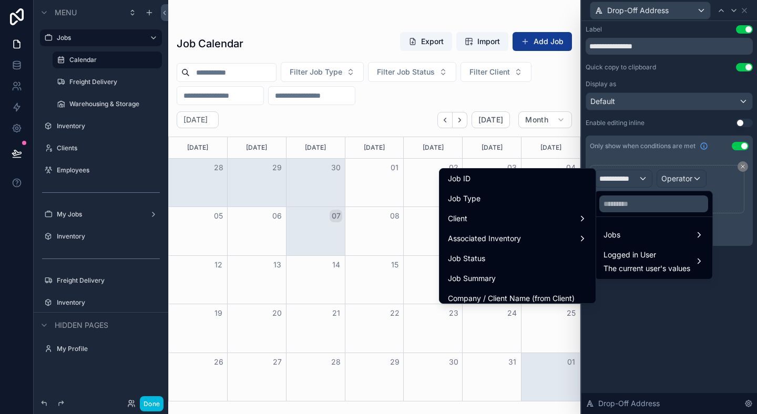
scroll to position [83, 0]
click at [474, 198] on span "Job Type" at bounding box center [464, 197] width 33 height 13
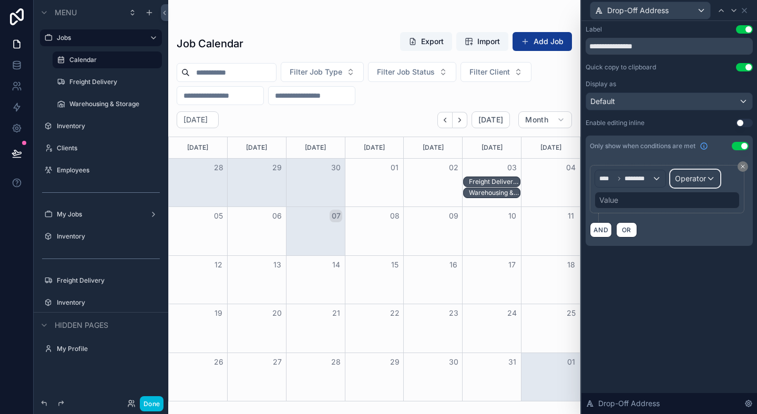
click at [697, 184] on div "Operator" at bounding box center [695, 178] width 49 height 17
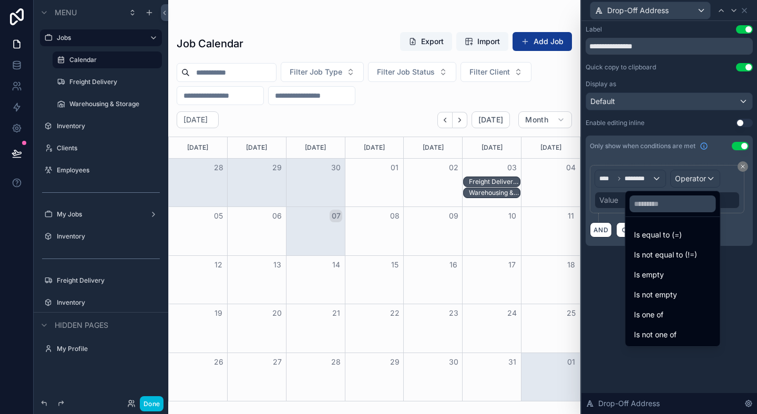
click at [681, 234] on div "Is equal to (=)" at bounding box center [673, 235] width 78 height 13
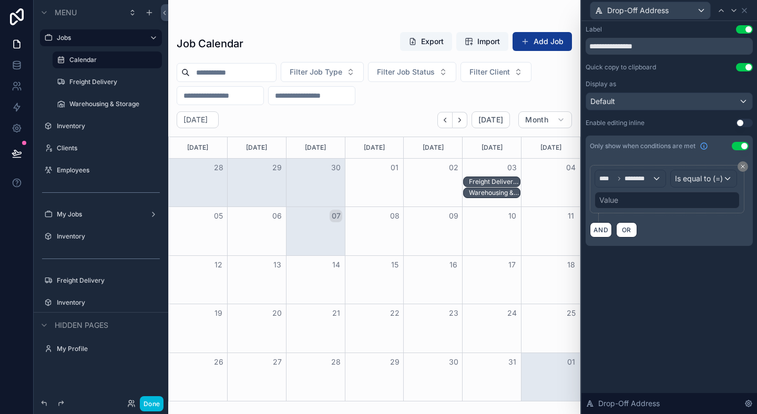
click at [646, 207] on div "Value" at bounding box center [667, 200] width 145 height 17
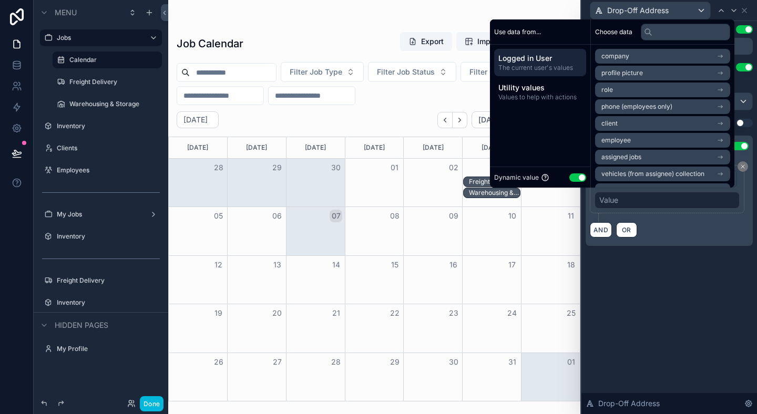
click at [570, 178] on button "Use setting" at bounding box center [578, 178] width 17 height 8
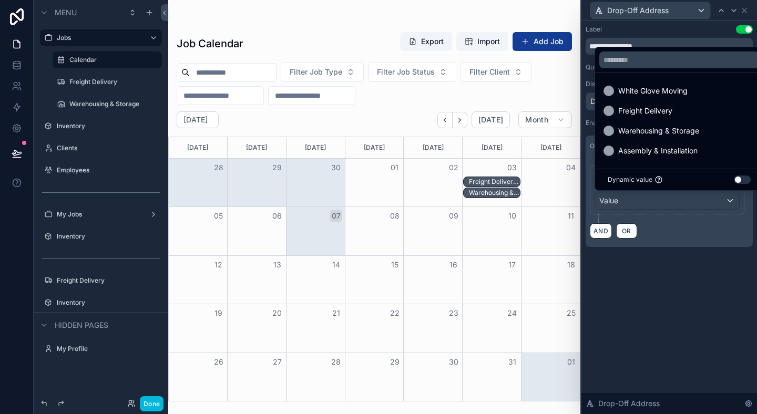
click at [674, 116] on div "Freight Delivery" at bounding box center [679, 111] width 151 height 13
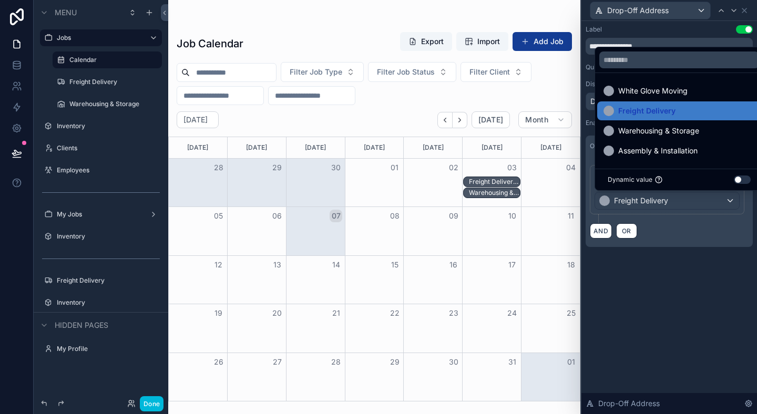
click at [672, 336] on div "**********" at bounding box center [670, 217] width 176 height 393
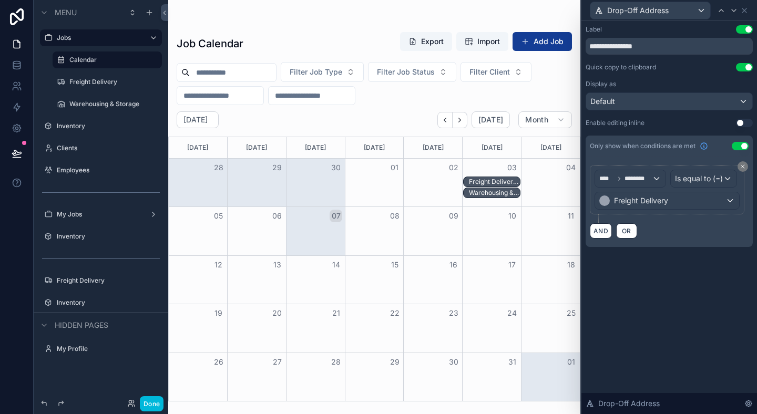
click at [489, 191] on div "Warehousing & Storage, Partial Return, Scheduled - NYCHA, Antoinette Brown" at bounding box center [495, 193] width 52 height 8
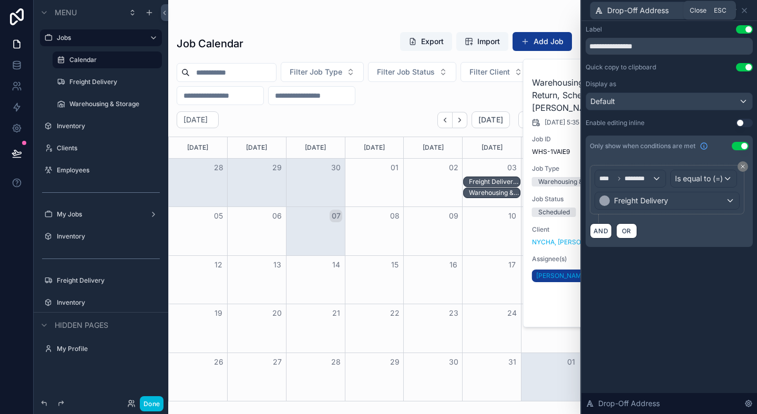
click at [745, 9] on icon at bounding box center [745, 10] width 4 height 4
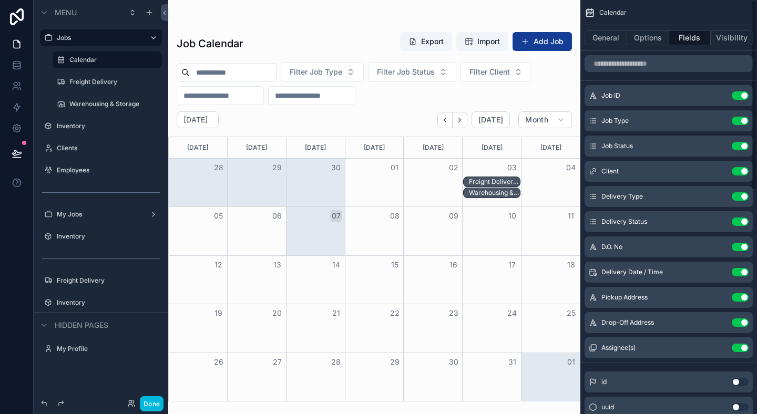
click at [509, 190] on div "Warehousing & Storage, Partial Return, Scheduled - NYCHA, Antoinette Brown" at bounding box center [495, 193] width 52 height 8
click at [509, 188] on div "Warehousing & Storage, Partial Return, Scheduled - NYCHA, Antoinette Brown" at bounding box center [492, 193] width 58 height 11
click at [479, 193] on div "Warehousing & Storage, Partial Return, Scheduled - NYCHA, Antoinette Brown" at bounding box center [495, 193] width 52 height 8
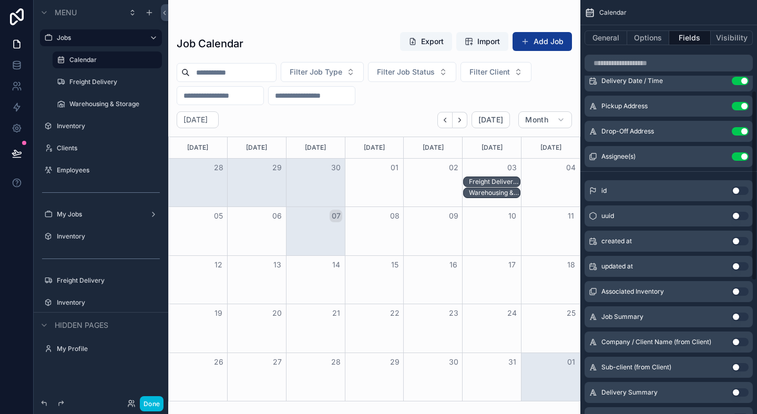
scroll to position [217, 0]
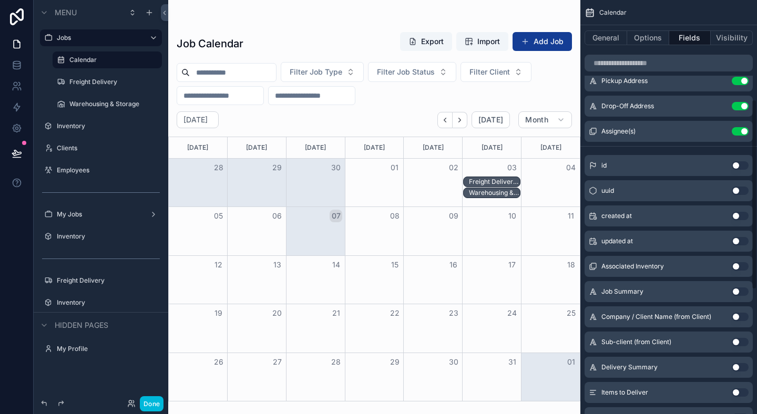
click at [740, 269] on button "Use setting" at bounding box center [740, 266] width 17 height 8
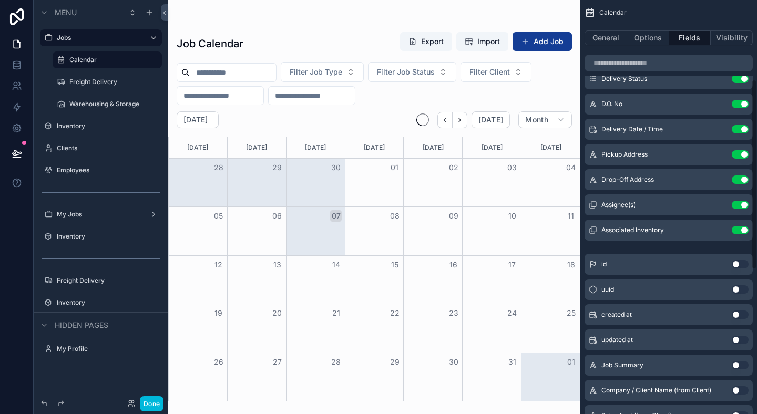
scroll to position [41, 0]
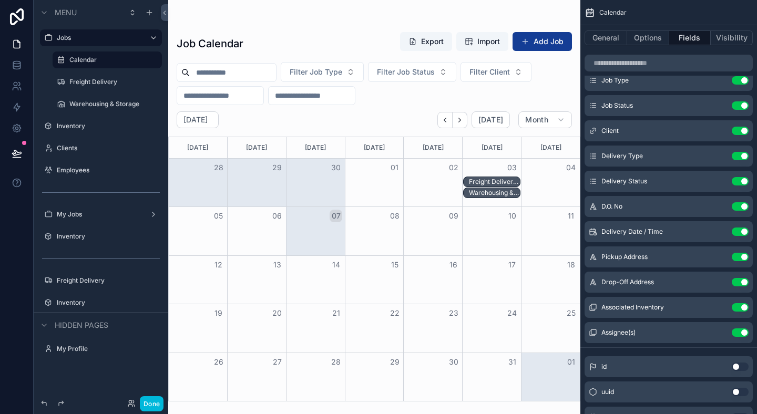
click at [0, 0] on icon "scrollable content" at bounding box center [0, 0] width 0 height 0
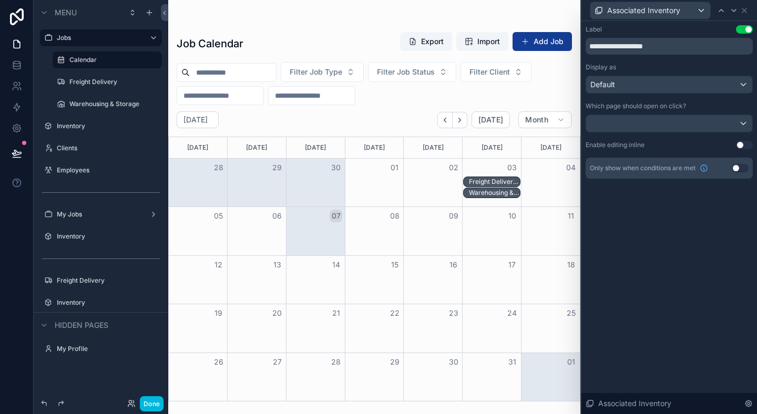
click at [741, 168] on button "Use setting" at bounding box center [740, 168] width 17 height 8
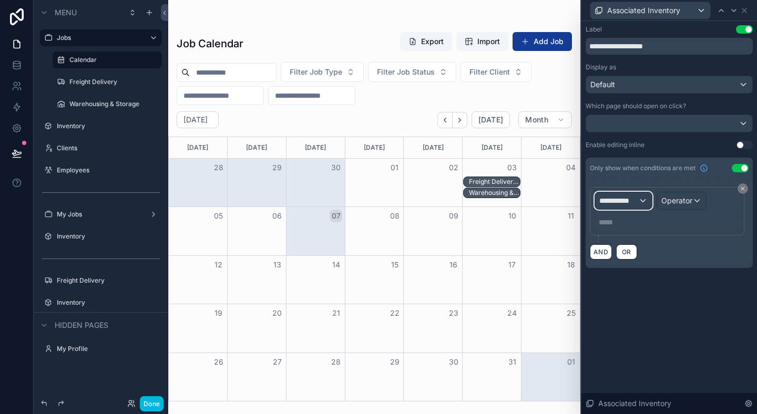
click at [621, 200] on span "**********" at bounding box center [619, 201] width 39 height 11
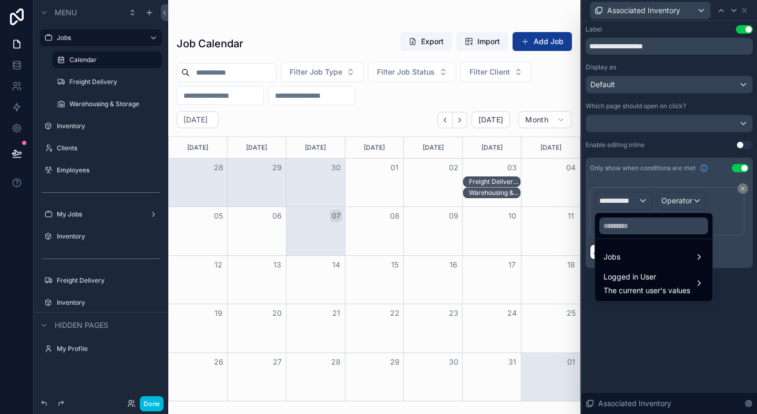
click at [657, 252] on div "Jobs" at bounding box center [654, 257] width 100 height 13
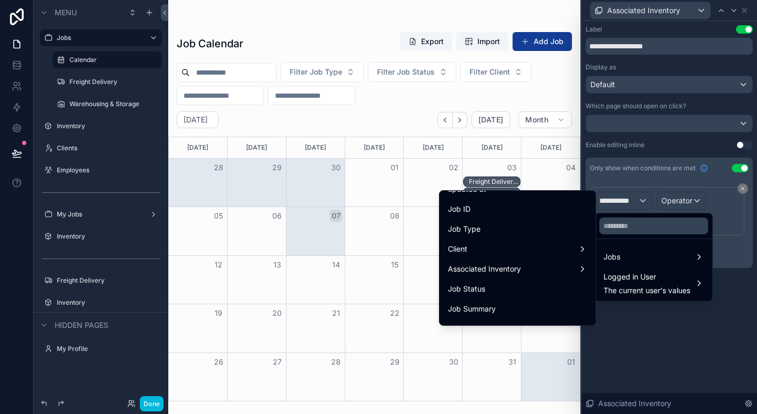
scroll to position [79, 0]
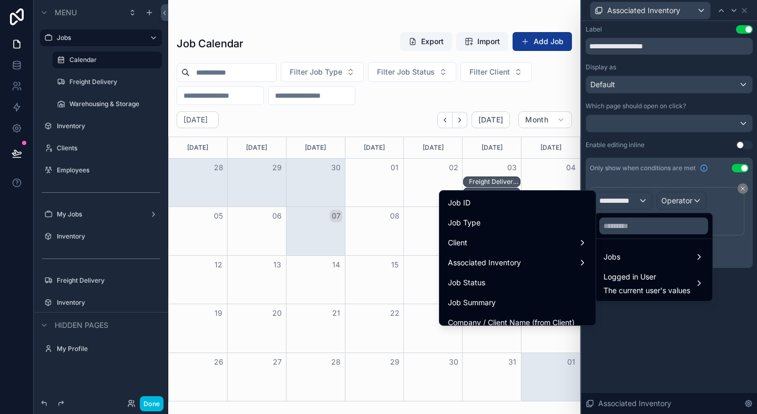
click at [493, 228] on div "Job Type" at bounding box center [517, 223] width 139 height 13
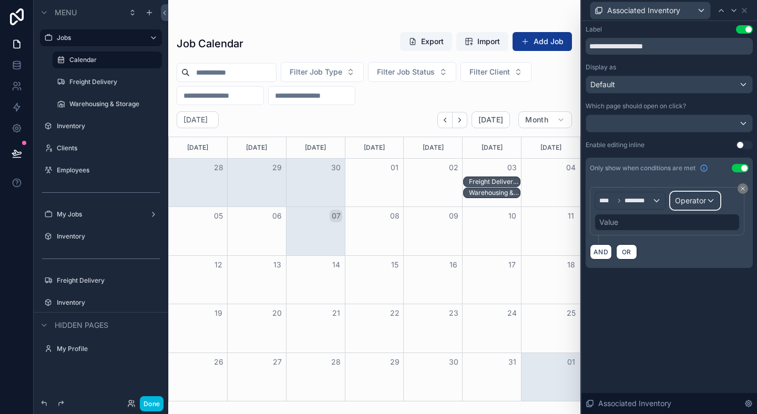
click at [702, 207] on div "Operator" at bounding box center [695, 201] width 49 height 17
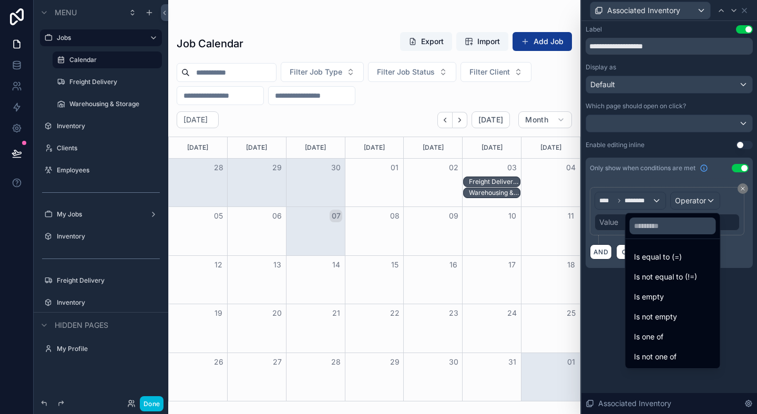
click at [660, 260] on span "Is equal to (=)" at bounding box center [658, 257] width 48 height 13
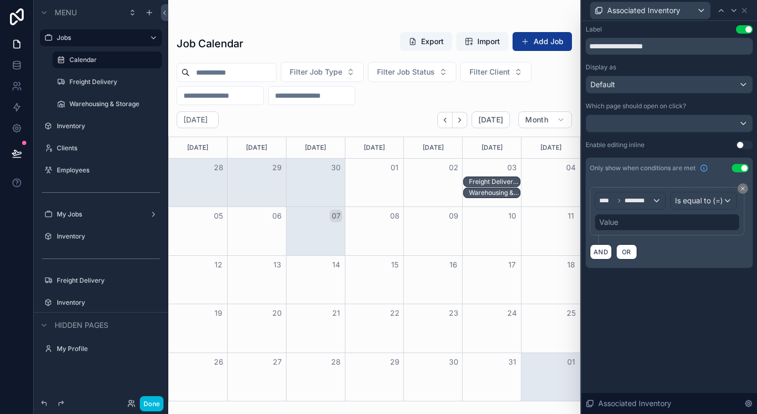
click at [634, 226] on div "Value" at bounding box center [667, 222] width 145 height 17
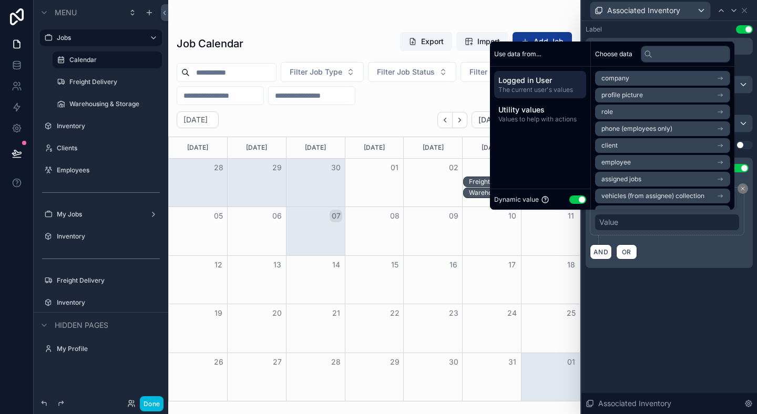
click at [573, 196] on button "Use setting" at bounding box center [578, 200] width 17 height 8
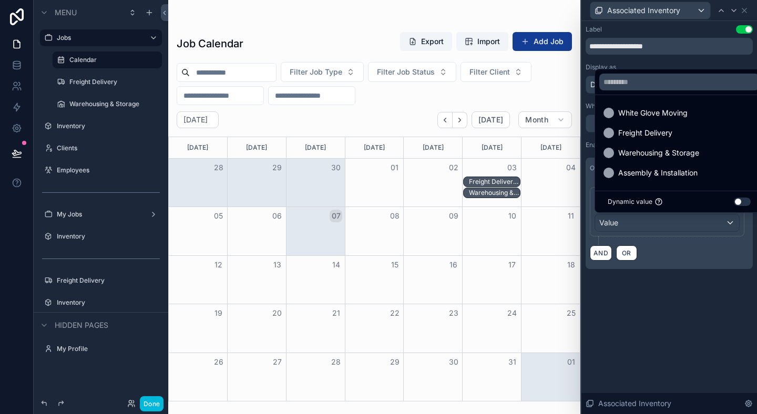
click at [651, 146] on div "Warehousing & Storage" at bounding box center [680, 153] width 164 height 19
click at [651, 136] on span "Freight Delivery" at bounding box center [646, 133] width 54 height 13
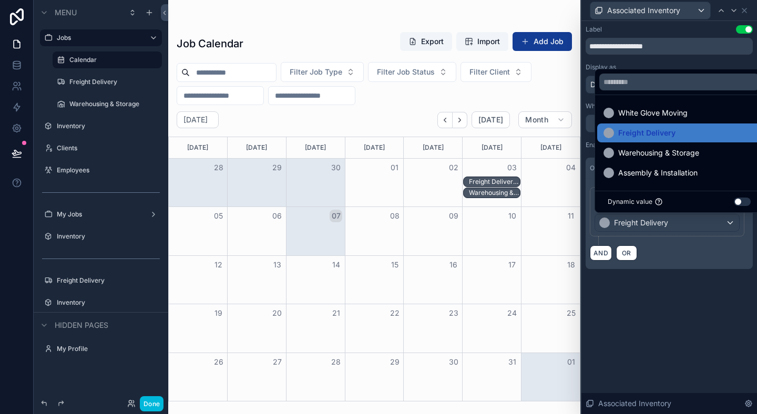
click at [678, 258] on div "AND OR" at bounding box center [669, 253] width 159 height 16
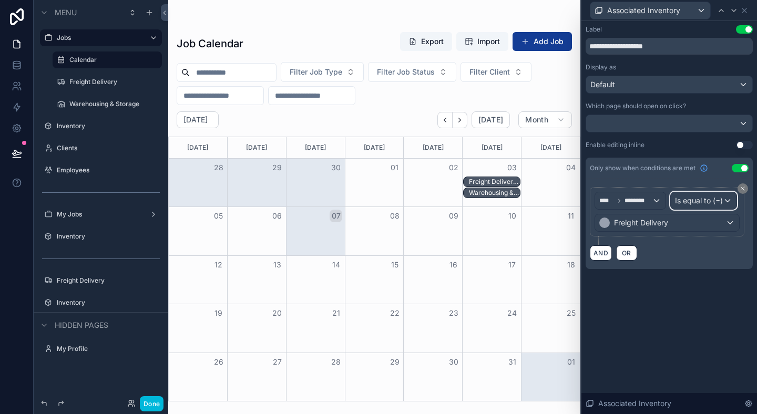
click at [717, 205] on span "Is equal to (=)" at bounding box center [699, 201] width 48 height 11
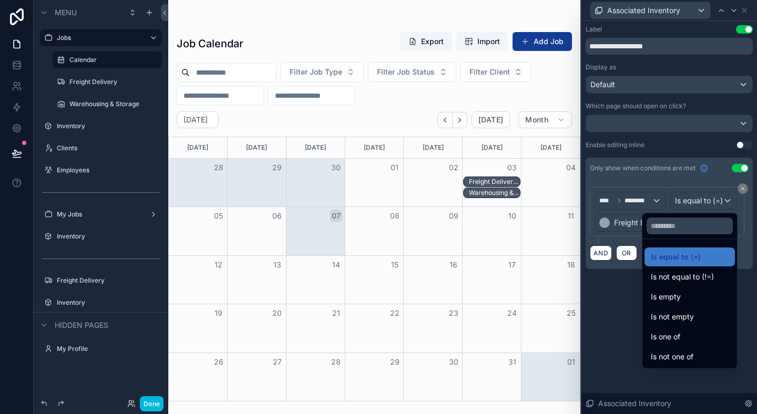
click at [686, 338] on div "Is one of" at bounding box center [690, 337] width 78 height 13
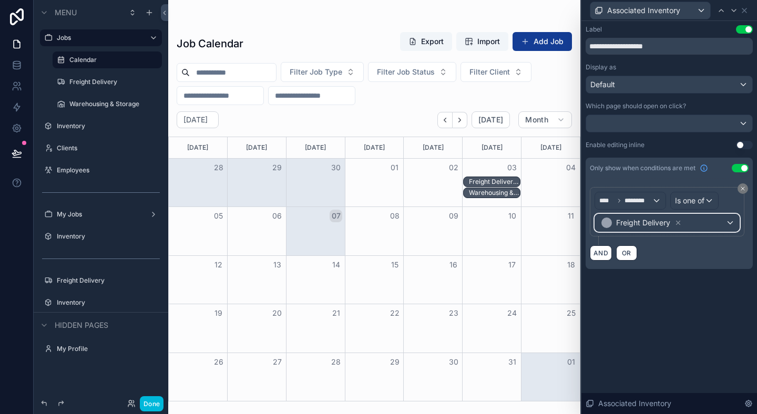
click at [654, 225] on span "Freight Delivery" at bounding box center [643, 223] width 54 height 11
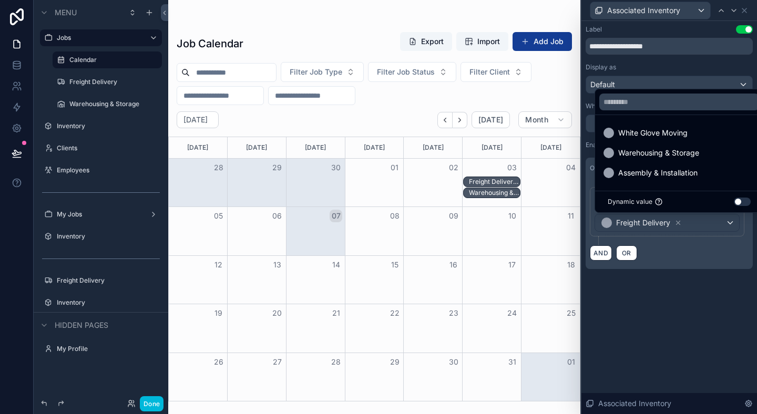
click at [665, 156] on span "Warehousing & Storage" at bounding box center [659, 153] width 81 height 13
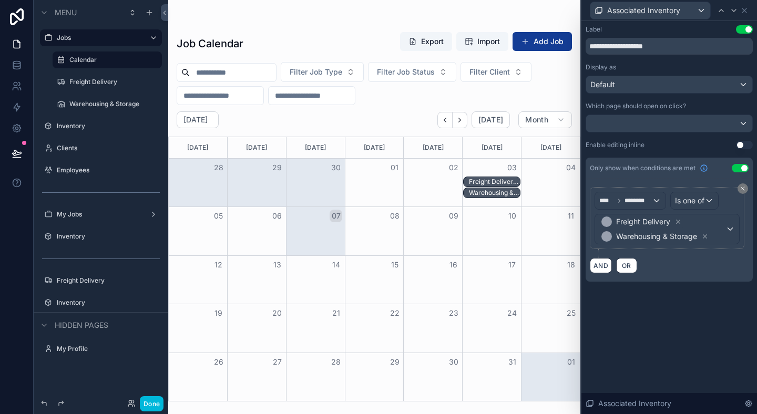
click at [502, 193] on div "Warehousing & Storage, Partial Return, Scheduled - NYCHA, Antoinette Brown" at bounding box center [495, 193] width 52 height 8
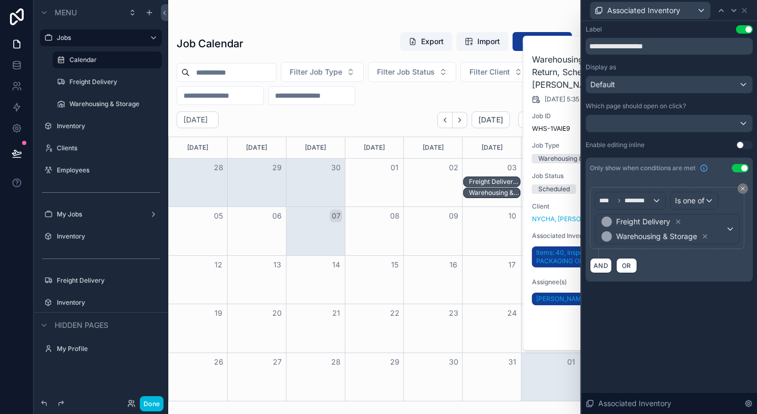
click at [748, 8] on icon at bounding box center [745, 10] width 8 height 8
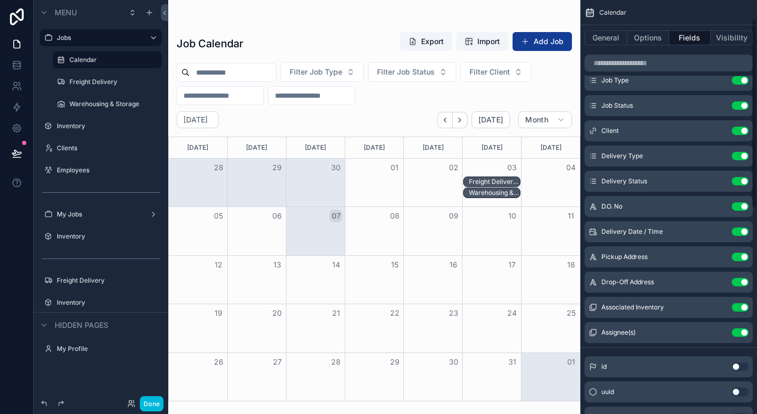
click at [509, 194] on div "Warehousing & Storage, Partial Return, Scheduled - NYCHA, Antoinette Brown" at bounding box center [495, 193] width 52 height 8
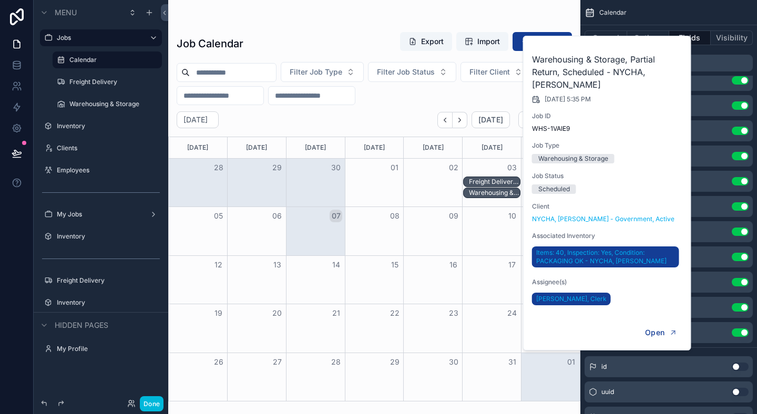
click at [699, 12] on div "Calendar" at bounding box center [669, 12] width 177 height 25
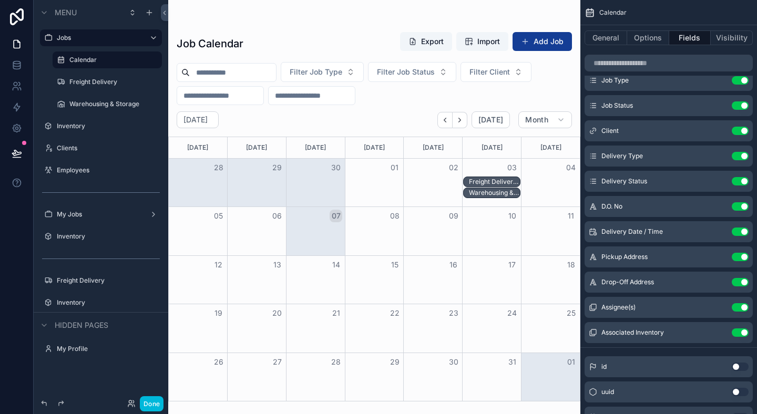
drag, startPoint x: 591, startPoint y: 331, endPoint x: 221, endPoint y: 3, distance: 494.4
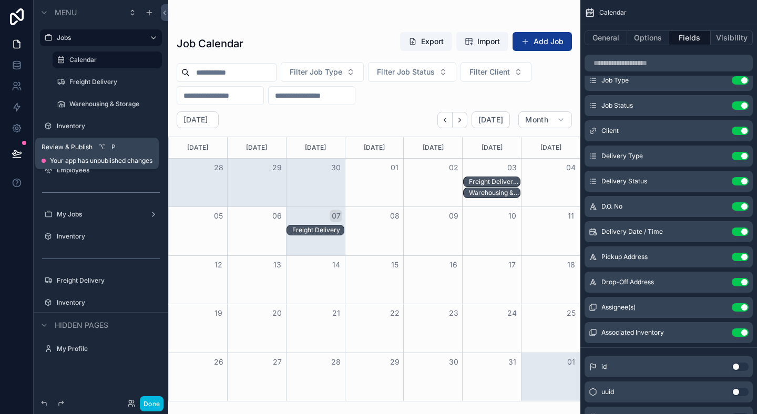
click at [16, 151] on icon at bounding box center [16, 152] width 9 height 5
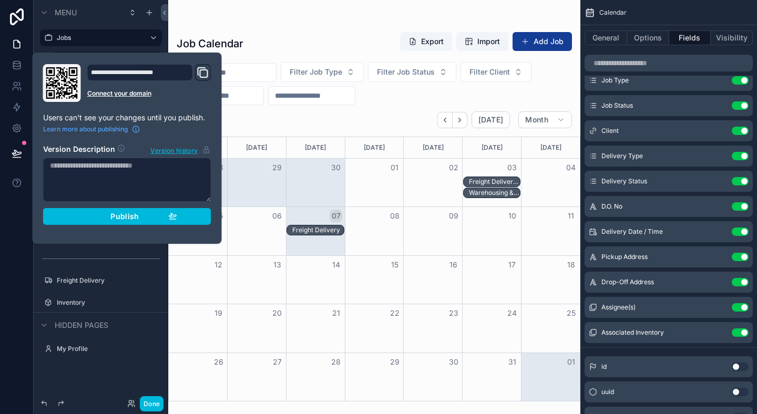
click at [117, 216] on span "Publish" at bounding box center [124, 216] width 28 height 9
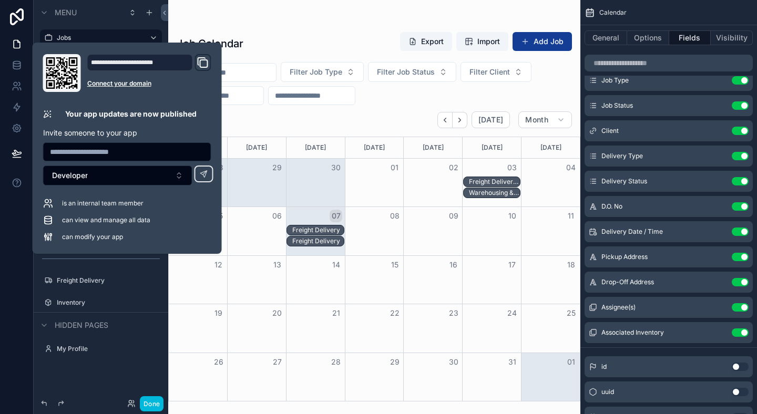
click at [328, 40] on div "Job Calendar Export Import Add Job" at bounding box center [375, 44] width 396 height 24
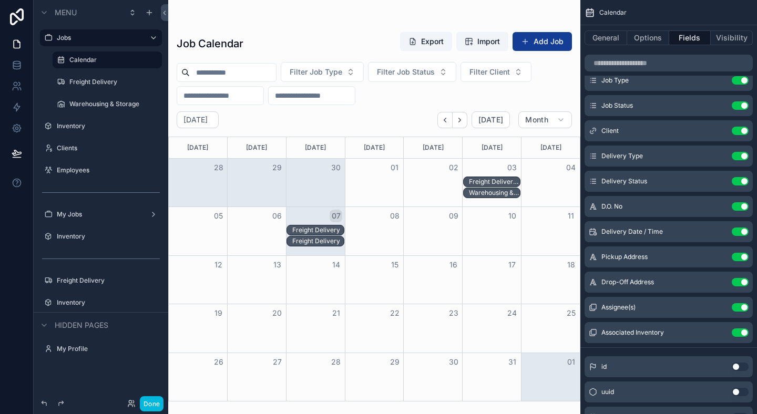
click at [74, 214] on label "My Jobs" at bounding box center [99, 214] width 84 height 8
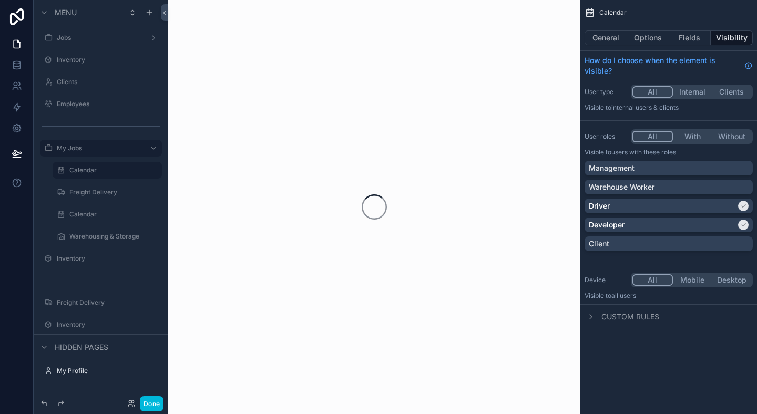
click at [96, 191] on label "Freight Delivery" at bounding box center [112, 192] width 86 height 8
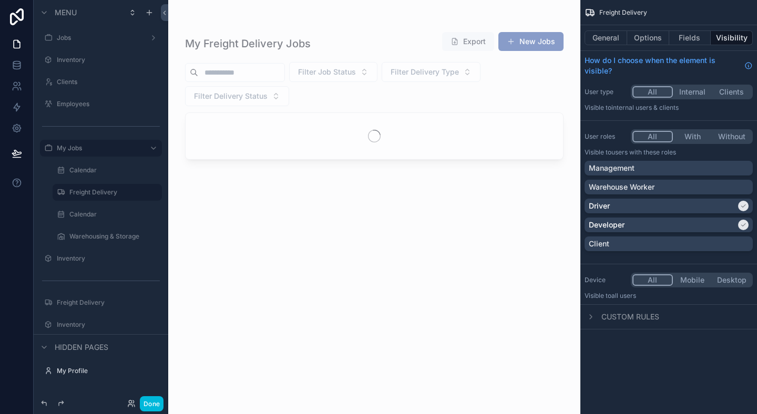
click at [96, 191] on label "Freight Delivery" at bounding box center [112, 192] width 86 height 8
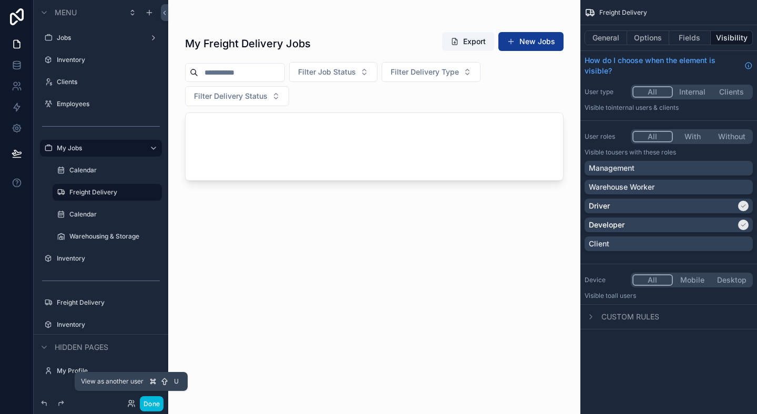
click at [130, 404] on icon at bounding box center [131, 404] width 8 height 8
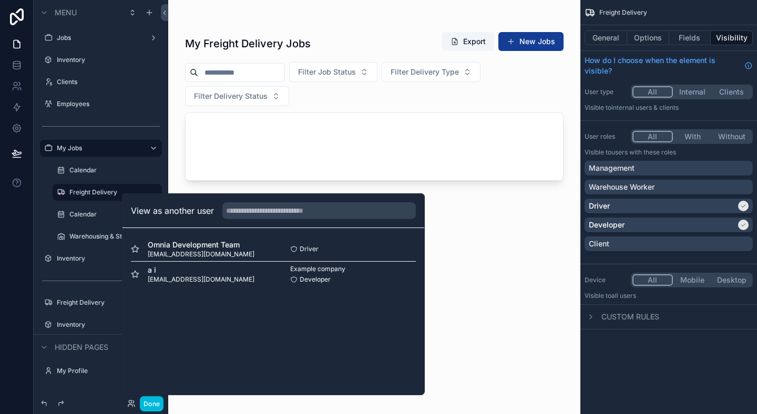
click at [0, 0] on button "Select" at bounding box center [0, 0] width 0 height 0
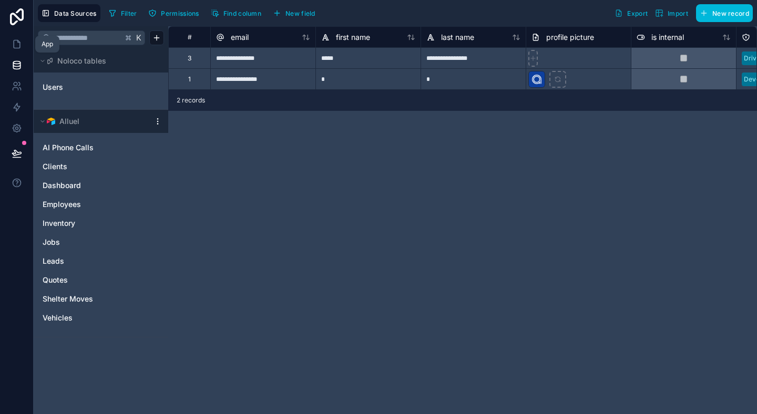
click at [12, 52] on link at bounding box center [16, 44] width 33 height 21
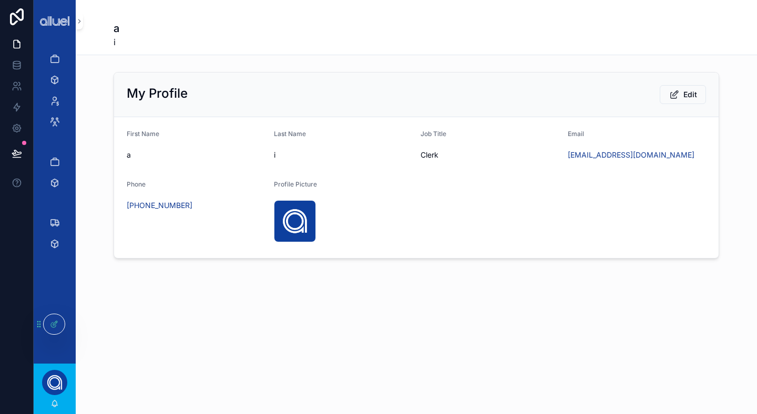
click at [0, 0] on icon at bounding box center [0, 0] width 0 height 0
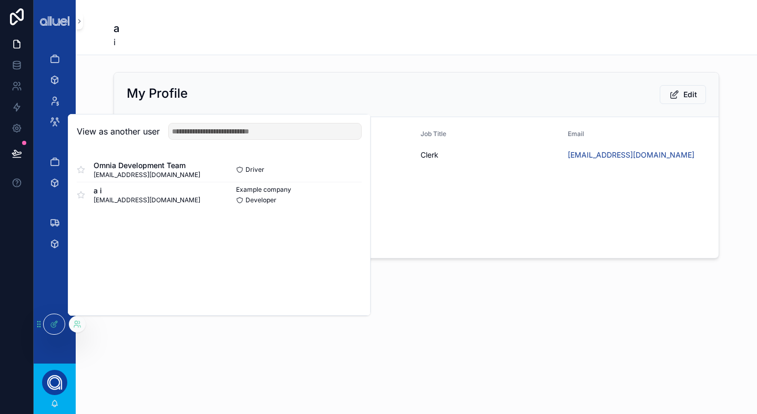
click at [0, 0] on button "Select" at bounding box center [0, 0] width 0 height 0
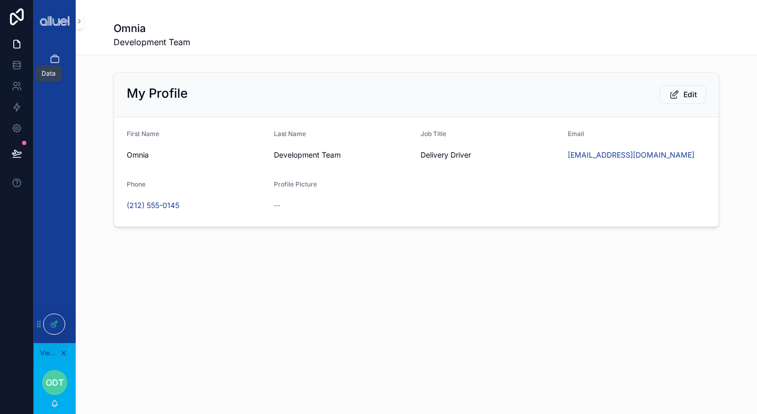
click at [20, 64] on icon at bounding box center [16, 65] width 7 height 4
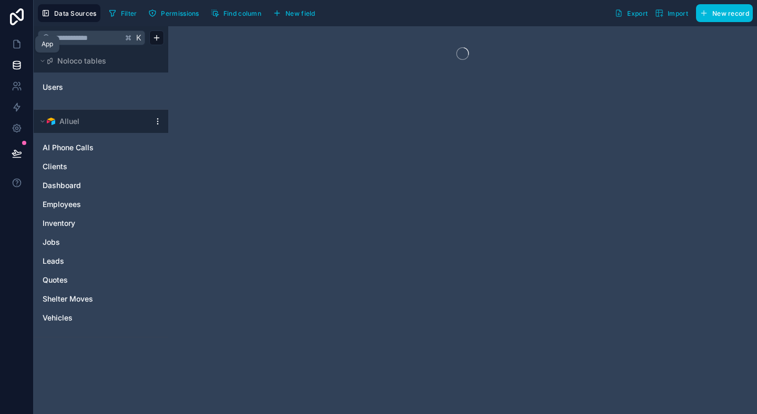
click at [17, 48] on icon at bounding box center [17, 45] width 6 height 8
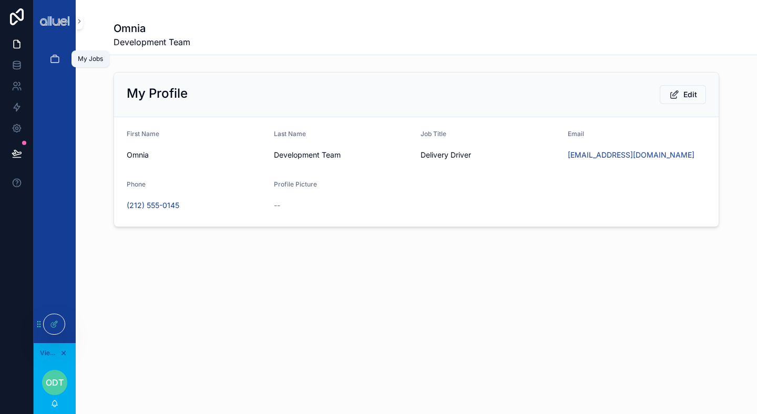
click at [52, 54] on icon "scrollable content" at bounding box center [54, 59] width 11 height 11
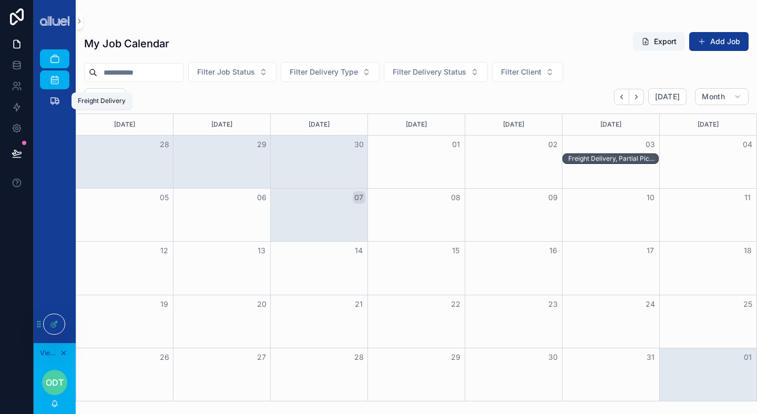
click at [52, 110] on link "Freight Delivery" at bounding box center [54, 101] width 29 height 19
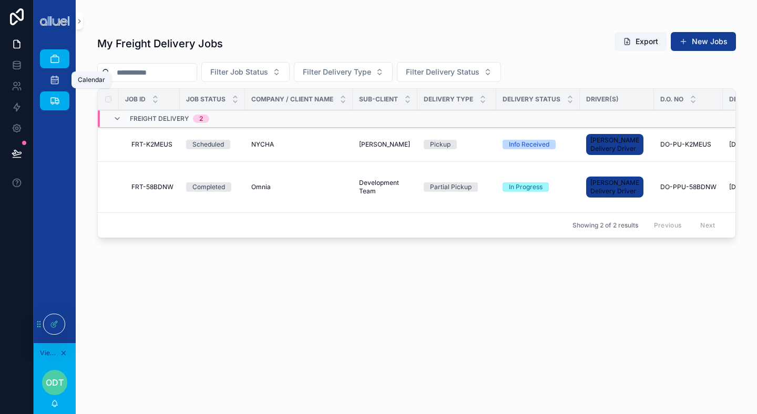
click at [53, 78] on icon "scrollable content" at bounding box center [54, 80] width 11 height 11
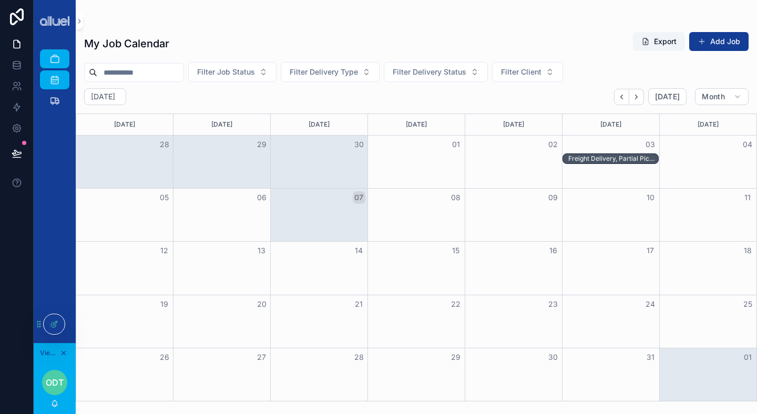
click at [57, 323] on icon at bounding box center [54, 324] width 8 height 8
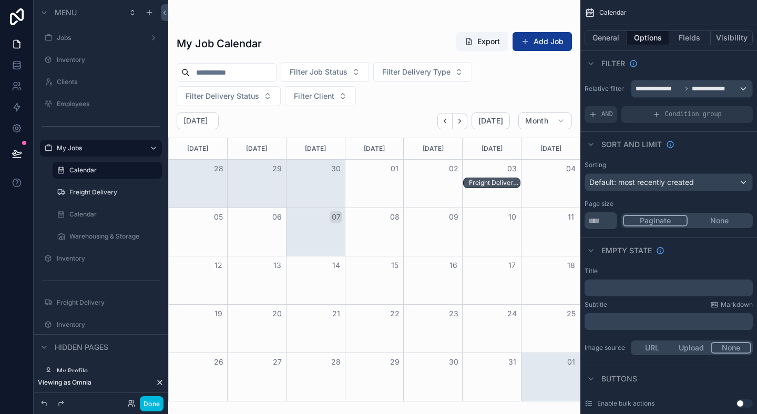
click at [493, 173] on div "03" at bounding box center [492, 169] width 59 height 18
click at [493, 168] on div "03" at bounding box center [492, 169] width 59 height 18
click at [493, 169] on div "03" at bounding box center [492, 169] width 59 height 18
click at [157, 404] on button "Done" at bounding box center [152, 404] width 24 height 15
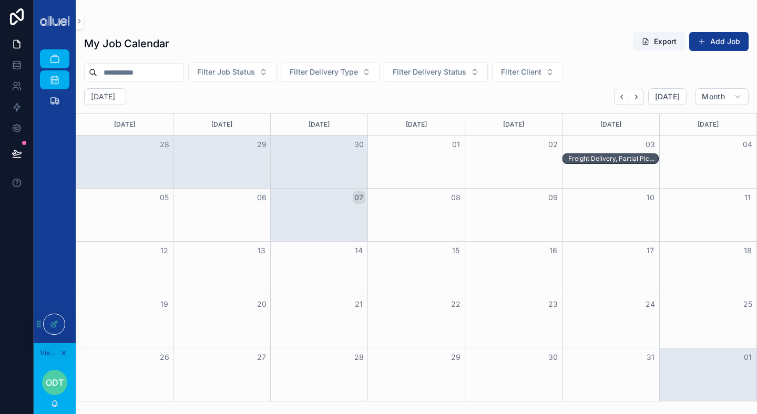
click at [47, 322] on div at bounding box center [54, 325] width 21 height 20
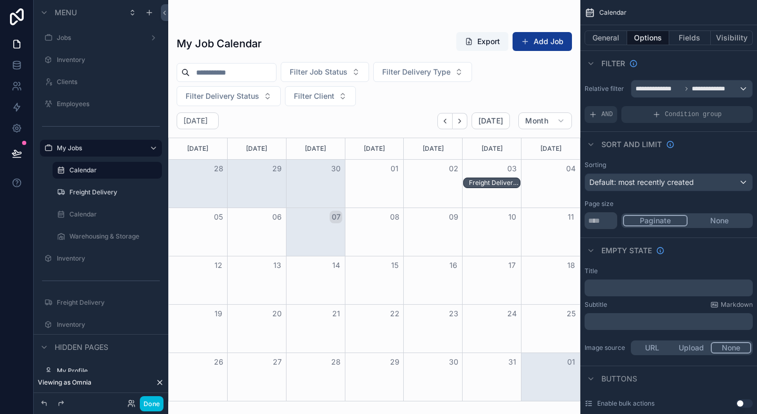
click at [490, 166] on div "03" at bounding box center [492, 169] width 59 height 18
click at [155, 399] on button "Done" at bounding box center [152, 404] width 24 height 15
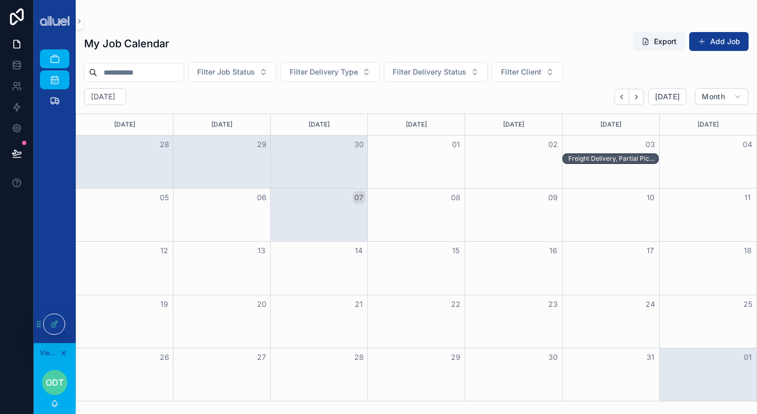
click at [59, 317] on div at bounding box center [54, 325] width 21 height 20
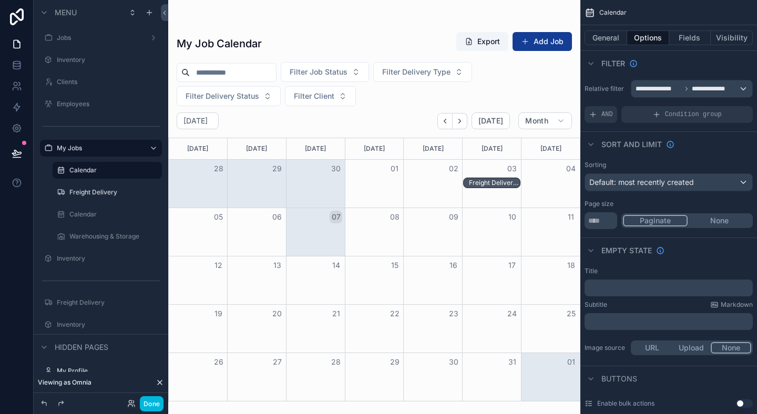
click at [495, 170] on div "03" at bounding box center [492, 169] width 59 height 18
click at [549, 39] on button "Add Job" at bounding box center [542, 41] width 59 height 19
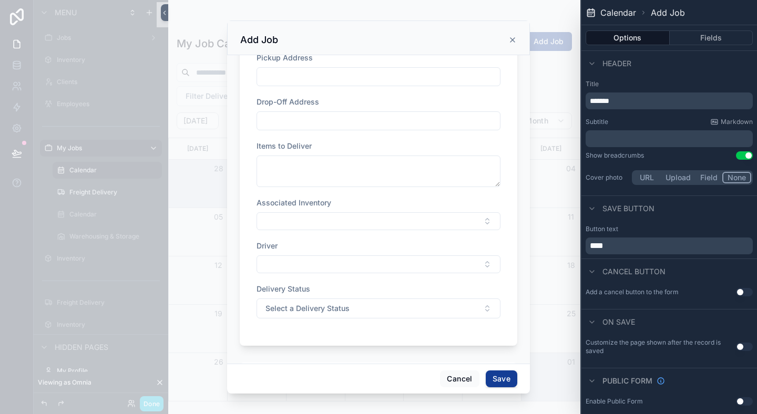
scroll to position [216, 0]
click at [416, 222] on button "Select Button" at bounding box center [379, 224] width 244 height 18
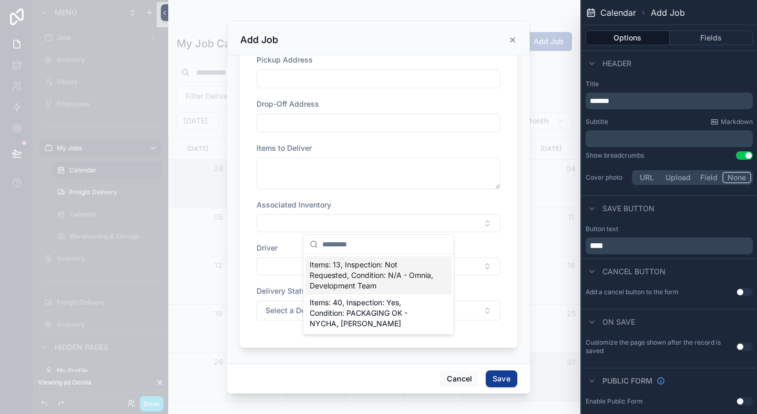
click at [525, 265] on div "Job Status Select a Job Status Client Delivery Type Select a Delivery Type Deli…" at bounding box center [378, 209] width 303 height 309
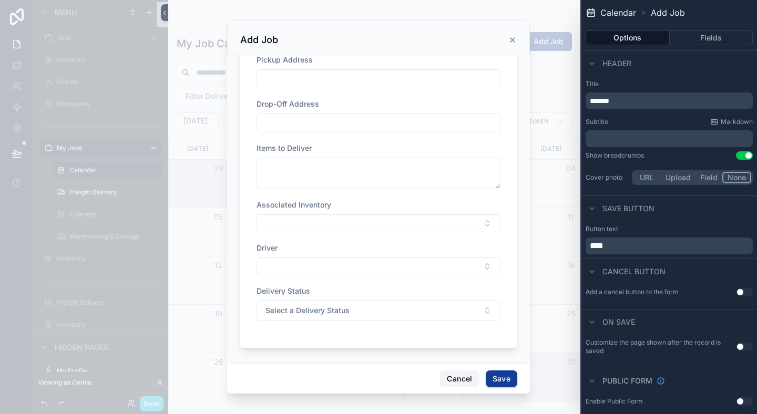
click at [448, 375] on button "Cancel" at bounding box center [459, 379] width 39 height 17
click at [448, 375] on div "Month View" at bounding box center [432, 377] width 59 height 48
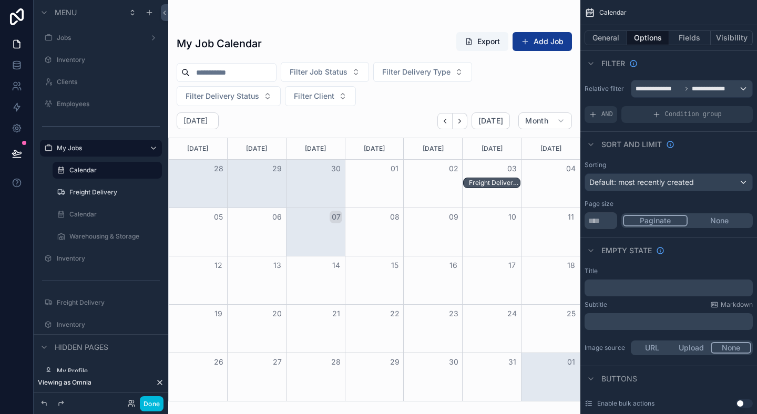
click at [280, 27] on div "My Job Calendar Export Add Job Filter Job Status Filter Delivery Type Filter De…" at bounding box center [374, 213] width 412 height 377
click at [85, 196] on label "Freight Delivery" at bounding box center [112, 192] width 86 height 8
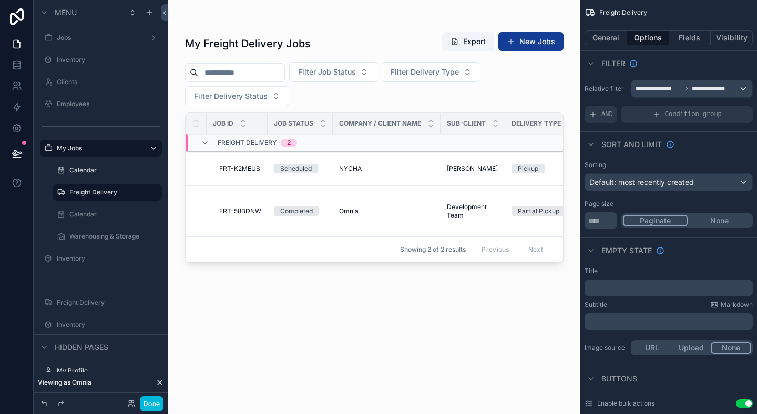
click at [343, 173] on div "scrollable content" at bounding box center [374, 201] width 412 height 402
click at [365, 168] on td "NYCHA NYCHA" at bounding box center [387, 169] width 108 height 34
click at [602, 32] on button "General" at bounding box center [606, 38] width 43 height 15
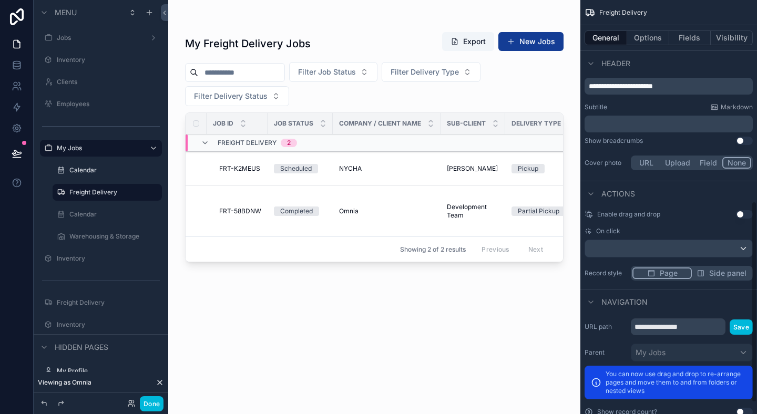
scroll to position [408, 0]
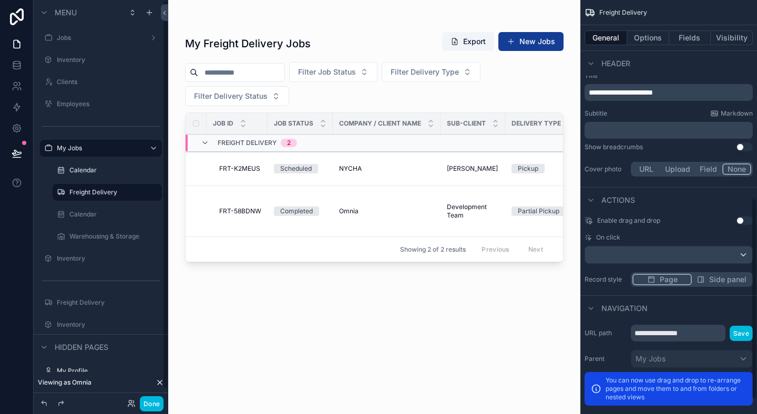
click at [93, 174] on label "Calendar" at bounding box center [112, 170] width 86 height 8
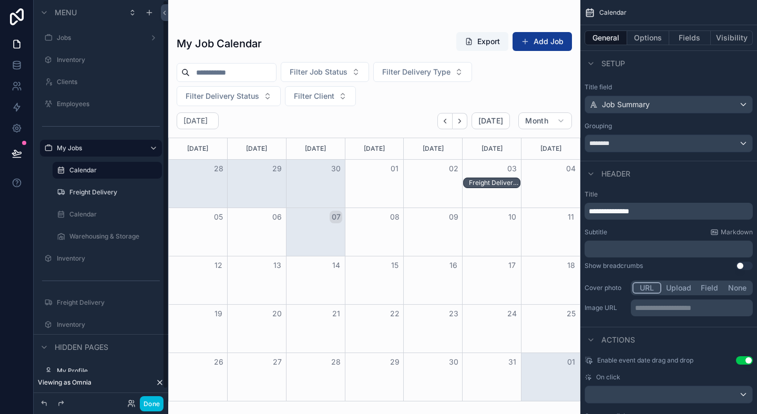
click at [83, 196] on label "Freight Delivery" at bounding box center [112, 192] width 86 height 8
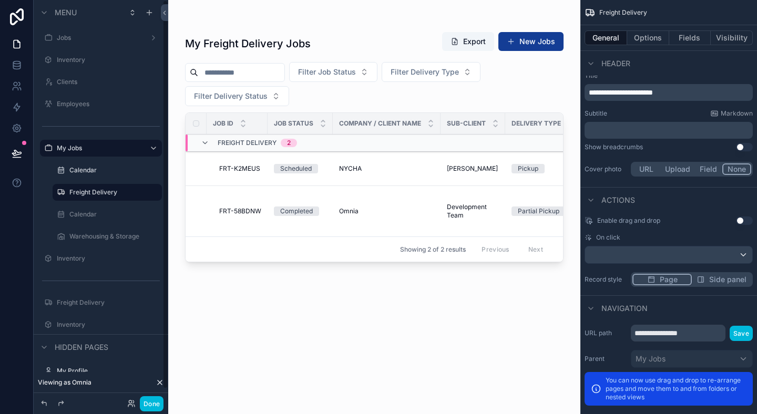
click at [102, 234] on label "Warehousing & Storage" at bounding box center [112, 236] width 86 height 8
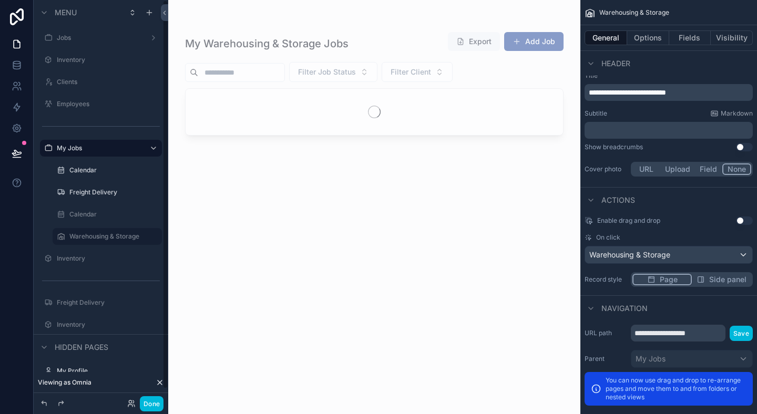
click at [96, 211] on label "Calendar" at bounding box center [112, 214] width 86 height 8
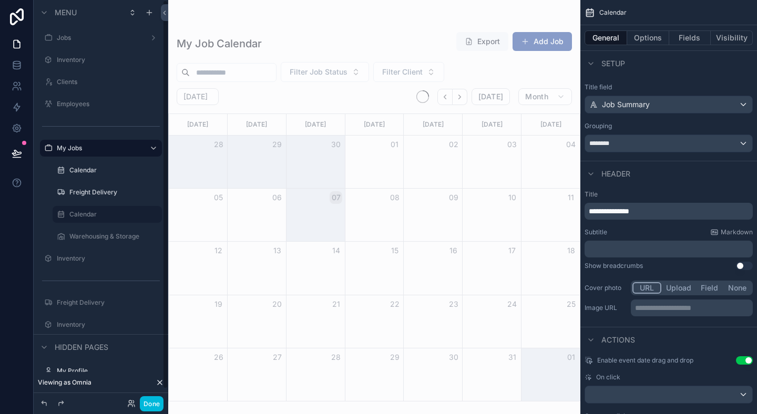
click at [97, 188] on div "Freight Delivery" at bounding box center [114, 192] width 90 height 8
click at [96, 193] on label "Freight Delivery" at bounding box center [112, 192] width 86 height 8
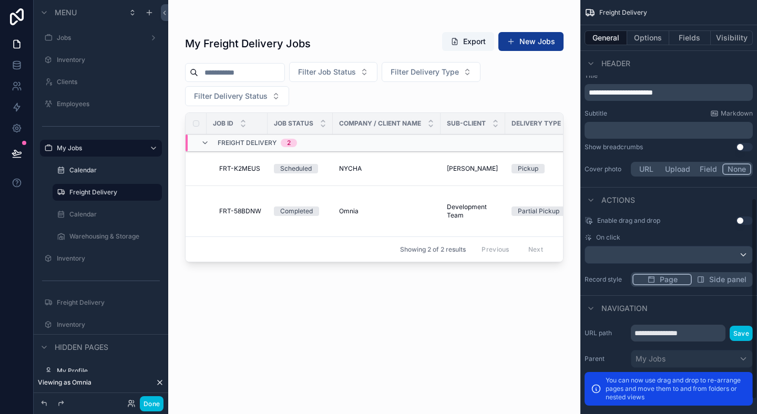
click at [637, 36] on button "Options" at bounding box center [649, 38] width 42 height 15
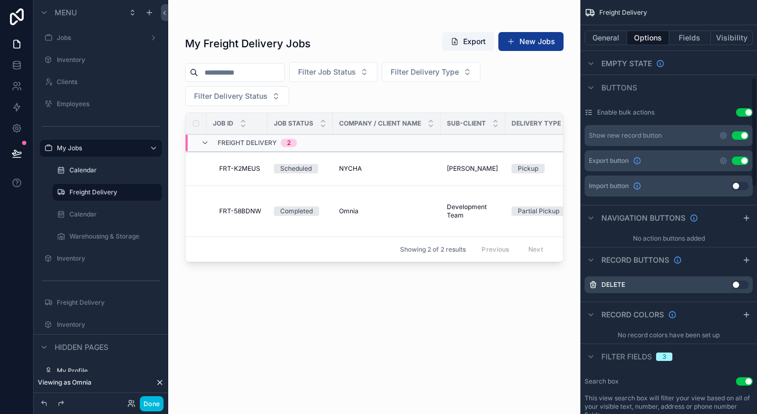
scroll to position [239, 0]
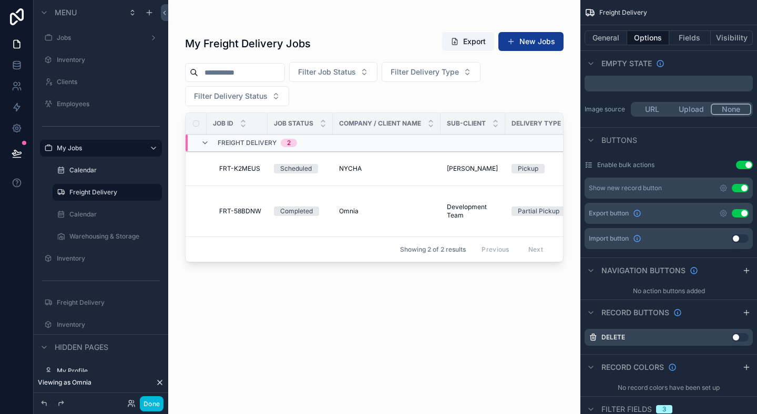
click at [723, 187] on icon "scrollable content" at bounding box center [724, 188] width 2 height 2
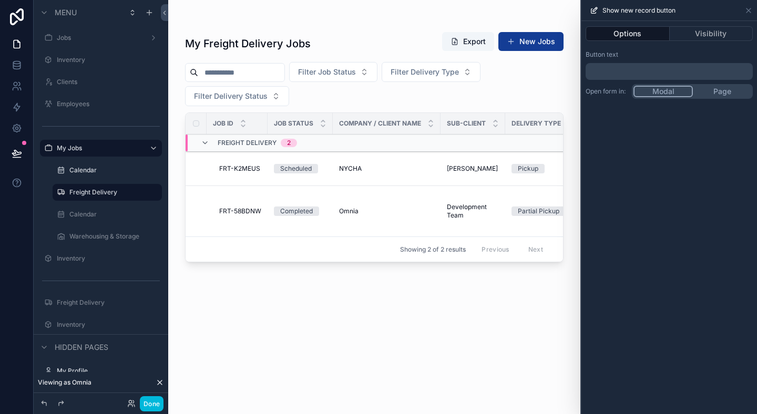
click at [637, 66] on p "﻿" at bounding box center [670, 71] width 161 height 13
click at [677, 48] on div "Button text ******* Open form in: Modal Page" at bounding box center [670, 74] width 176 height 57
click at [744, 9] on div "Show new record button" at bounding box center [669, 10] width 167 height 21
click at [749, 12] on icon at bounding box center [749, 10] width 8 height 8
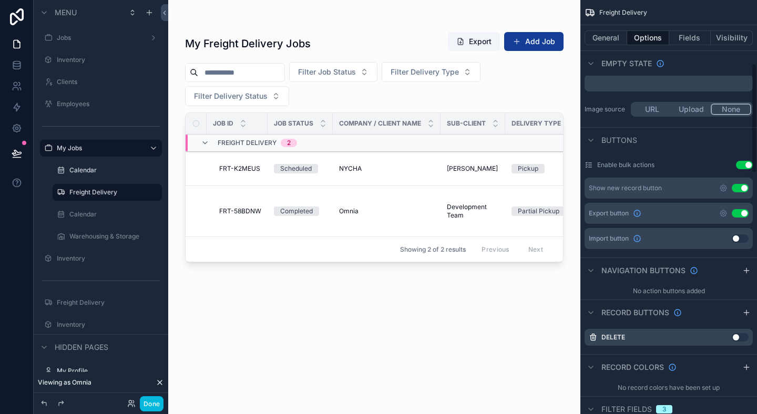
click at [512, 35] on button "Add Job" at bounding box center [533, 41] width 59 height 19
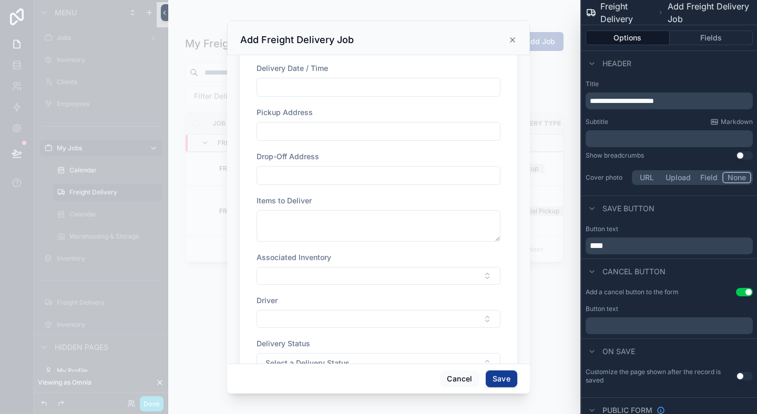
scroll to position [206, 0]
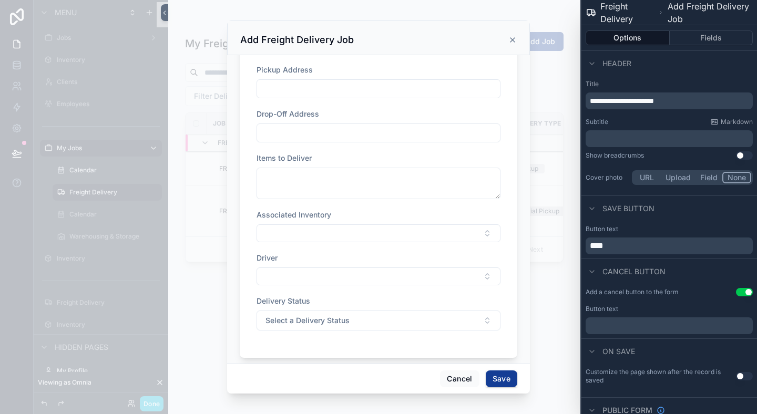
click at [702, 42] on button "Fields" at bounding box center [712, 38] width 84 height 15
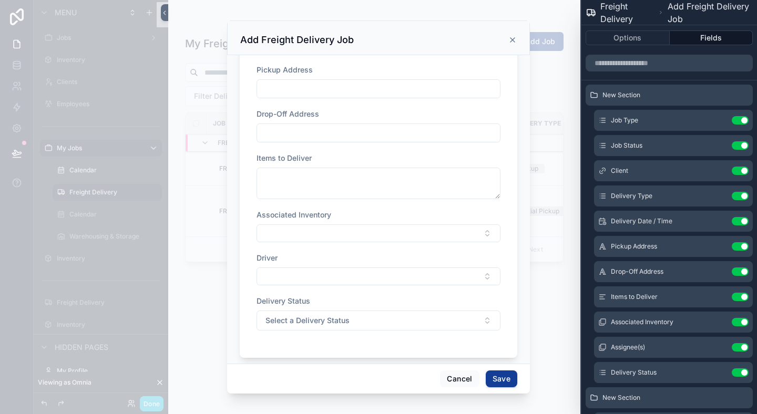
click at [0, 0] on icon at bounding box center [0, 0] width 0 height 0
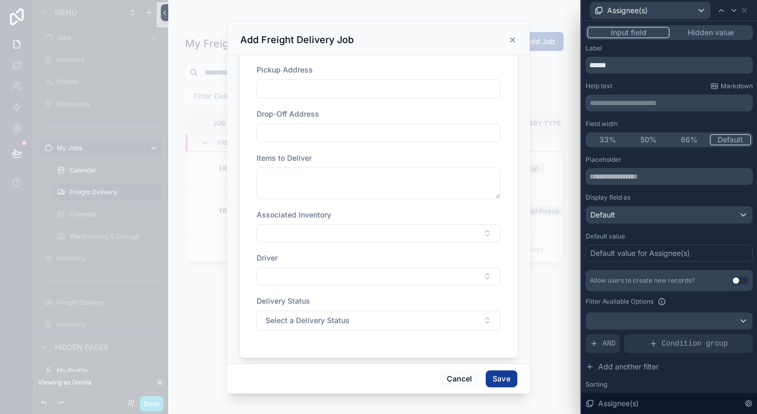
click at [726, 30] on button "Hidden value" at bounding box center [711, 33] width 82 height 12
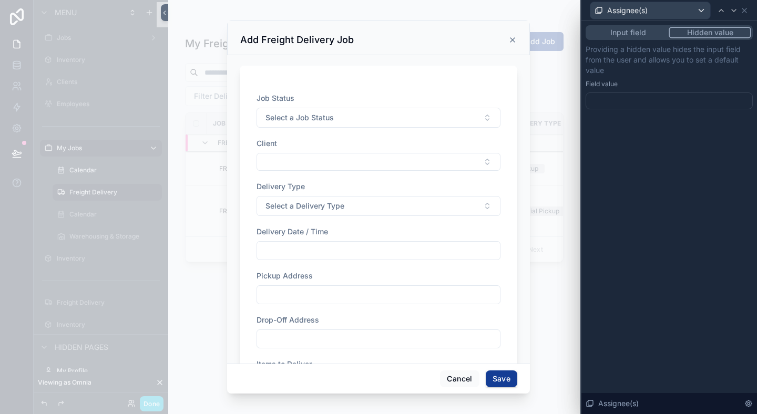
click at [653, 98] on div at bounding box center [669, 101] width 167 height 17
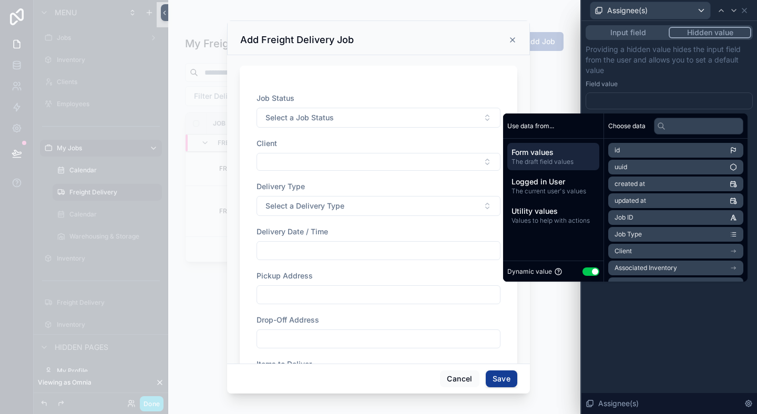
click at [553, 191] on span "The current user's values" at bounding box center [554, 191] width 84 height 8
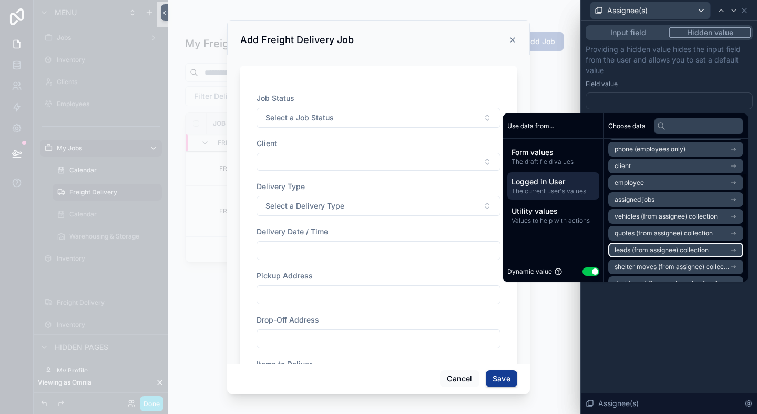
scroll to position [49, 0]
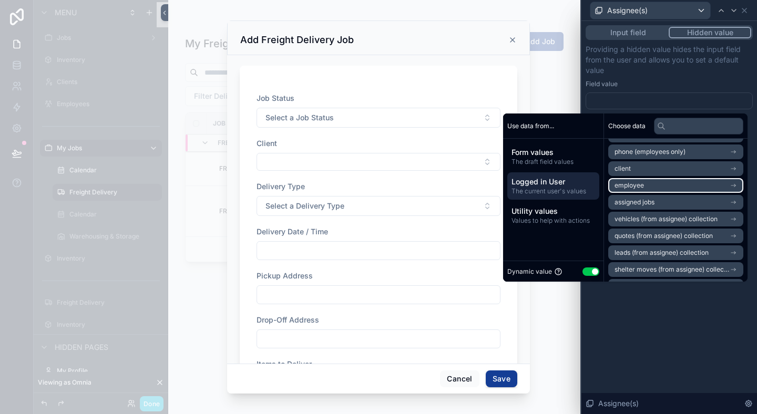
click at [647, 188] on li "employee" at bounding box center [676, 185] width 135 height 15
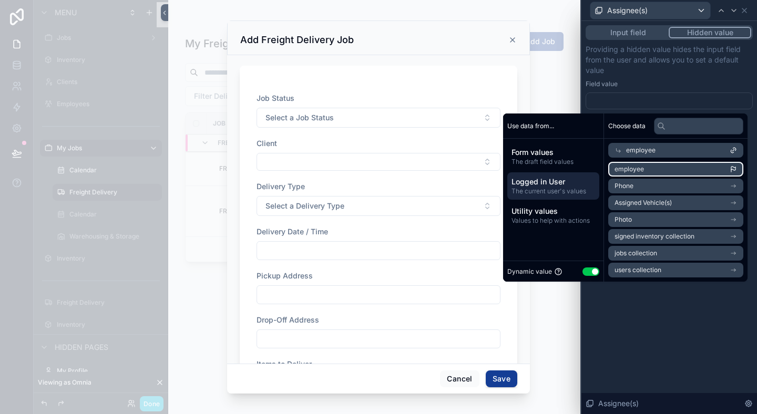
click at [644, 167] on li "employee" at bounding box center [676, 169] width 135 height 15
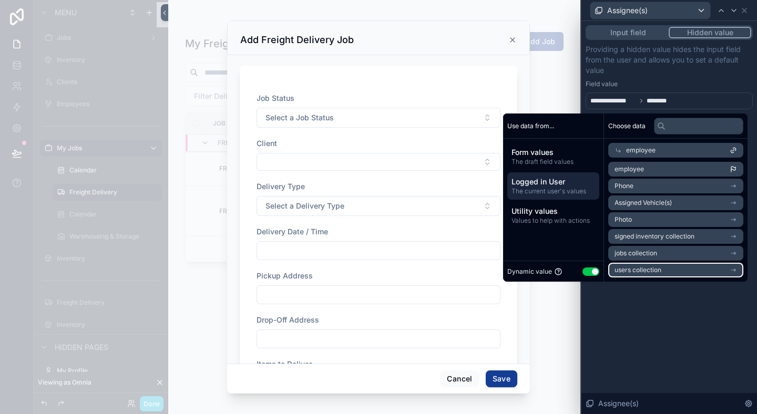
click at [648, 269] on span "users collection" at bounding box center [638, 270] width 47 height 8
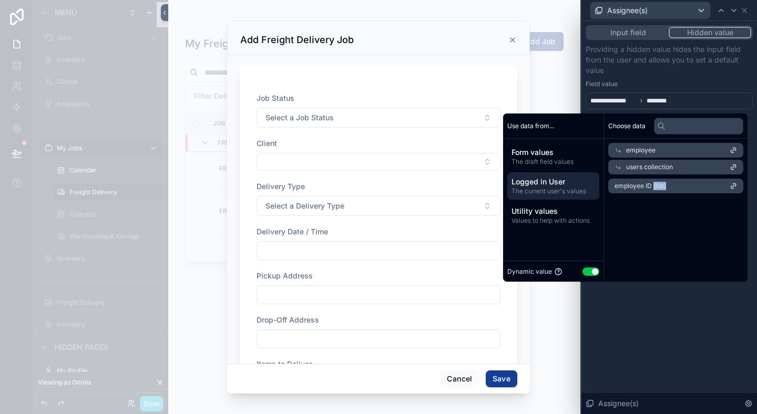
drag, startPoint x: 646, startPoint y: 186, endPoint x: 646, endPoint y: 210, distance: 24.7
click at [646, 210] on div "Choose data employee users collection employee ID (list)" at bounding box center [676, 198] width 144 height 168
click at [643, 150] on span "employee" at bounding box center [640, 150] width 29 height 8
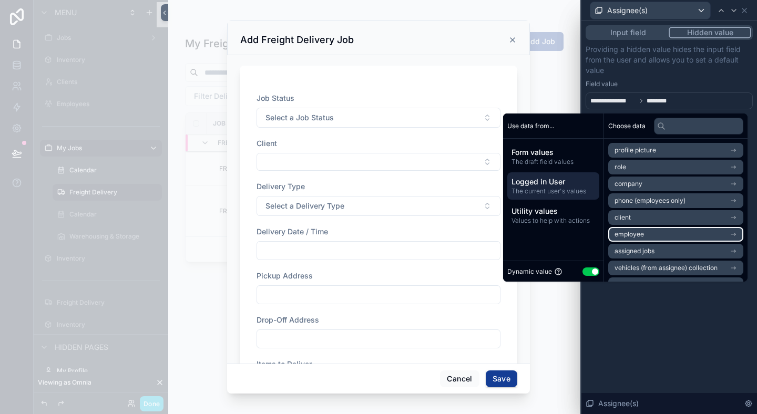
click at [629, 234] on span "employee" at bounding box center [629, 234] width 29 height 8
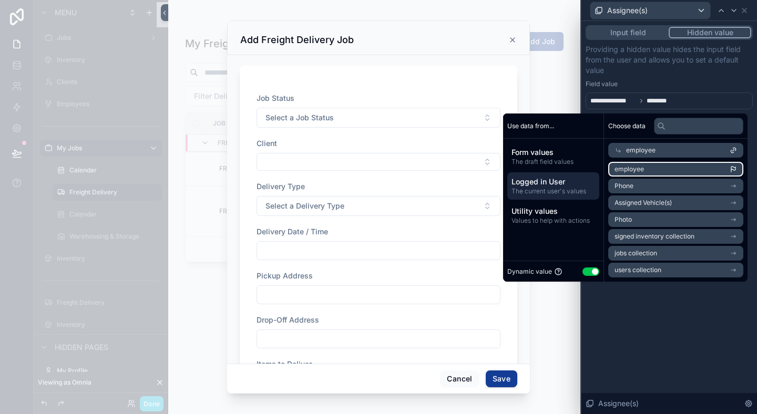
click at [667, 165] on li "employee" at bounding box center [676, 169] width 135 height 15
click at [739, 168] on li "employee" at bounding box center [676, 169] width 135 height 15
click at [734, 168] on icon "scrollable content" at bounding box center [733, 169] width 7 height 7
click at [724, 148] on div "employee" at bounding box center [676, 150] width 135 height 15
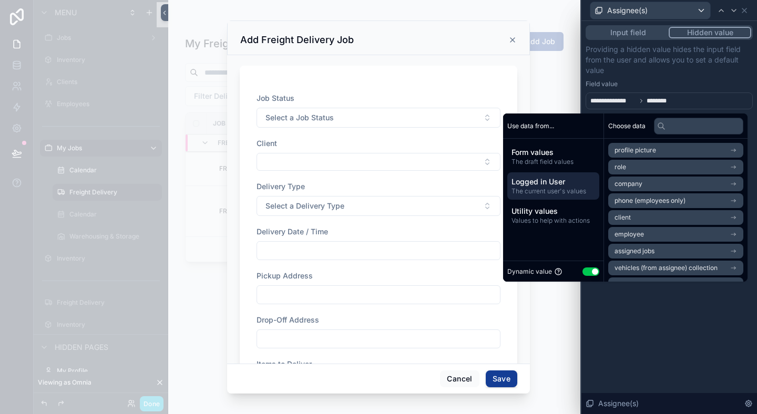
click at [535, 185] on span "Logged in User" at bounding box center [554, 182] width 84 height 11
click at [643, 164] on li "role" at bounding box center [676, 167] width 135 height 15
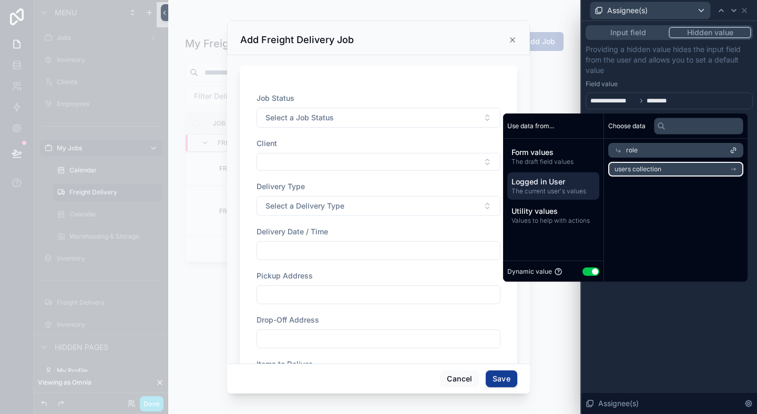
click at [643, 171] on span "users collection" at bounding box center [638, 169] width 47 height 8
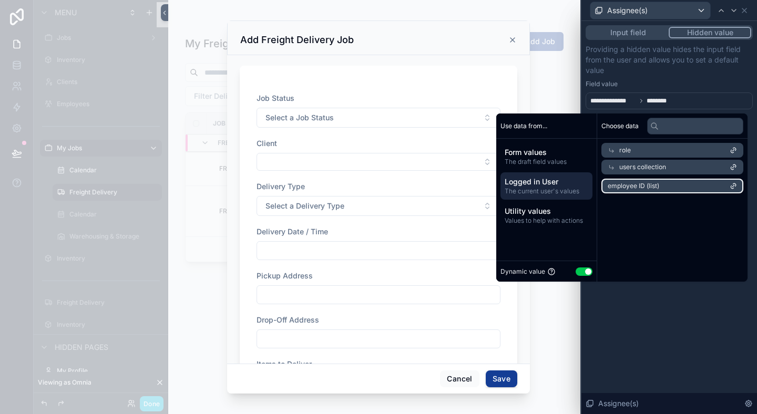
click at [640, 183] on span "employee ID (list)" at bounding box center [634, 186] width 52 height 8
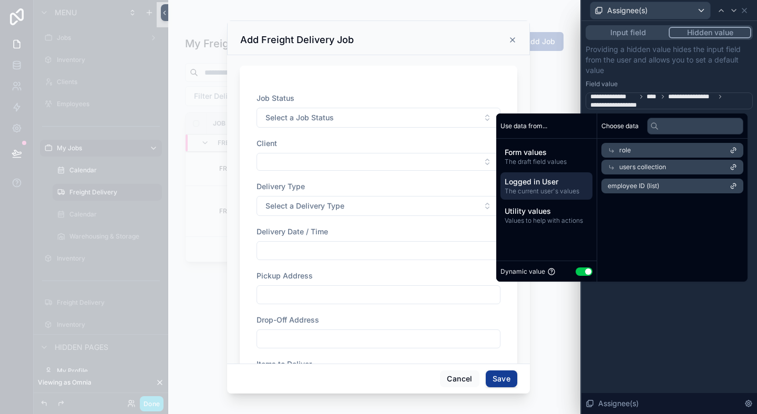
click at [632, 227] on div "Choose data role users collection employee ID (list)" at bounding box center [673, 198] width 150 height 168
click at [632, 172] on div "users collection" at bounding box center [673, 167] width 142 height 15
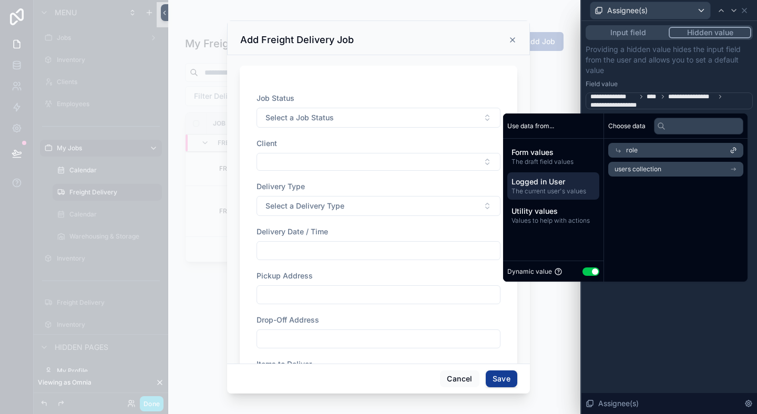
click at [632, 172] on span "users collection" at bounding box center [638, 169] width 47 height 8
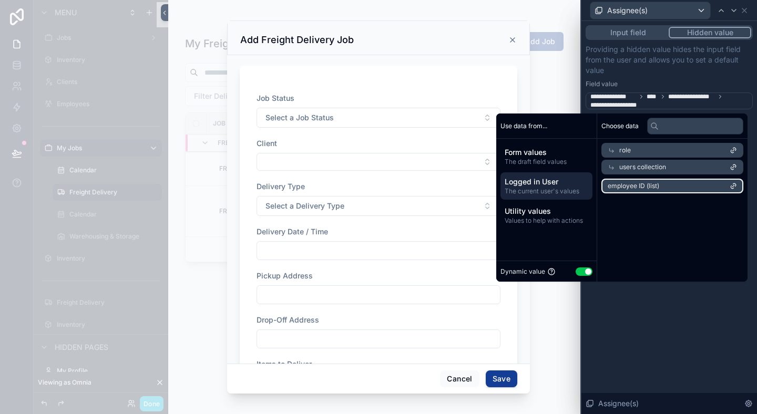
click at [633, 184] on span "employee ID (list)" at bounding box center [634, 186] width 52 height 8
click at [631, 186] on span "employee ID (list)" at bounding box center [634, 186] width 52 height 8
click at [559, 193] on span "The current user's values" at bounding box center [547, 191] width 84 height 8
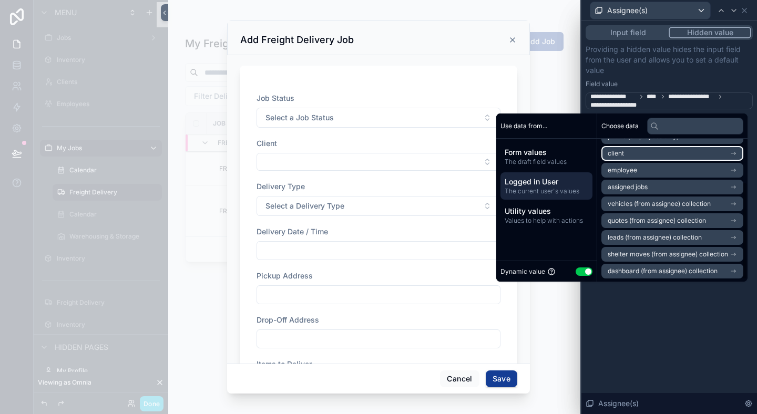
scroll to position [65, 0]
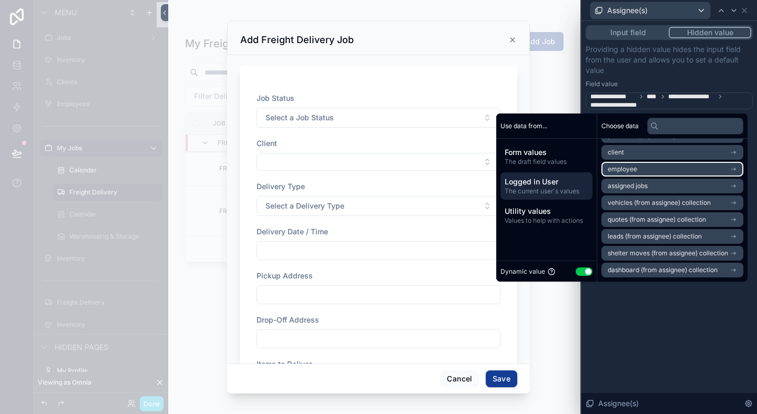
click at [680, 171] on li "employee" at bounding box center [673, 169] width 142 height 15
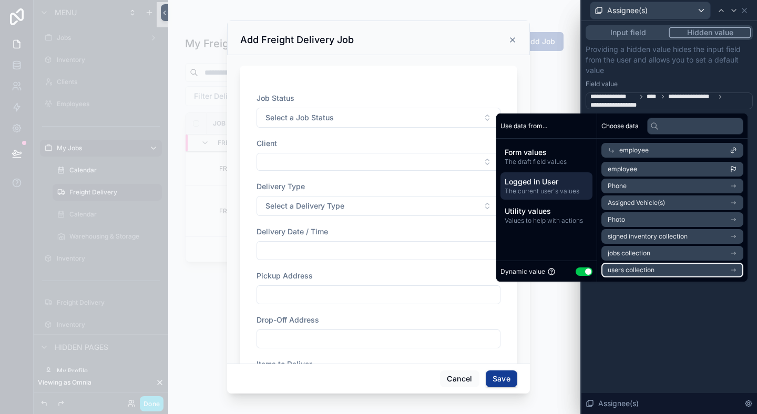
click at [670, 268] on li "users collection" at bounding box center [673, 270] width 142 height 15
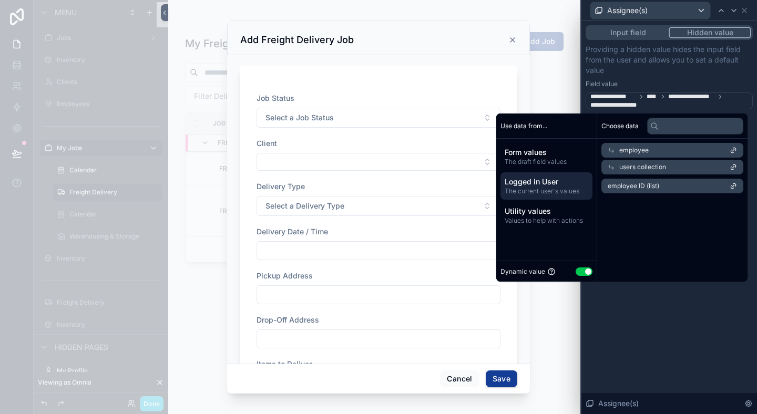
click at [532, 190] on span "The current user's values" at bounding box center [547, 191] width 84 height 8
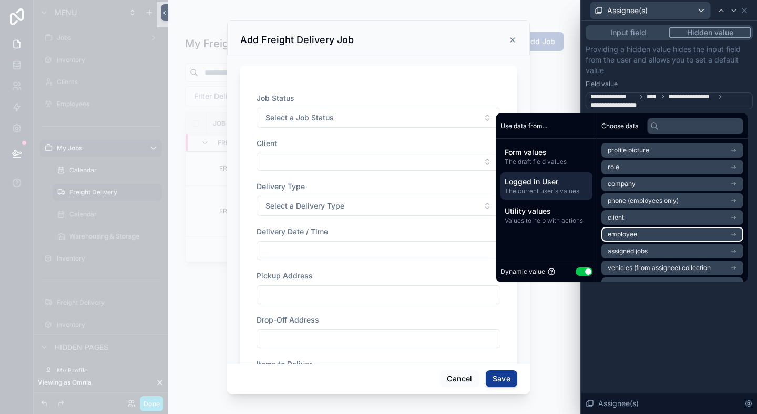
click at [641, 228] on li "employee" at bounding box center [673, 234] width 142 height 15
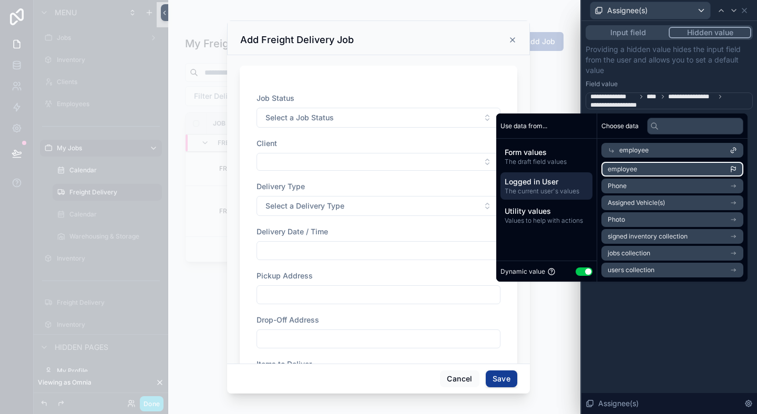
click at [661, 168] on li "employee" at bounding box center [673, 169] width 142 height 15
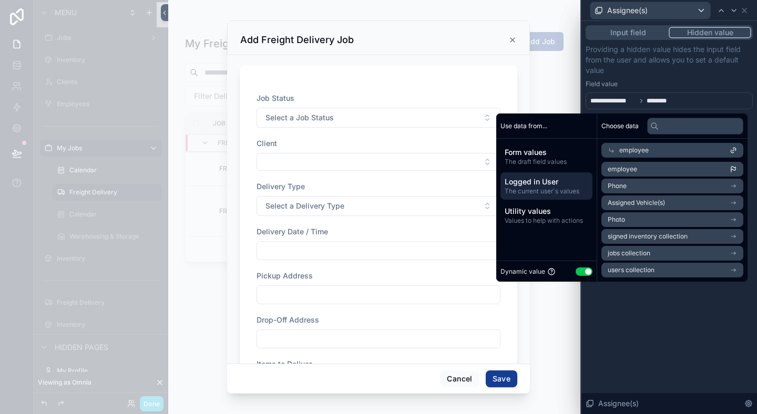
click at [657, 318] on div "**********" at bounding box center [670, 217] width 176 height 393
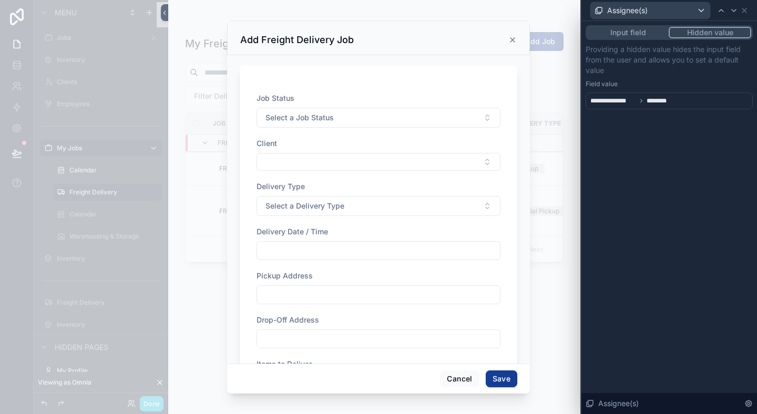
click at [650, 31] on button "Input field" at bounding box center [629, 33] width 82 height 12
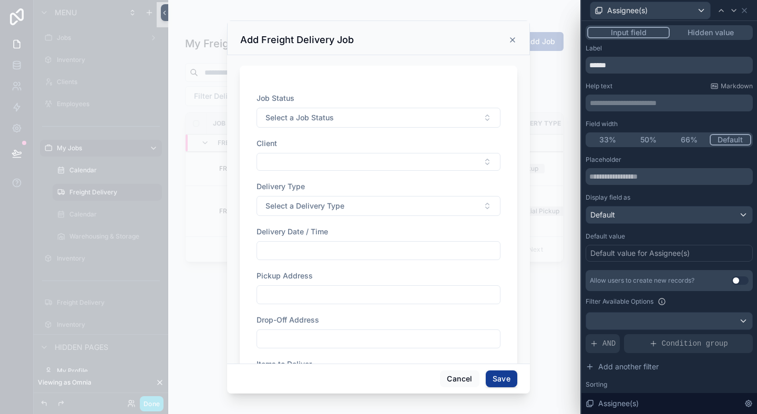
click at [711, 24] on div "**********" at bounding box center [670, 258] width 176 height 474
click at [712, 29] on button "Hidden value" at bounding box center [711, 33] width 82 height 12
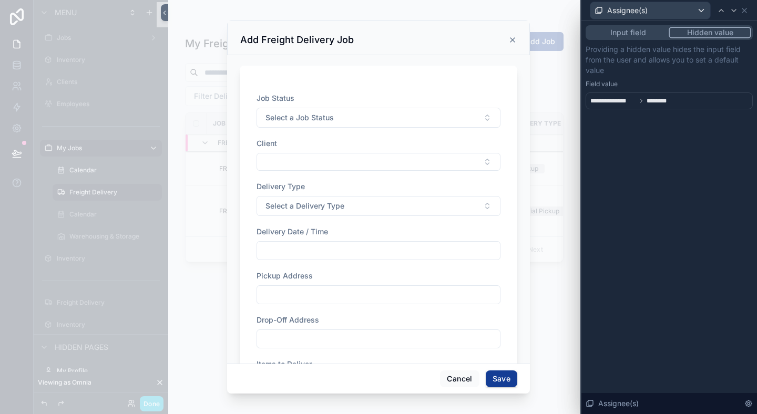
click at [673, 98] on span "********" at bounding box center [661, 101] width 29 height 8
click at [707, 78] on div "**********" at bounding box center [669, 76] width 167 height 65
click at [745, 8] on icon at bounding box center [745, 10] width 8 height 8
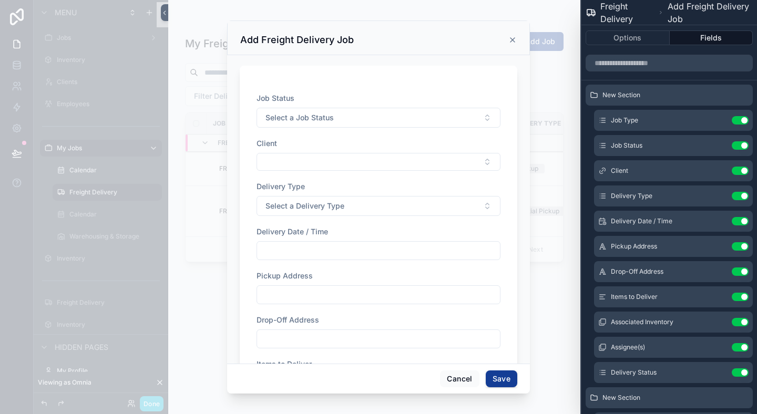
click at [319, 126] on button "Select a Job Status" at bounding box center [379, 118] width 244 height 20
click at [332, 160] on div "Scheduled" at bounding box center [332, 160] width 32 height 9
click at [397, 120] on button "Scheduled" at bounding box center [379, 118] width 244 height 20
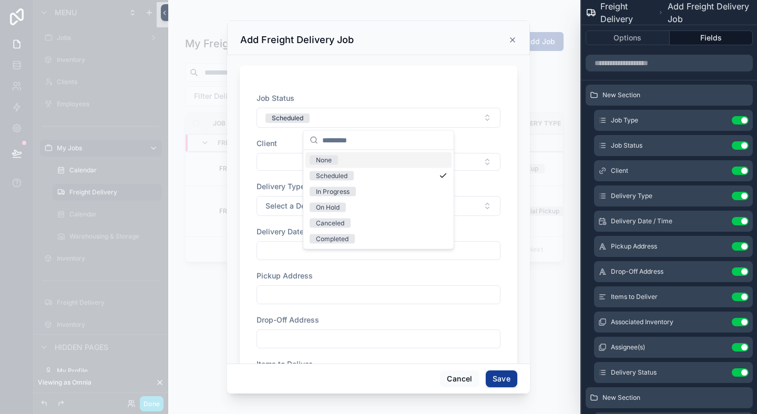
click at [345, 156] on div "None" at bounding box center [379, 161] width 146 height 16
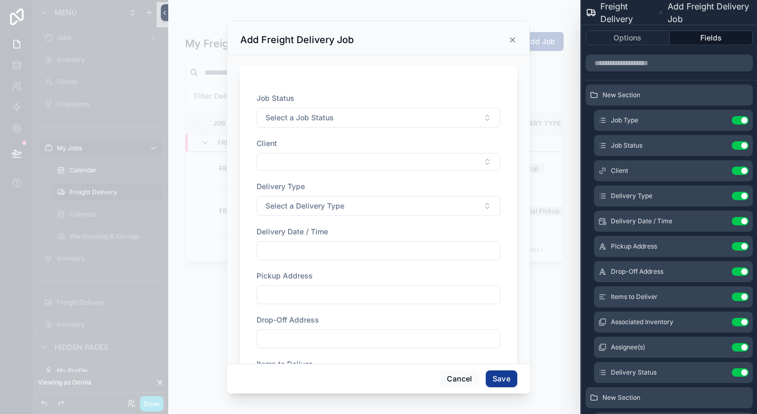
click at [509, 374] on button "Save" at bounding box center [502, 379] width 32 height 17
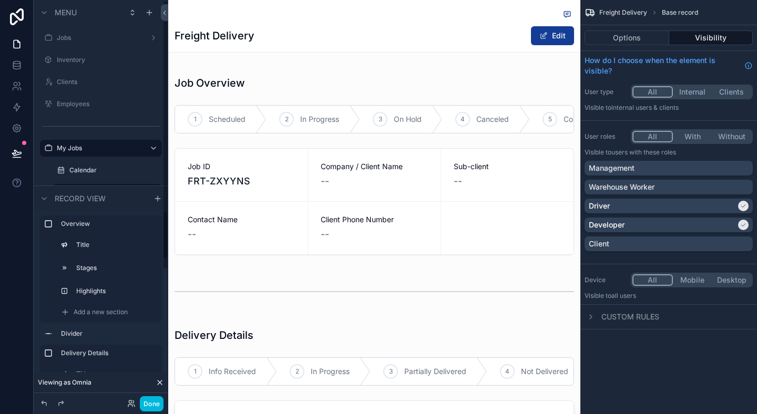
click at [148, 403] on button "Done" at bounding box center [152, 404] width 24 height 15
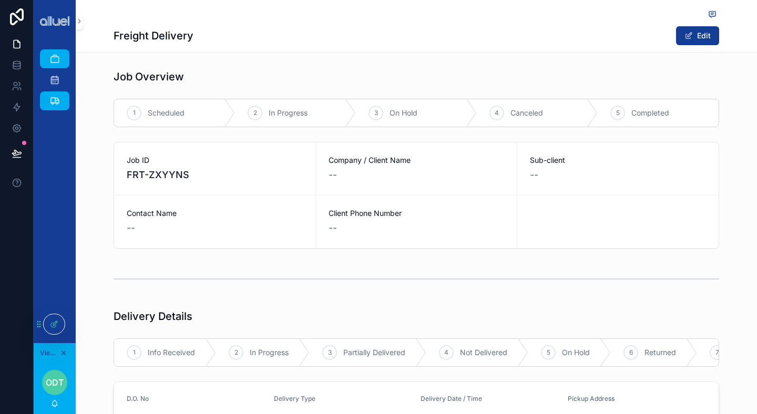
scroll to position [347, 0]
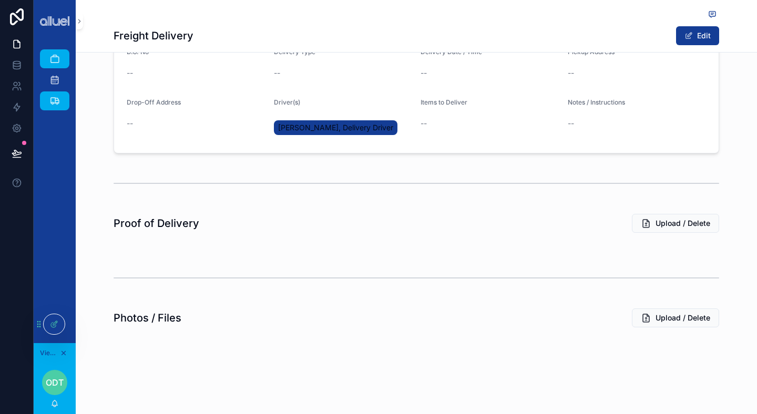
click at [333, 127] on span "[PERSON_NAME], Delivery Driver" at bounding box center [335, 128] width 115 height 11
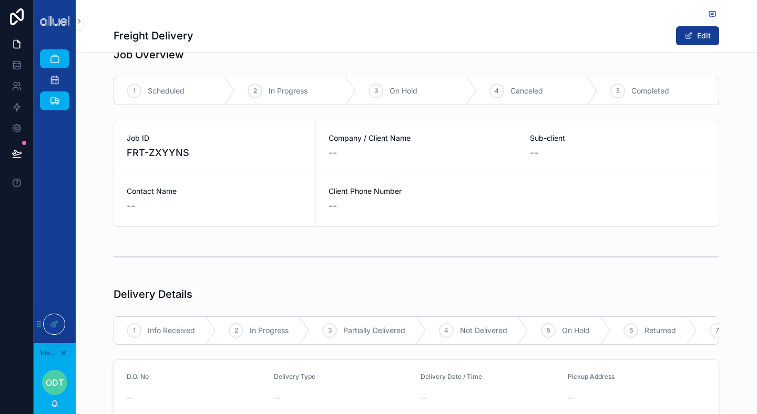
scroll to position [306, 0]
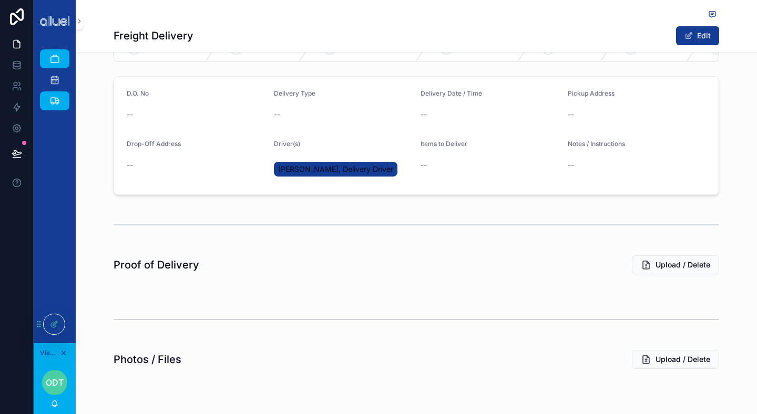
click at [327, 159] on div "[PERSON_NAME], Delivery Driver" at bounding box center [343, 169] width 139 height 25
click at [342, 161] on div "[PERSON_NAME], Delivery Driver" at bounding box center [338, 169] width 128 height 19
click at [356, 169] on span "[PERSON_NAME], Delivery Driver" at bounding box center [335, 169] width 115 height 11
drag, startPoint x: 380, startPoint y: 169, endPoint x: 270, endPoint y: 169, distance: 109.9
click at [270, 169] on form "D.O. No -- Delivery Type -- Delivery Date / Time -- Pickup Address -- Drop-Off …" at bounding box center [416, 136] width 605 height 118
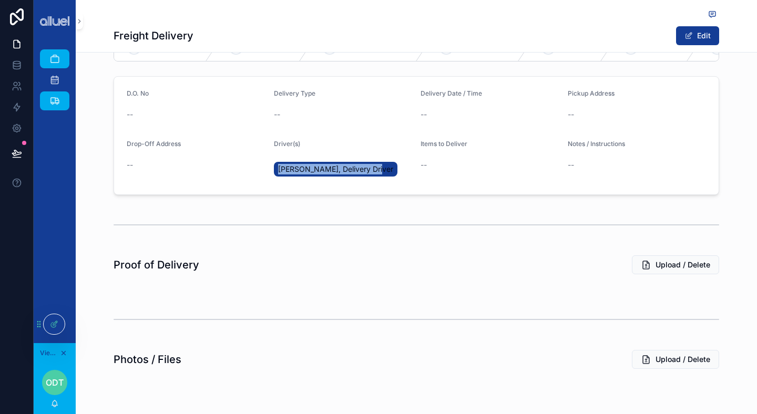
click at [270, 169] on form "D.O. No -- Delivery Type -- Delivery Date / Time -- Pickup Address -- Drop-Off …" at bounding box center [416, 136] width 605 height 118
drag, startPoint x: 383, startPoint y: 165, endPoint x: 276, endPoint y: 165, distance: 107.8
click at [276, 165] on div "[PERSON_NAME], Delivery Driver" at bounding box center [343, 169] width 139 height 19
click at [268, 214] on div "scrollable content" at bounding box center [417, 225] width 606 height 26
click at [60, 385] on span "ODT" at bounding box center [55, 383] width 18 height 13
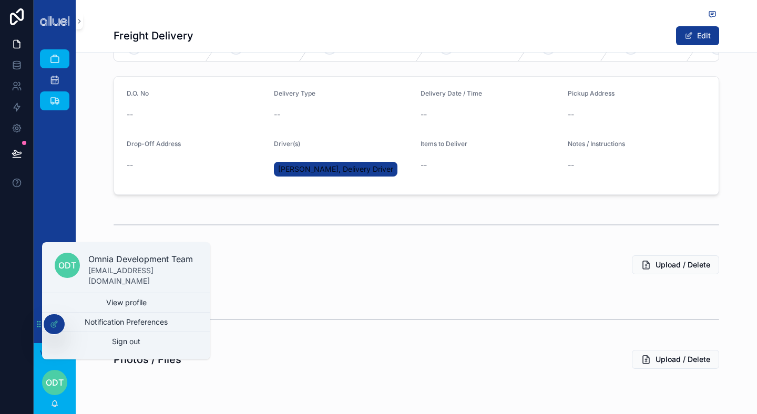
click at [59, 381] on span "ODT" at bounding box center [55, 383] width 18 height 13
click at [137, 317] on button "Notification Preferences" at bounding box center [126, 322] width 168 height 19
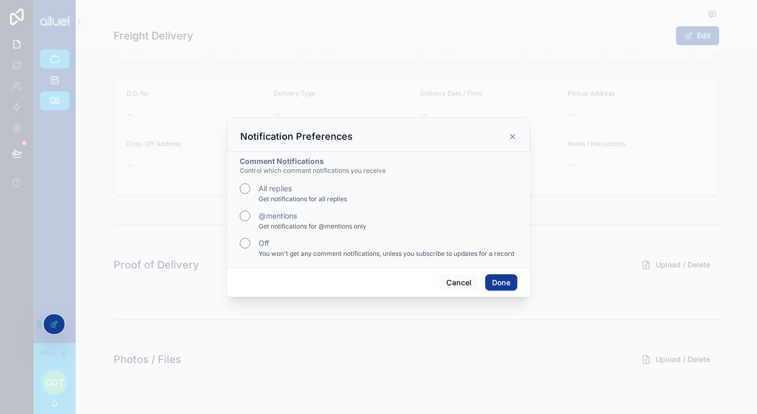
click at [517, 134] on icon "scrollable content" at bounding box center [513, 137] width 8 height 8
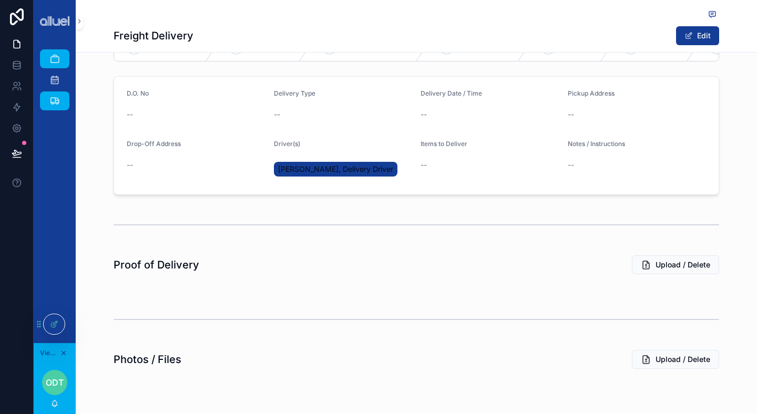
click at [54, 332] on div at bounding box center [54, 325] width 21 height 20
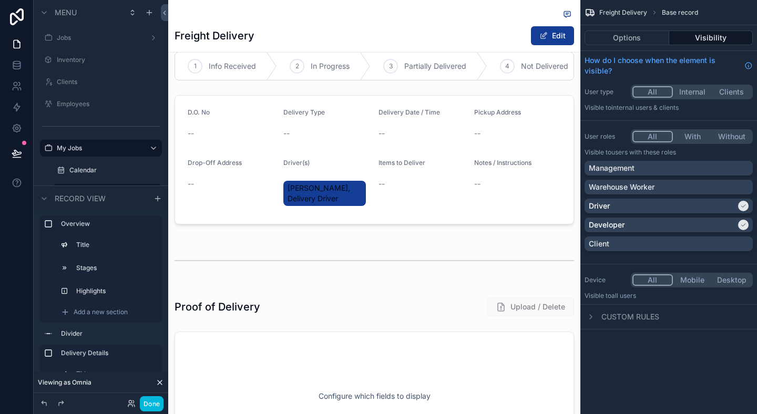
click at [169, 5] on div "Freight Delivery Edit" at bounding box center [374, 26] width 412 height 53
click at [163, 11] on icon at bounding box center [164, 13] width 7 height 8
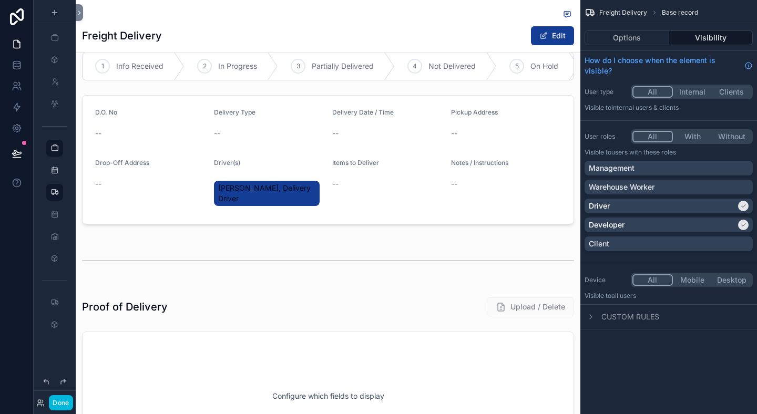
click at [59, 398] on button "Done" at bounding box center [61, 403] width 24 height 15
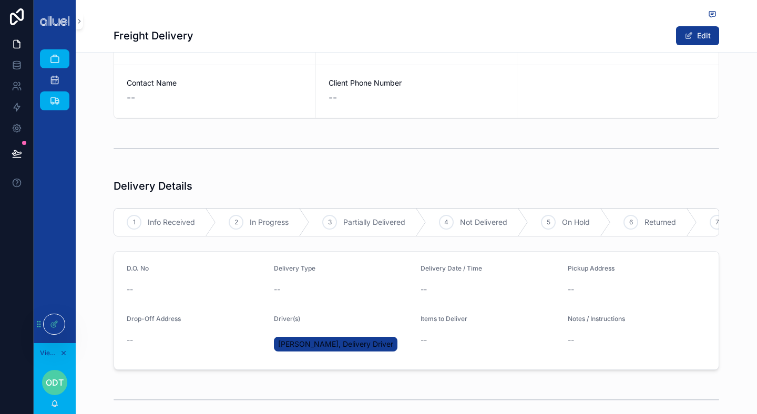
scroll to position [0, 0]
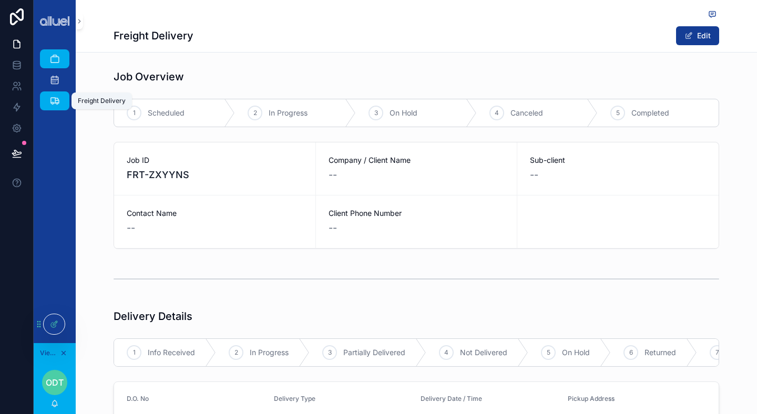
click at [63, 101] on div "Freight Delivery" at bounding box center [54, 101] width 17 height 17
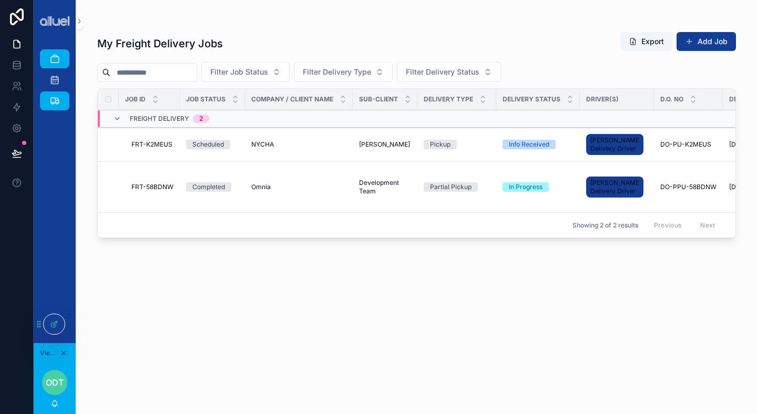
click at [715, 39] on button "Add Job" at bounding box center [706, 41] width 59 height 19
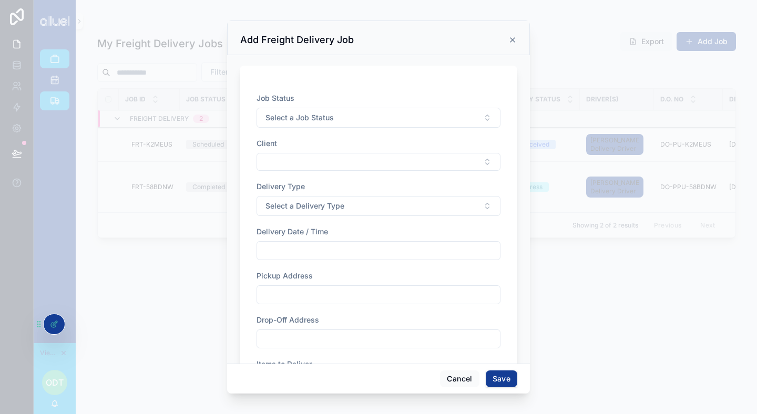
click at [509, 383] on button "Save" at bounding box center [502, 379] width 32 height 17
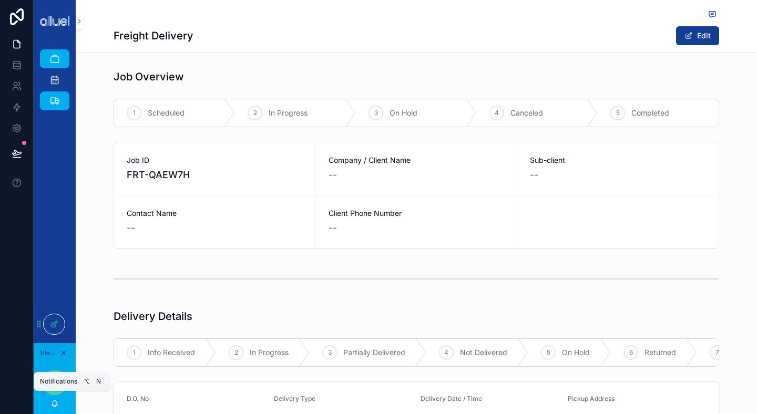
click at [54, 406] on icon "scrollable content" at bounding box center [55, 407] width 2 height 2
click at [330, 70] on div "Job Overview" at bounding box center [417, 76] width 606 height 15
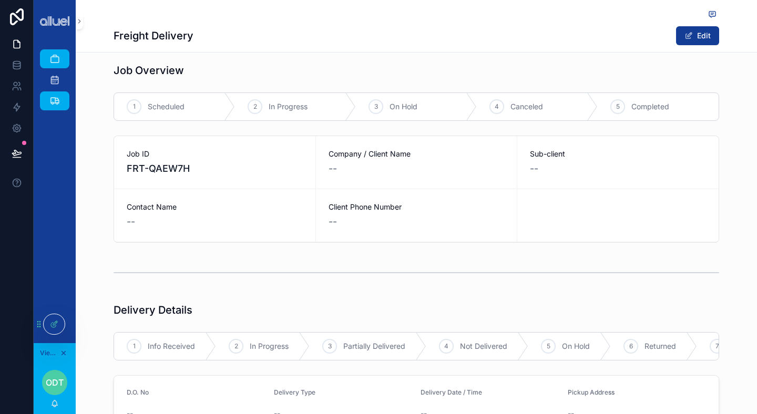
click at [55, 383] on span "ODT" at bounding box center [55, 383] width 18 height 13
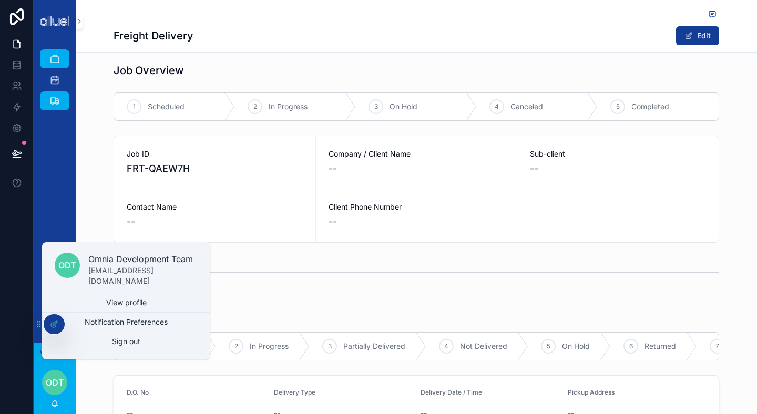
click at [110, 315] on button "Notification Preferences" at bounding box center [126, 322] width 168 height 19
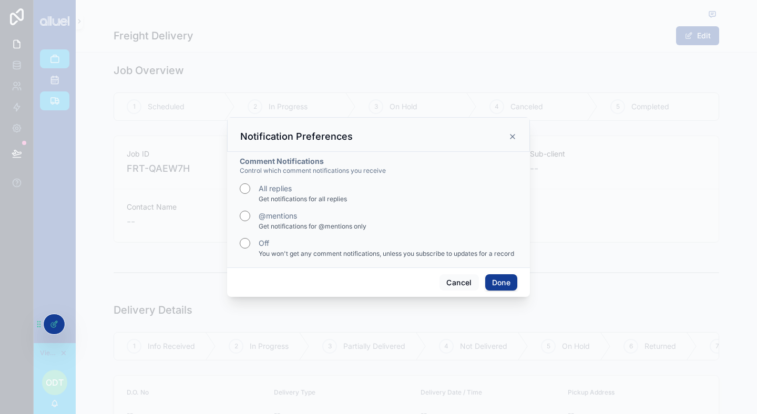
click at [196, 265] on div "scrollable content" at bounding box center [378, 207] width 757 height 414
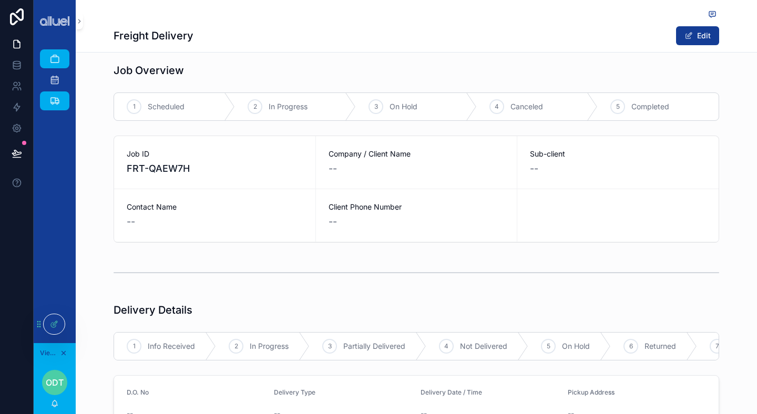
click at [98, 250] on div "Job Overview 1 Scheduled 2 In Progress 3 On Hold 4 Canceled 5 Completed Job ID …" at bounding box center [417, 373] width 682 height 629
click at [56, 320] on div at bounding box center [54, 325] width 21 height 20
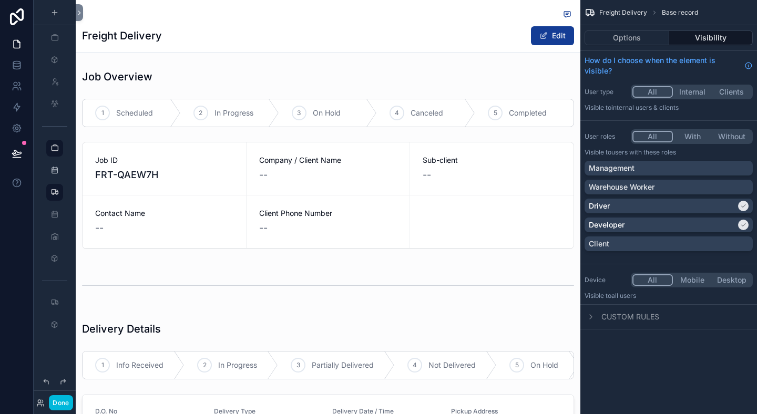
click at [65, 404] on button "Done" at bounding box center [61, 403] width 24 height 15
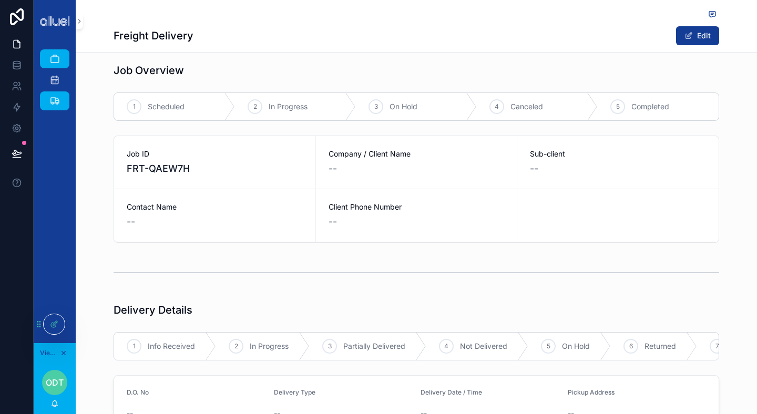
click at [55, 386] on span "ODT" at bounding box center [55, 383] width 18 height 13
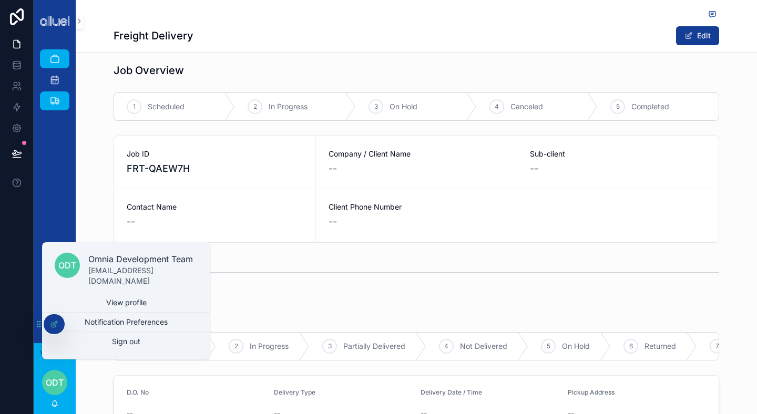
click at [142, 326] on button "Notification Preferences" at bounding box center [126, 322] width 168 height 19
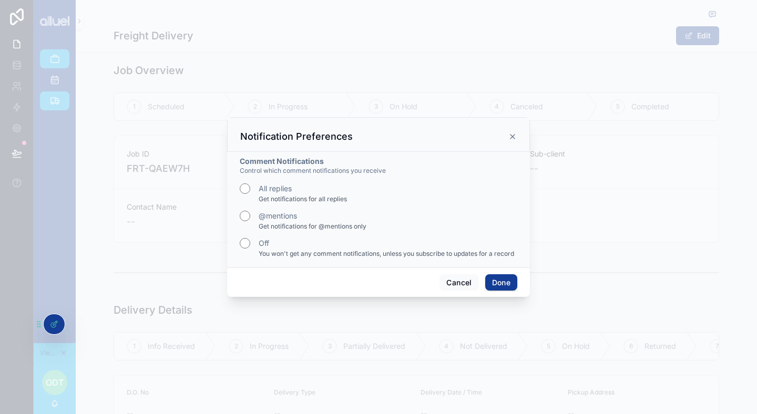
click at [514, 133] on icon "scrollable content" at bounding box center [513, 137] width 8 height 8
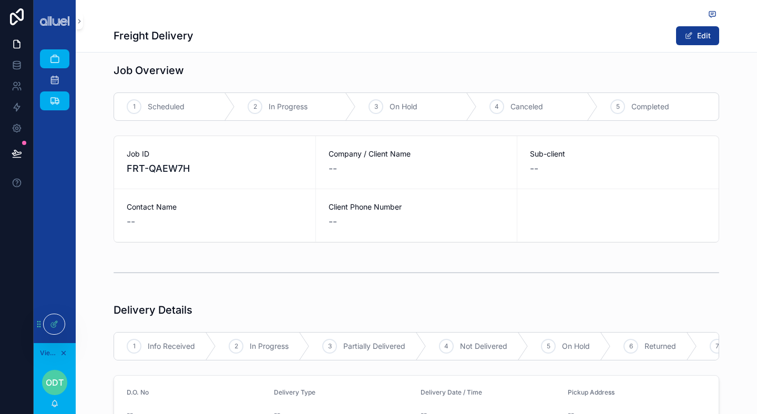
click at [88, 308] on div "Delivery Details 1 Info Received 2 In Progress 3 Partially Delivered 4 Not Deli…" at bounding box center [417, 399] width 682 height 200
click at [595, 66] on div "Job Overview" at bounding box center [417, 70] width 606 height 15
drag, startPoint x: 185, startPoint y: 73, endPoint x: 113, endPoint y: 38, distance: 80.7
click at [113, 38] on div "Freight Delivery Edit Job Overview 1 Scheduled 2 In Progress 3 On Hold 4 Cancel…" at bounding box center [417, 375] width 682 height 762
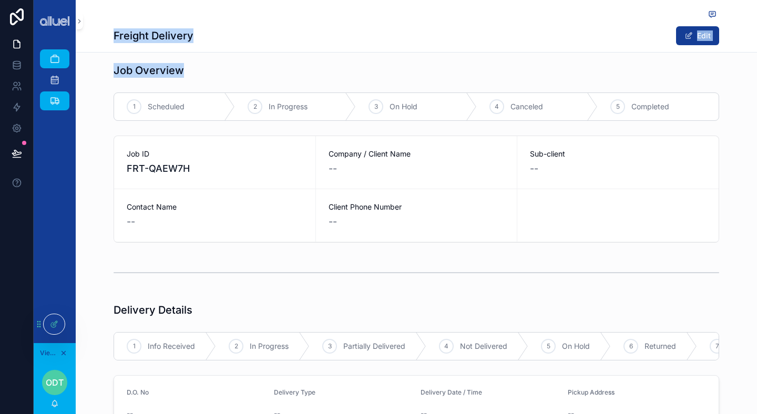
click at [113, 38] on div "Freight Delivery Edit" at bounding box center [417, 26] width 682 height 53
click at [189, 68] on div "Job Overview" at bounding box center [417, 70] width 606 height 15
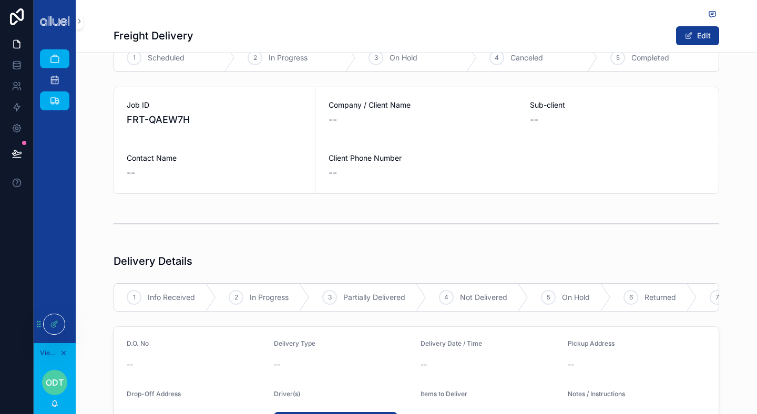
scroll to position [0, 0]
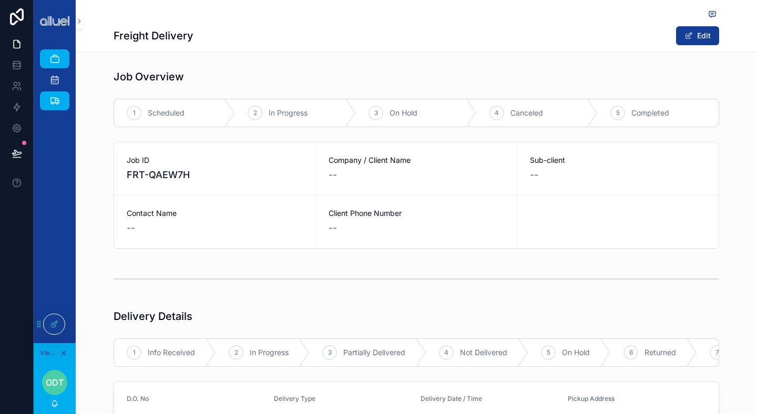
click at [52, 382] on span "ODT" at bounding box center [55, 383] width 18 height 13
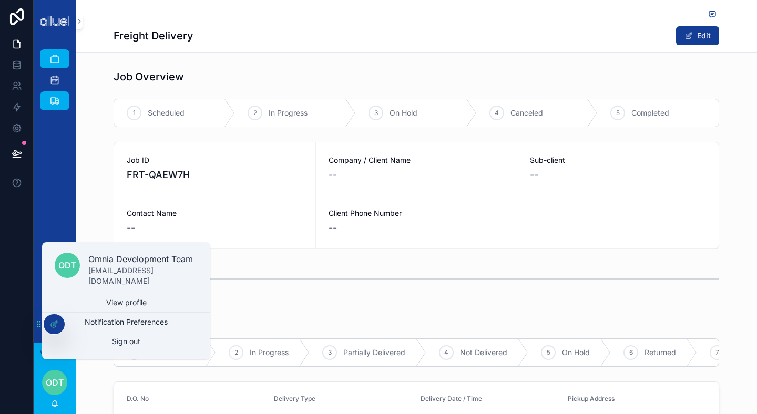
click at [52, 382] on span "ODT" at bounding box center [55, 383] width 18 height 13
click at [54, 400] on icon "scrollable content" at bounding box center [54, 404] width 8 height 8
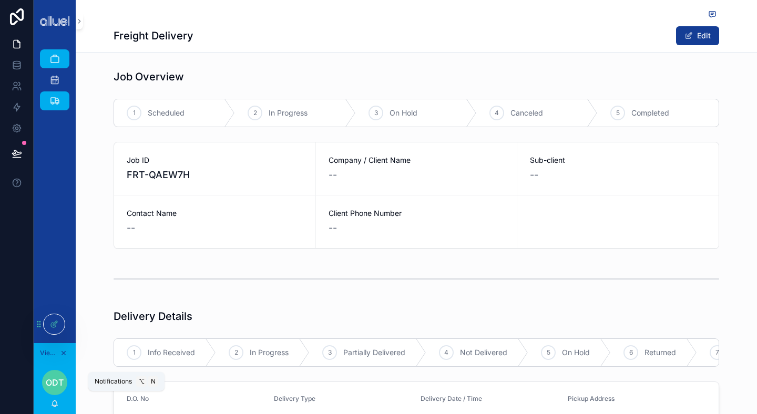
click at [54, 400] on icon "scrollable content" at bounding box center [54, 404] width 8 height 8
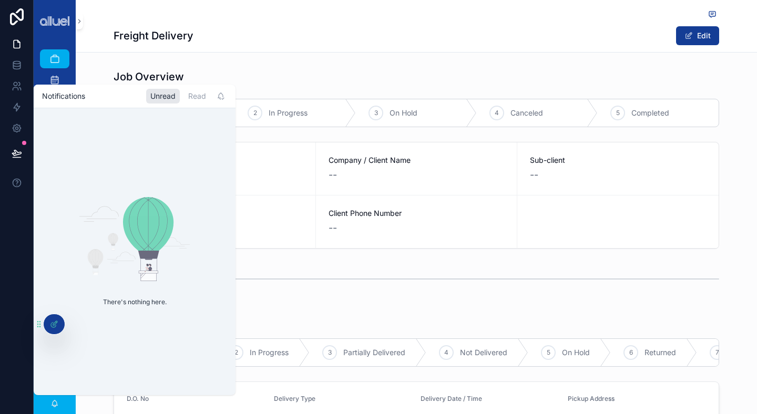
click at [423, 13] on div "scrollable content" at bounding box center [417, 14] width 606 height 13
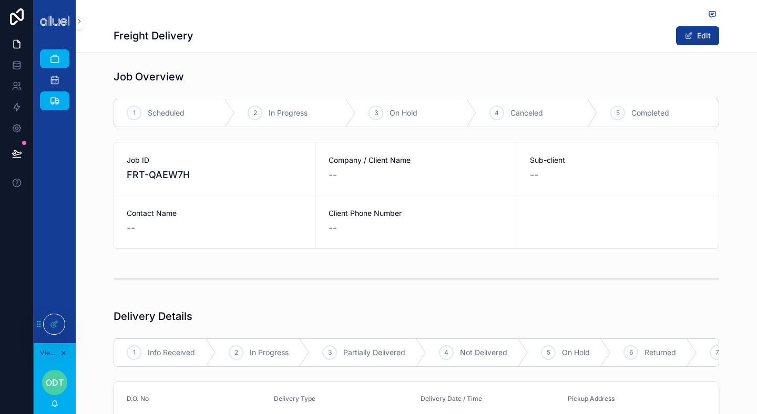
click at [54, 321] on icon at bounding box center [54, 324] width 8 height 8
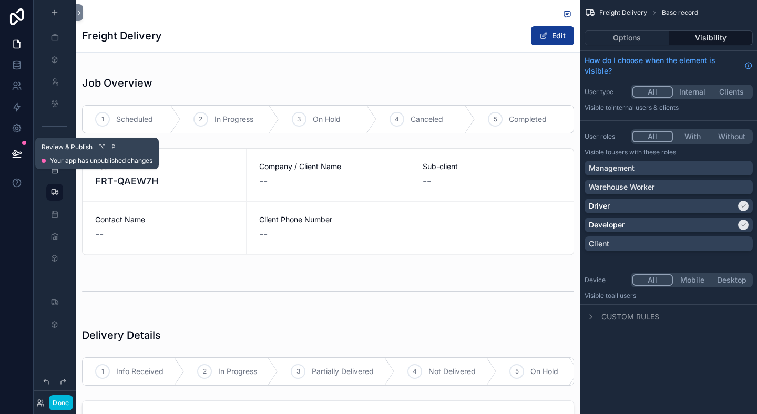
click at [14, 153] on icon at bounding box center [17, 153] width 11 height 11
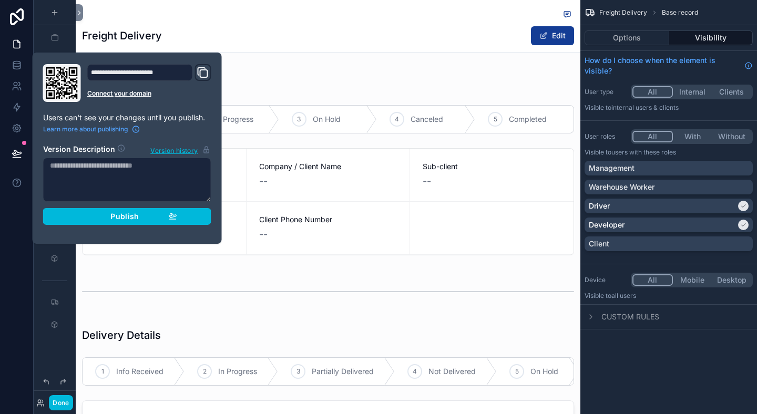
click at [135, 214] on span "Publish" at bounding box center [124, 216] width 28 height 9
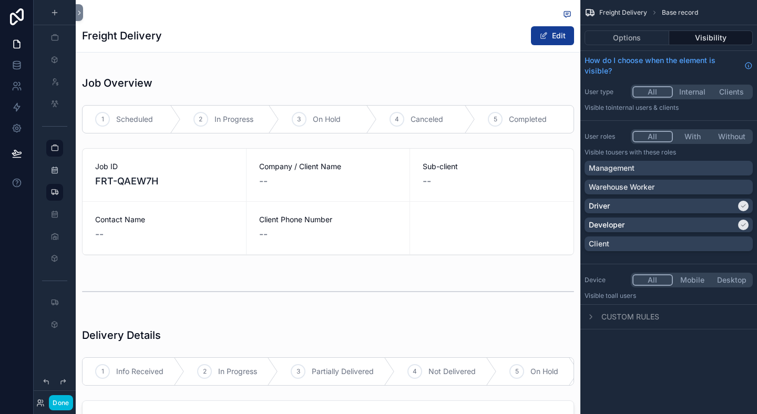
click at [299, 40] on div "Freight Delivery Edit" at bounding box center [328, 36] width 492 height 20
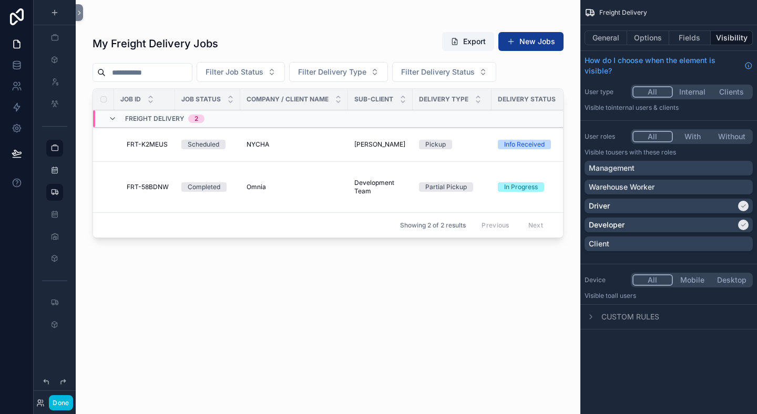
click at [663, 41] on button "Options" at bounding box center [649, 38] width 42 height 15
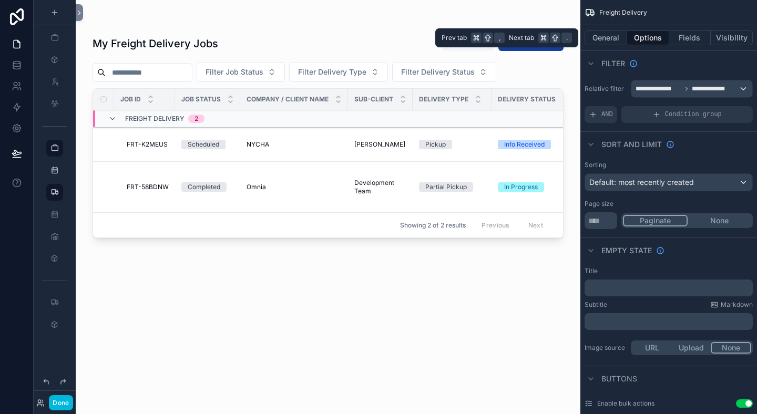
click at [606, 43] on button "General" at bounding box center [606, 38] width 43 height 15
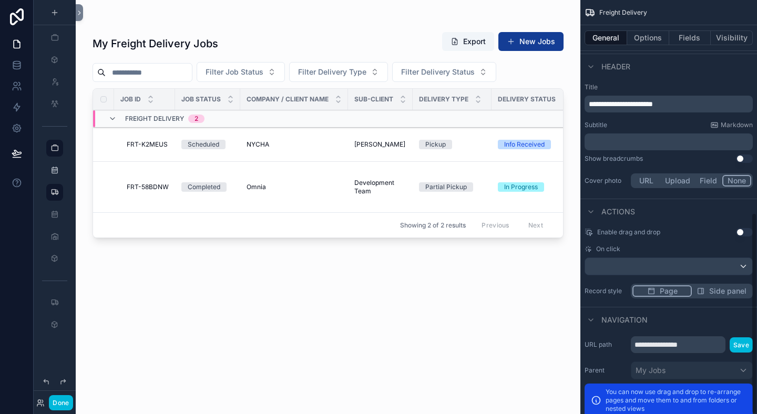
scroll to position [438, 0]
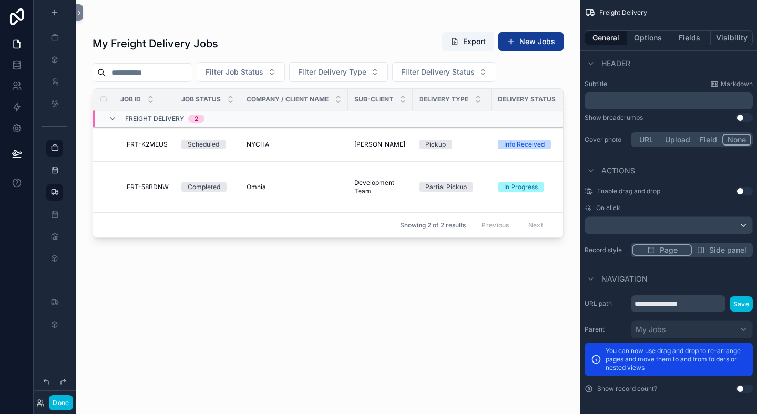
click at [431, 266] on div "scrollable content" at bounding box center [328, 201] width 505 height 402
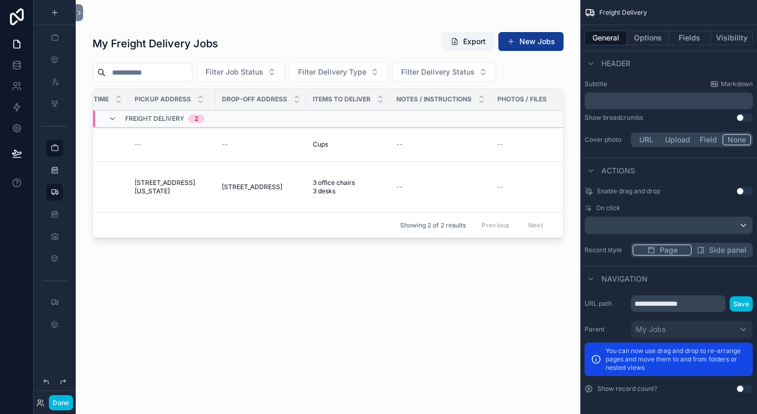
scroll to position [0, 760]
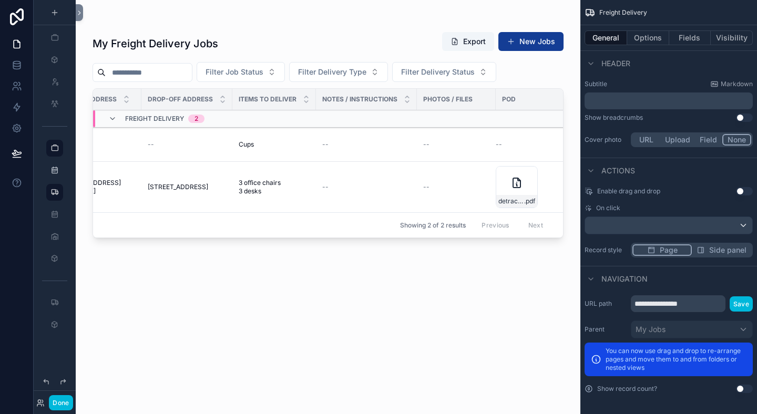
click at [458, 295] on div "My Freight Delivery Jobs Export New Jobs Filter Job Status Filter Delivery Type…" at bounding box center [328, 213] width 471 height 377
